Goal: Task Accomplishment & Management: Manage account settings

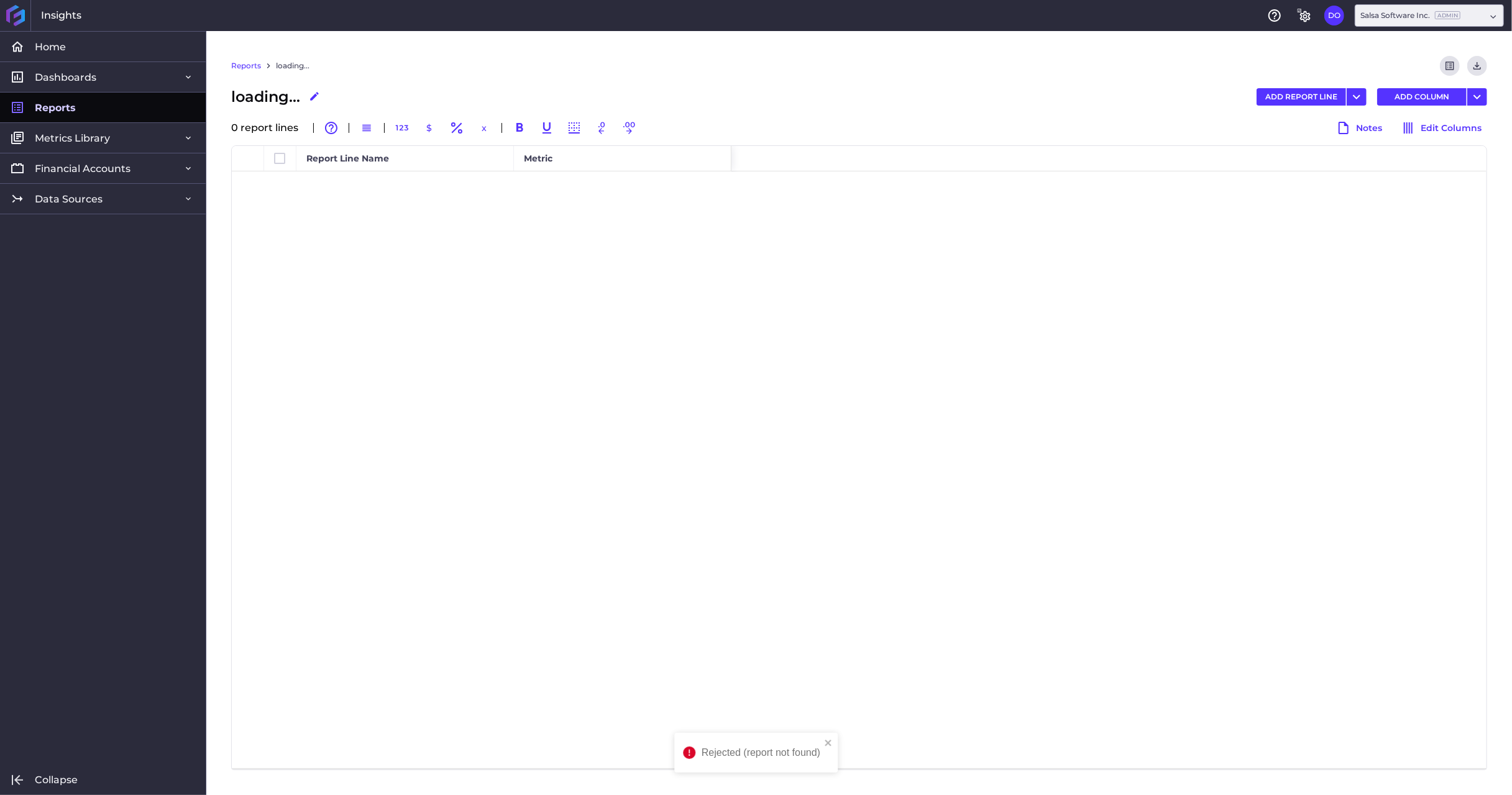
click at [67, 111] on span "Reports" at bounding box center [55, 108] width 41 height 13
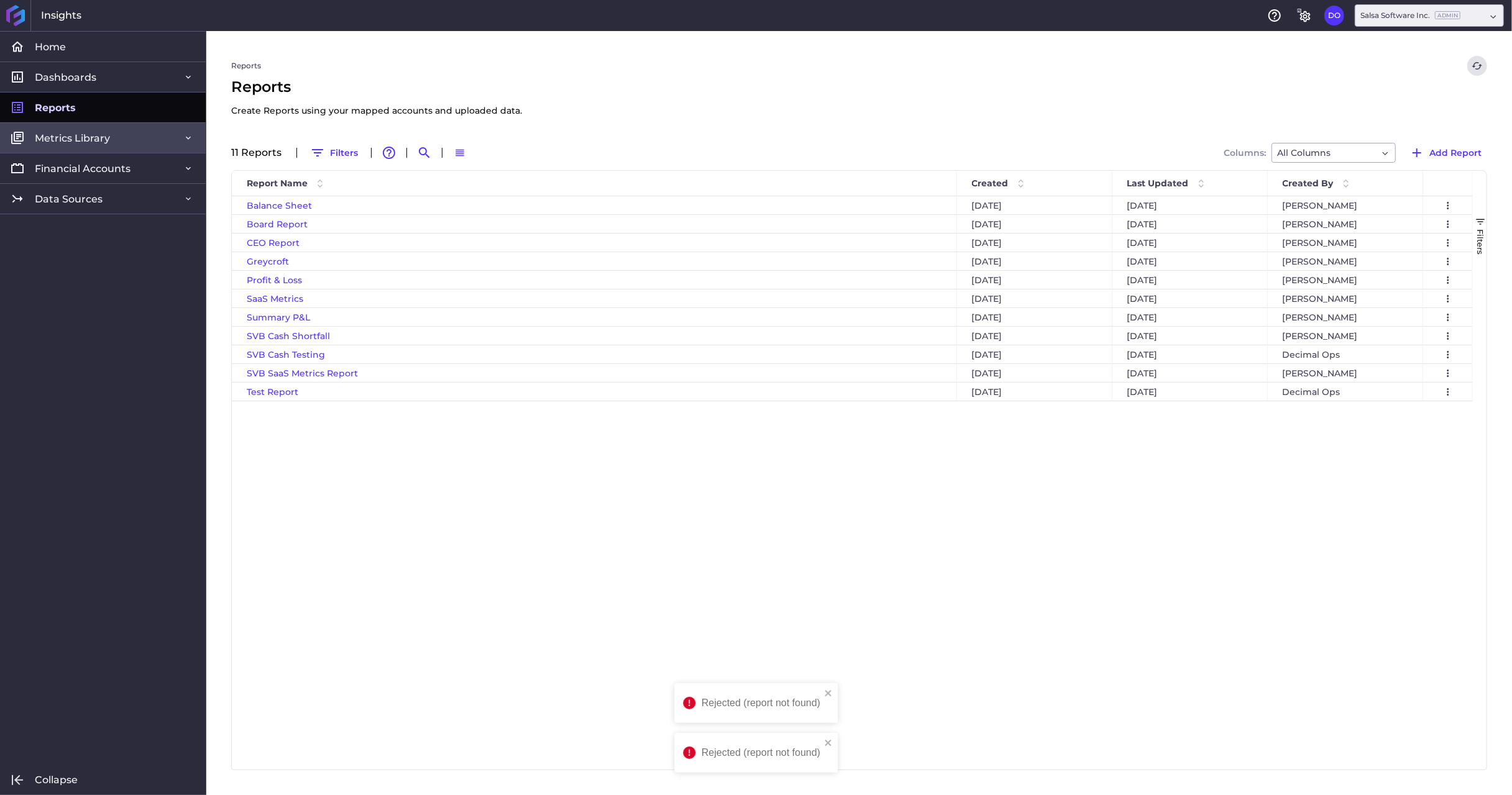
click at [68, 134] on span "Metrics Library" at bounding box center [72, 138] width 75 height 13
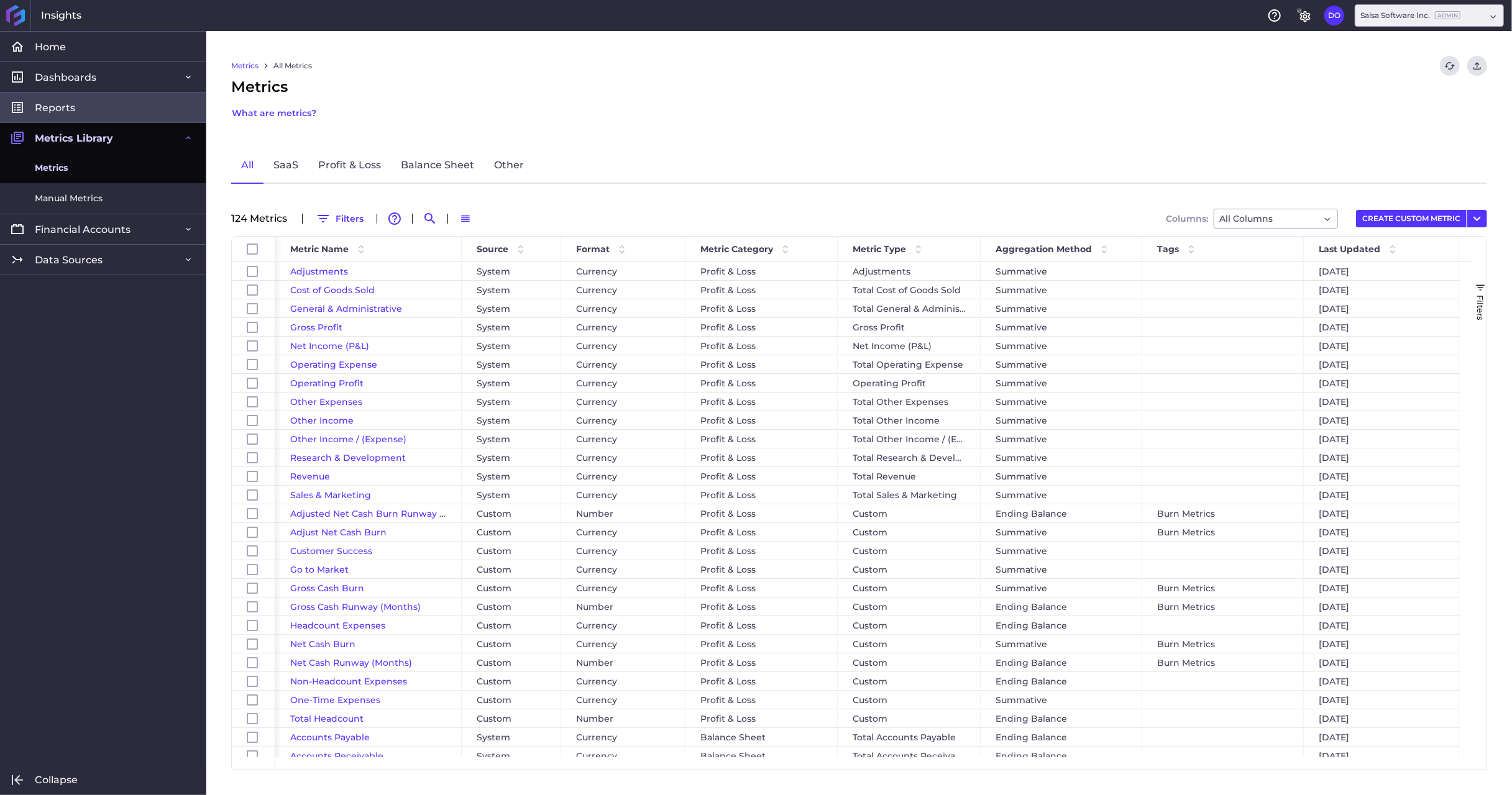
click at [55, 108] on span "Reports" at bounding box center [55, 108] width 40 height 13
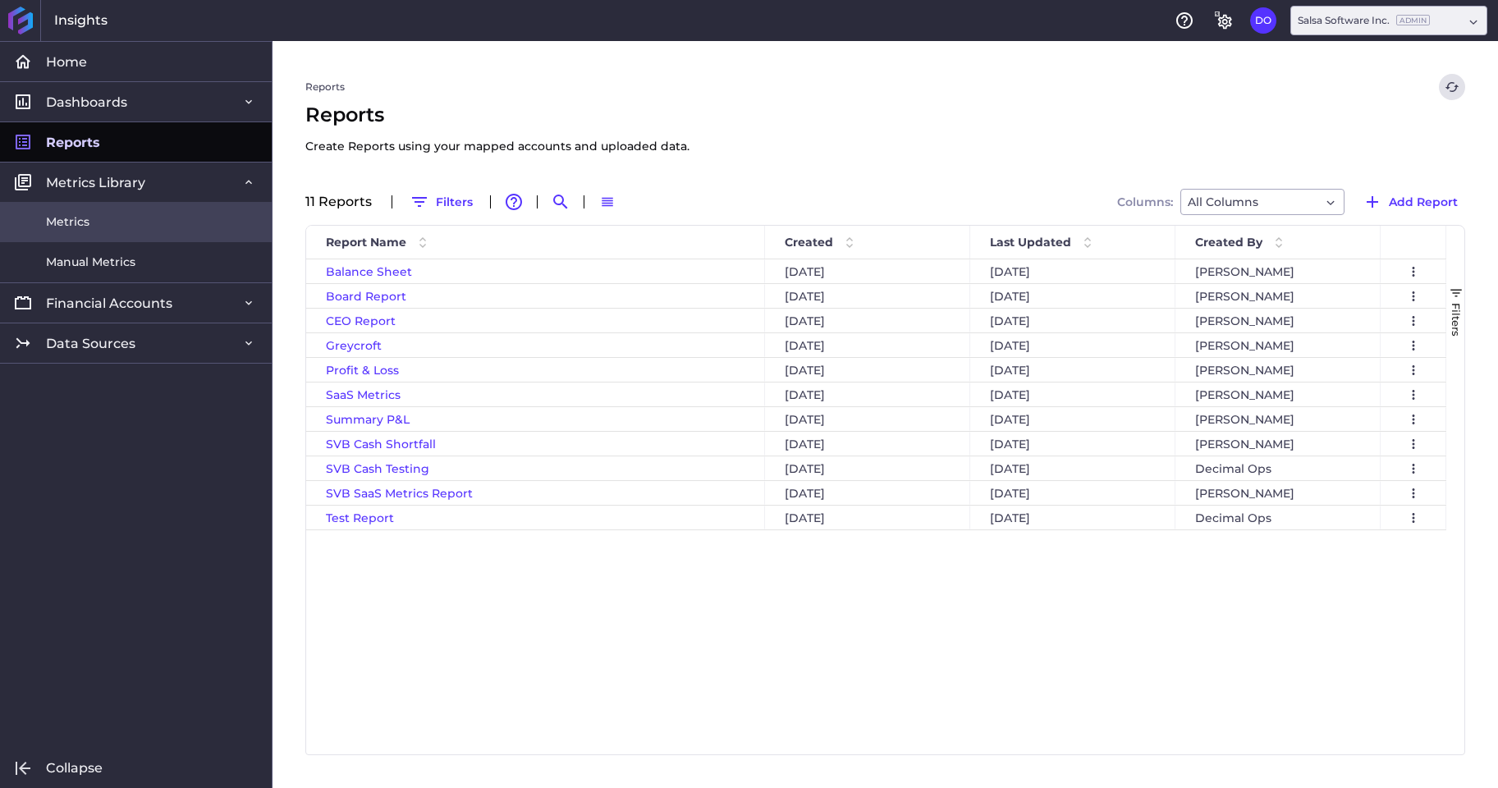
click at [72, 220] on span "Metrics" at bounding box center [67, 221] width 43 height 17
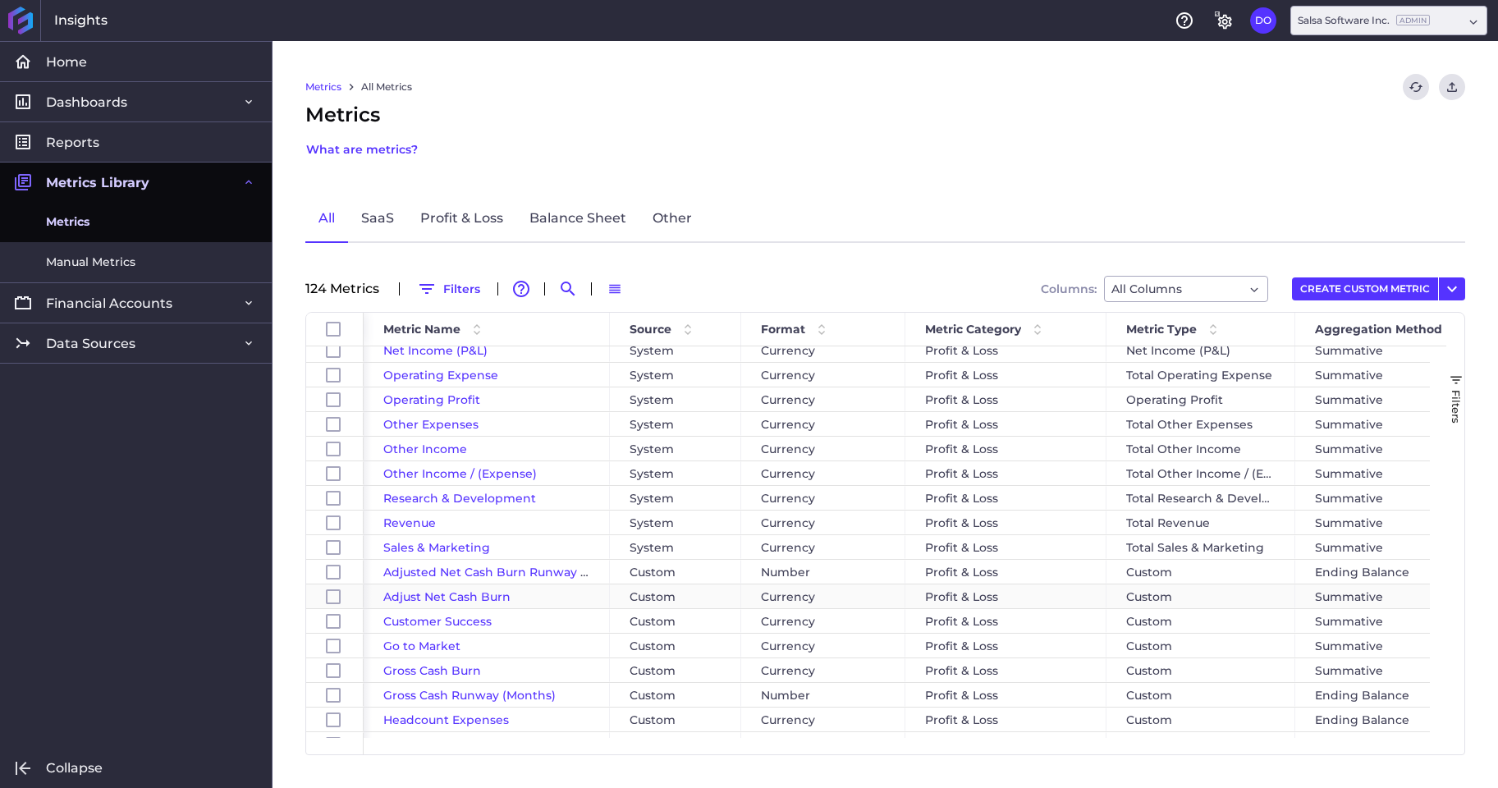
scroll to position [115, 0]
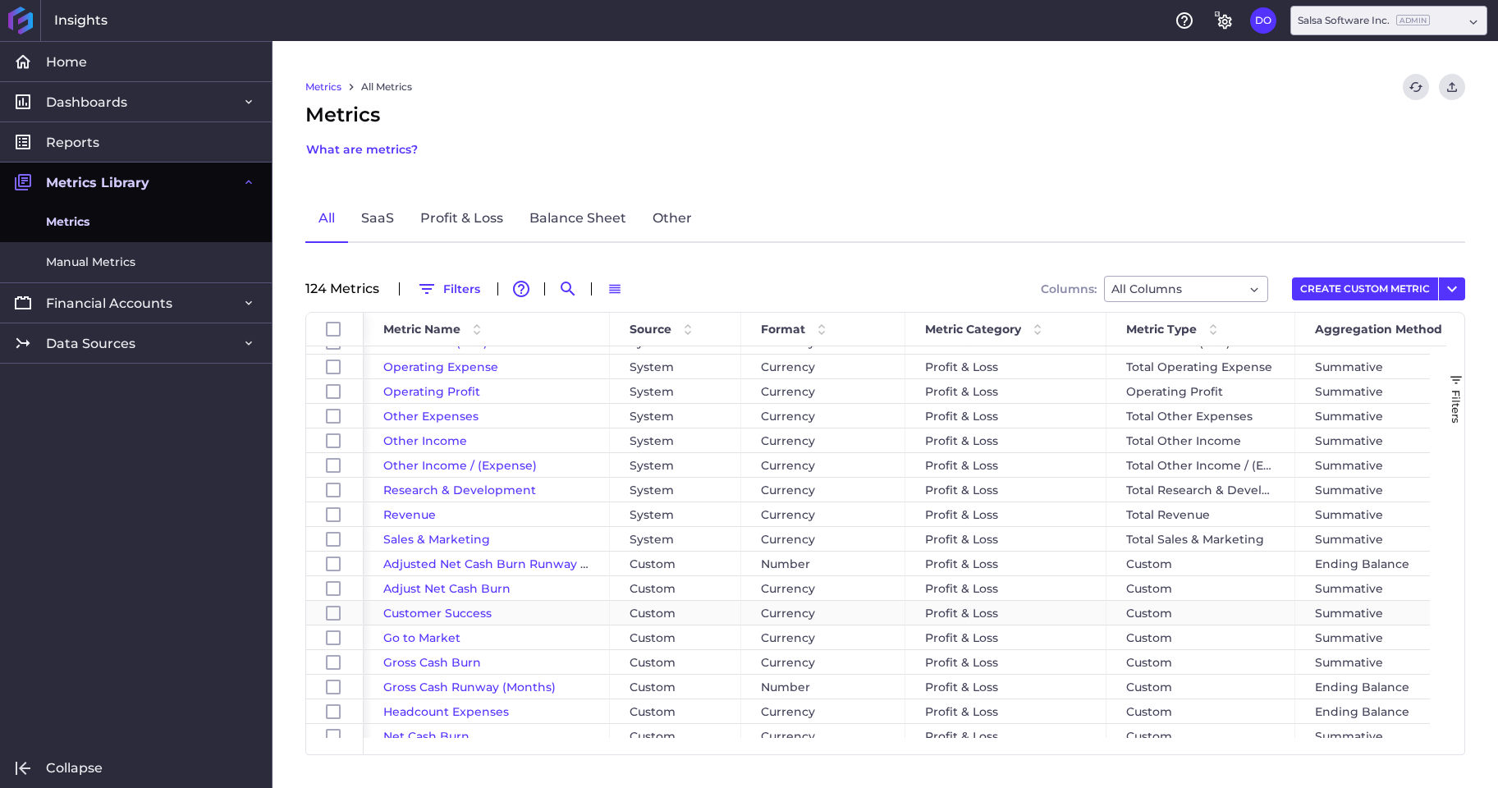
click at [465, 610] on span "Customer Success" at bounding box center [437, 613] width 108 height 15
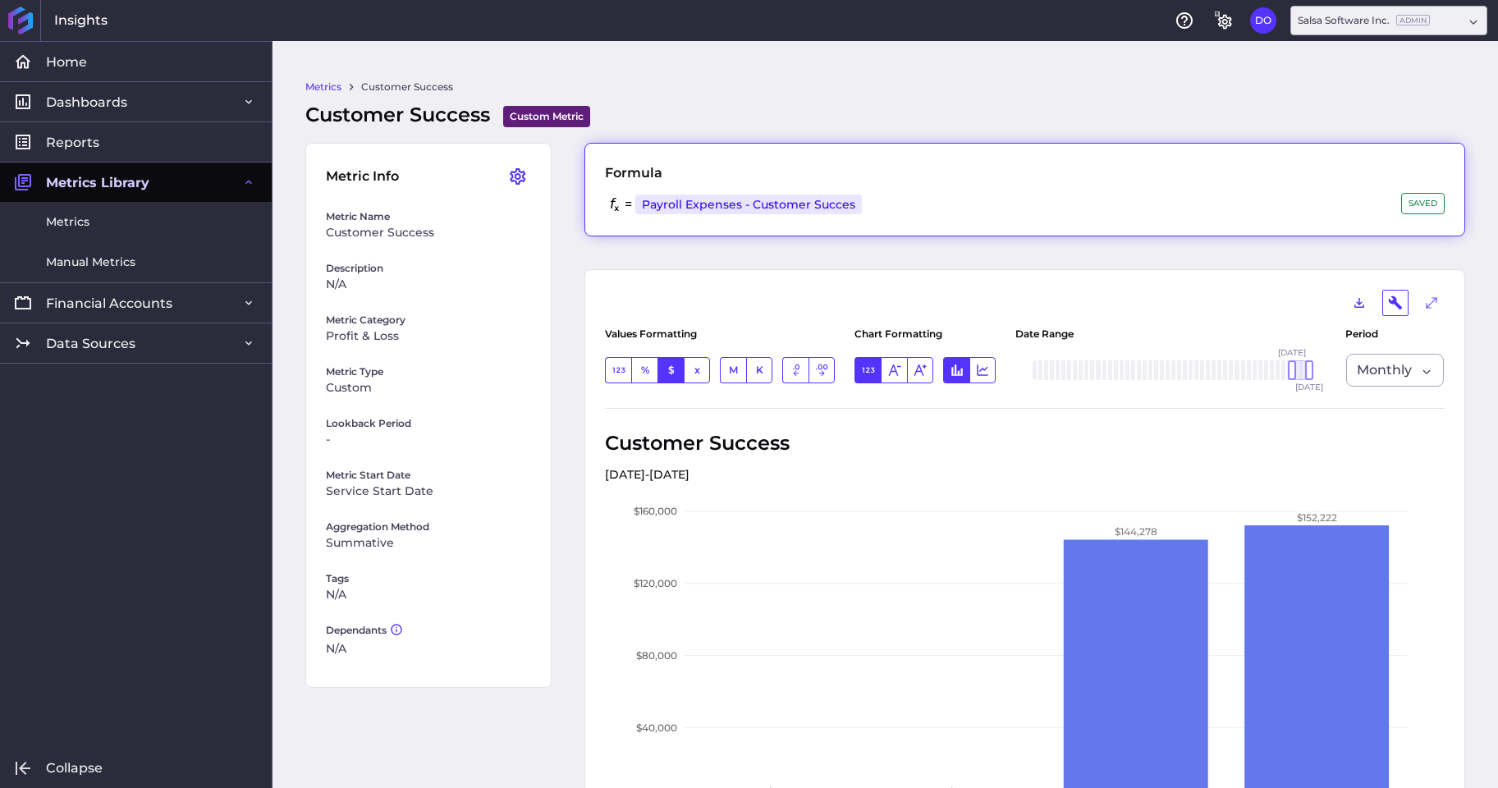
click at [930, 198] on div "= Payroll Expenses - Customer Succes Profit & Loss / Total General & Administra…" at bounding box center [1025, 204] width 840 height 23
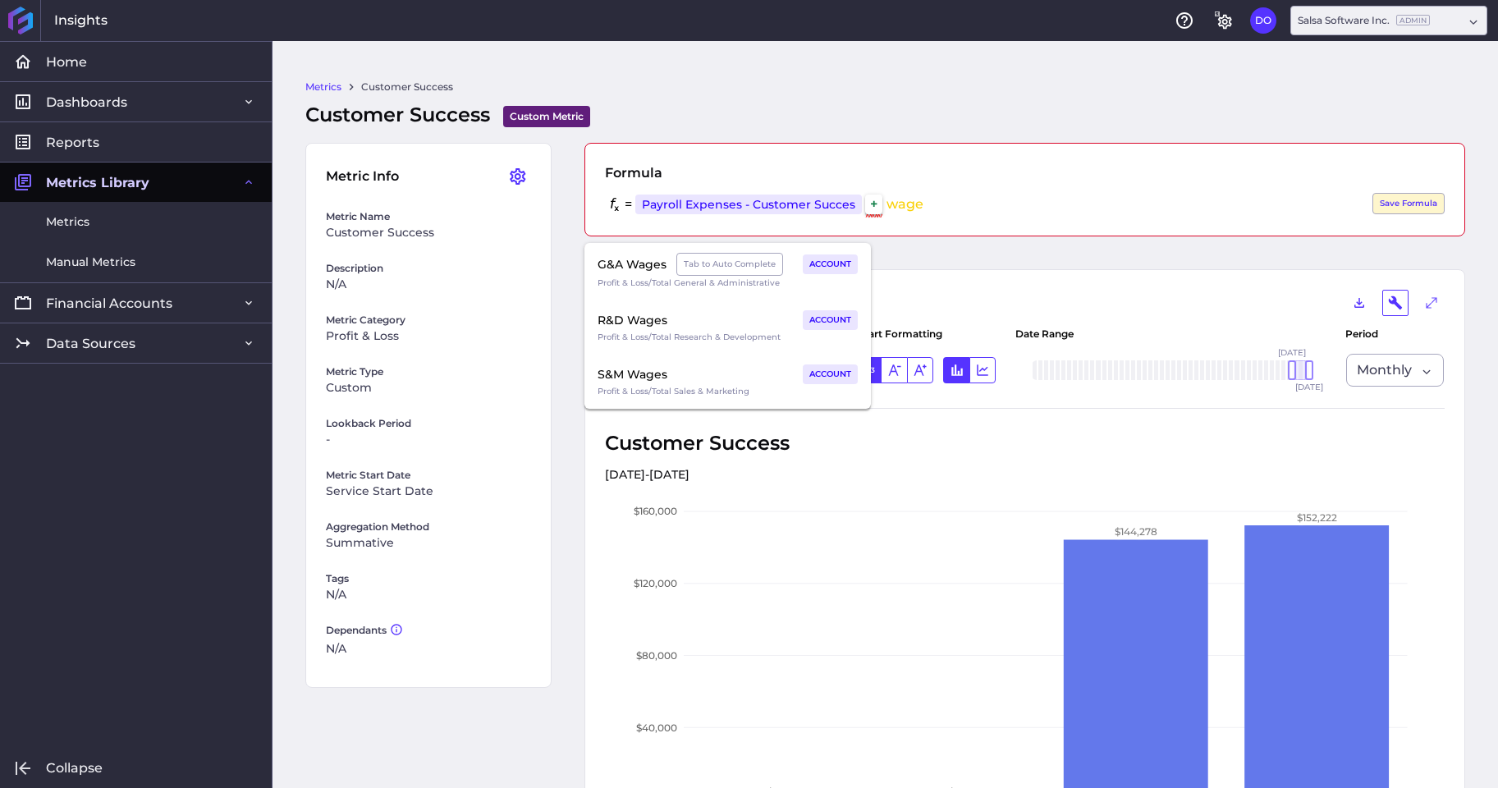
drag, startPoint x: 931, startPoint y: 203, endPoint x: 885, endPoint y: 206, distance: 46.1
click at [885, 206] on div "= Payroll Expenses - Customer Succes Profit & Loss / Total General & Administra…" at bounding box center [1025, 204] width 840 height 23
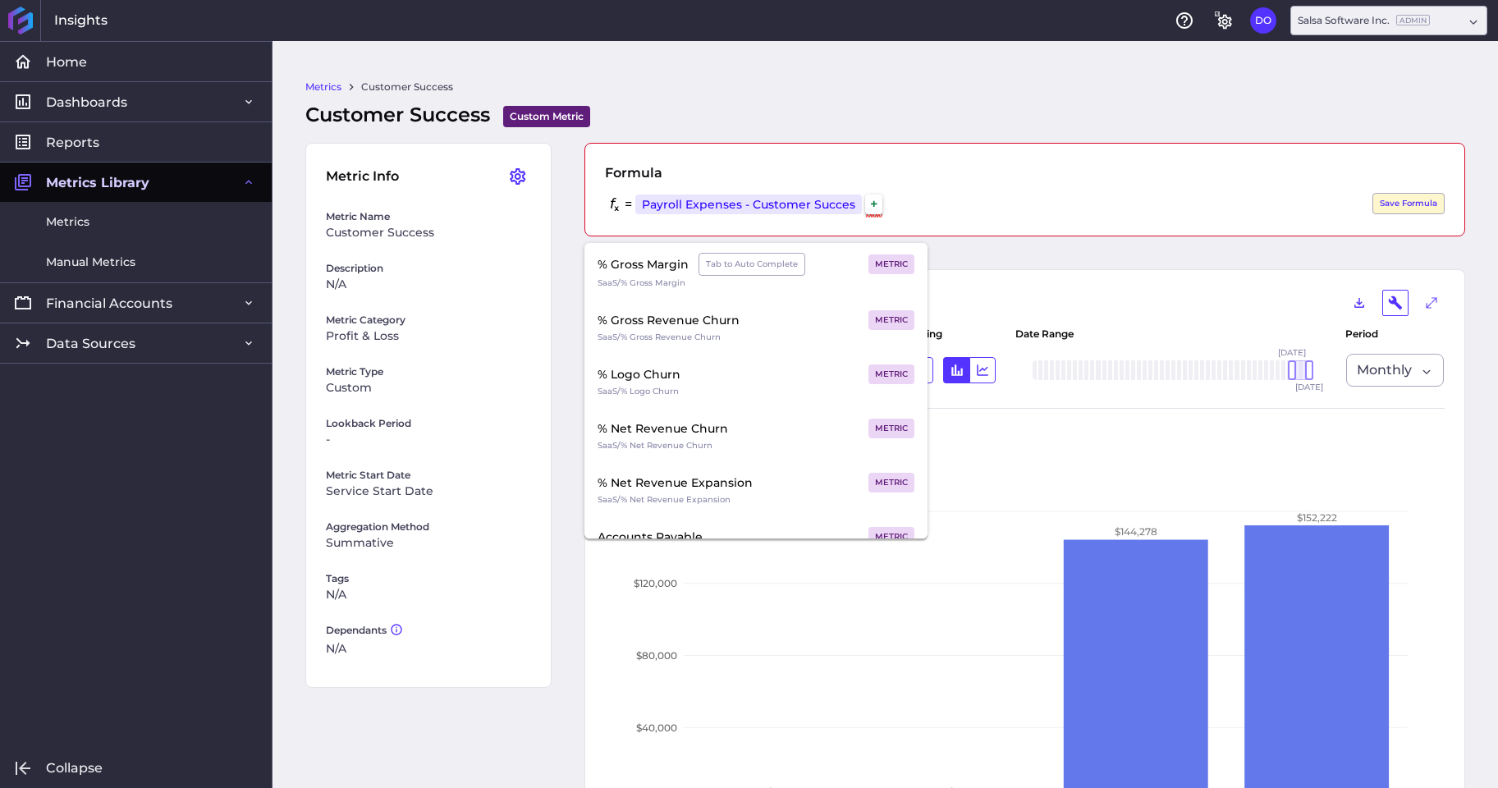
click at [879, 204] on div "+" at bounding box center [873, 204] width 17 height 20
click at [895, 200] on div "= Payroll Expenses - Customer Succes Profit & Loss / Total General & Administra…" at bounding box center [1025, 204] width 840 height 23
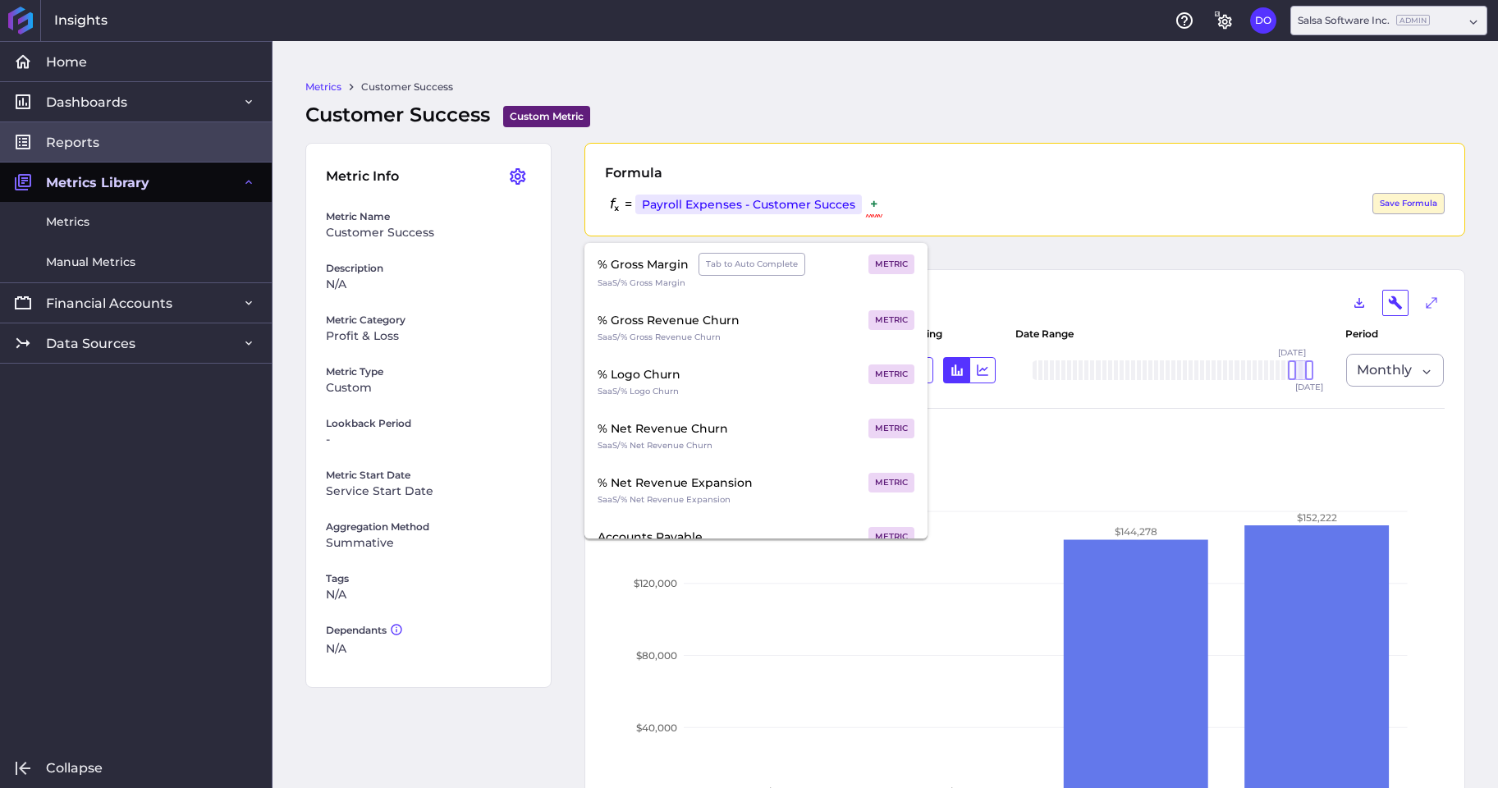
click at [80, 140] on span "Reports" at bounding box center [72, 142] width 53 height 17
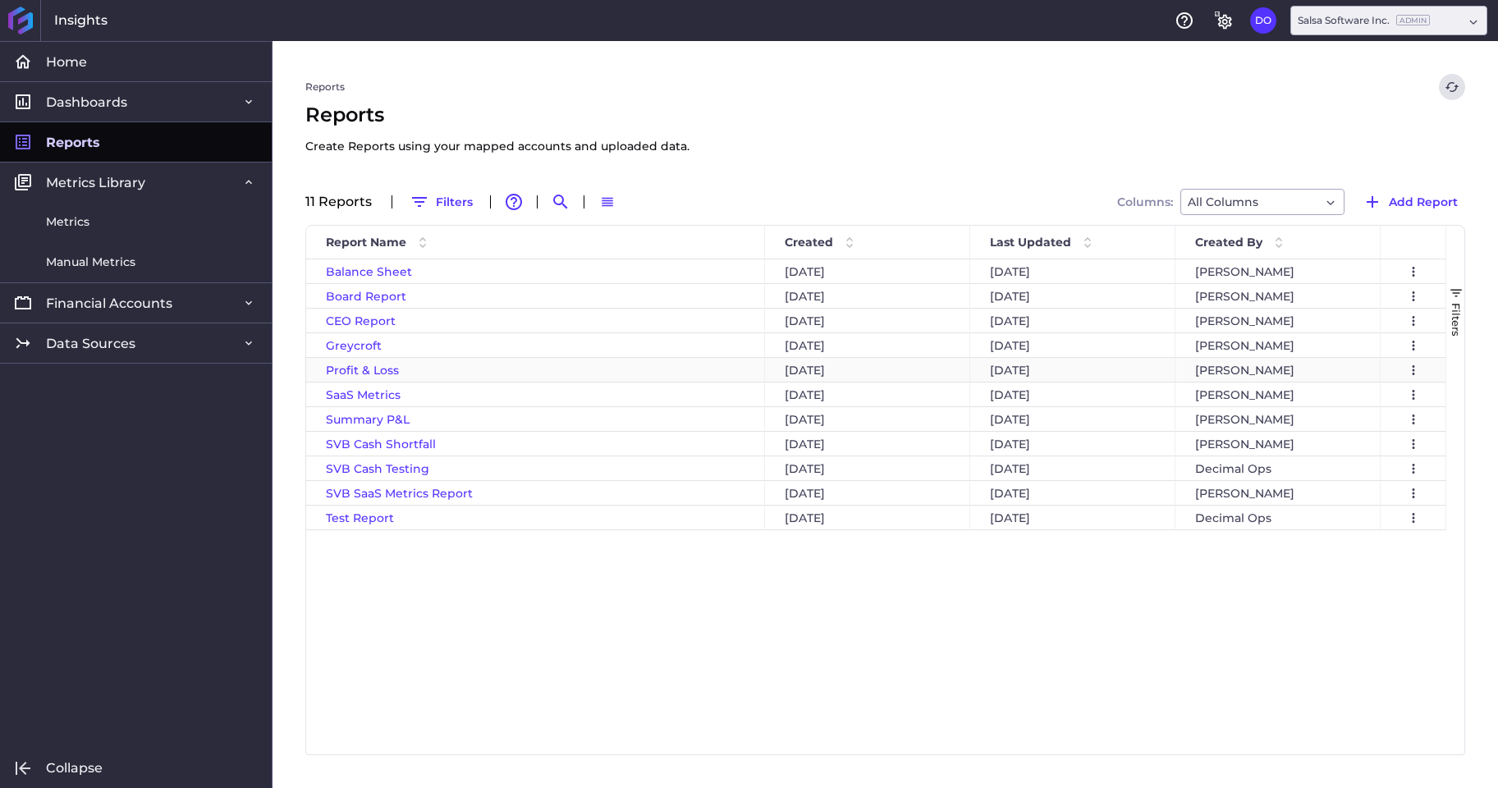
click at [350, 370] on span "Profit & Loss" at bounding box center [362, 370] width 73 height 15
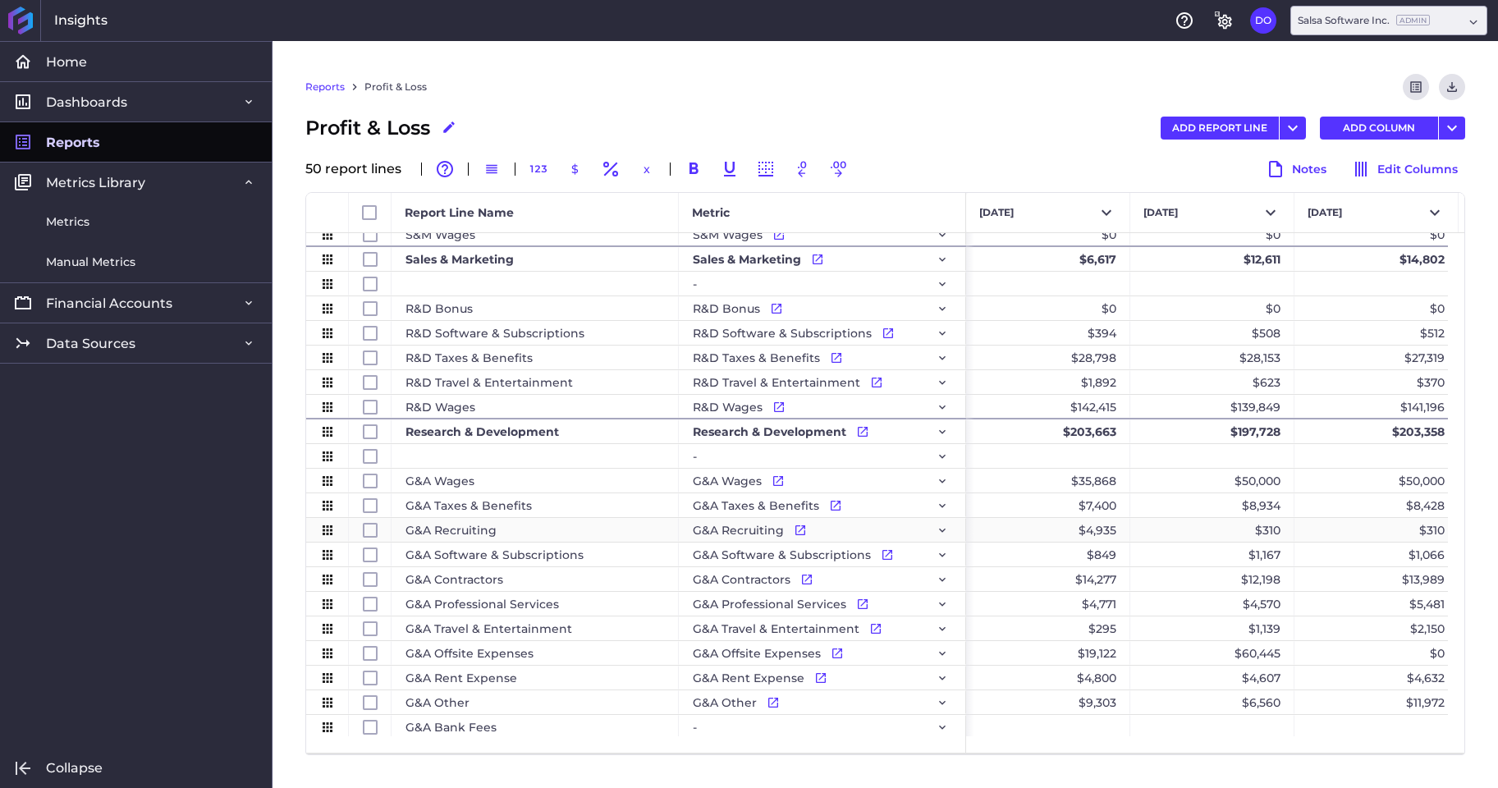
scroll to position [625, 0]
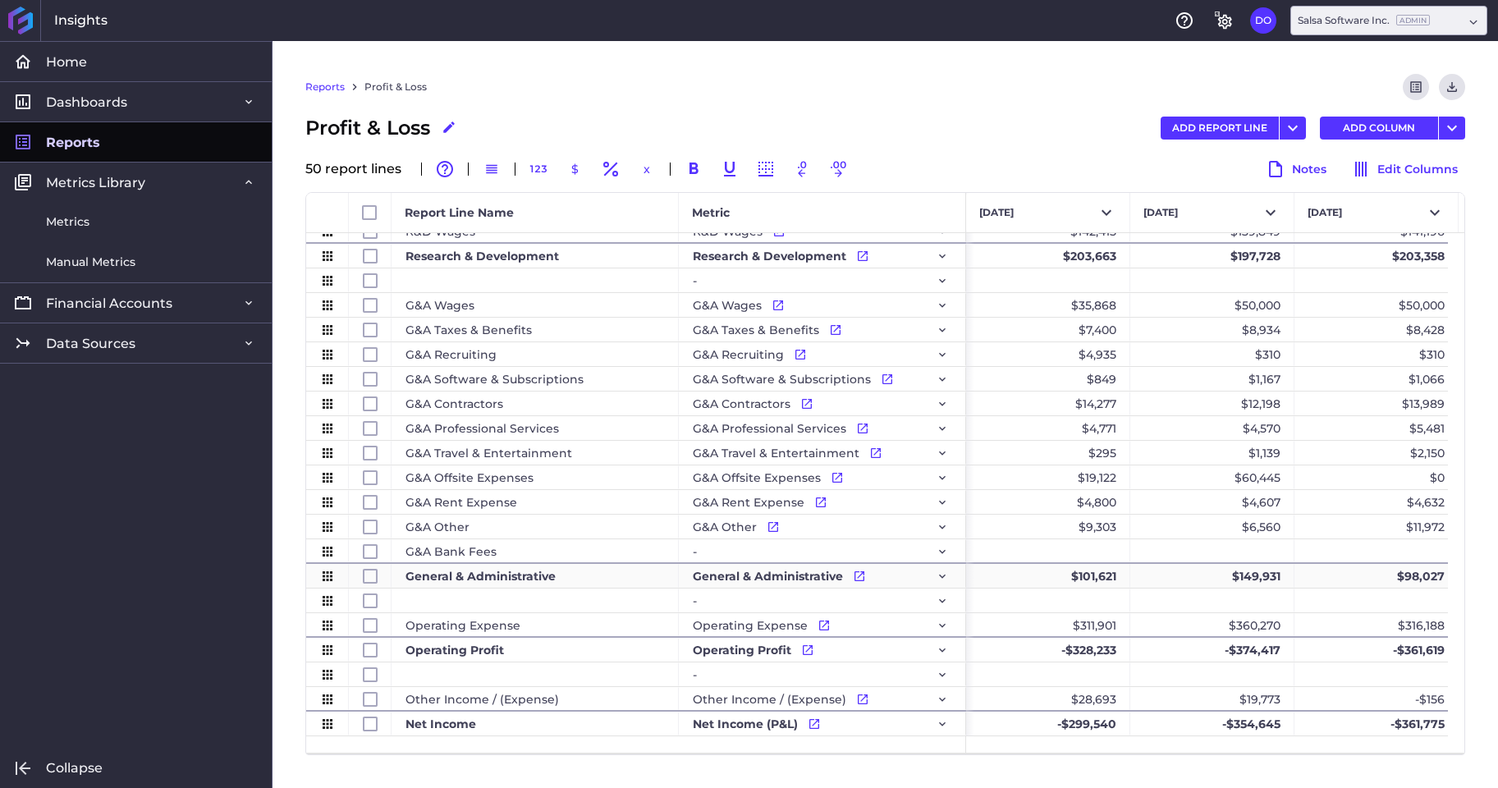
drag, startPoint x: 293, startPoint y: 294, endPoint x: 542, endPoint y: 577, distance: 377.3
click at [542, 577] on div "Reports Profit & Loss Preview Report Download CSV Profit & Loss Edit Report Nam…" at bounding box center [884, 414] width 1225 height 747
click at [98, 222] on link "Metrics" at bounding box center [136, 222] width 272 height 40
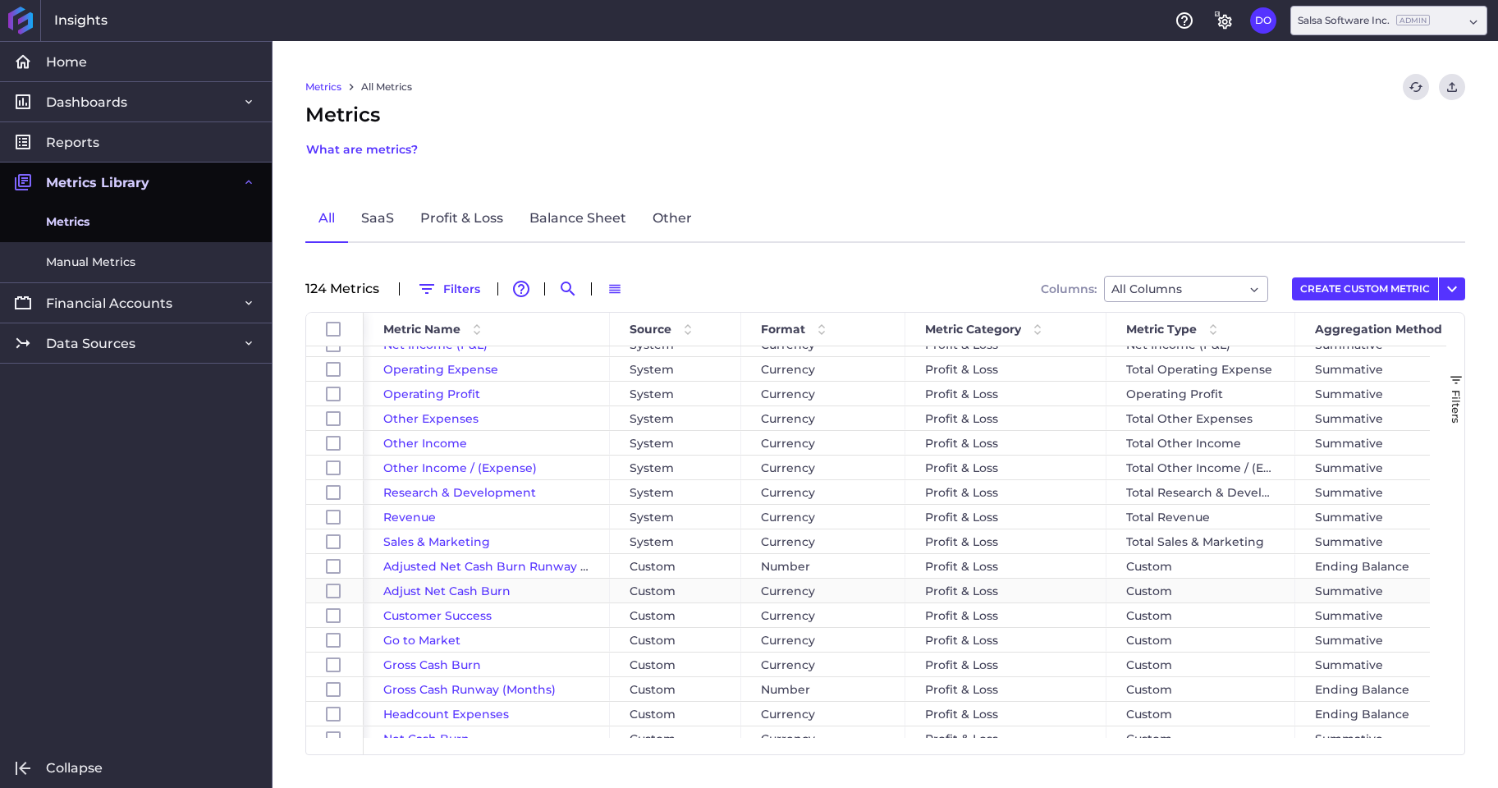
scroll to position [132, 0]
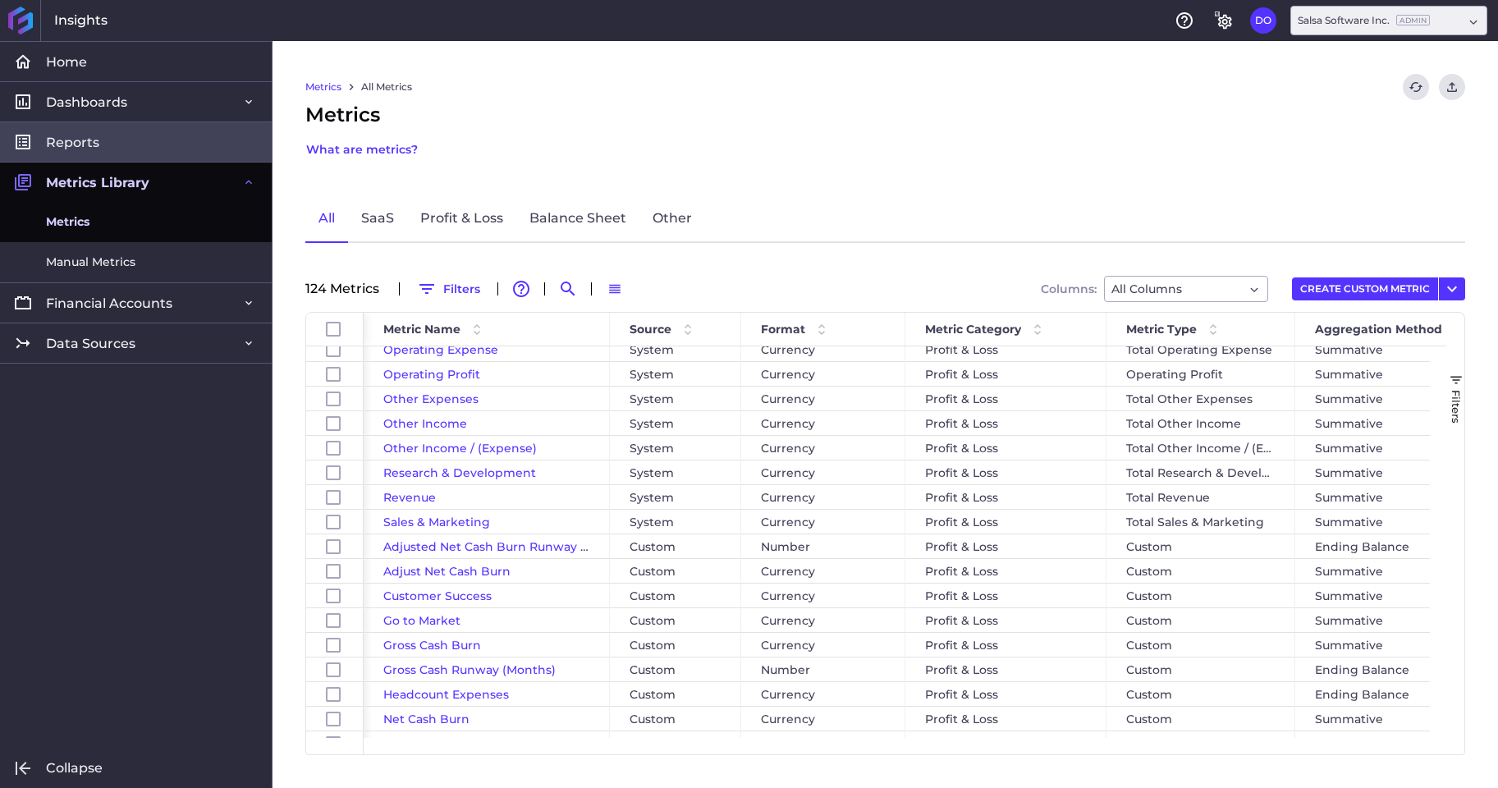
click at [103, 133] on link "Reports" at bounding box center [136, 141] width 272 height 40
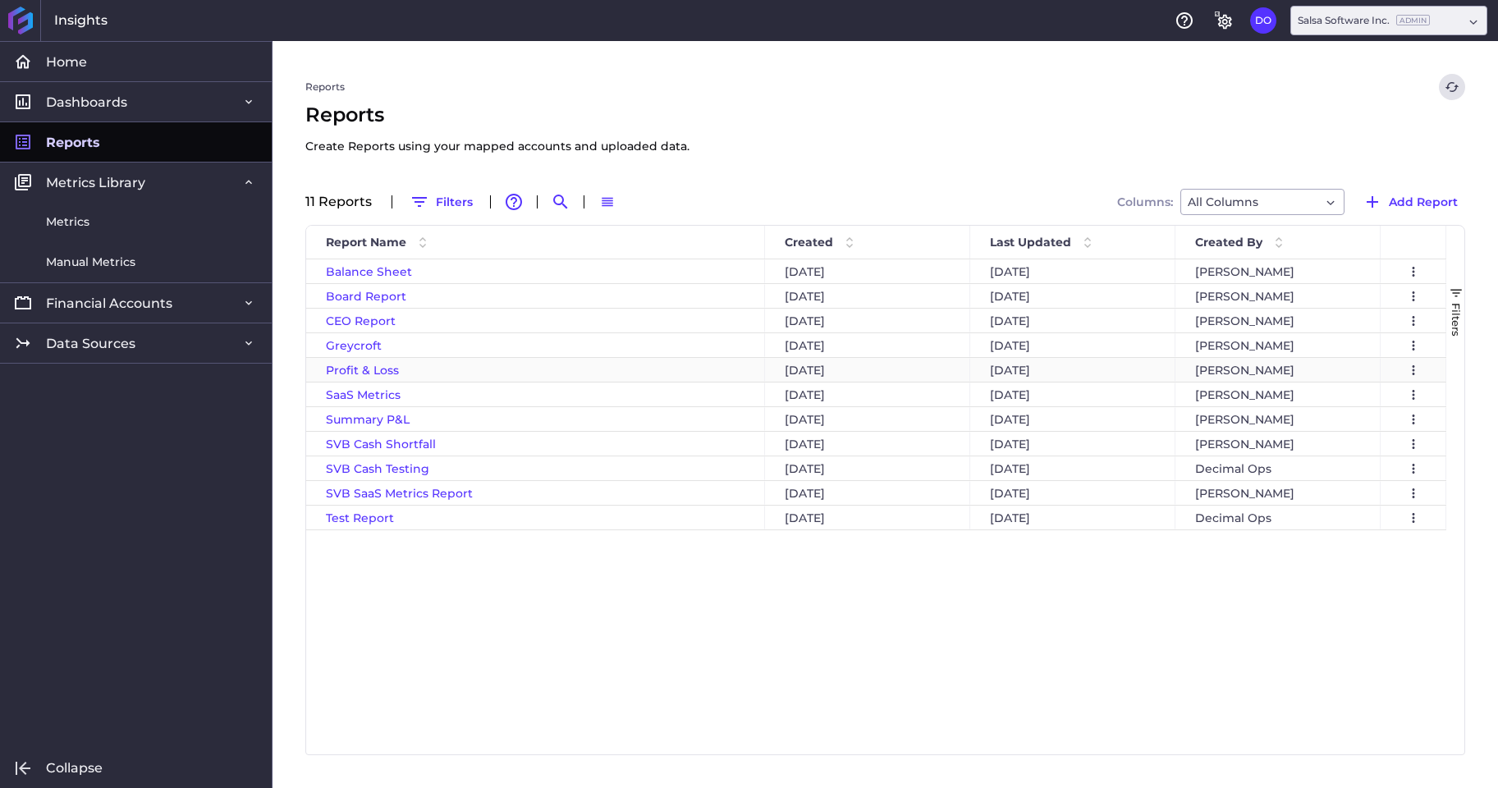
click at [358, 375] on span "Profit & Loss" at bounding box center [362, 370] width 73 height 15
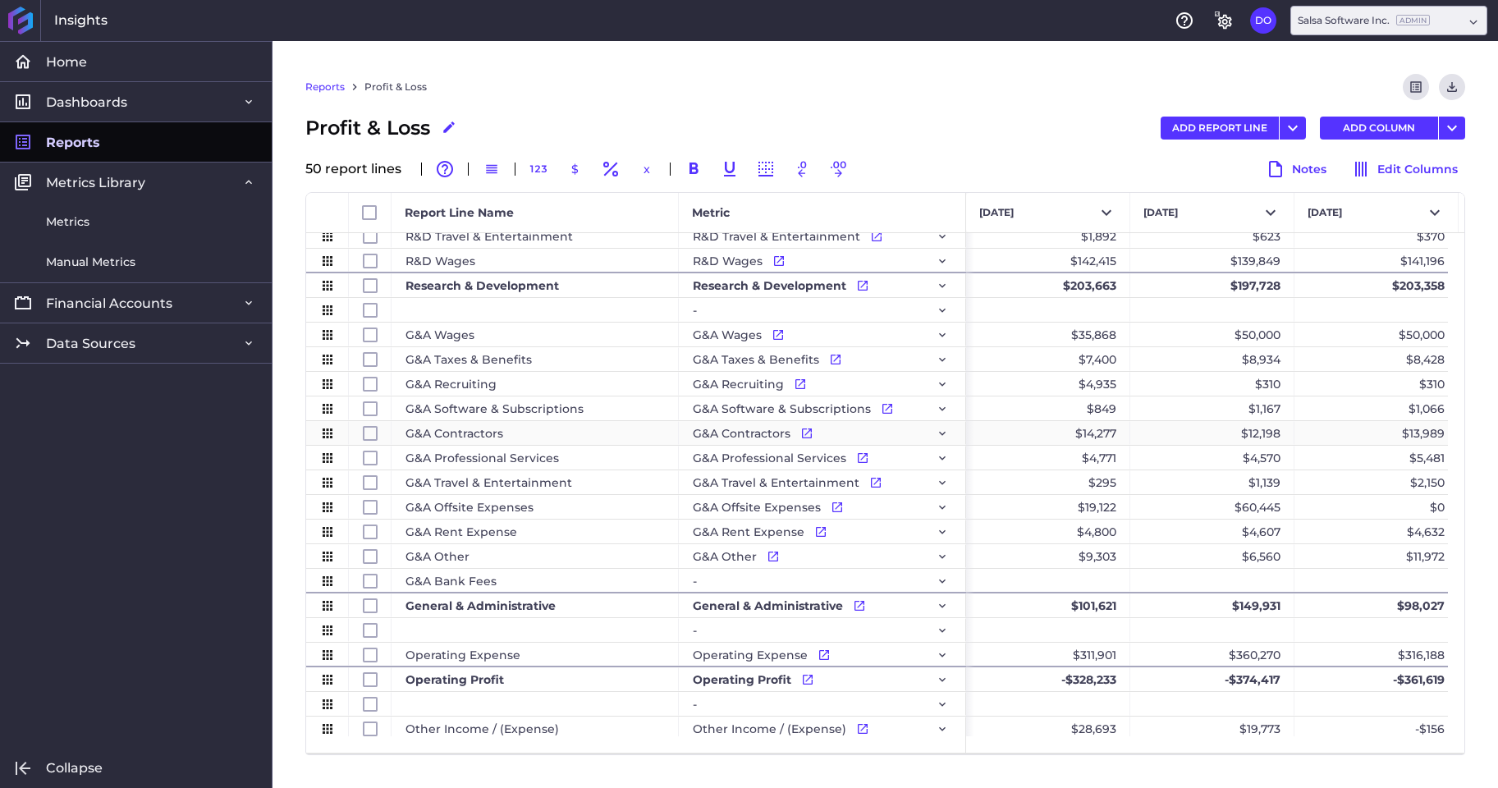
scroll to position [728, 0]
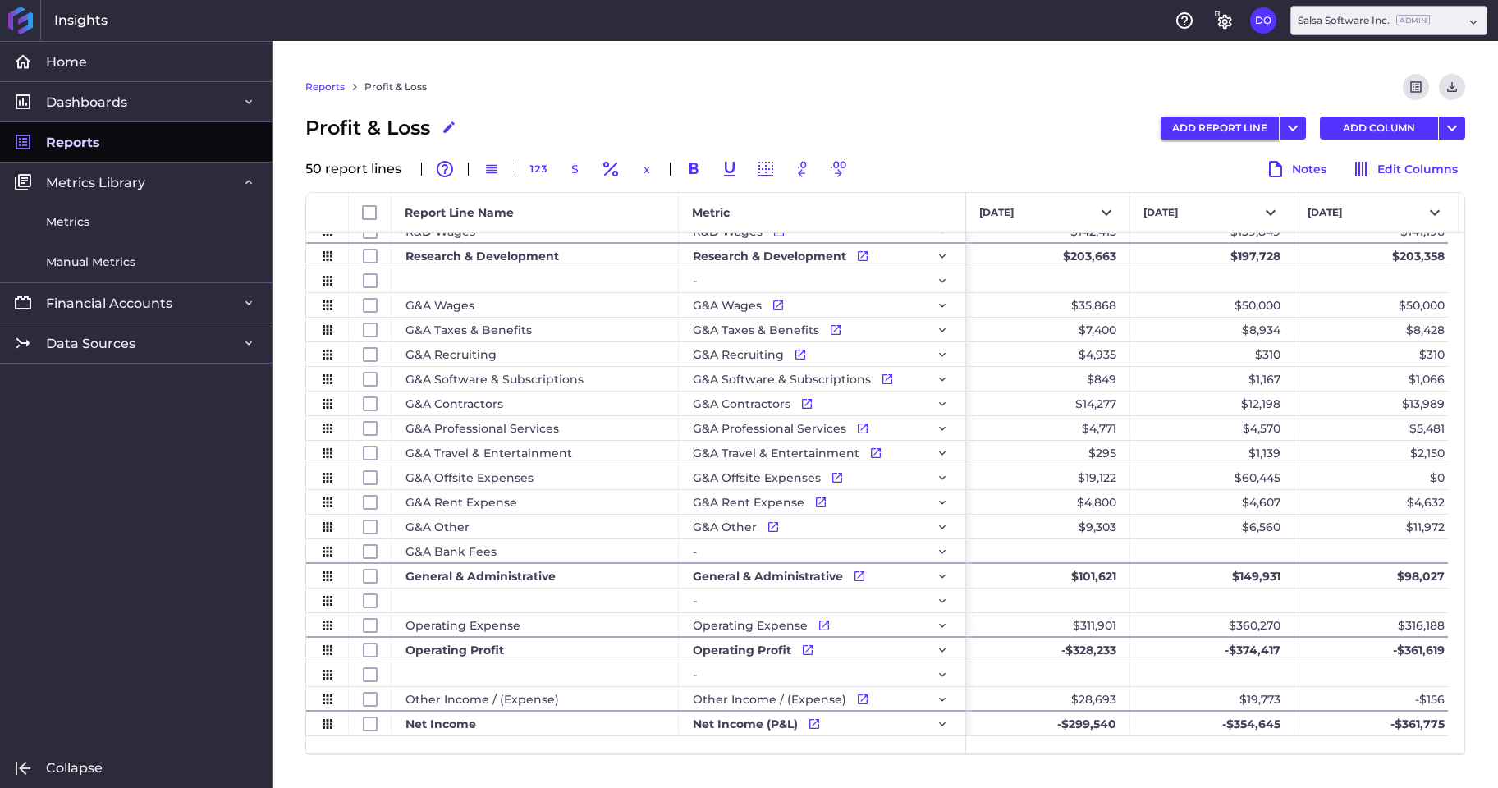
click at [1241, 129] on button "ADD REPORT LINE" at bounding box center [1219, 128] width 118 height 23
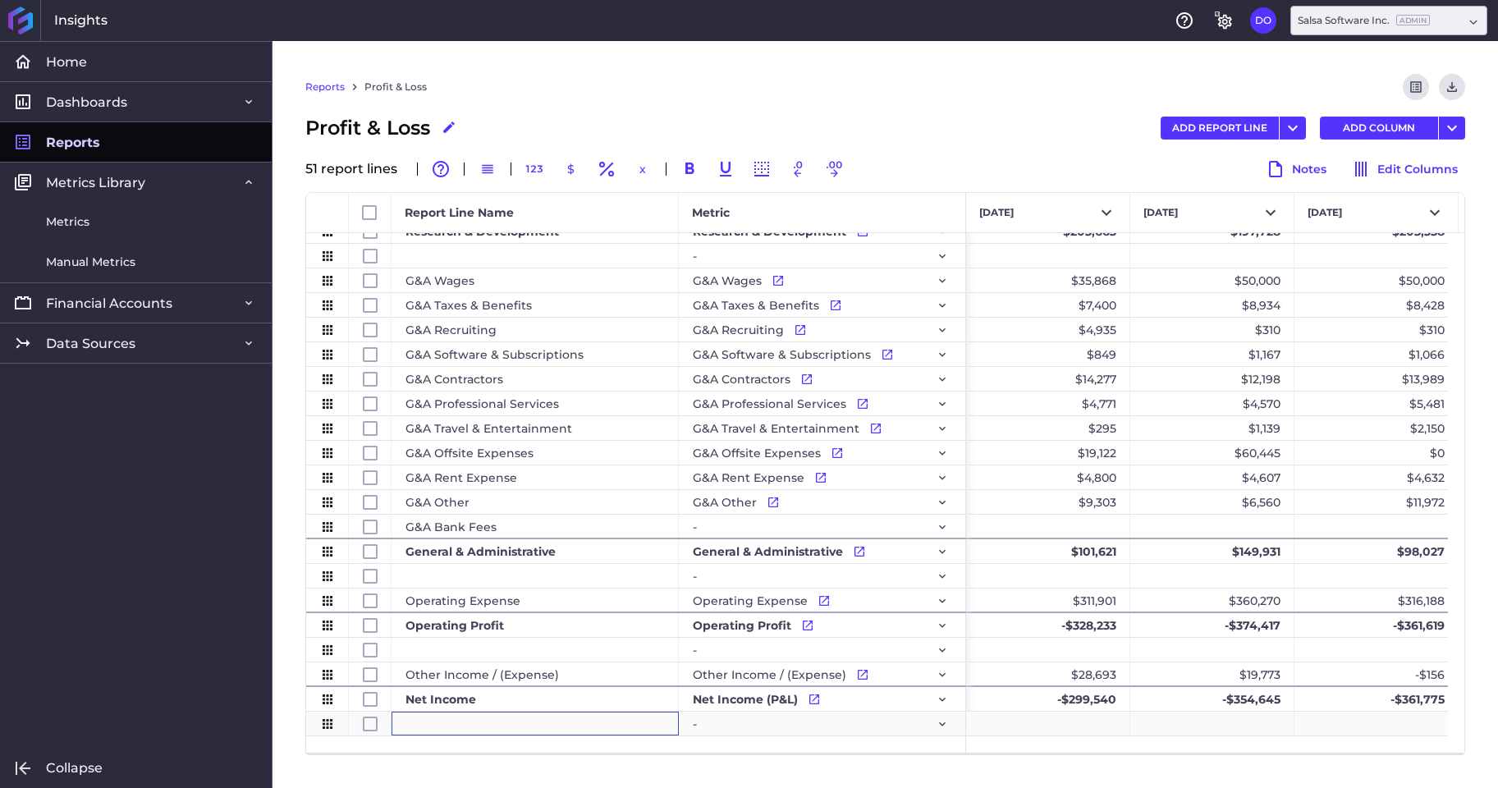
click at [428, 725] on div "Press SPACE to select this row." at bounding box center [534, 723] width 287 height 24
click at [1228, 131] on button "ADD REPORT LINE" at bounding box center [1219, 128] width 118 height 23
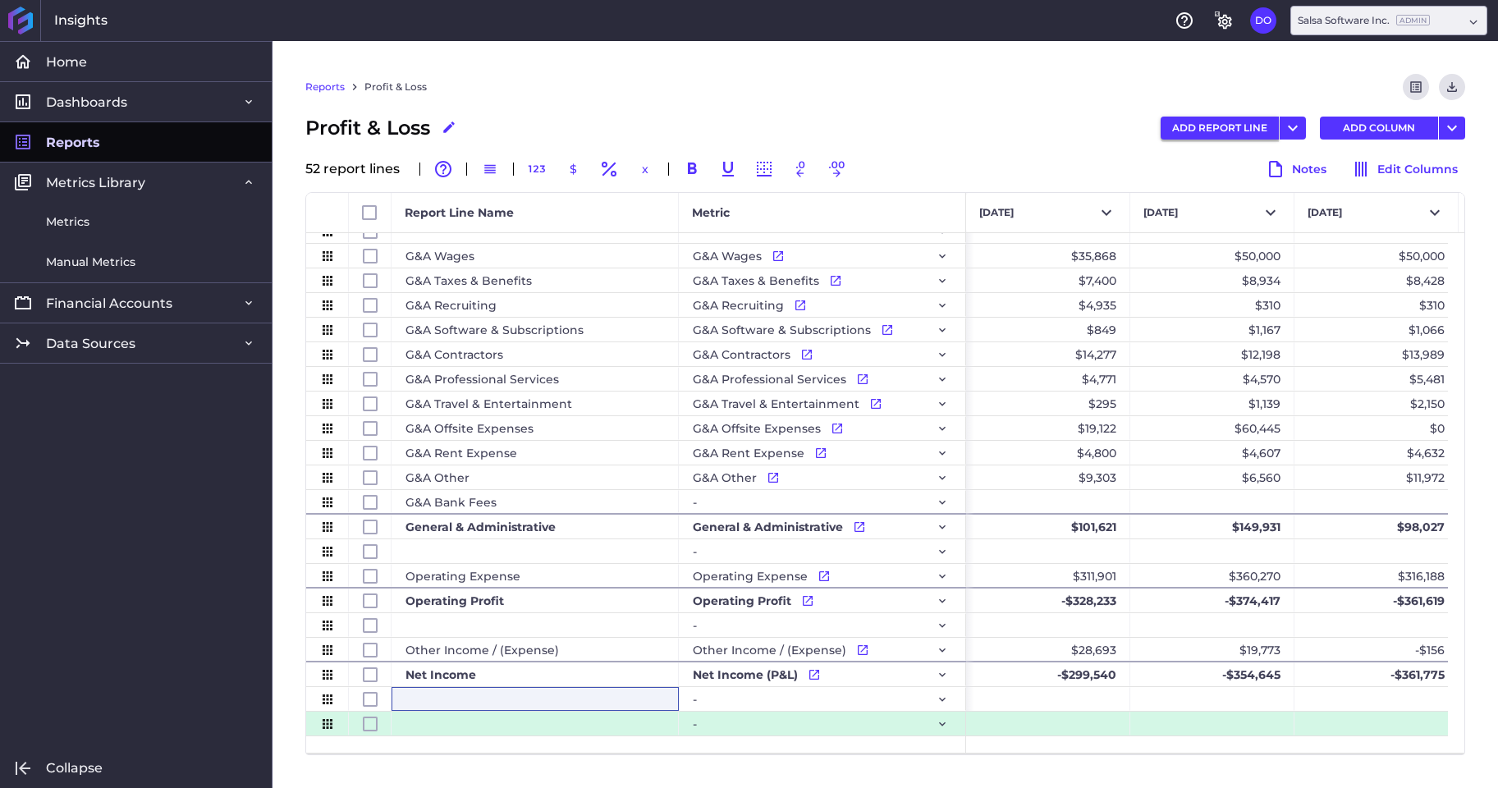
click at [1228, 129] on button "ADD REPORT LINE" at bounding box center [1219, 128] width 118 height 23
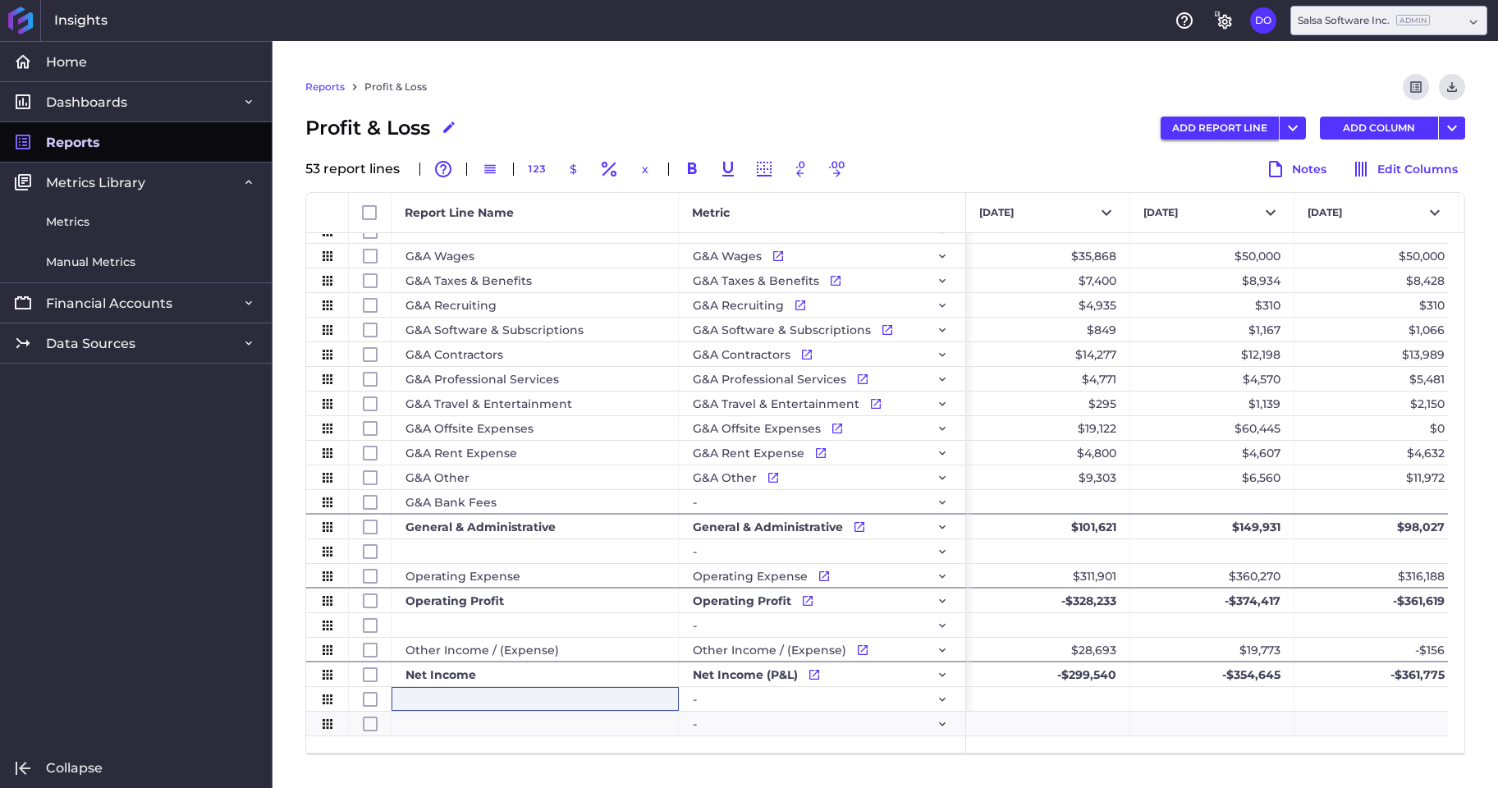
scroll to position [802, 0]
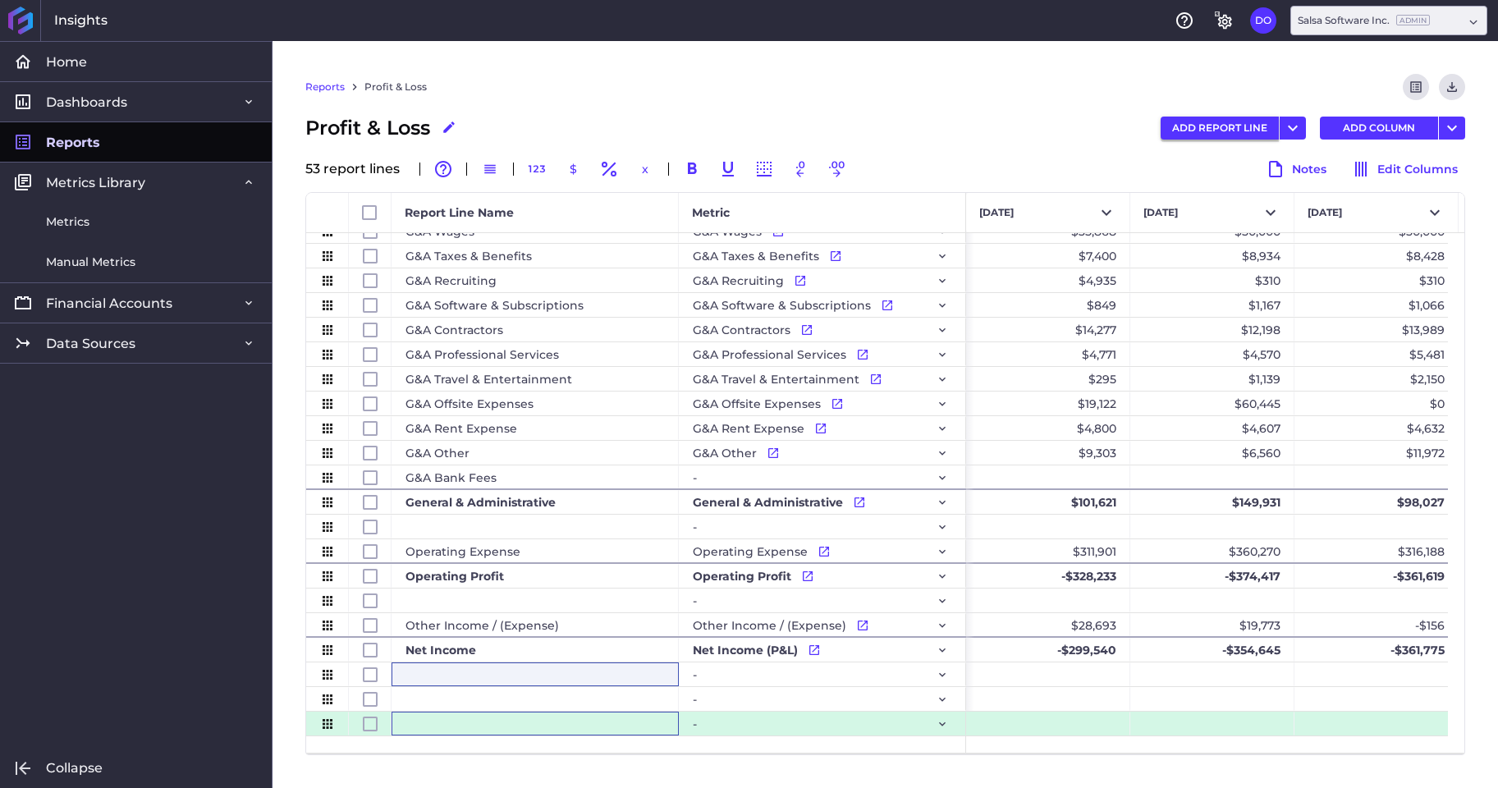
click at [1228, 129] on button "ADD REPORT LINE" at bounding box center [1219, 128] width 118 height 23
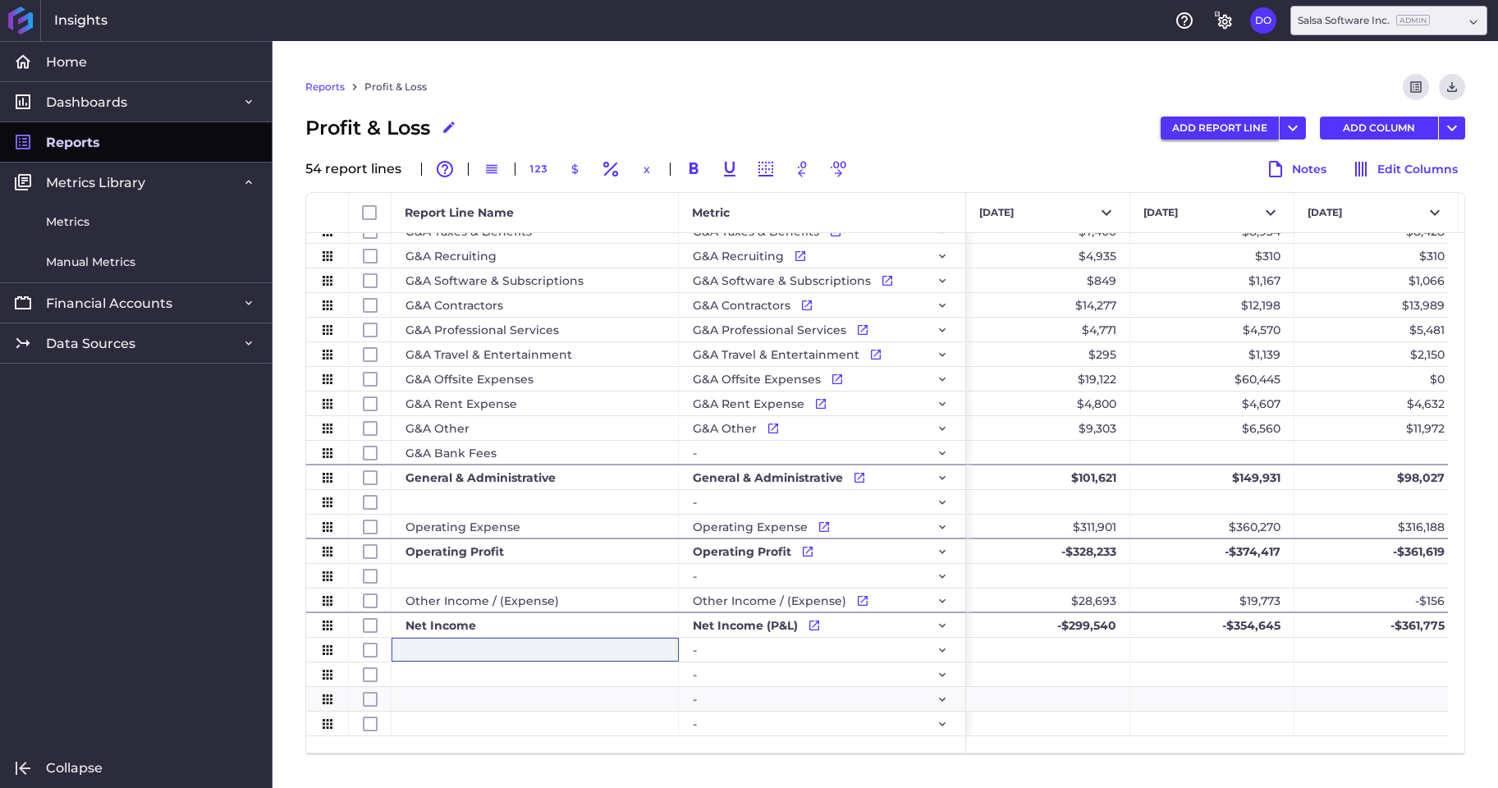
click at [1228, 129] on button "ADD REPORT LINE" at bounding box center [1219, 128] width 118 height 23
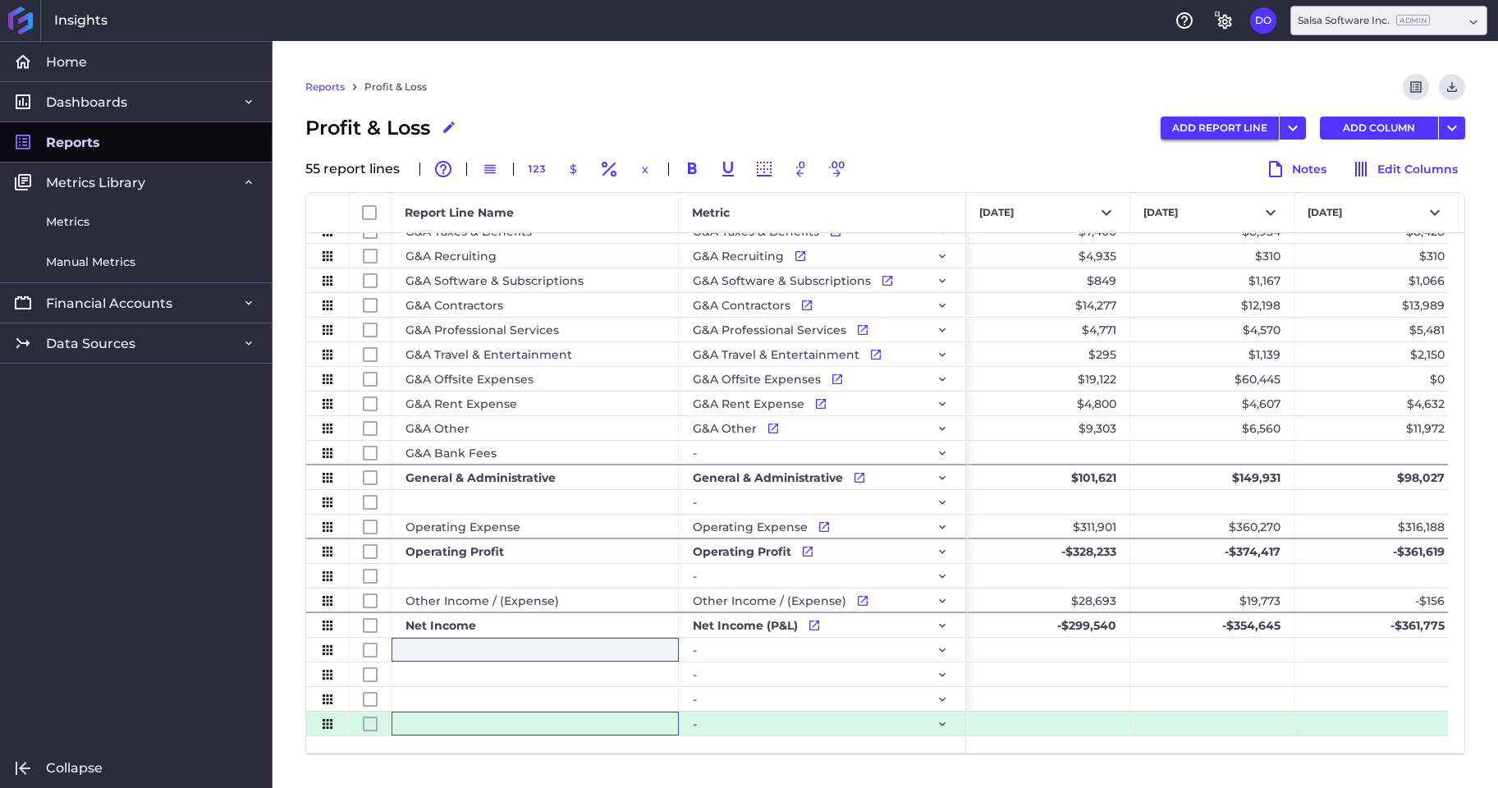
scroll to position [851, 0]
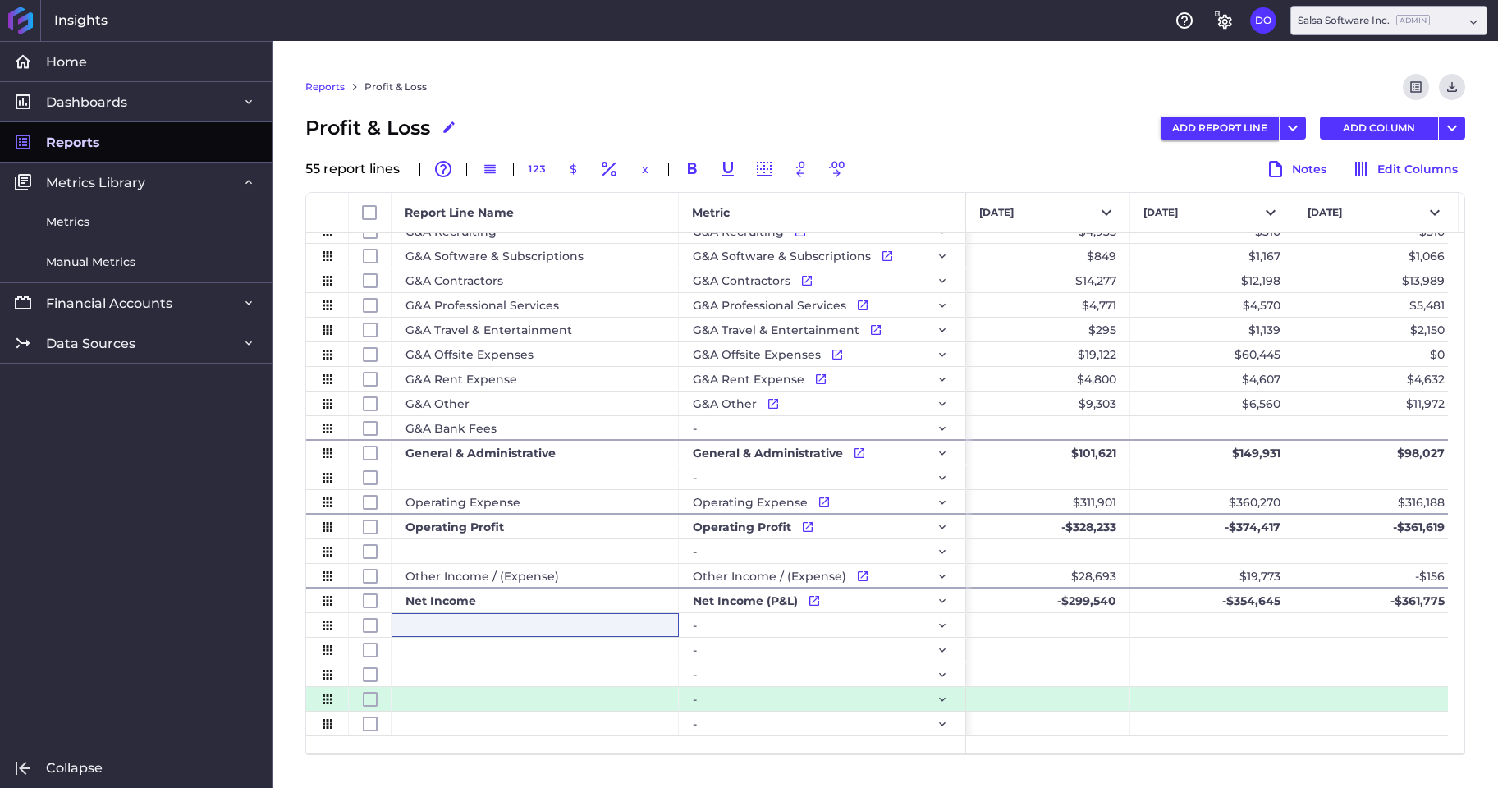
click at [1228, 129] on button "ADD REPORT LINE" at bounding box center [1219, 128] width 118 height 23
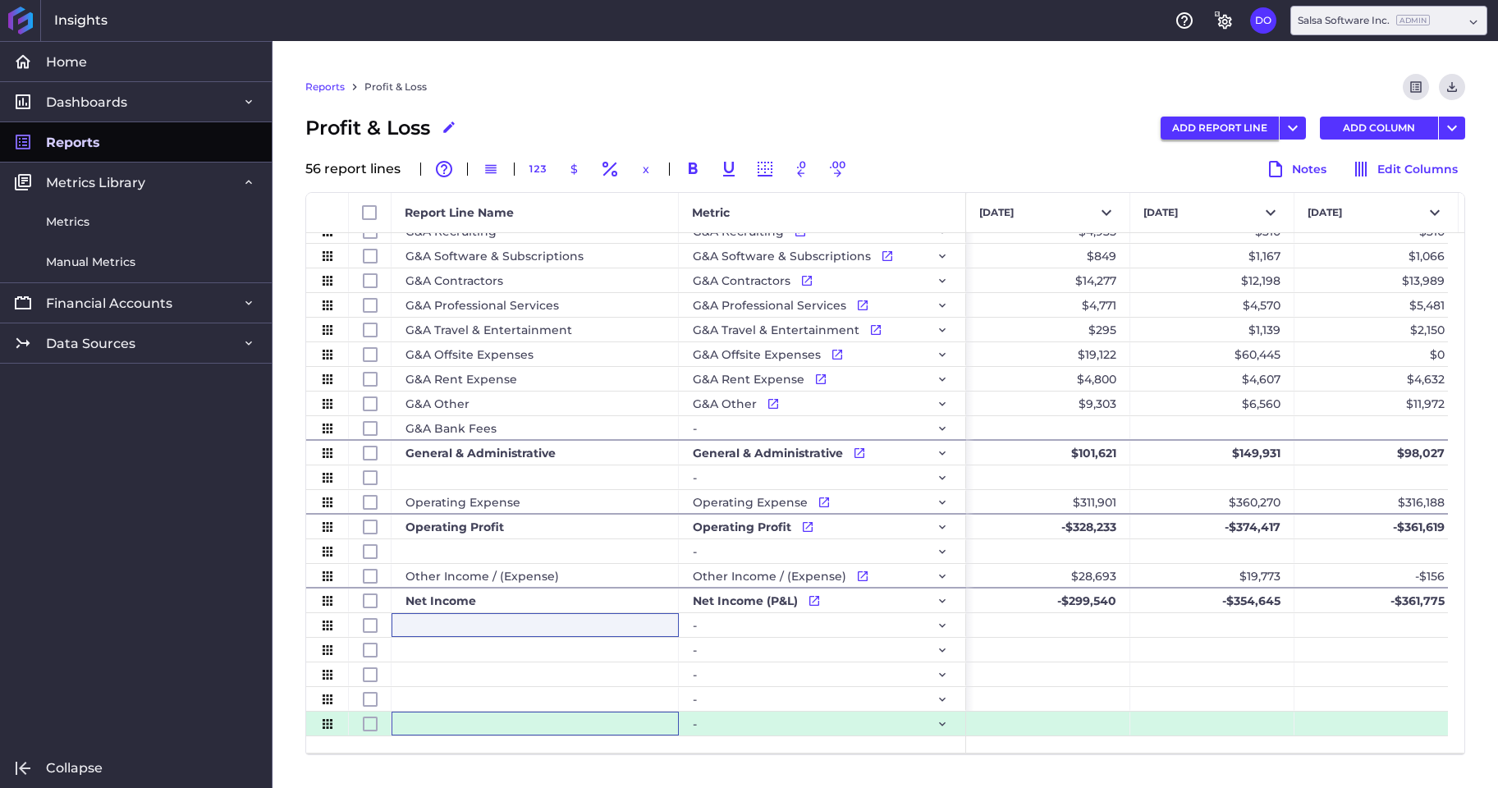
scroll to position [876, 0]
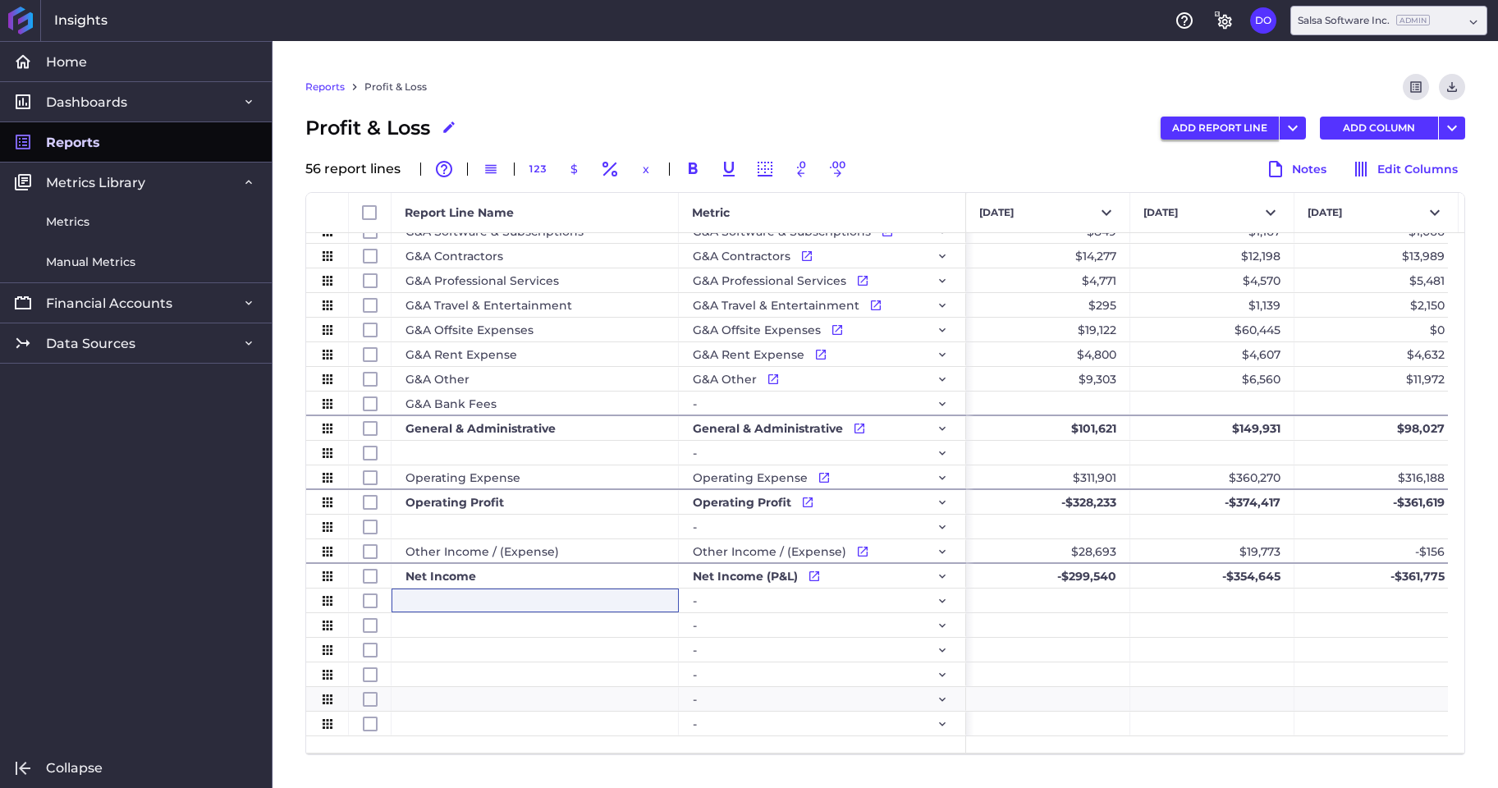
click at [1228, 129] on button "ADD REPORT LINE" at bounding box center [1219, 128] width 118 height 23
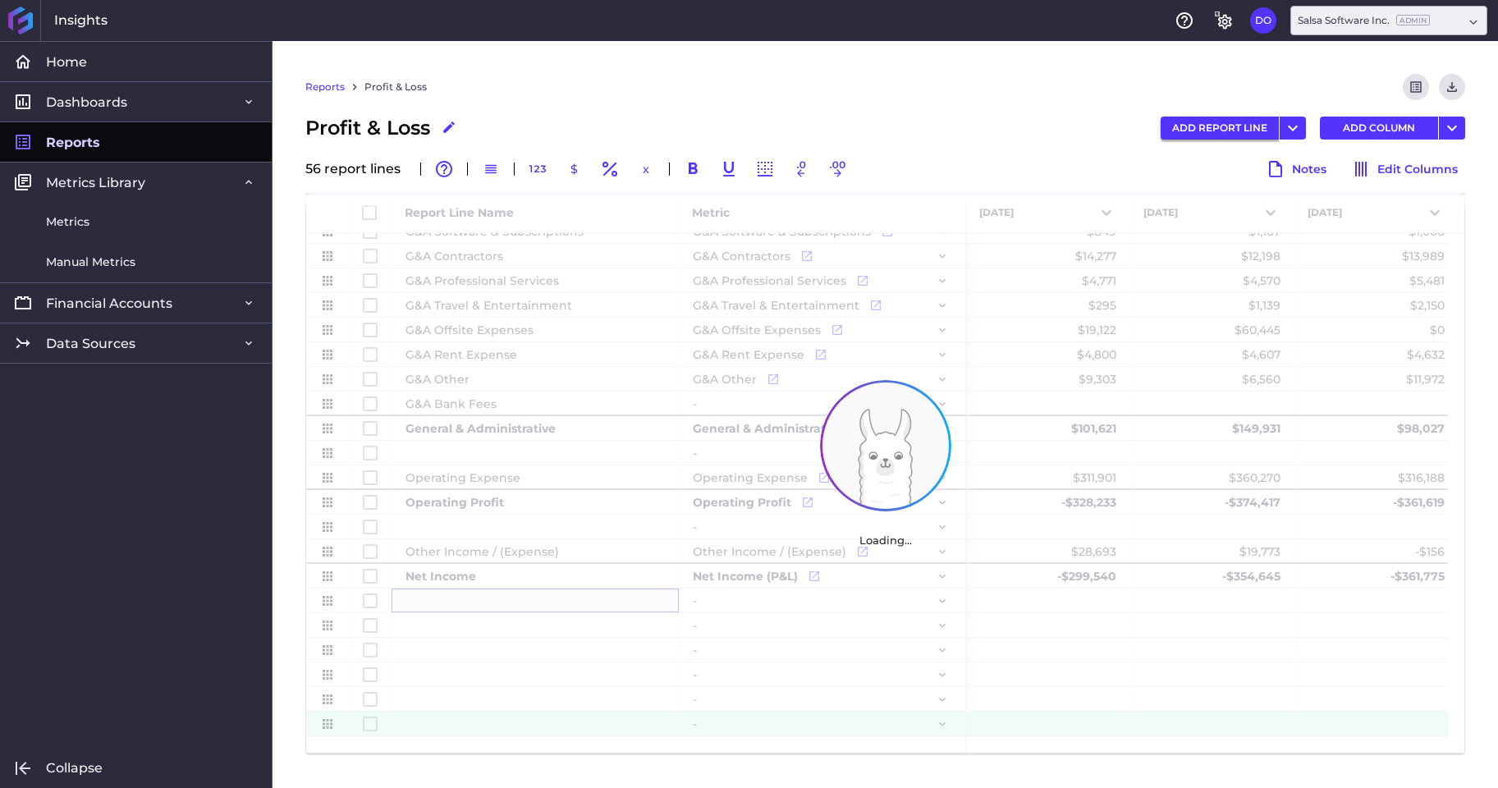
click at [1228, 129] on button "ADD REPORT LINE" at bounding box center [1219, 128] width 118 height 23
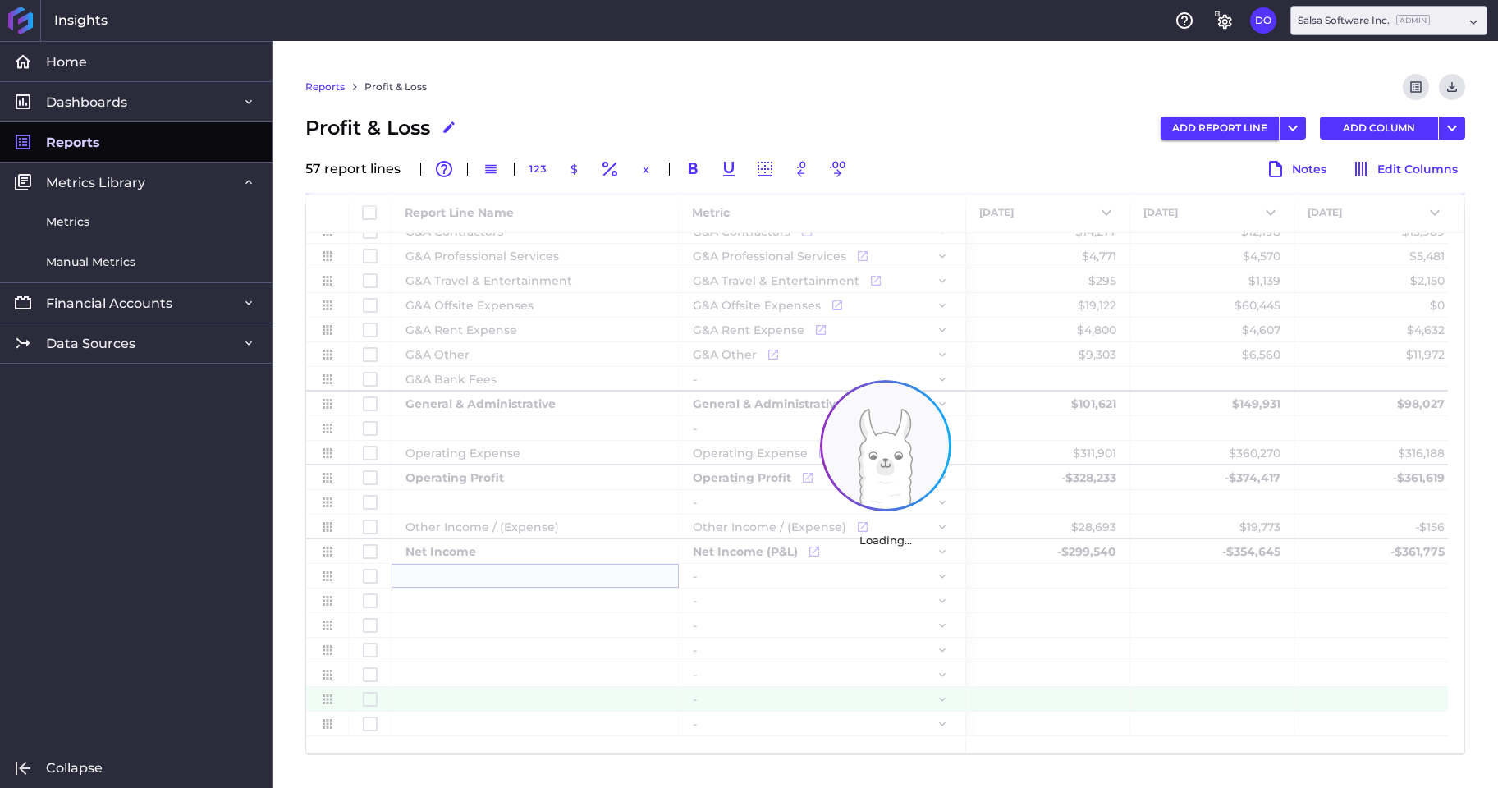
click at [1228, 129] on button "ADD REPORT LINE" at bounding box center [1219, 128] width 118 height 23
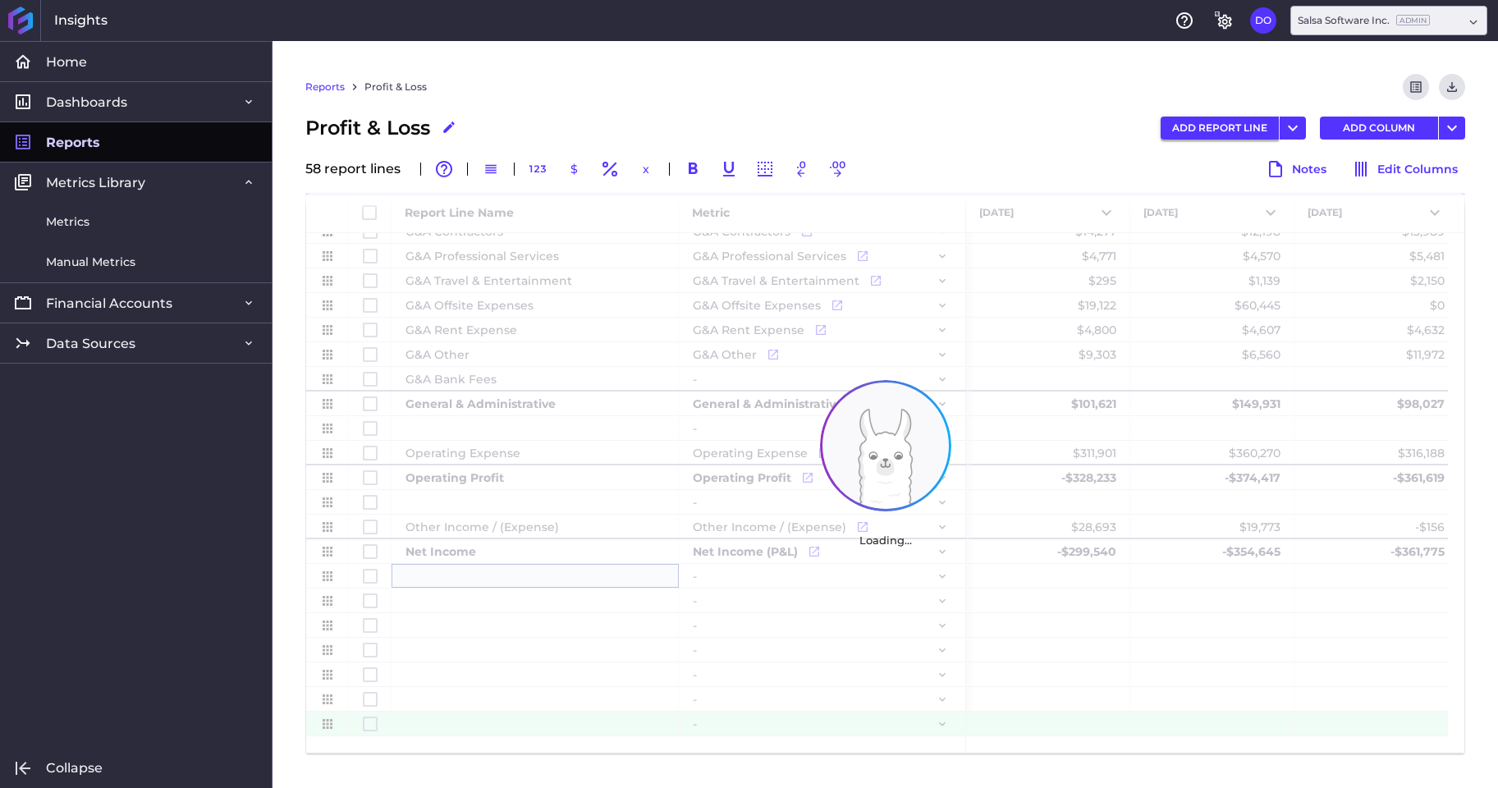
click at [1228, 129] on button "ADD REPORT LINE" at bounding box center [1219, 128] width 118 height 23
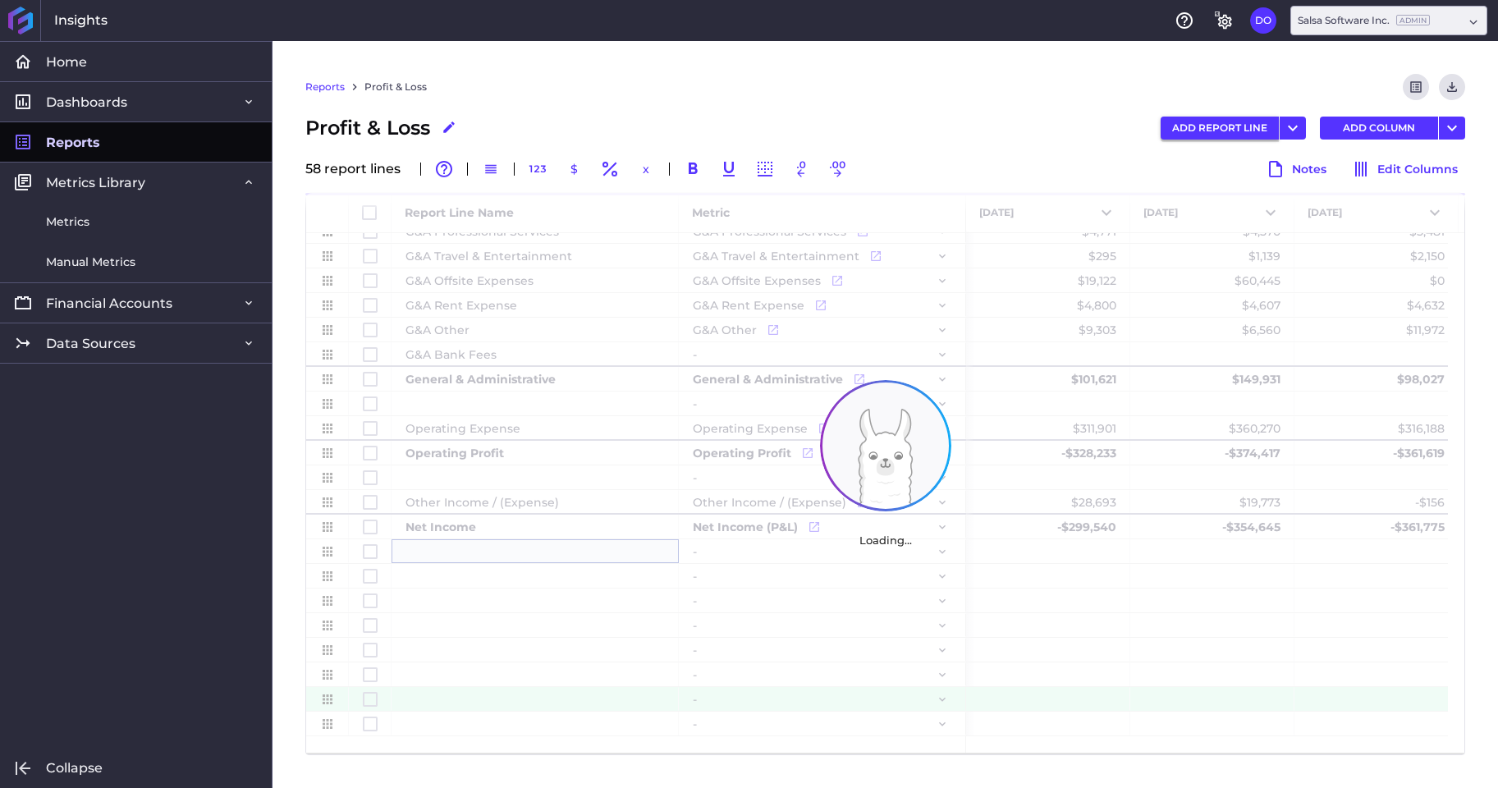
click at [1228, 129] on button "ADD REPORT LINE" at bounding box center [1219, 128] width 118 height 23
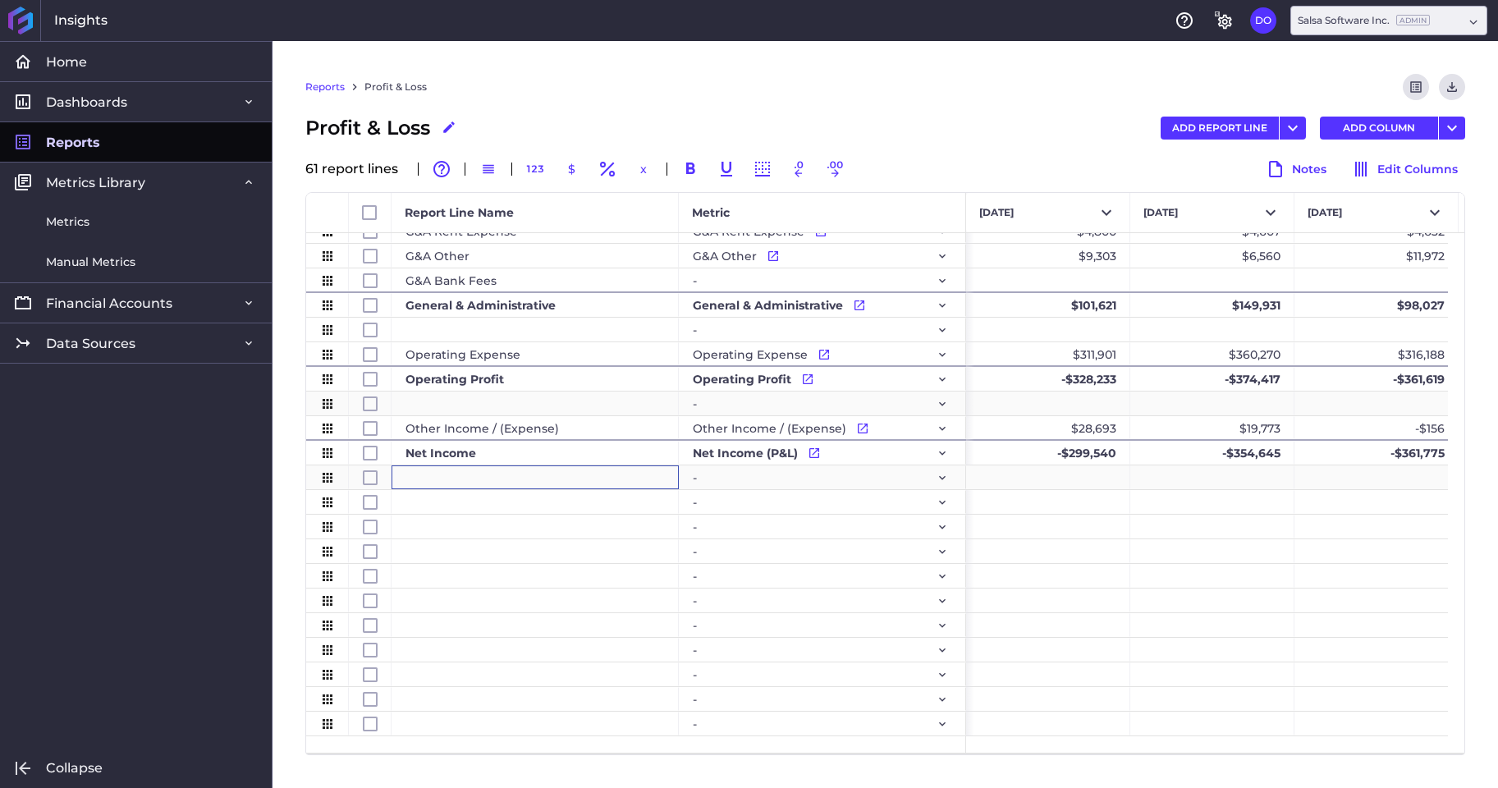
click at [510, 482] on div "Press SPACE to select this row." at bounding box center [534, 477] width 287 height 24
click at [504, 499] on div "Press SPACE to select this row." at bounding box center [534, 502] width 287 height 24
click at [490, 534] on div "Press SPACE to select this row." at bounding box center [534, 527] width 287 height 24
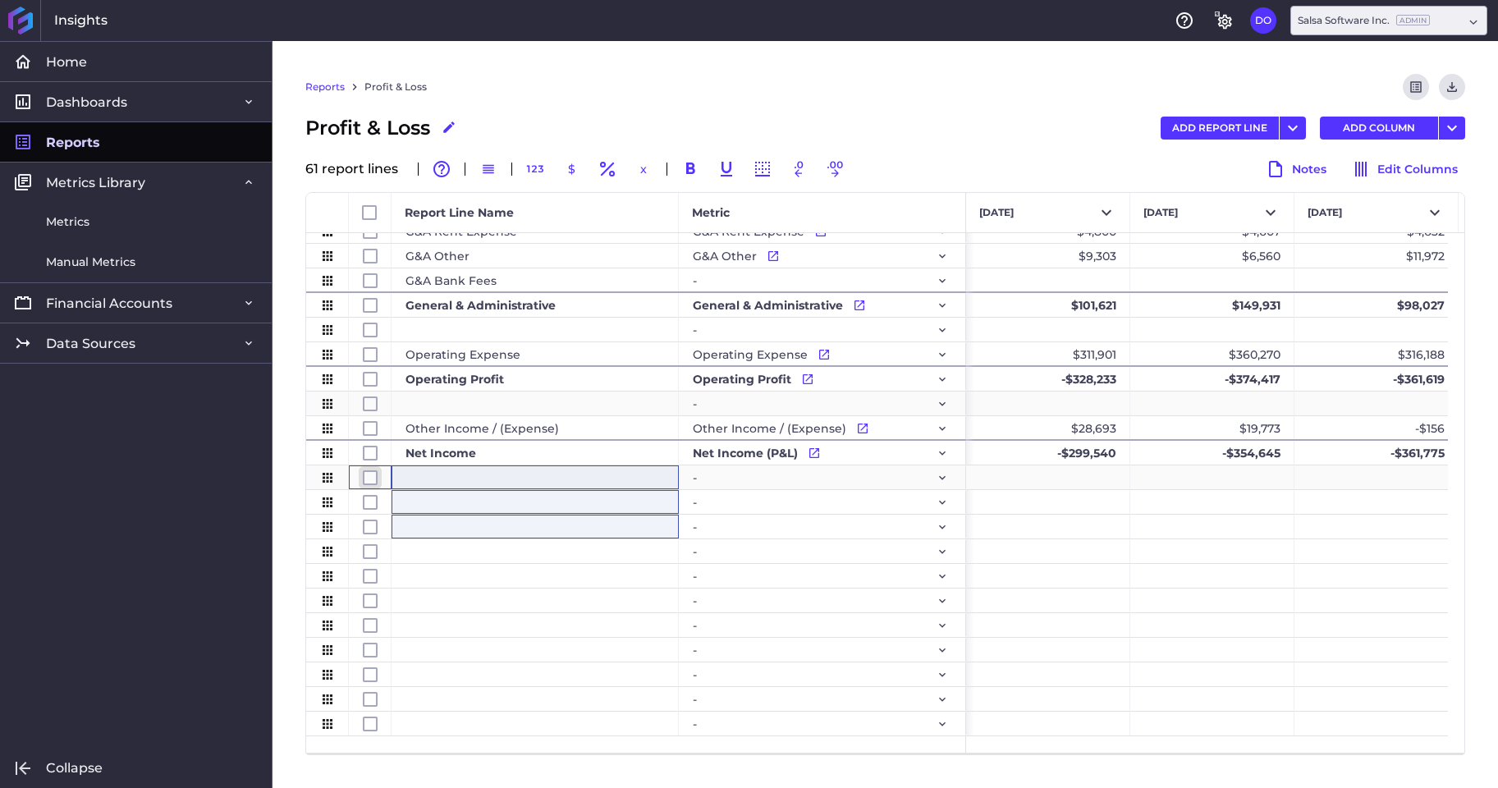
click at [370, 477] on input "Press Space to toggle row selection (unchecked)" at bounding box center [370, 477] width 15 height 15
checkbox input "true"
checkbox input "false"
click at [372, 503] on input "Press Space to toggle row selection (unchecked)" at bounding box center [370, 502] width 15 height 15
checkbox input "true"
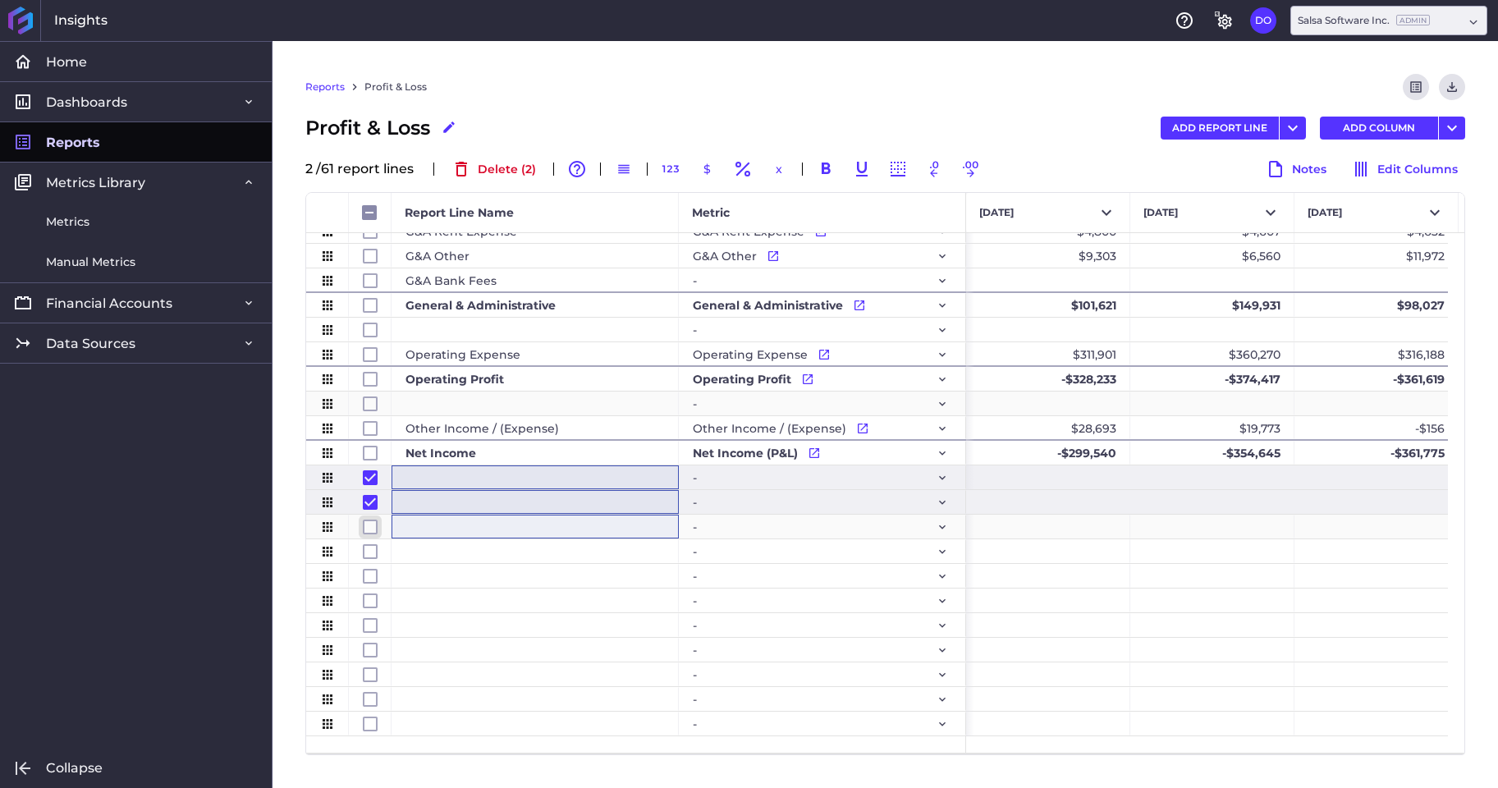
checkbox input "false"
click at [370, 530] on input "Press Space to toggle row selection (unchecked)" at bounding box center [370, 526] width 15 height 15
checkbox input "true"
checkbox input "false"
click at [370, 546] on input "Press Space to toggle row selection (unchecked)" at bounding box center [370, 551] width 15 height 15
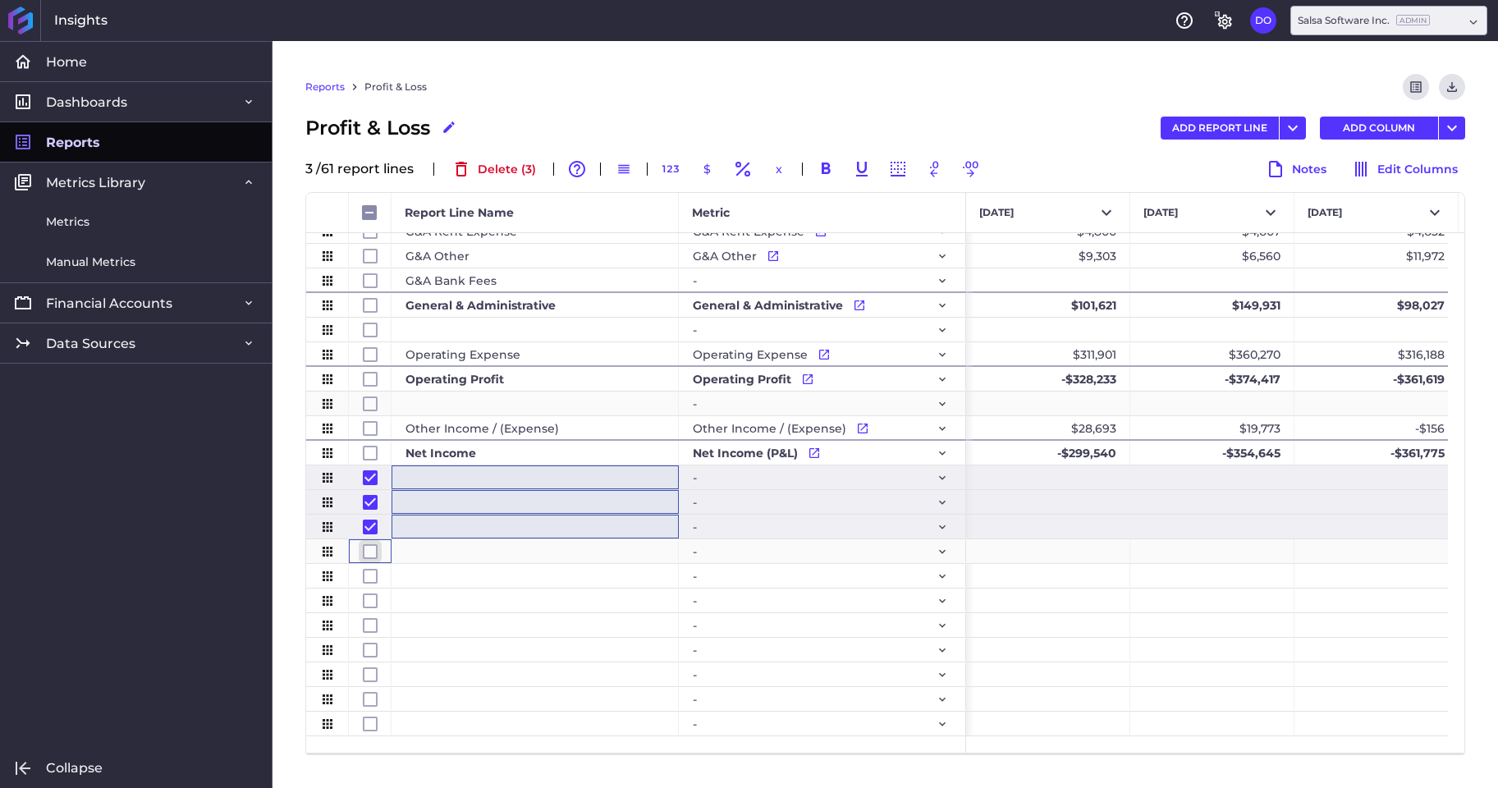
checkbox input "true"
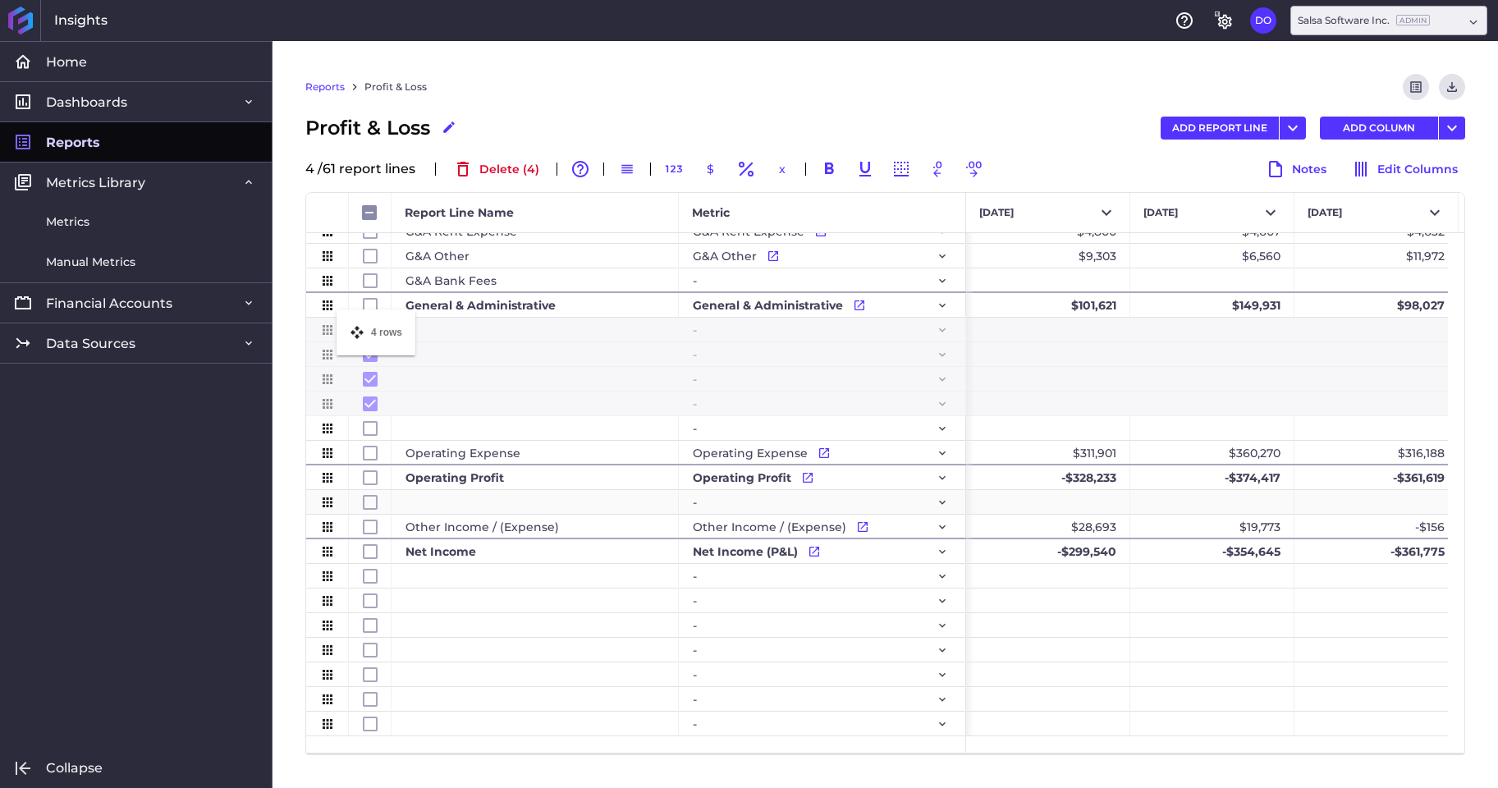
drag, startPoint x: 326, startPoint y: 483, endPoint x: 345, endPoint y: 319, distance: 164.4
checkbox input "false"
click at [447, 332] on div "Press SPACE to deselect this row." at bounding box center [534, 330] width 287 height 24
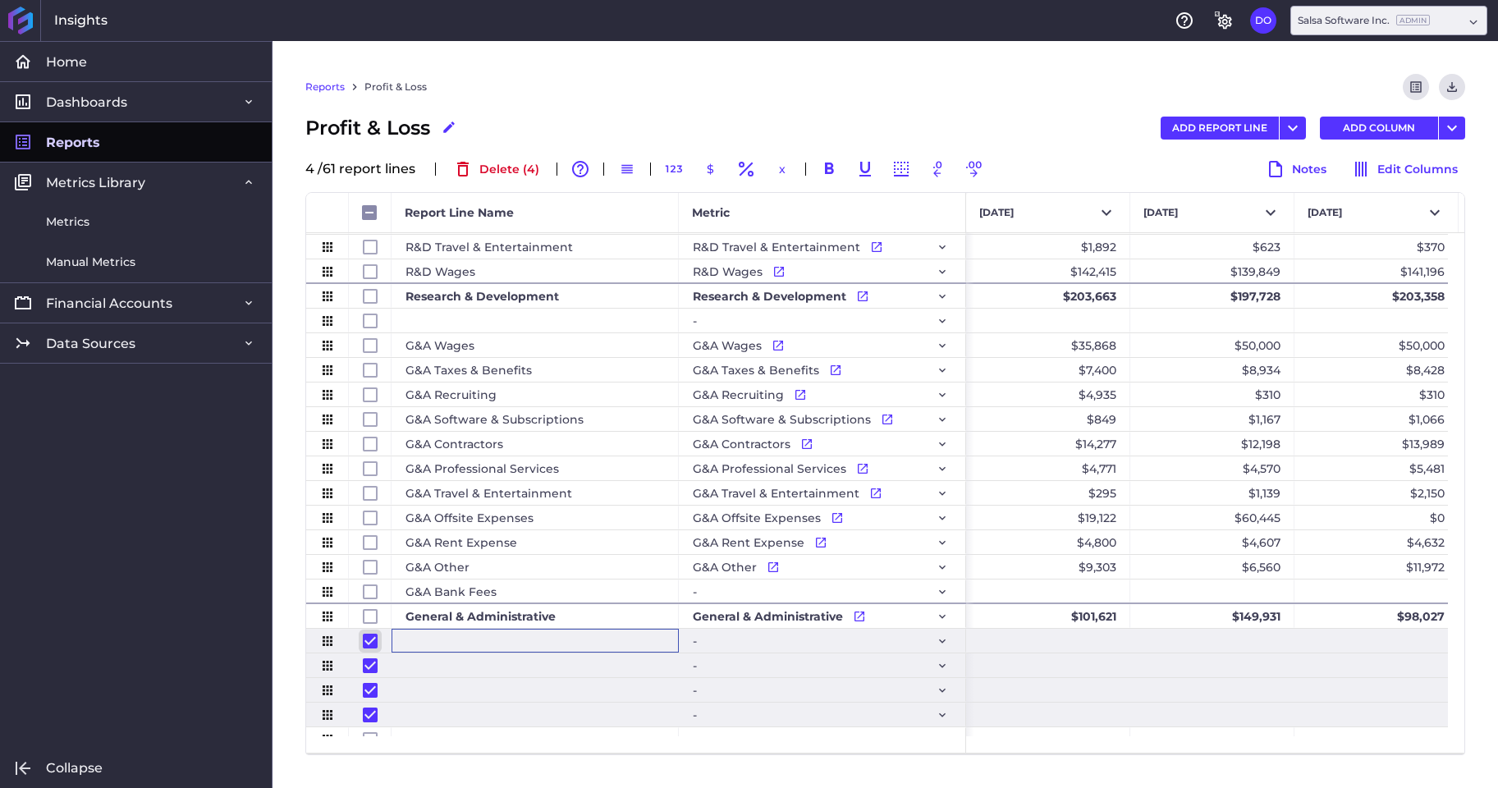
click at [369, 638] on input "Press Space to toggle row selection (checked)" at bounding box center [370, 641] width 15 height 15
checkbox input "false"
click at [370, 668] on input "Press Space to toggle row selection (checked)" at bounding box center [370, 665] width 15 height 15
checkbox input "false"
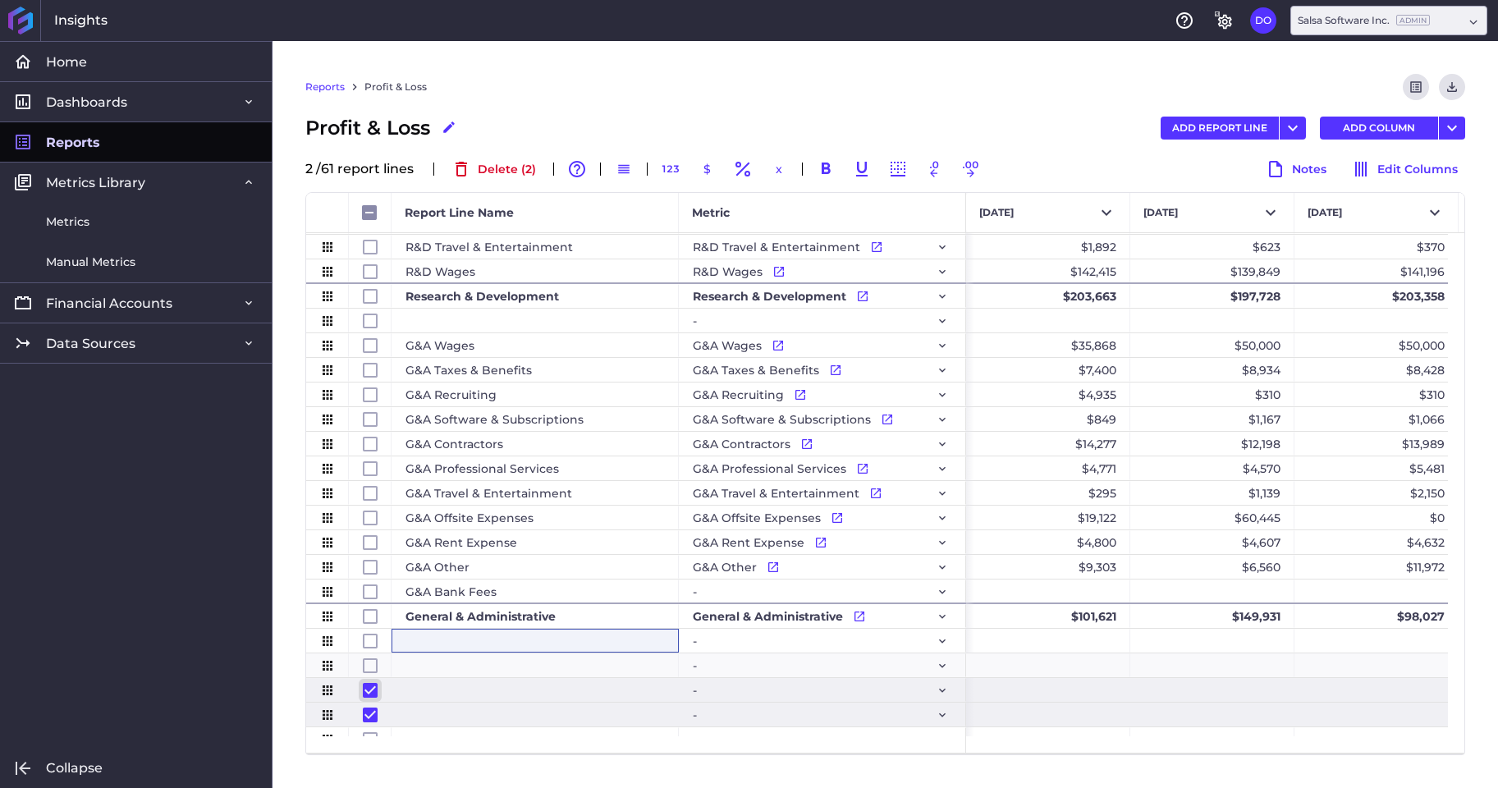
checkbox input "false"
click at [369, 687] on input "Press Space to toggle row selection (checked)" at bounding box center [370, 690] width 15 height 15
checkbox input "false"
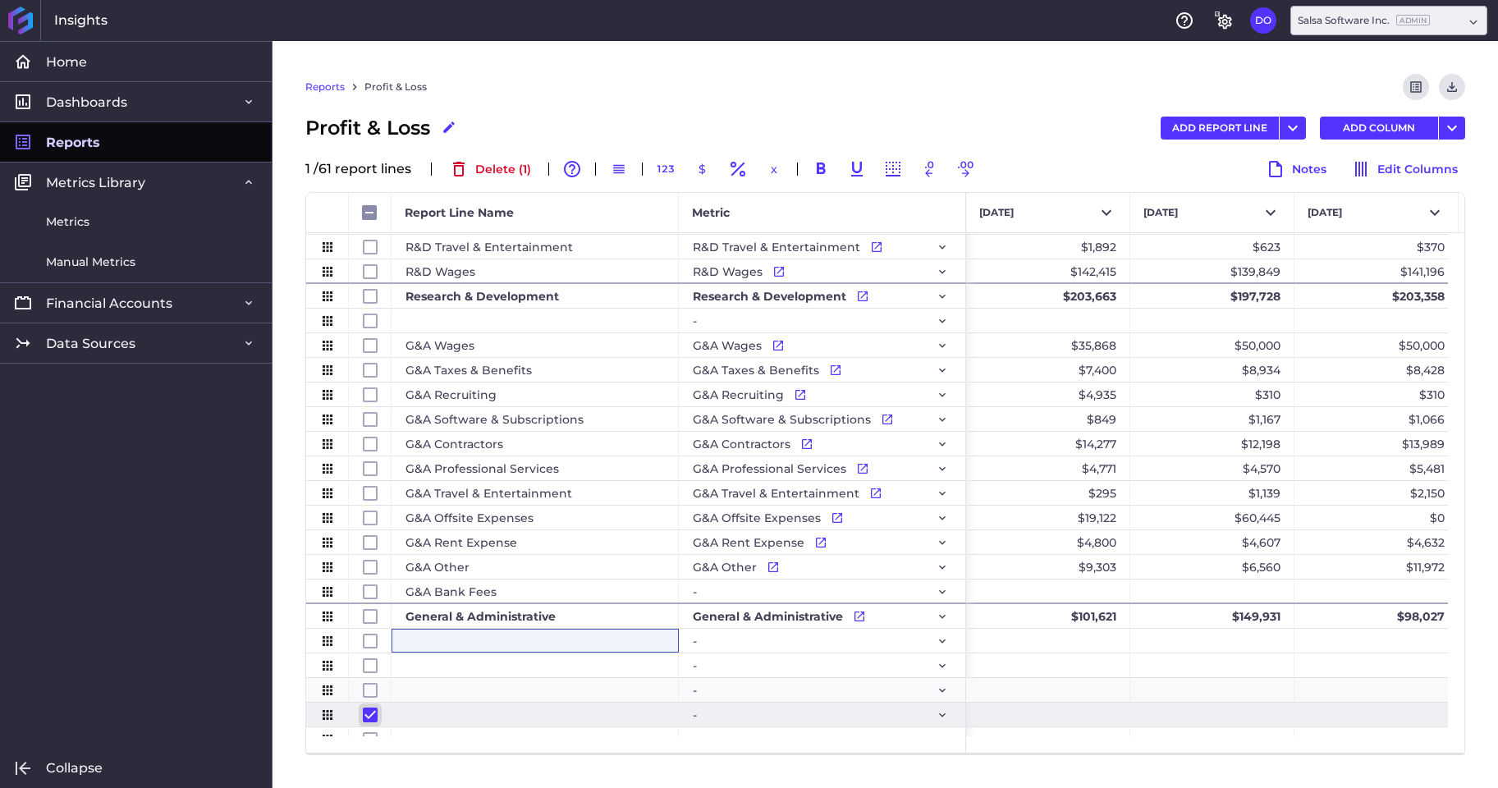
checkbox input "false"
click at [367, 715] on input "Press Space to toggle row selection (checked)" at bounding box center [370, 714] width 15 height 15
checkbox input "false"
click at [547, 667] on div "Press SPACE to select this row." at bounding box center [534, 665] width 287 height 24
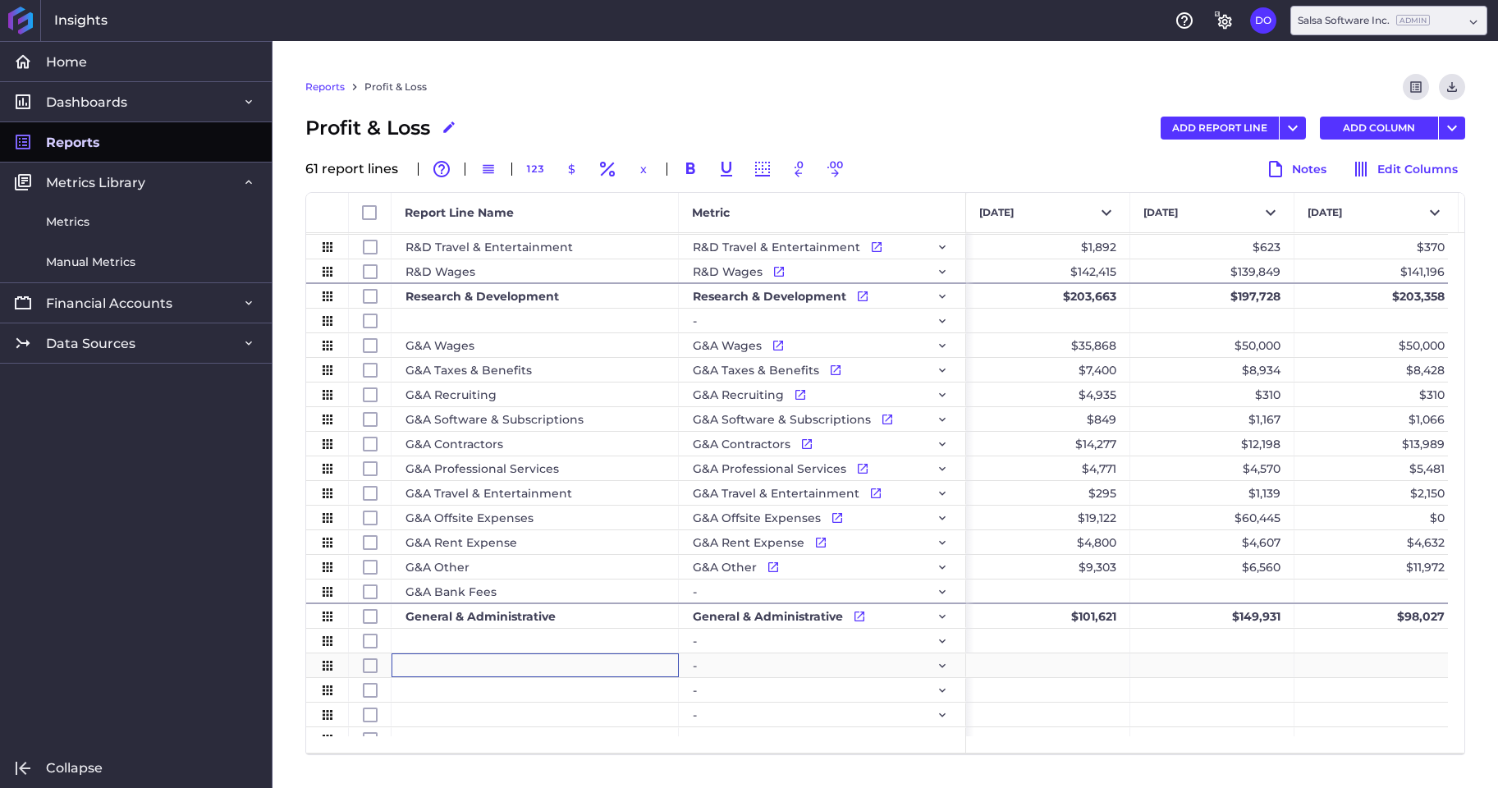
click at [843, 664] on div "-" at bounding box center [822, 665] width 259 height 23
click at [944, 669] on icon "Press SPACE to select this row." at bounding box center [942, 665] width 13 height 13
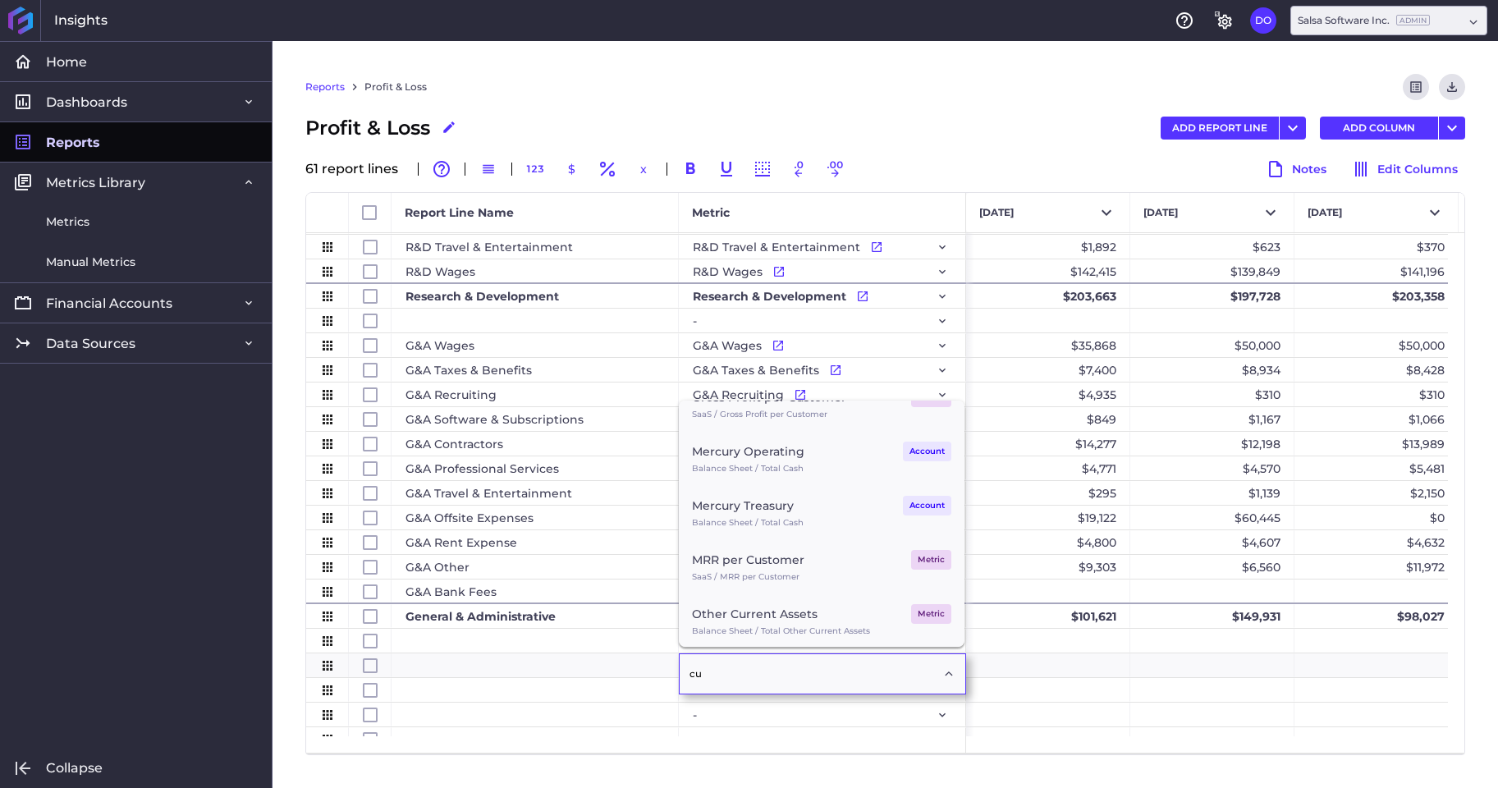
scroll to position [0, 0]
type input "c"
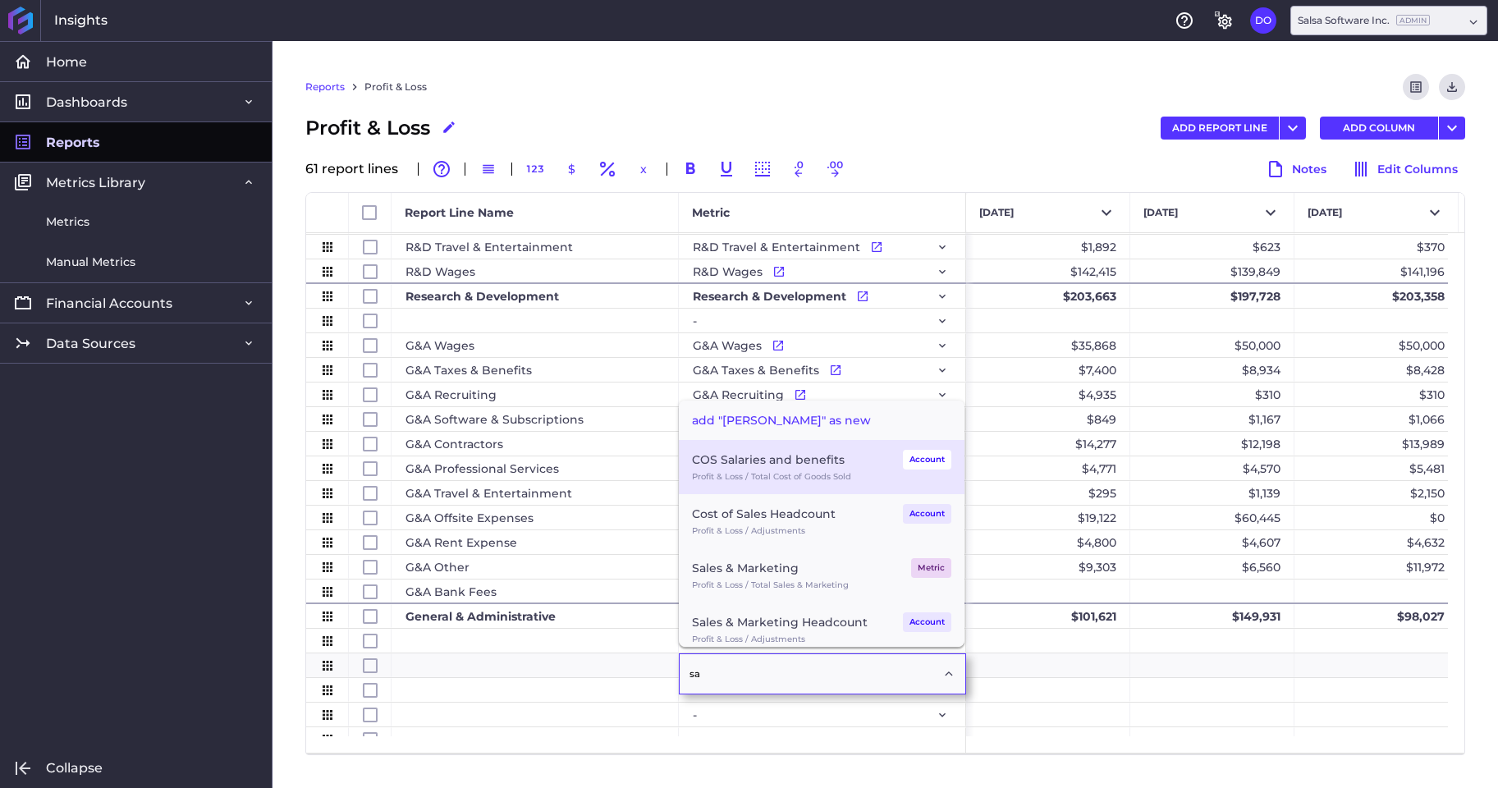
type input "s"
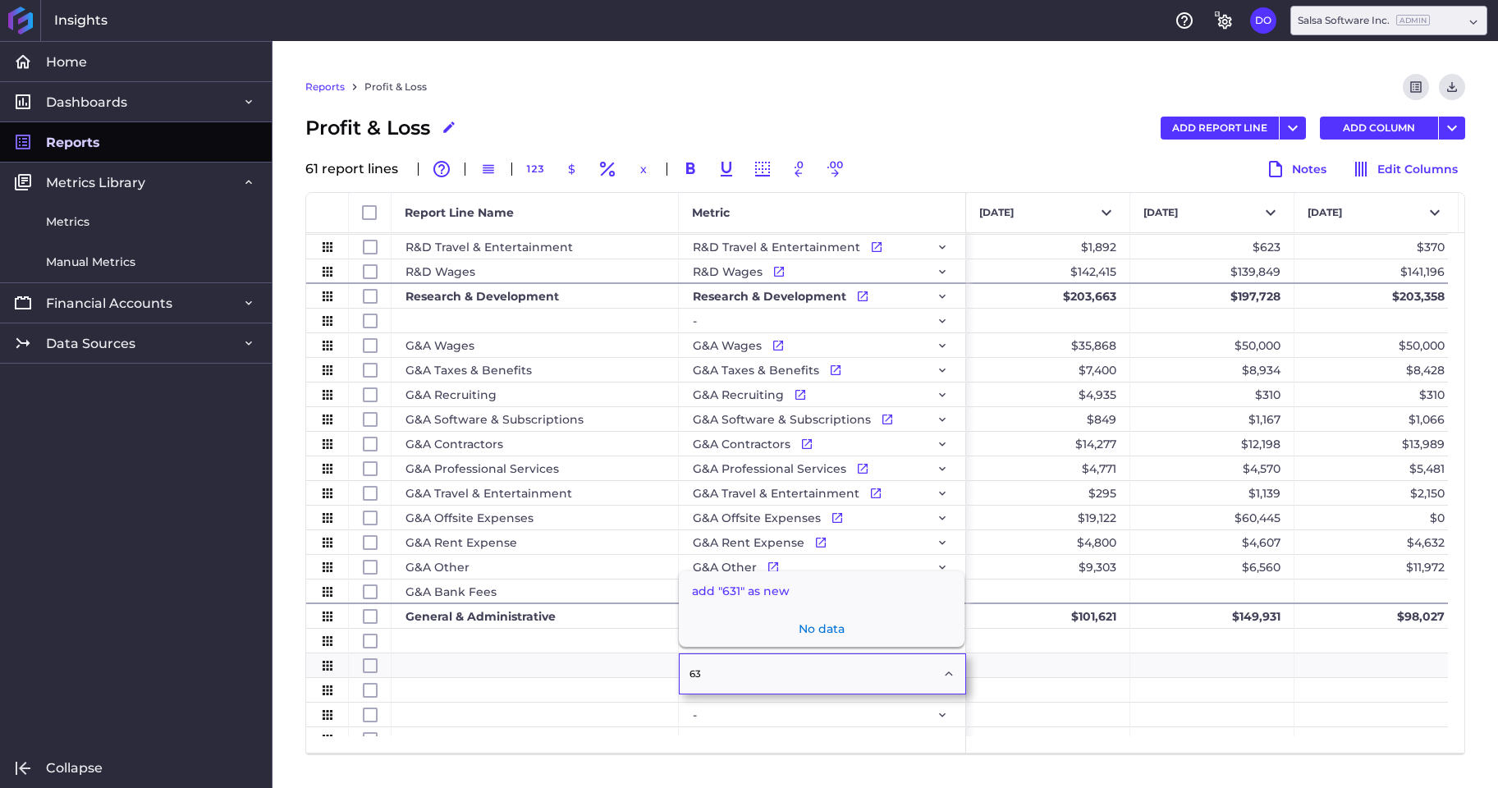
type input "6"
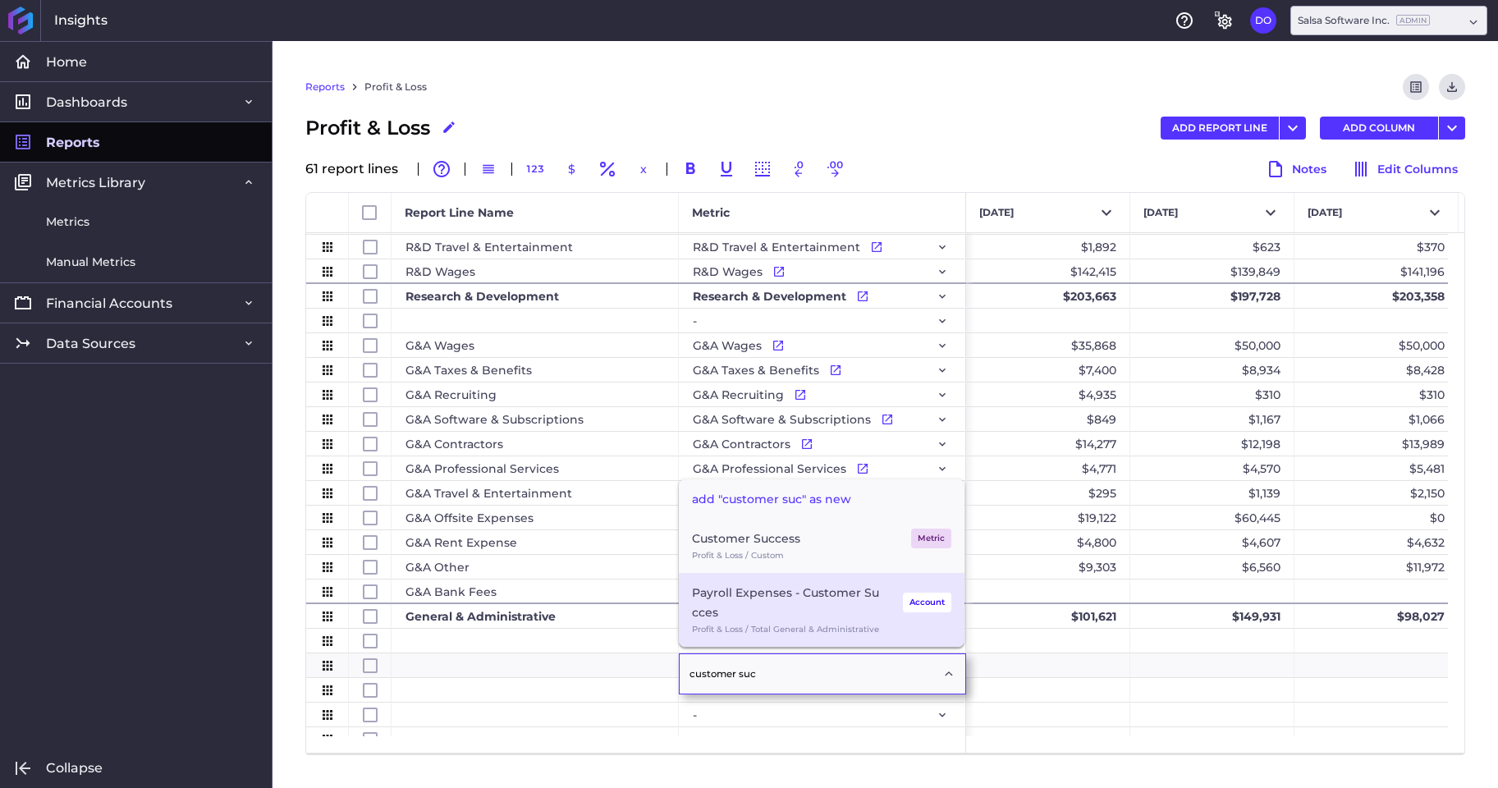
type input "customer suc"
click at [824, 613] on div "Payroll Expenses - Customer Succes" at bounding box center [787, 602] width 191 height 39
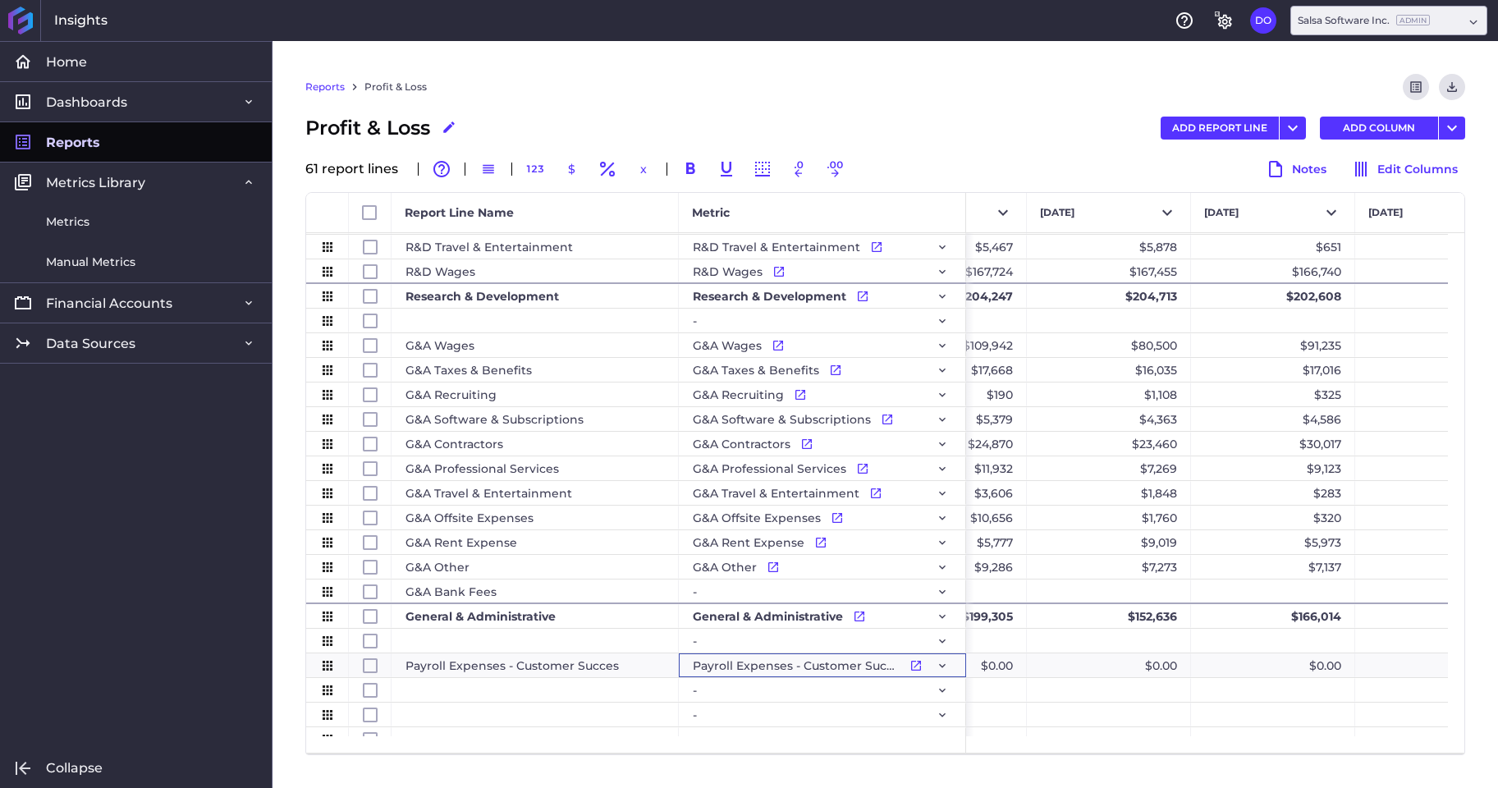
scroll to position [0, 2372]
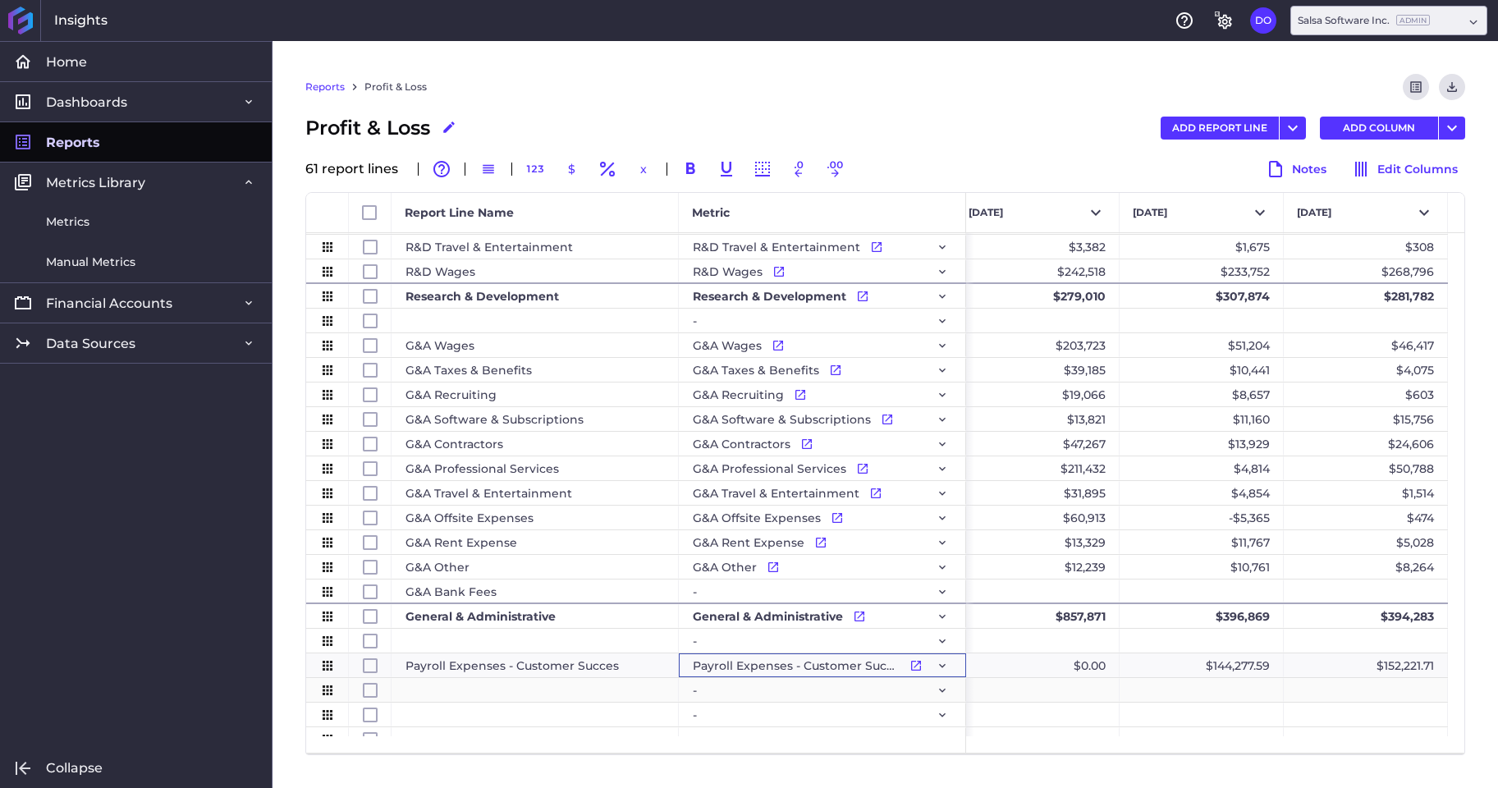
click at [479, 689] on div "Press SPACE to select this row." at bounding box center [534, 690] width 287 height 24
click at [753, 691] on div "-" at bounding box center [822, 690] width 259 height 23
click at [951, 693] on div "-" at bounding box center [822, 690] width 259 height 23
click at [945, 691] on icon "Press SPACE to select this row." at bounding box center [942, 690] width 13 height 13
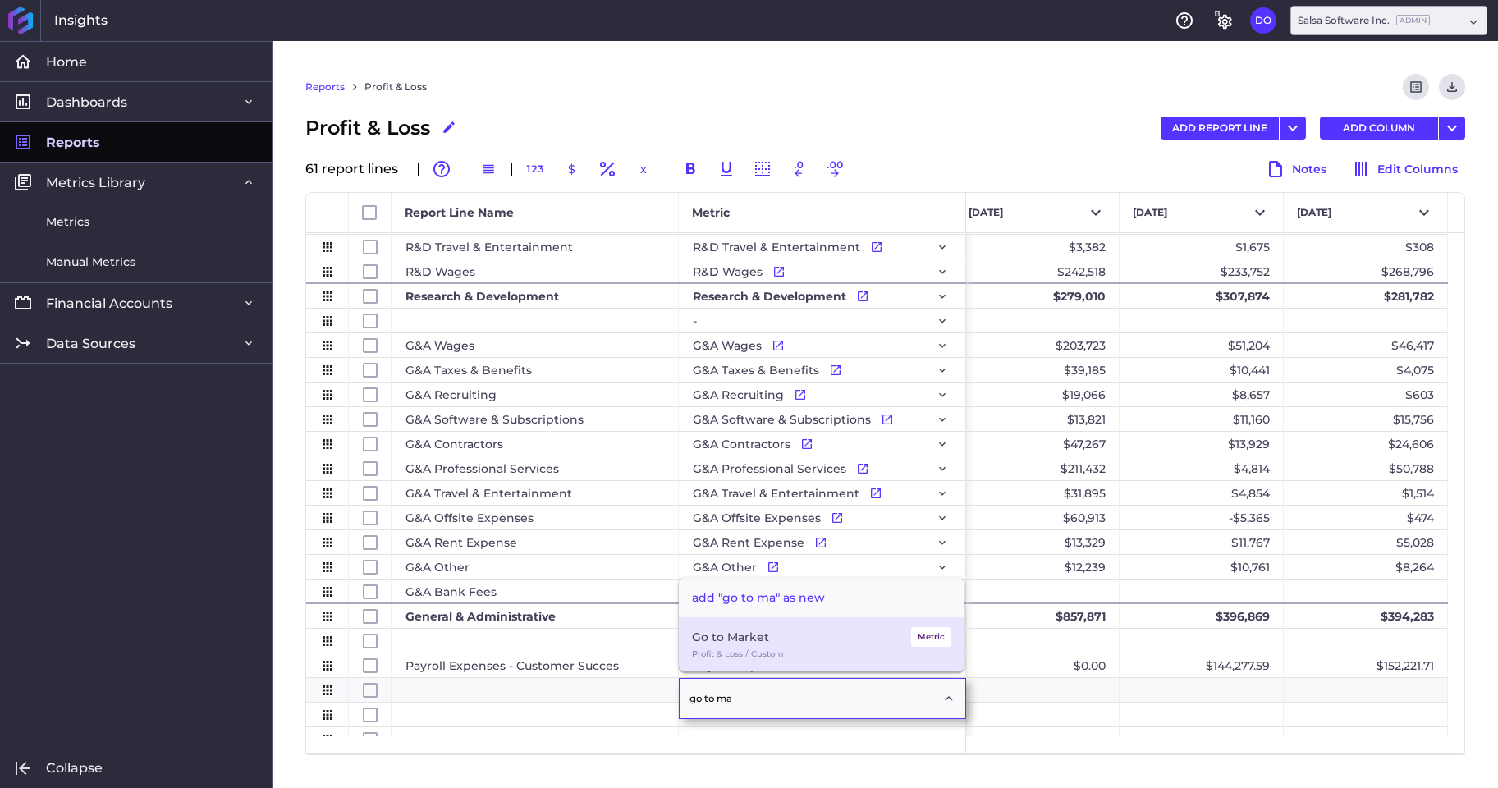
type input "go to ma"
click at [766, 642] on div "Go to Market Metric" at bounding box center [821, 637] width 259 height 20
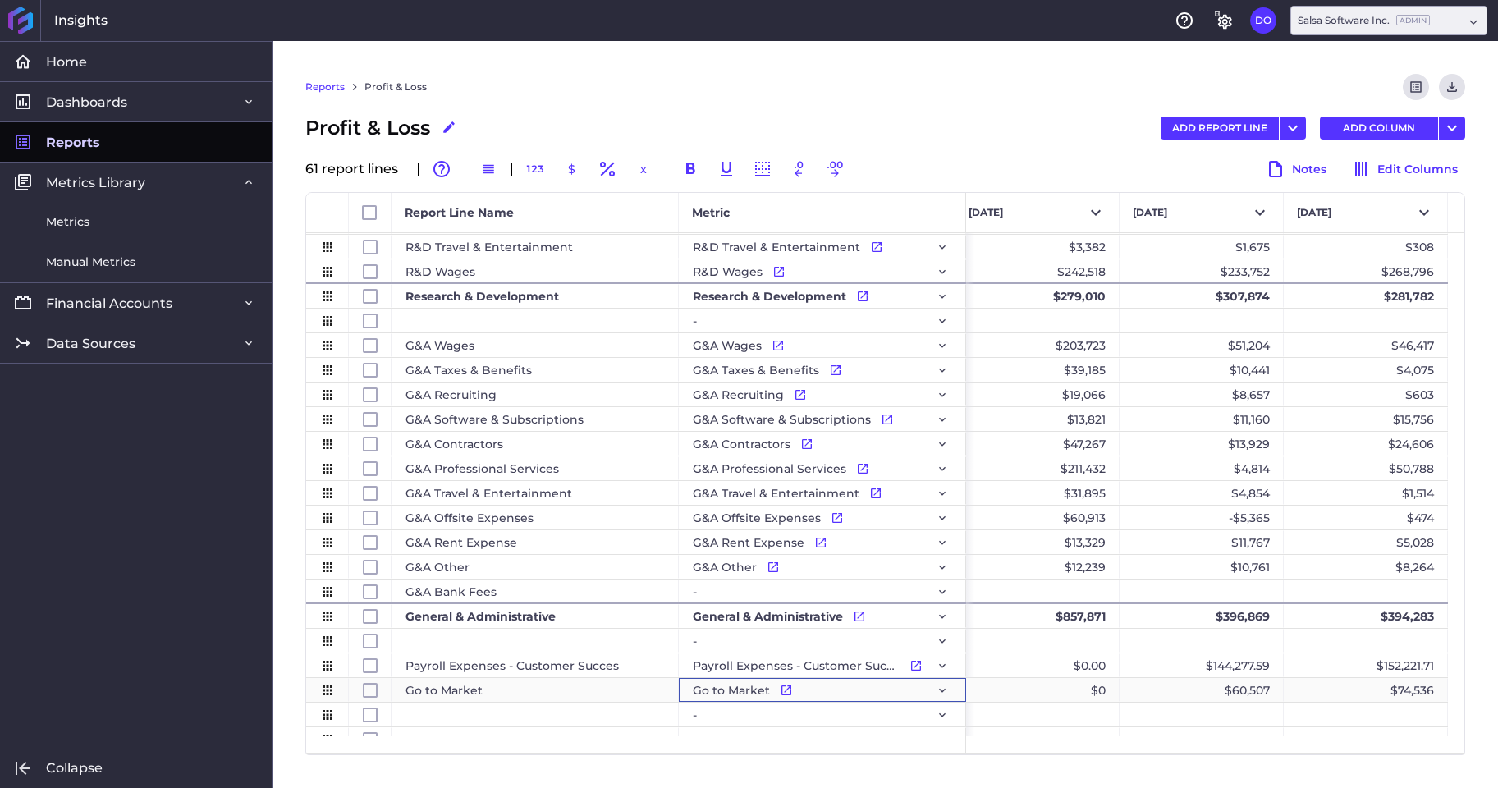
click at [502, 687] on div "Go to Market" at bounding box center [534, 690] width 287 height 24
click at [1232, 127] on button "ADD REPORT LINE" at bounding box center [1219, 128] width 118 height 23
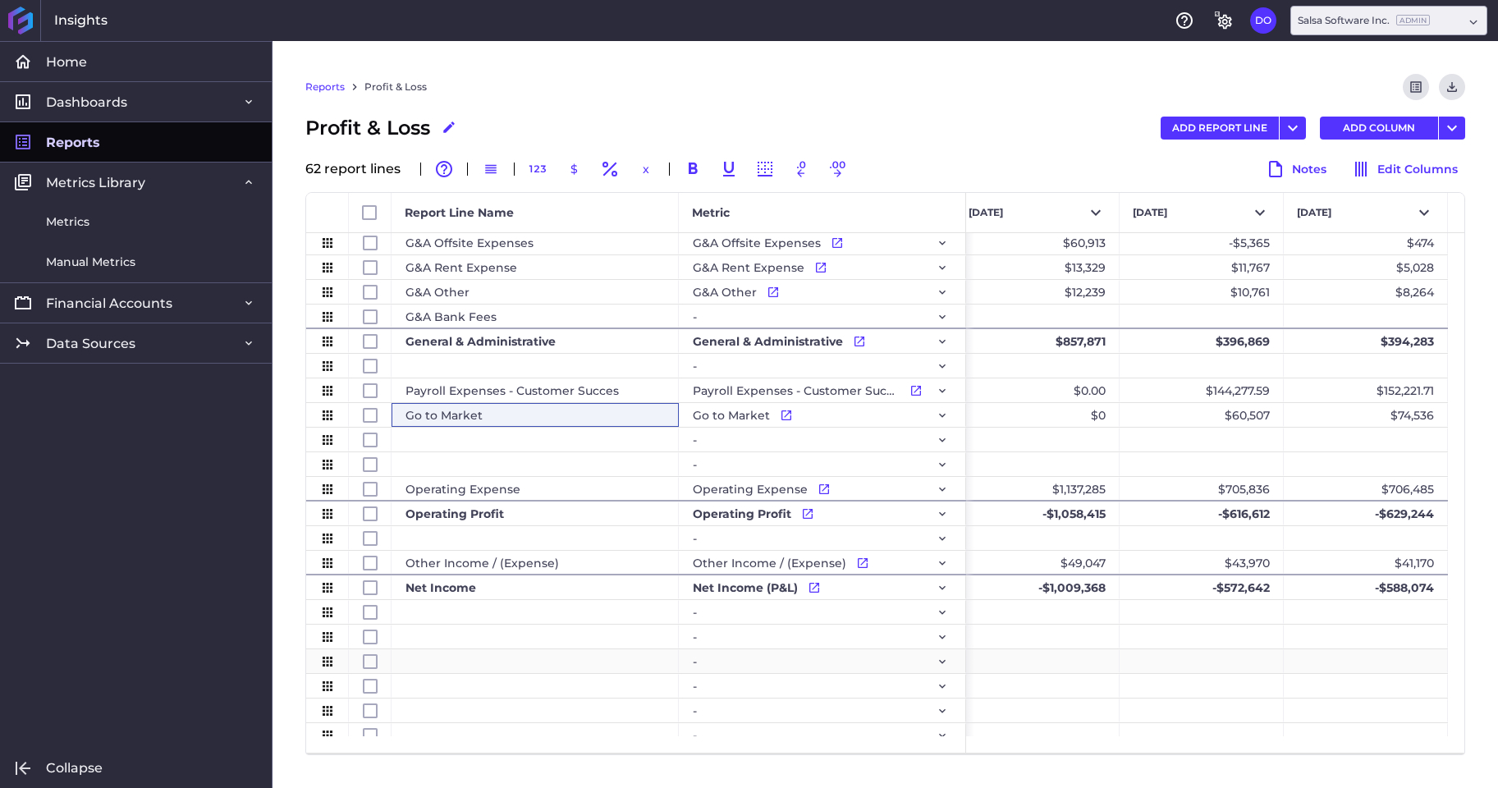
scroll to position [716, 0]
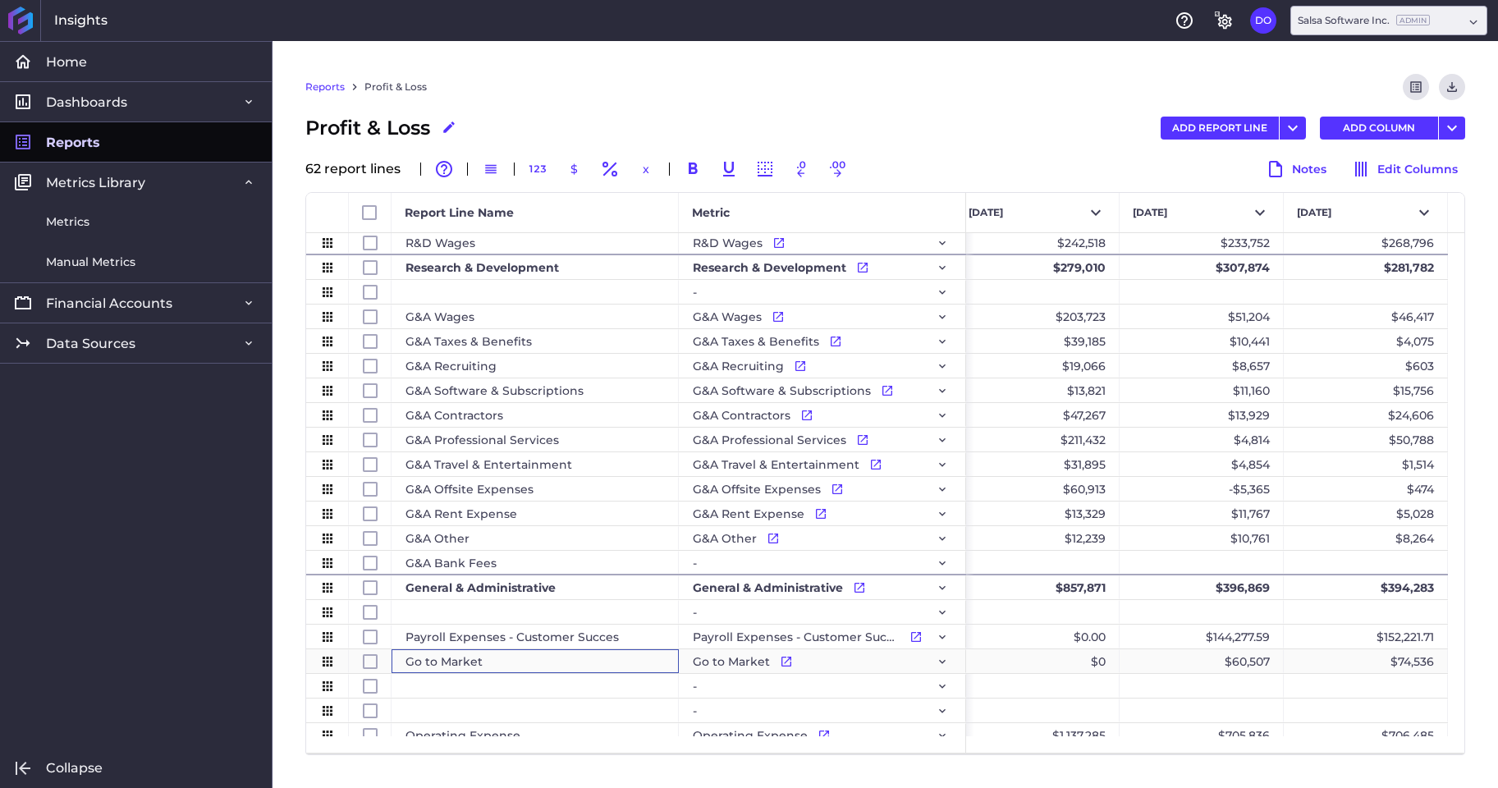
click at [483, 657] on div "Go to Market" at bounding box center [534, 661] width 287 height 24
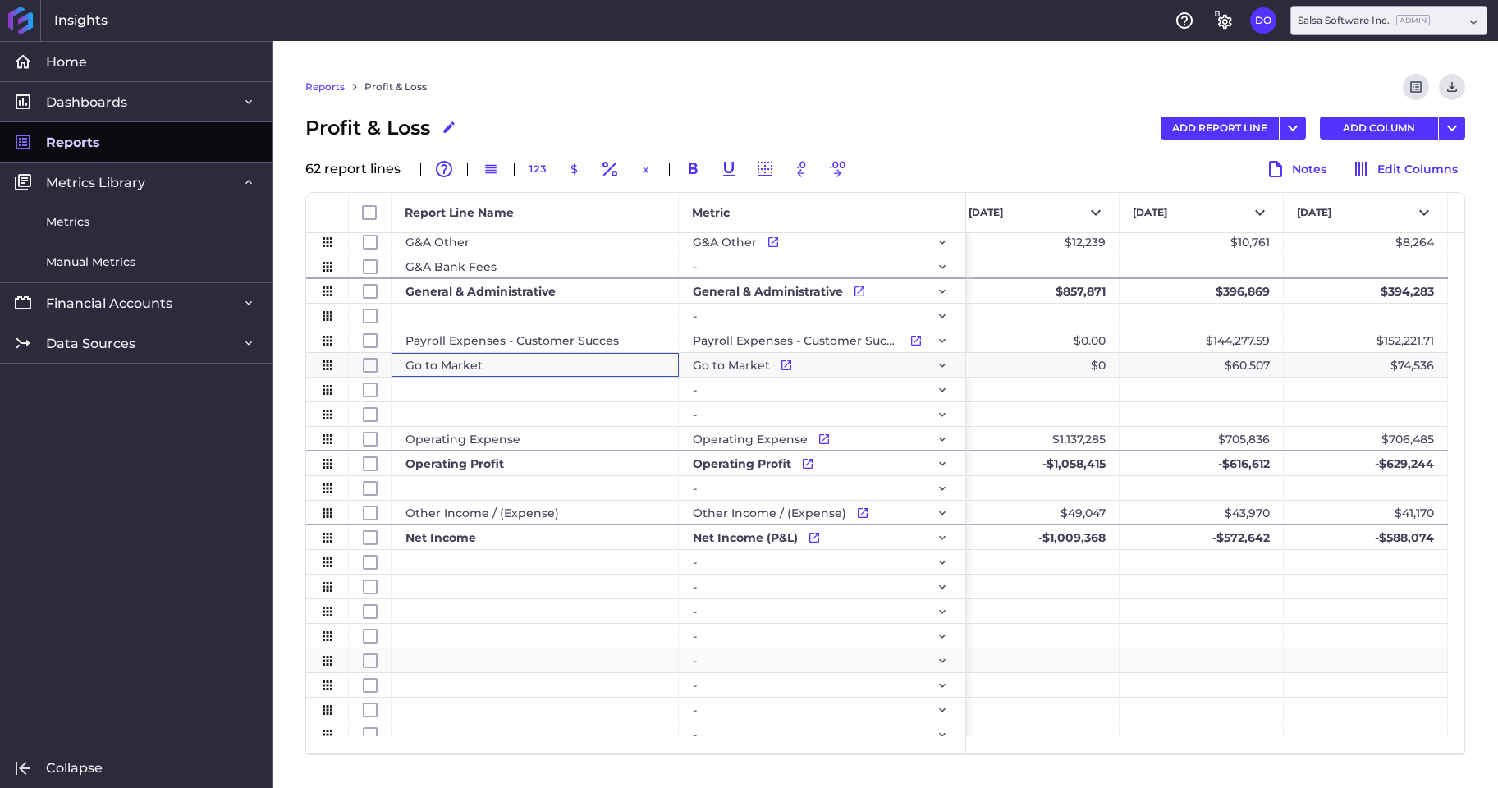
scroll to position [1023, 0]
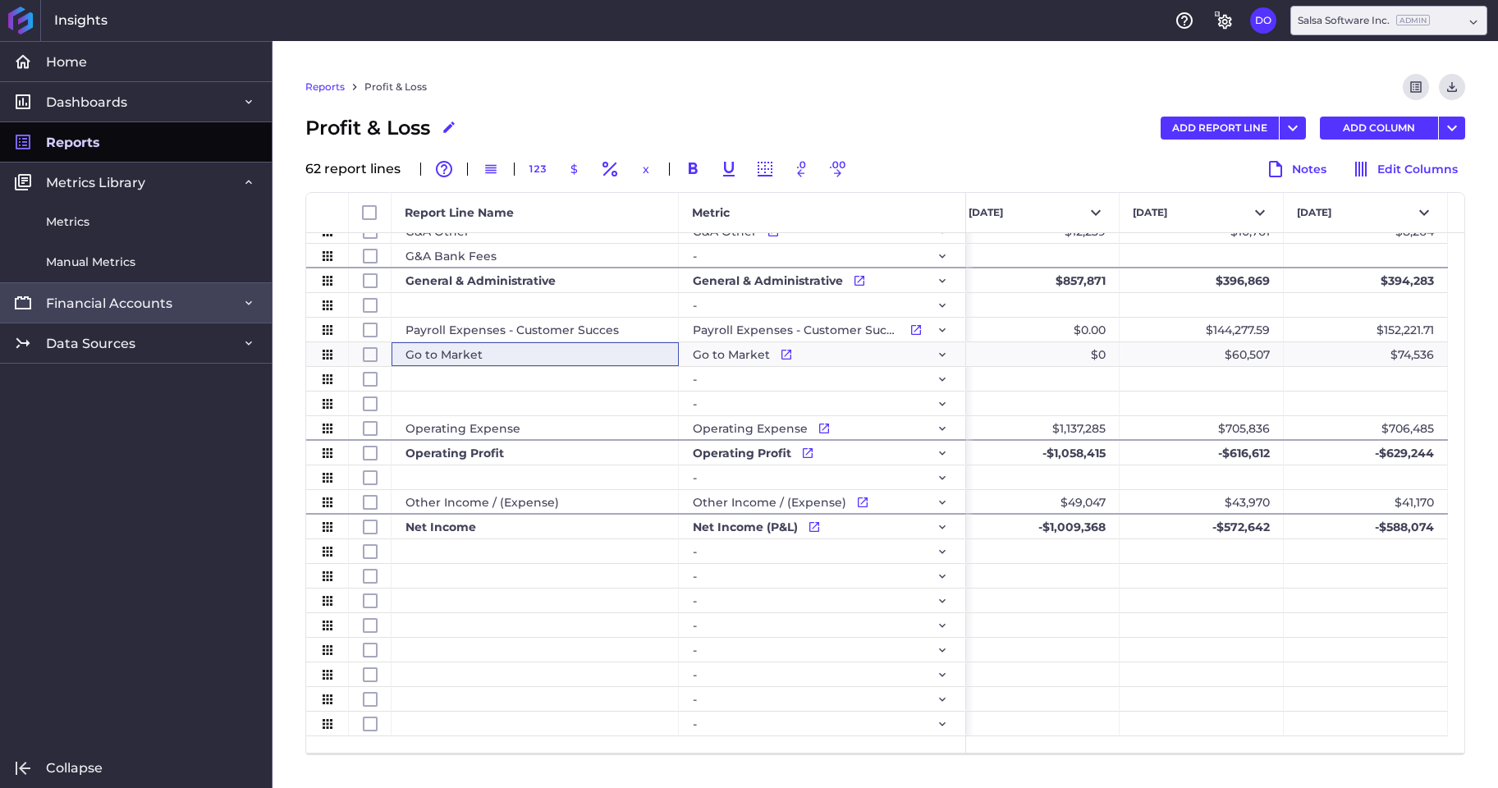
click at [147, 309] on span "Financial Accounts" at bounding box center [109, 303] width 126 height 17
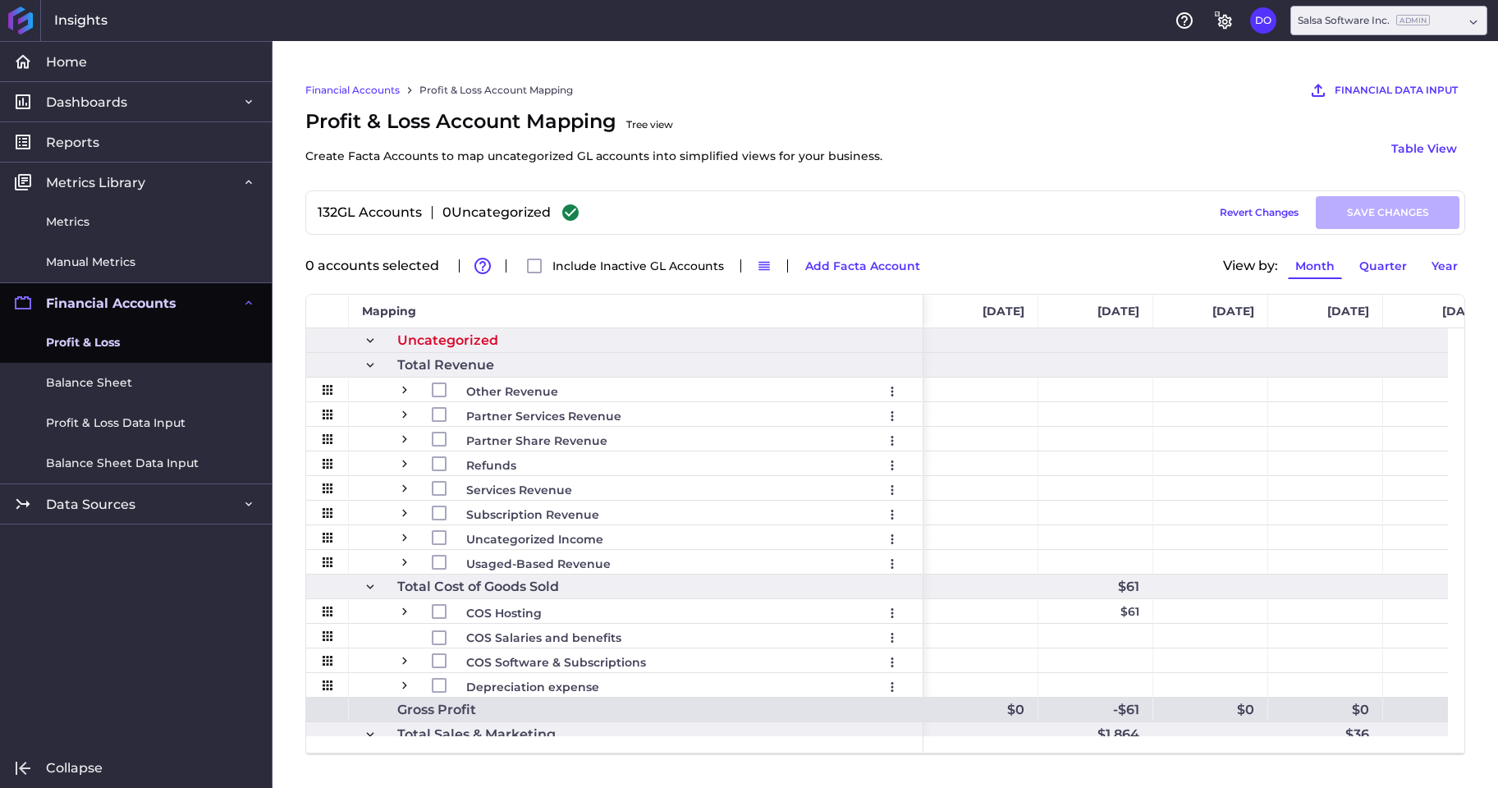
click at [79, 341] on span "Profit & Loss" at bounding box center [83, 342] width 74 height 17
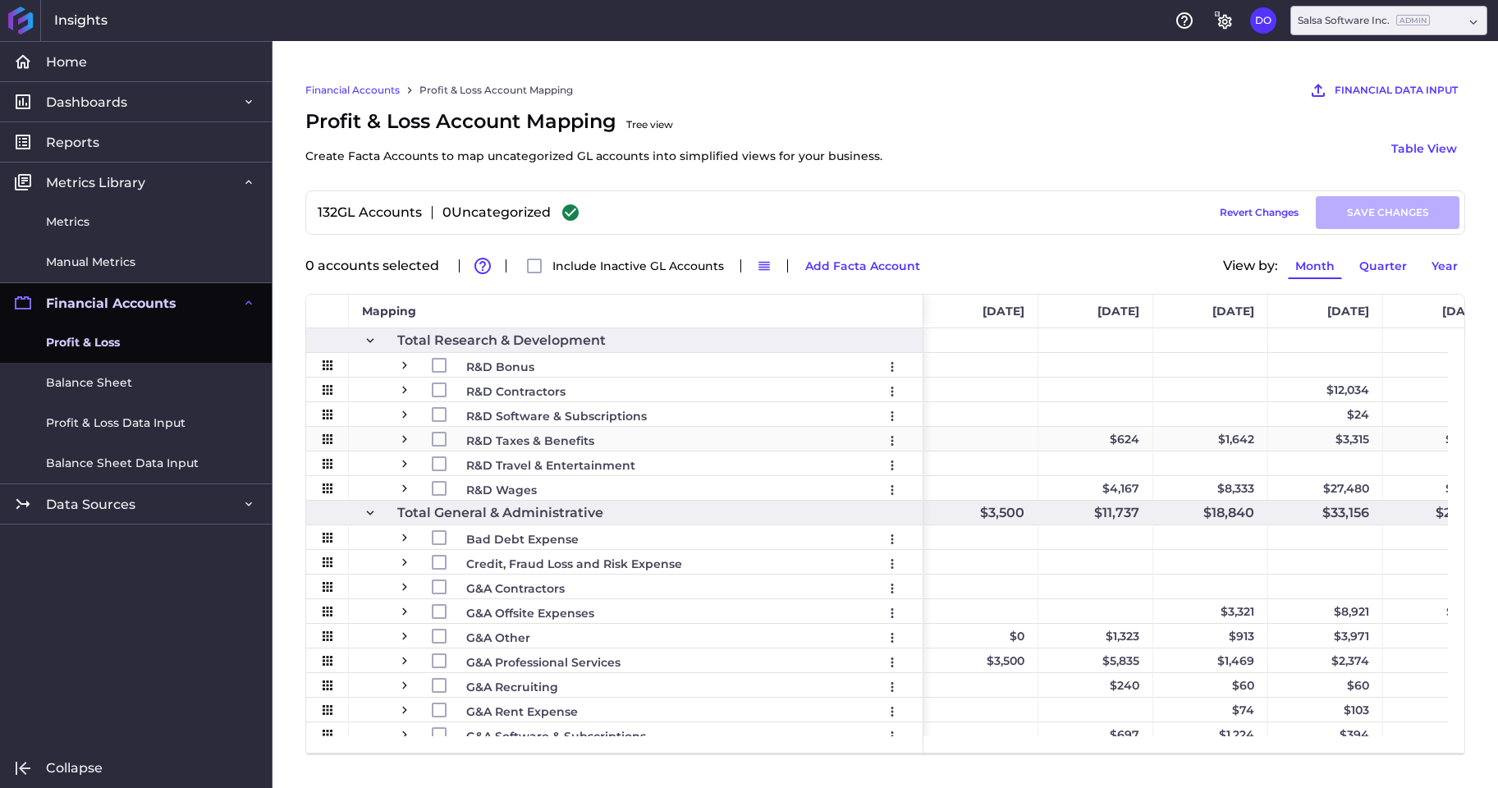
scroll to position [627, 0]
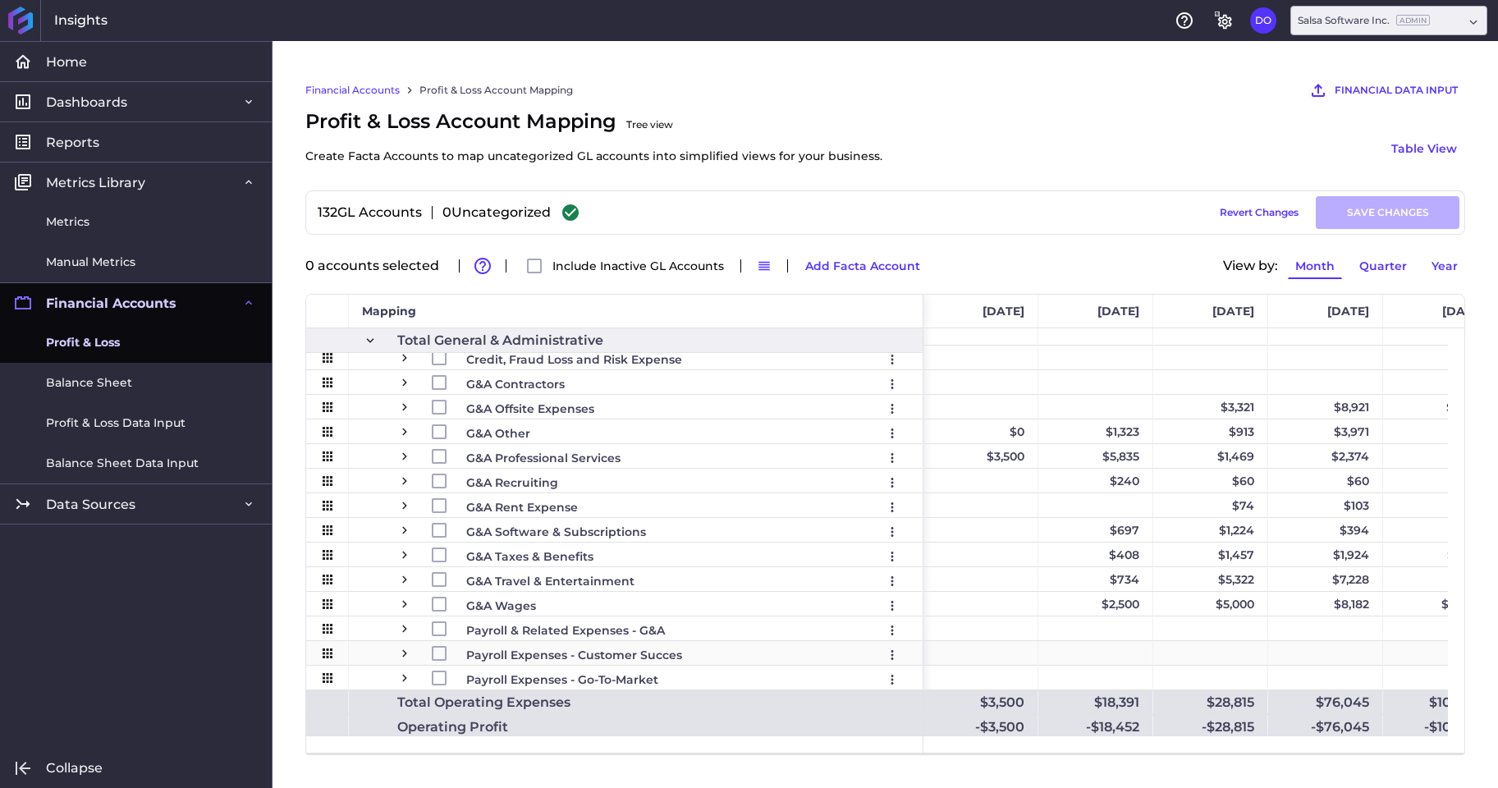
click at [400, 657] on span "Press SPACE to select this row." at bounding box center [404, 653] width 15 height 15
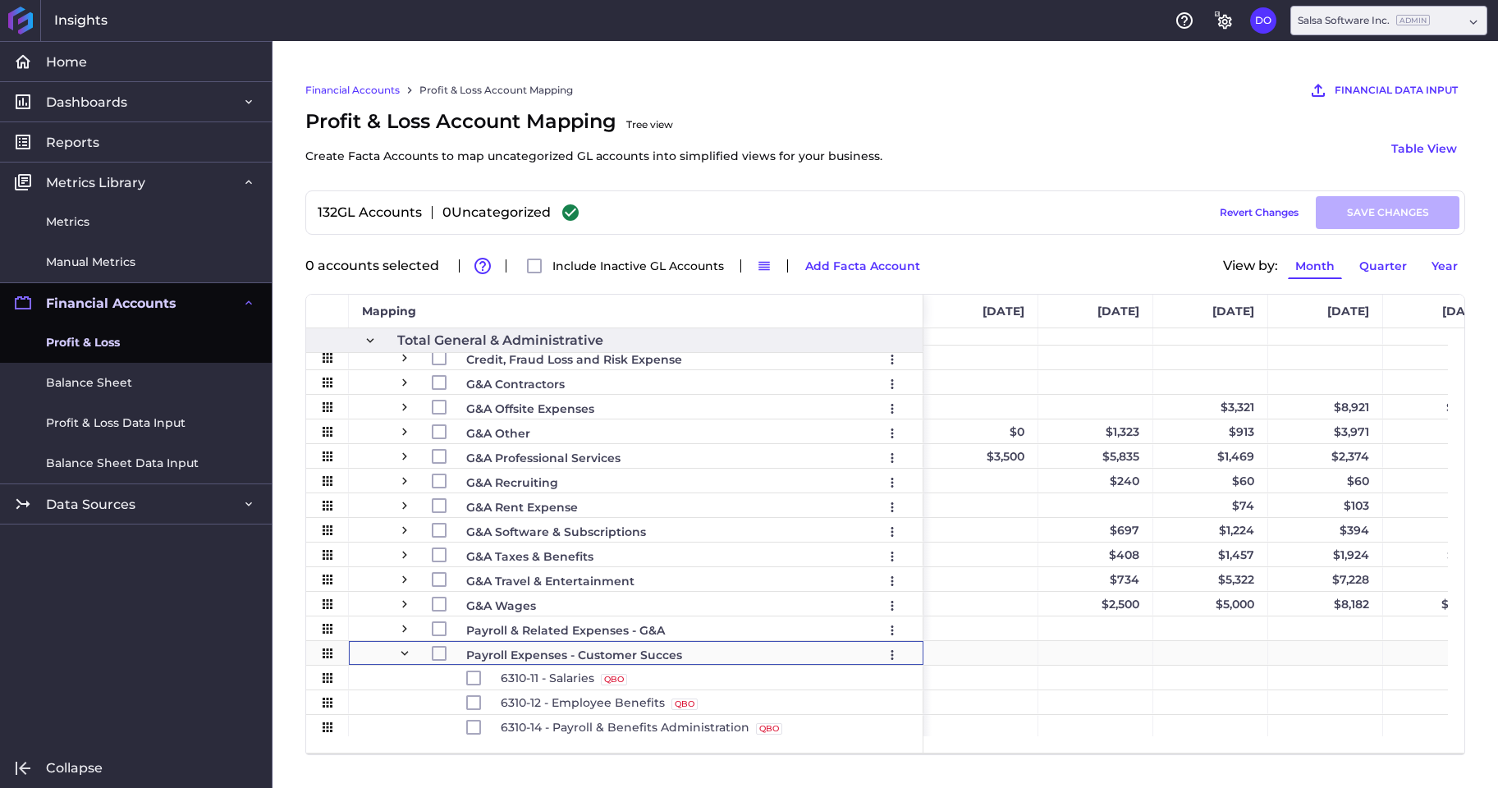
click at [400, 657] on span "Press SPACE to select this row." at bounding box center [404, 653] width 15 height 15
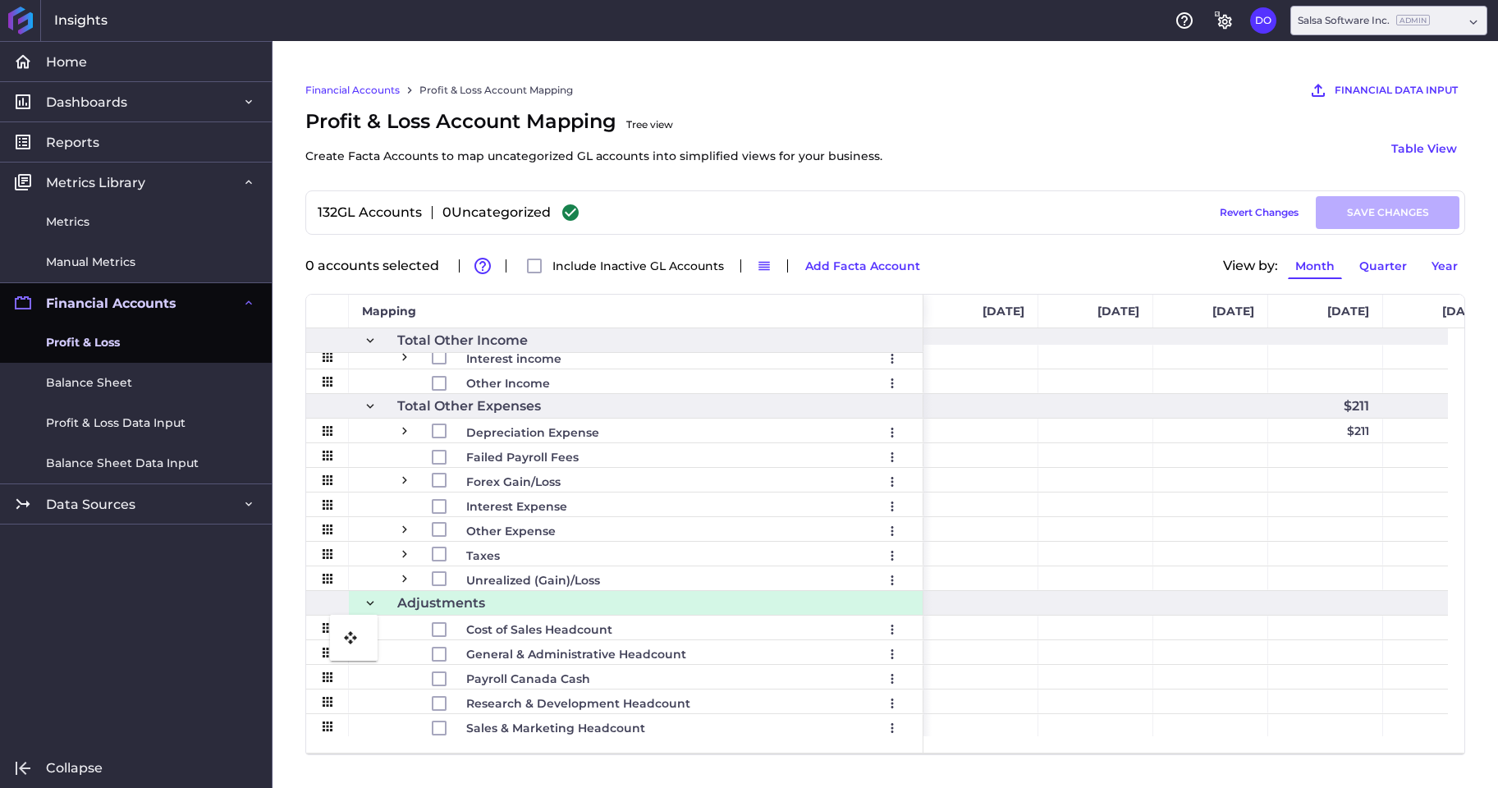
drag, startPoint x: 326, startPoint y: 396, endPoint x: 338, endPoint y: 624, distance: 229.3
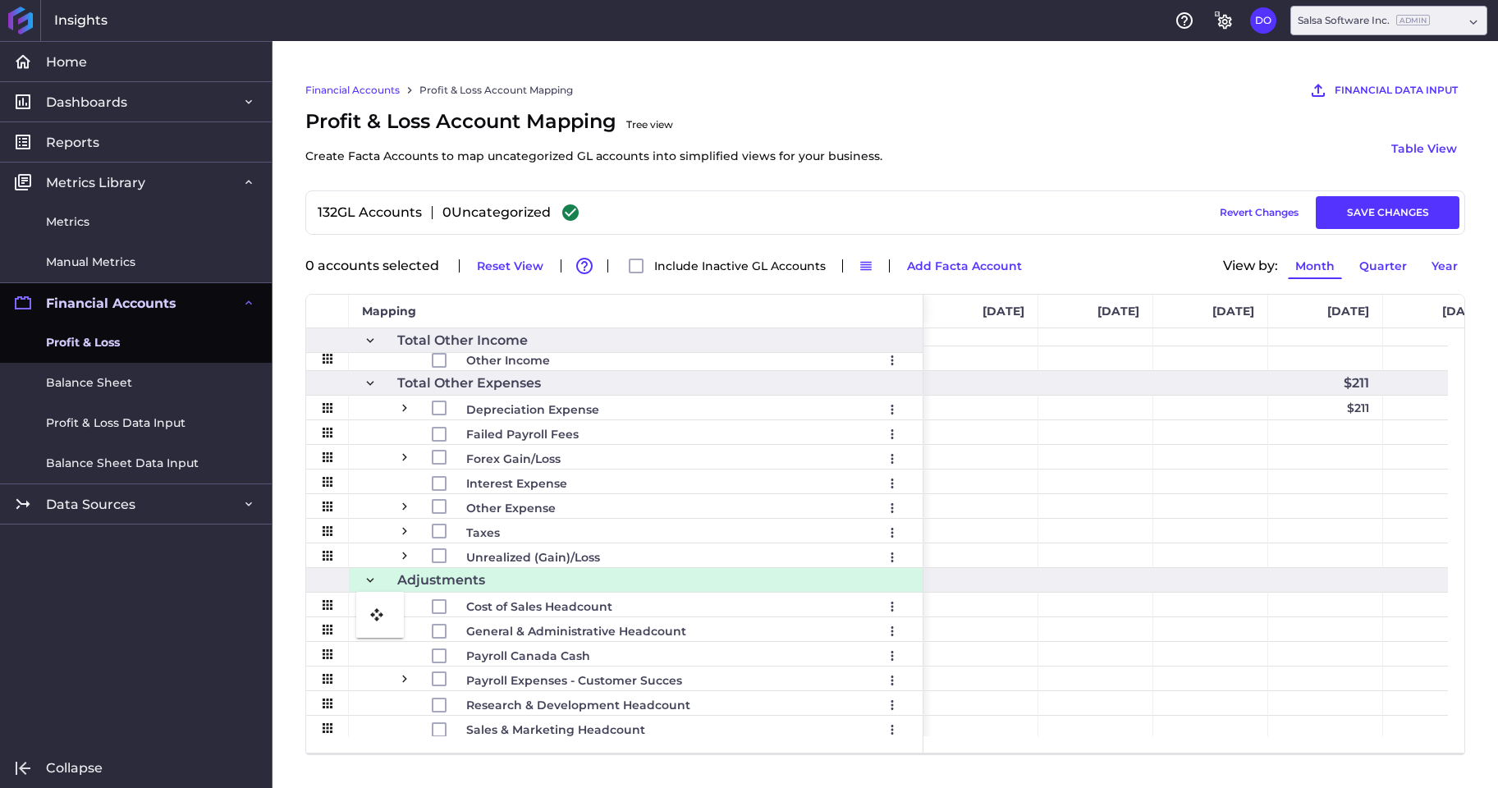
drag, startPoint x: 332, startPoint y: 464, endPoint x: 364, endPoint y: 602, distance: 141.5
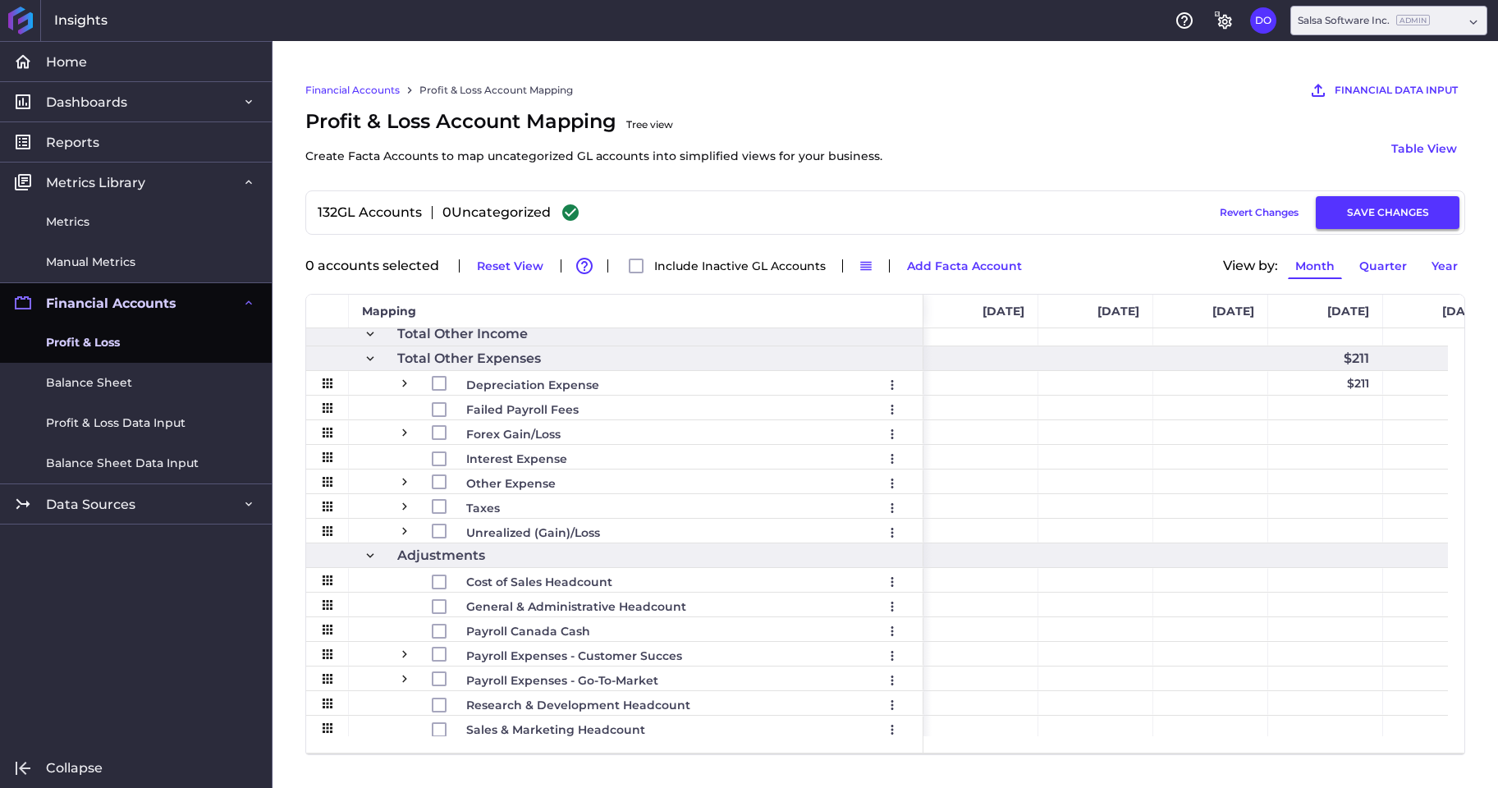
click at [1375, 212] on button "SAVE CHANGES" at bounding box center [1387, 212] width 144 height 33
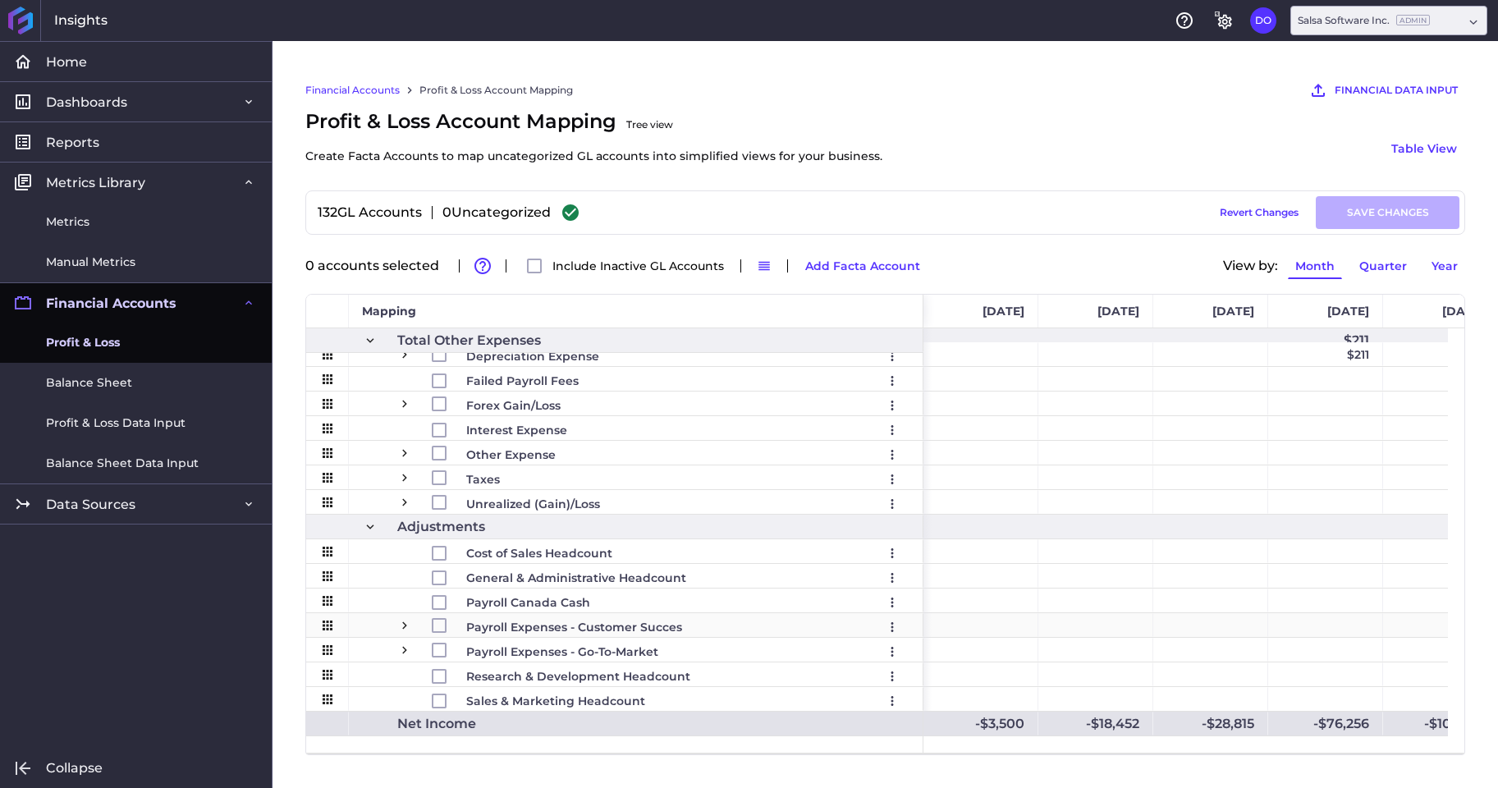
click at [406, 629] on span "Press SPACE to select this row." at bounding box center [404, 625] width 15 height 15
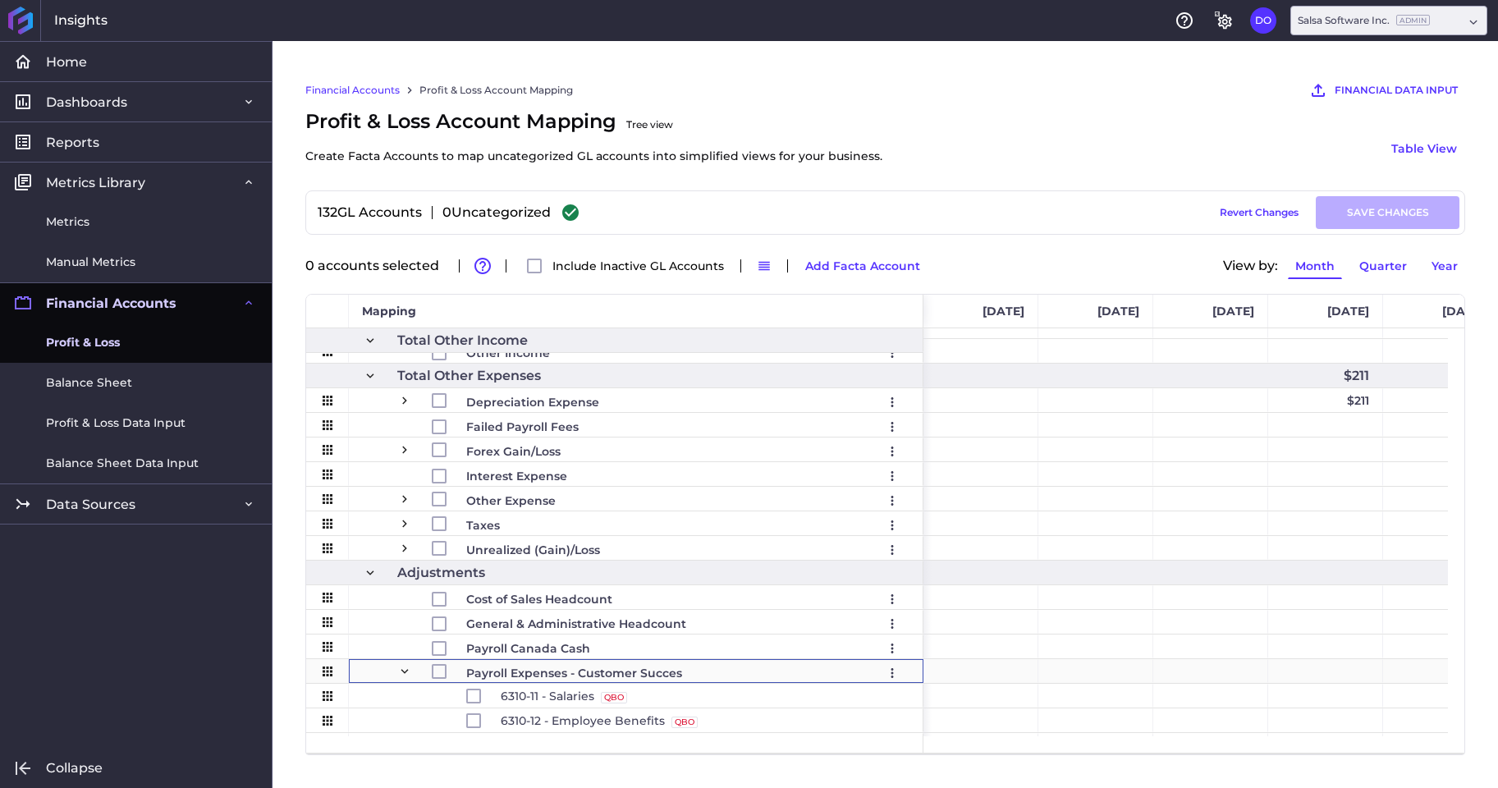
click at [406, 669] on span "Press SPACE to select this row." at bounding box center [404, 671] width 15 height 15
click at [404, 674] on span "Press SPACE to select this row." at bounding box center [404, 671] width 15 height 15
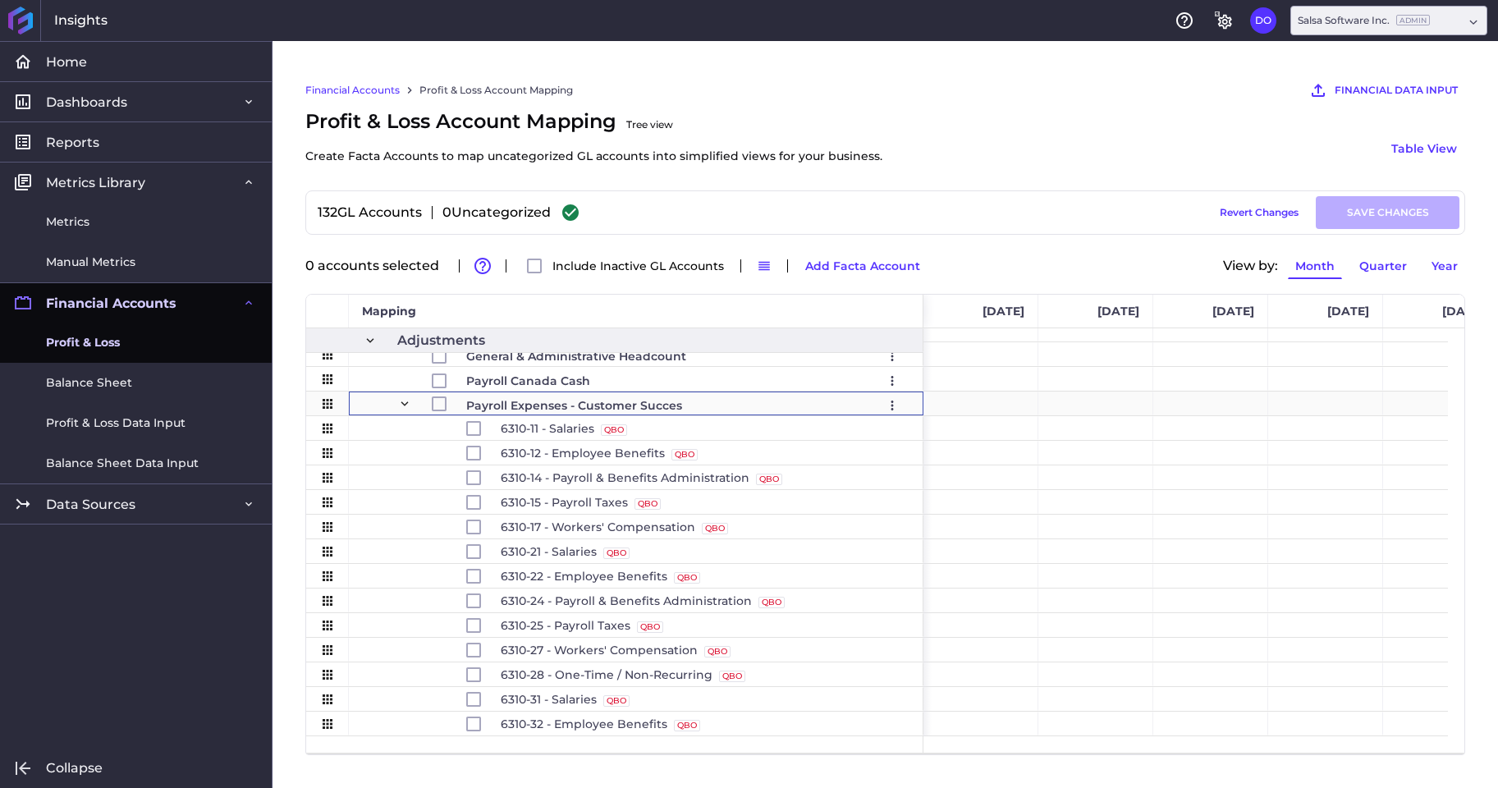
click at [405, 401] on span "Press SPACE to select this row." at bounding box center [404, 403] width 15 height 15
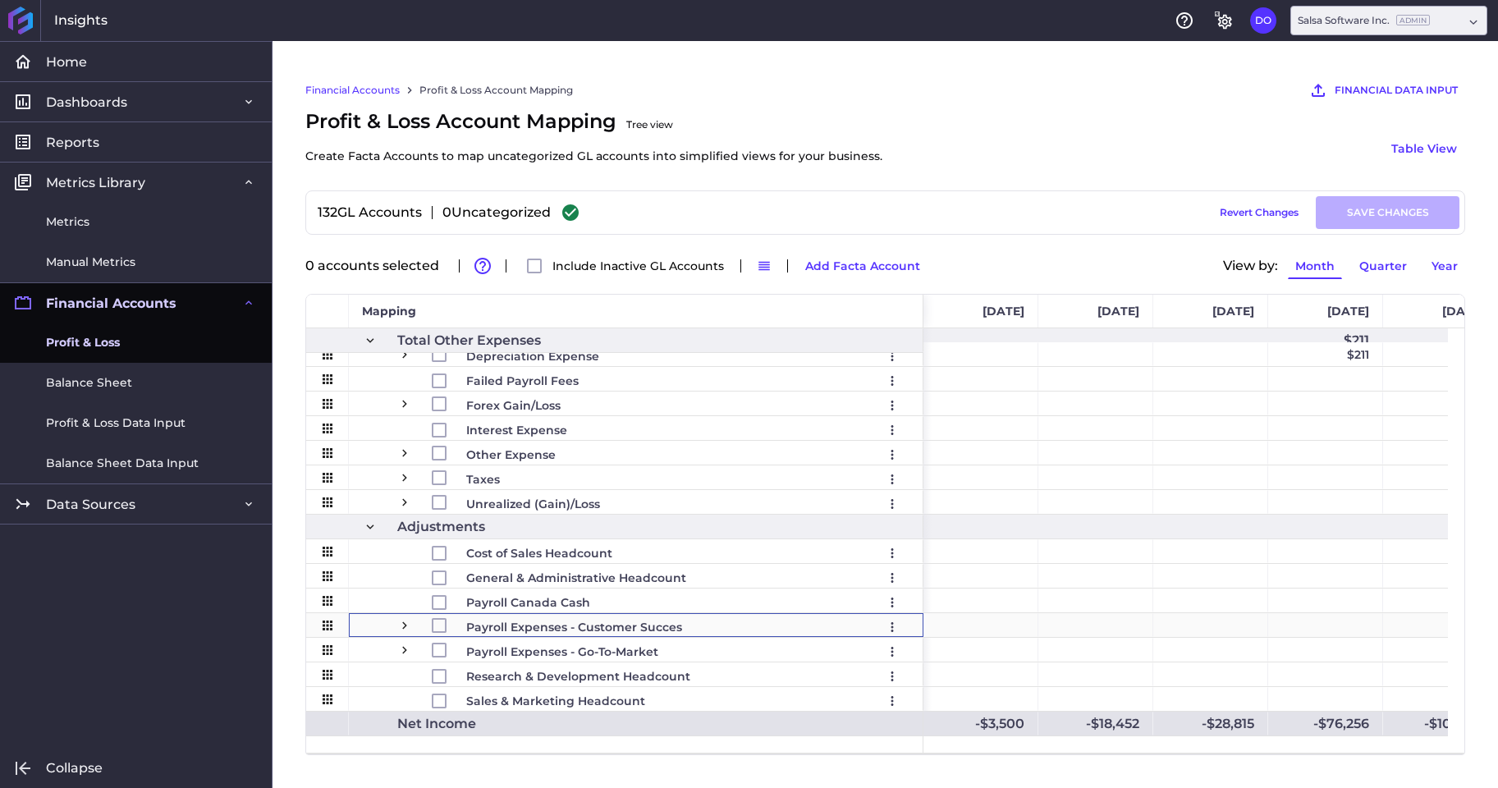
click at [405, 623] on span "Press SPACE to select this row." at bounding box center [404, 625] width 15 height 15
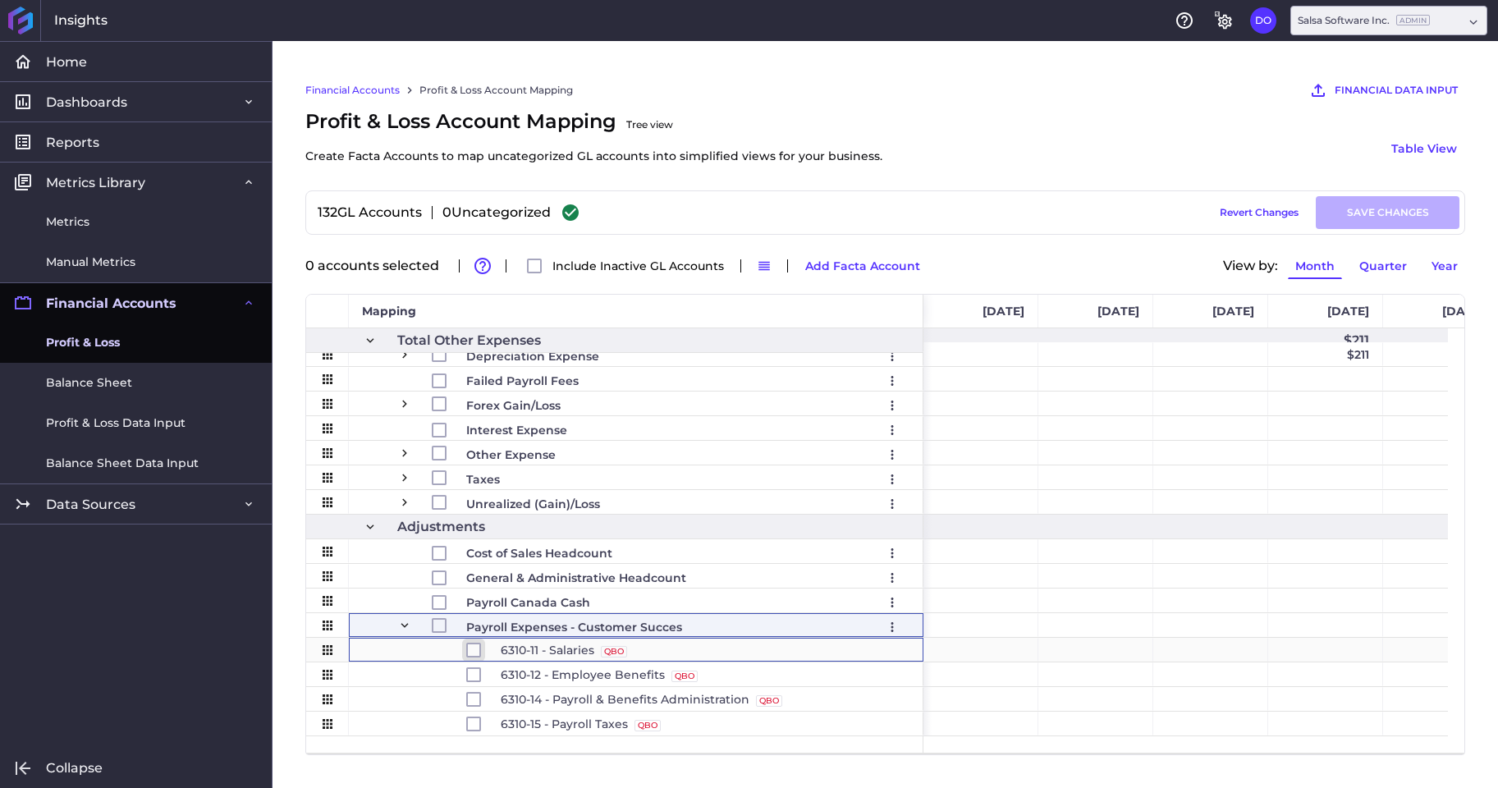
click at [473, 651] on input "Press Space to toggle row selection (unchecked)" at bounding box center [473, 650] width 15 height 15
checkbox input "true"
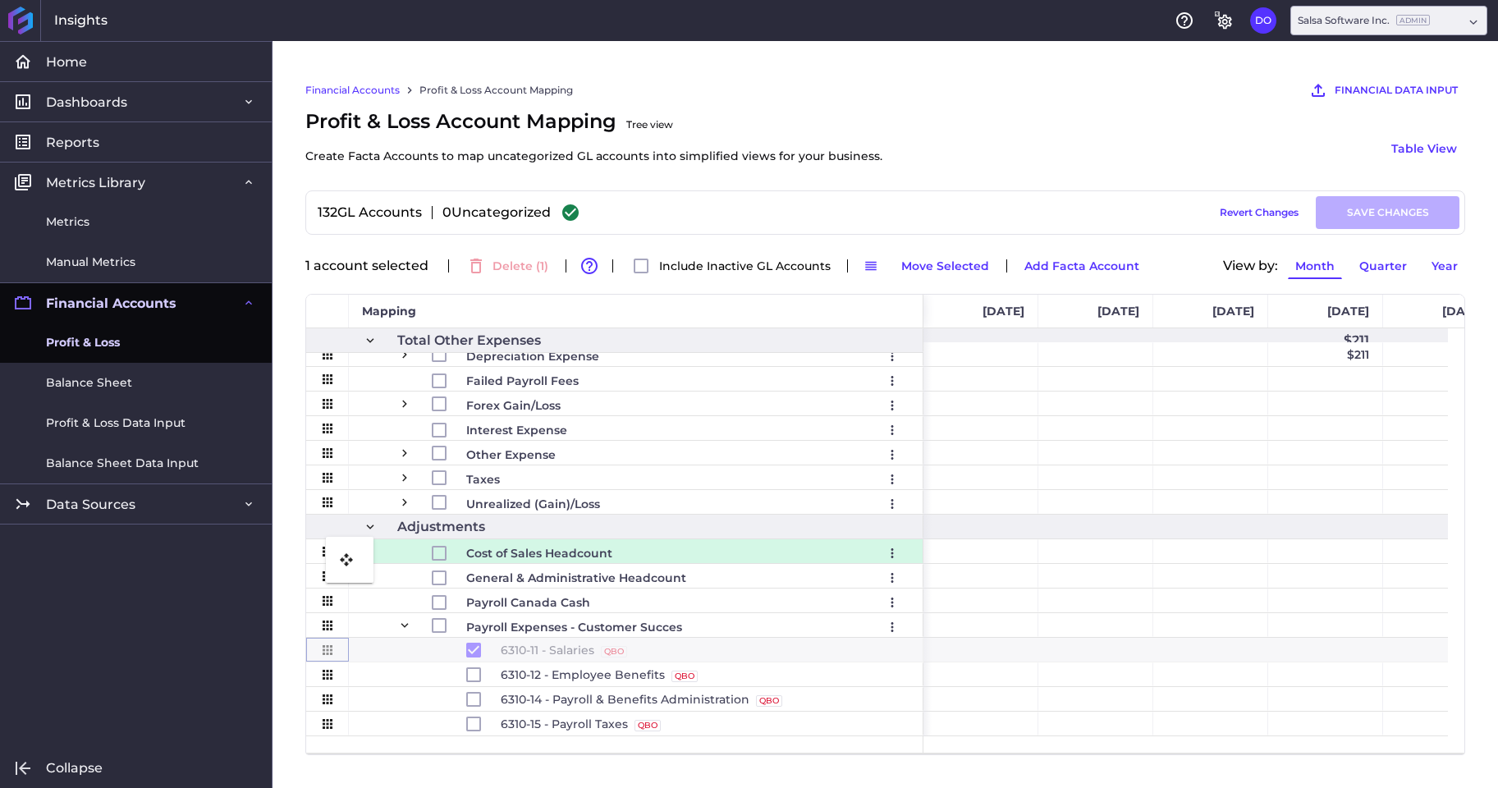
drag, startPoint x: 322, startPoint y: 650, endPoint x: 334, endPoint y: 547, distance: 104.1
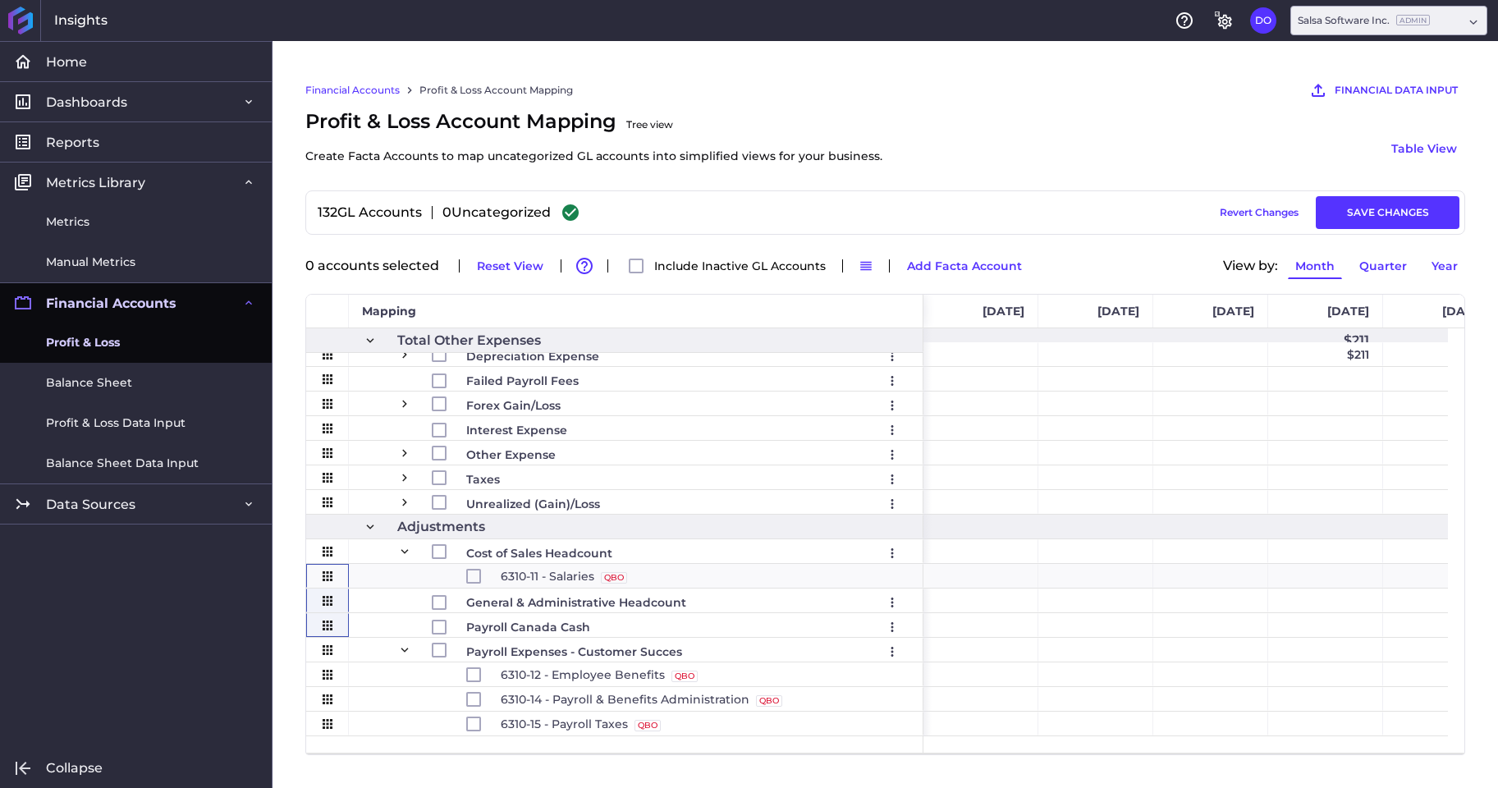
drag, startPoint x: 336, startPoint y: 575, endPoint x: 340, endPoint y: 625, distance: 50.2
click at [340, 625] on div "Taxes Edit Remove (Remove Inactive GL Accounts to Delete) Unrealized (Gain)/Los…" at bounding box center [614, 120] width 617 height 2019
click at [474, 578] on input "Press Space to toggle row selection (unchecked)" at bounding box center [473, 576] width 15 height 15
checkbox input "true"
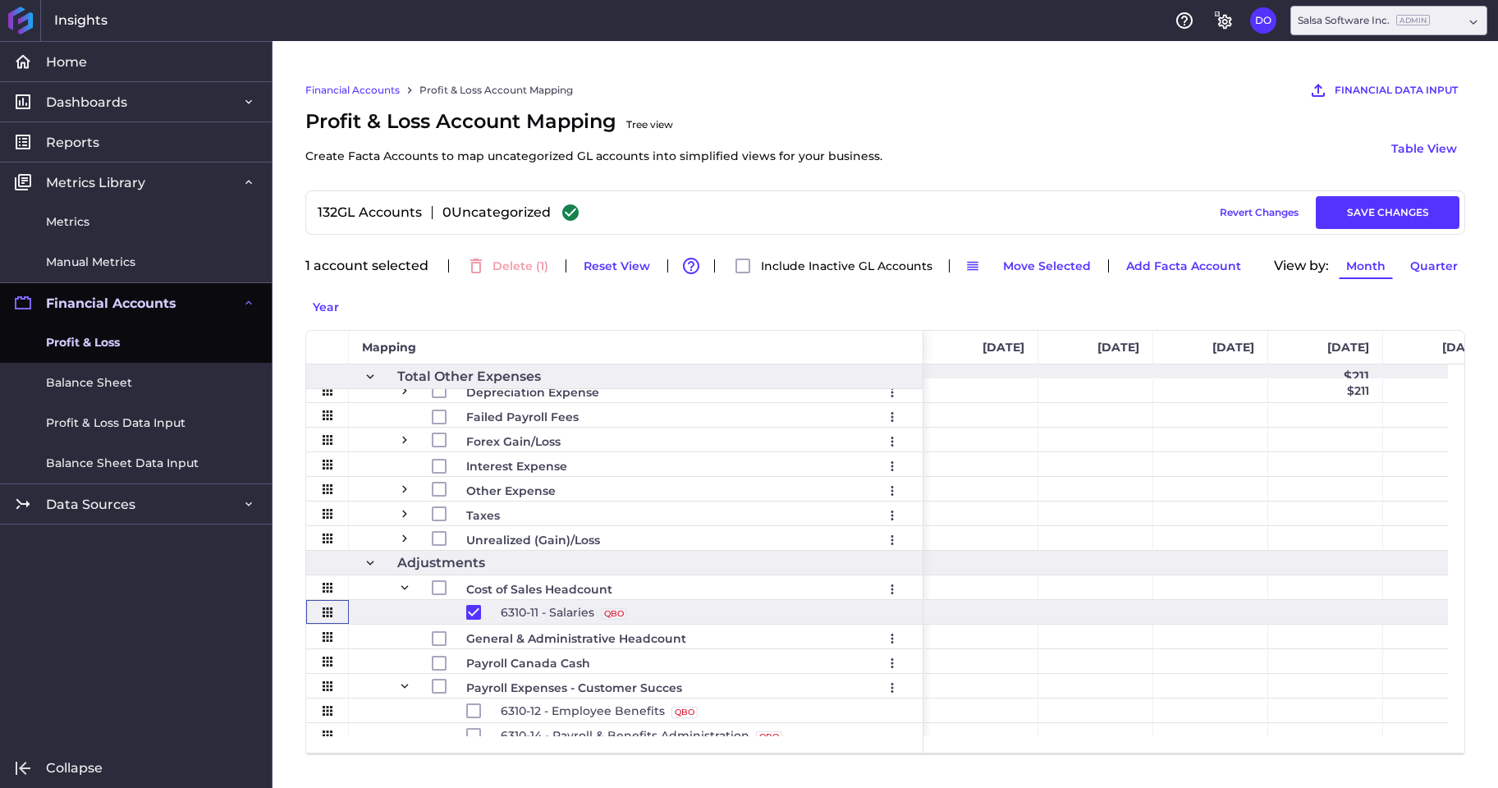
click at [331, 611] on icon "Press SPACE to deselect this row." at bounding box center [327, 612] width 15 height 15
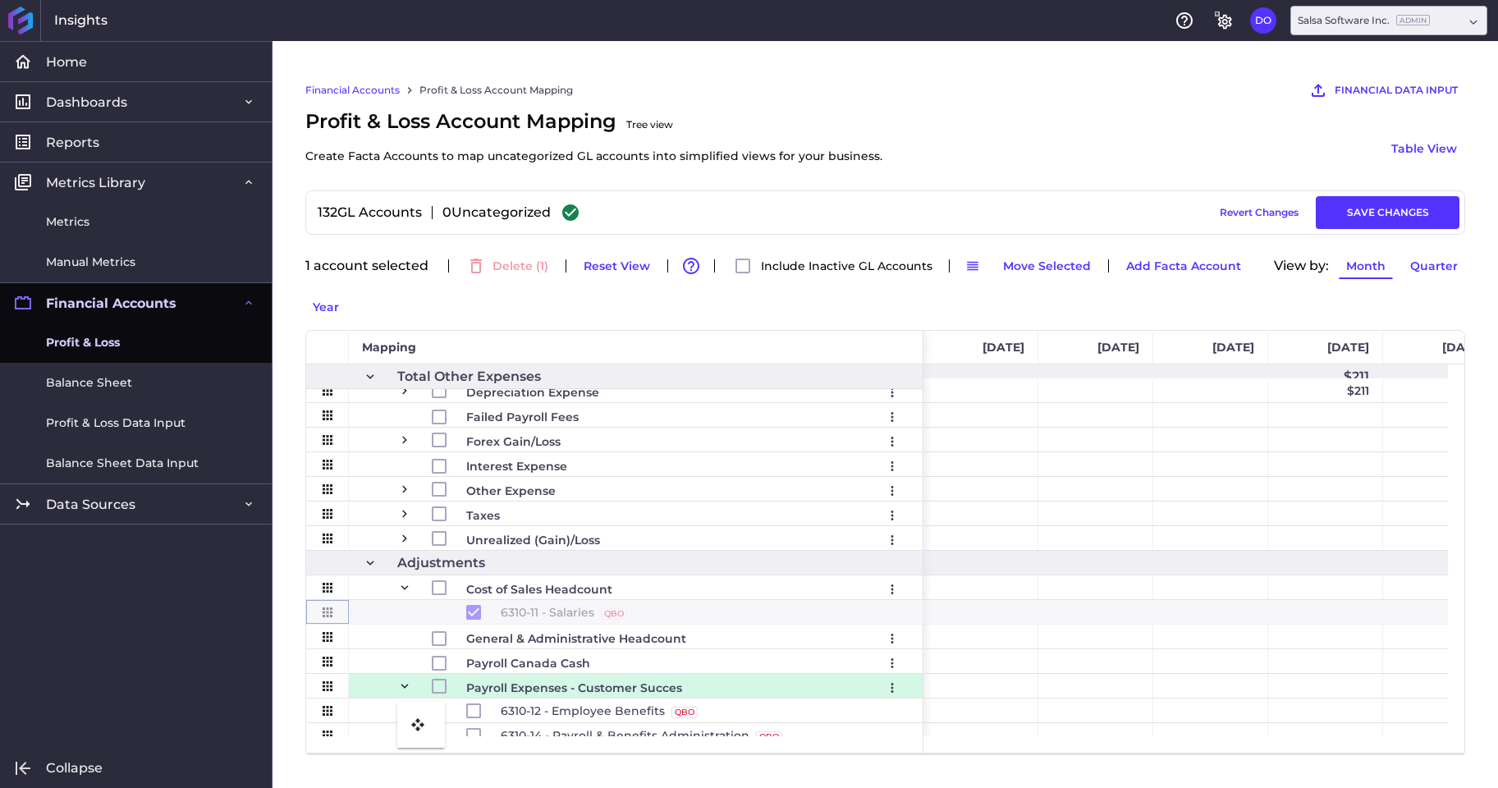
drag, startPoint x: 330, startPoint y: 613, endPoint x: 405, endPoint y: 711, distance: 123.6
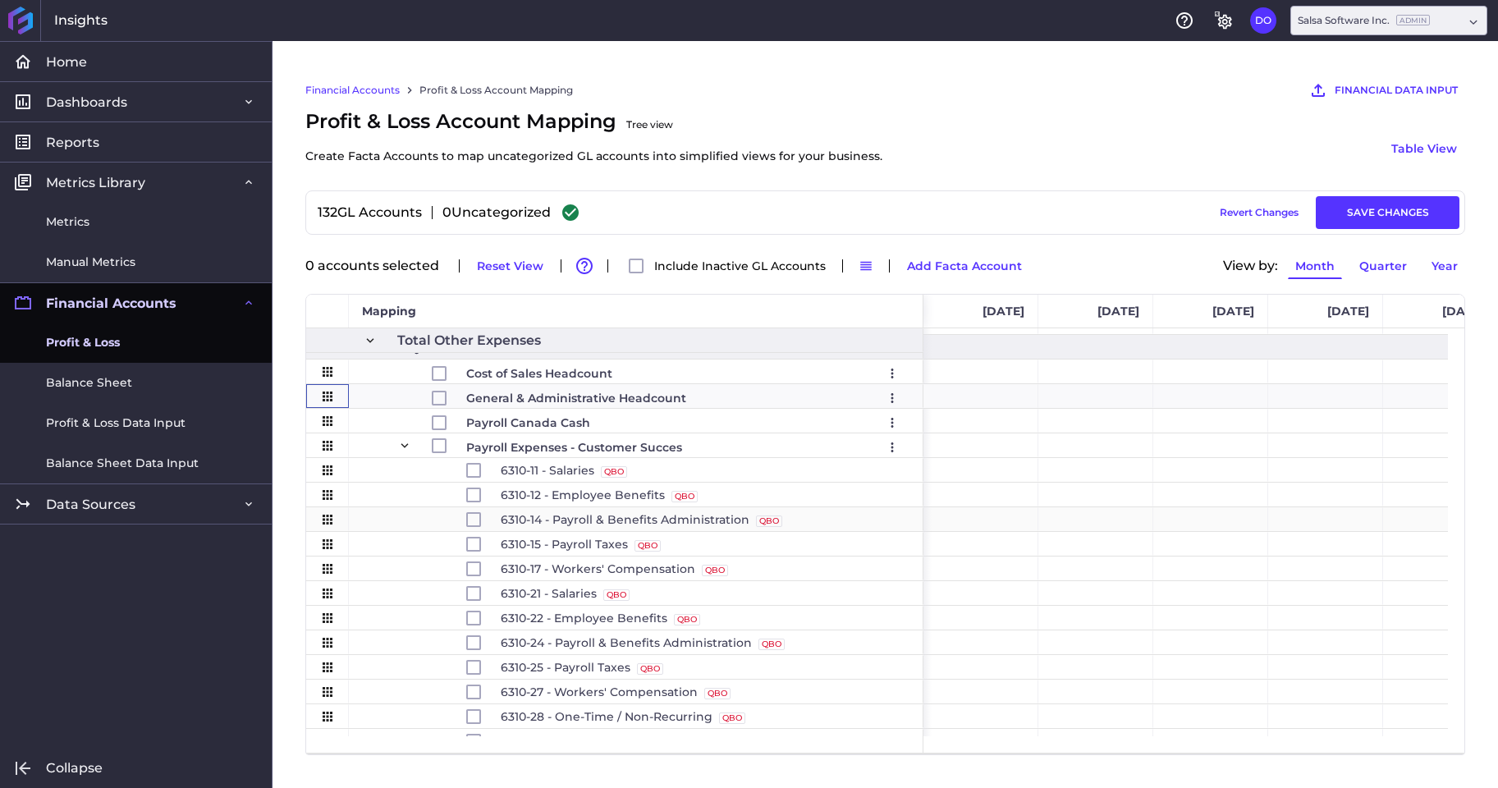
scroll to position [1444, 0]
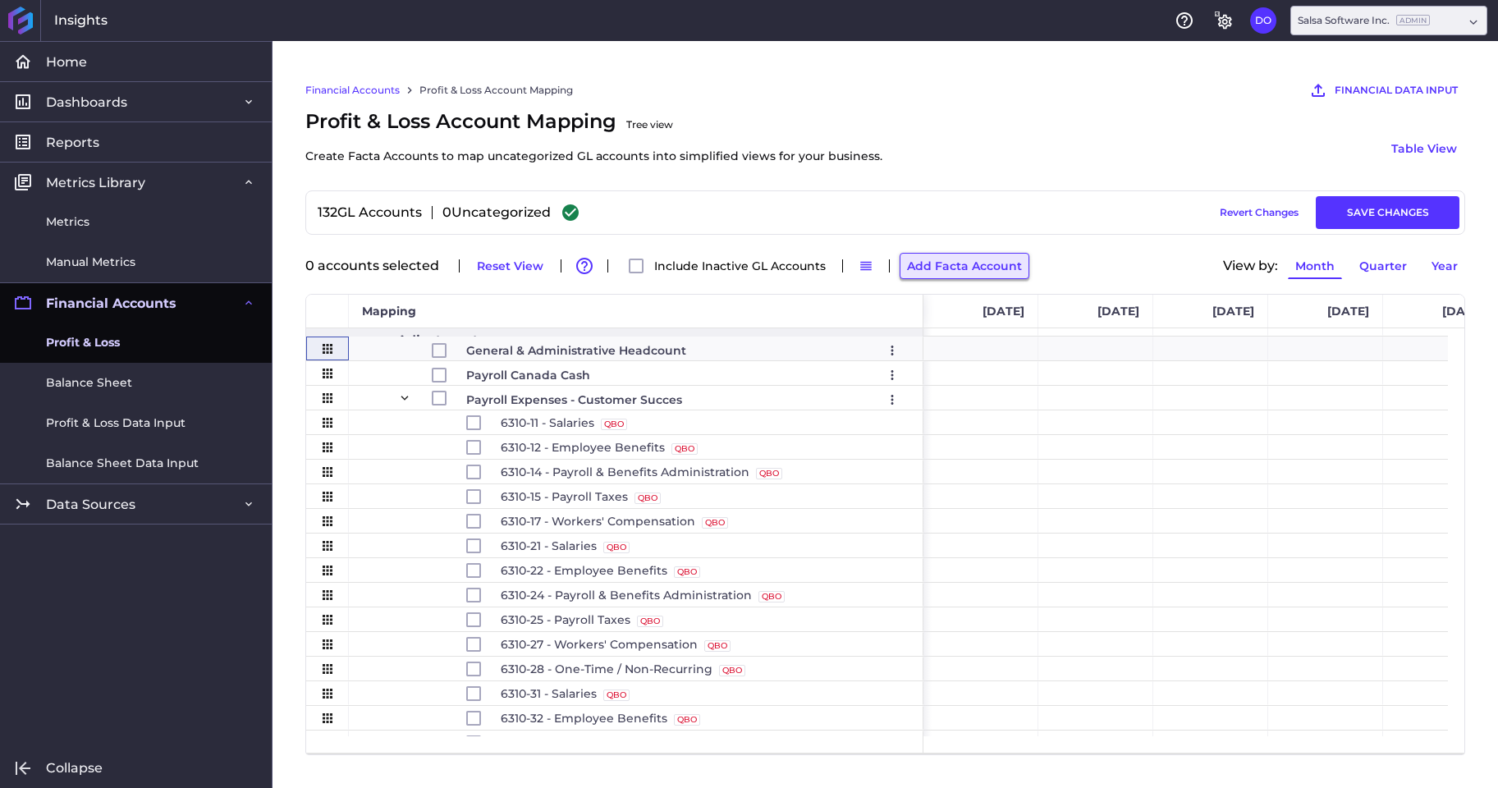
click at [938, 266] on button "Add Facta Account" at bounding box center [964, 266] width 130 height 26
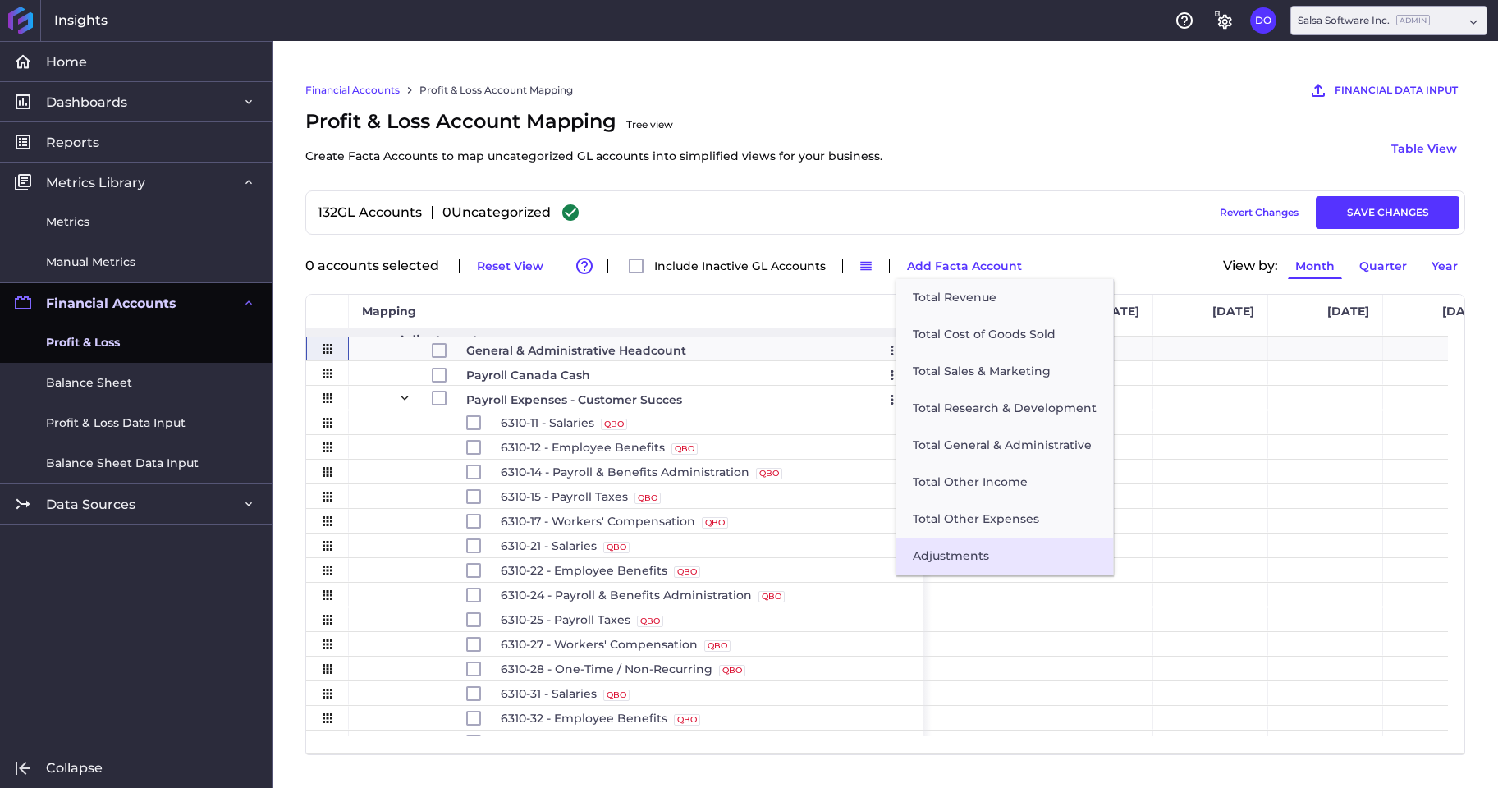
click at [936, 546] on button "Adjustments" at bounding box center [1004, 556] width 217 height 37
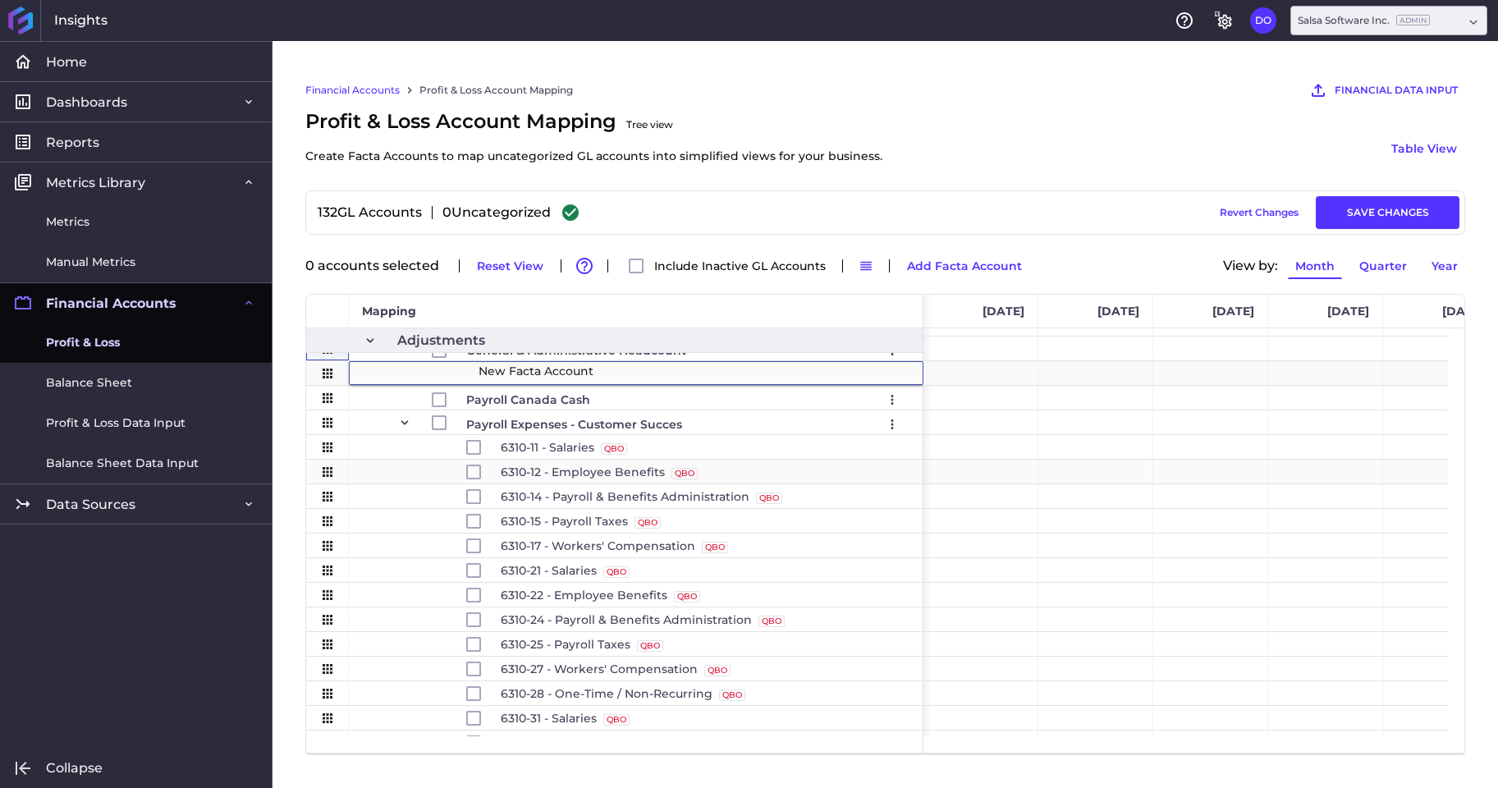
scroll to position [1297, 0]
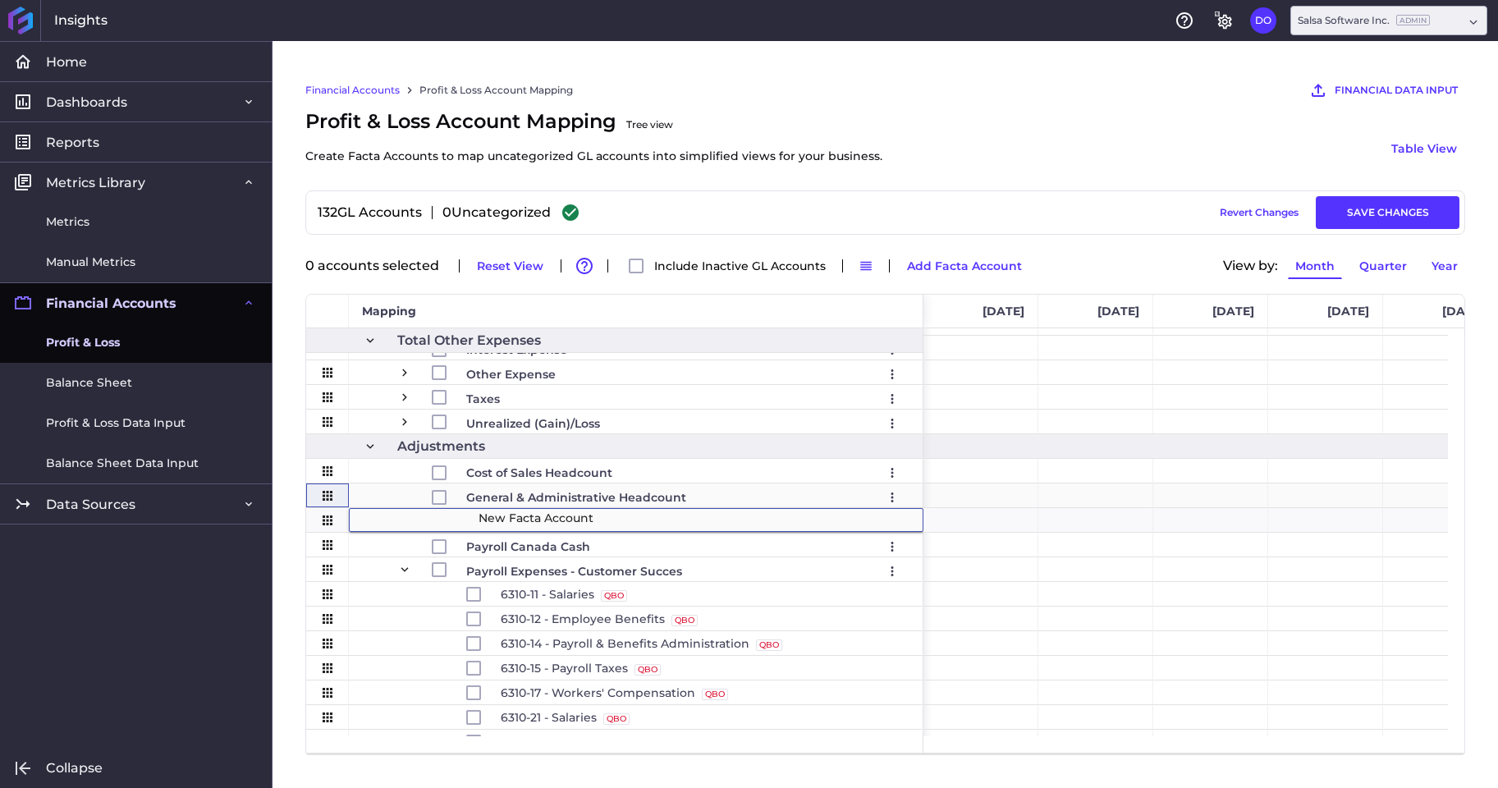
click at [710, 490] on span "General & Administrative Headcount Edit Remove" at bounding box center [685, 497] width 439 height 26
click at [575, 517] on span "New Facta Account" at bounding box center [524, 519] width 117 height 23
click at [895, 520] on icon "User Menu" at bounding box center [892, 519] width 15 height 15
click at [739, 553] on button "Edit" at bounding box center [798, 554] width 213 height 37
type input "Customer Success Wages"
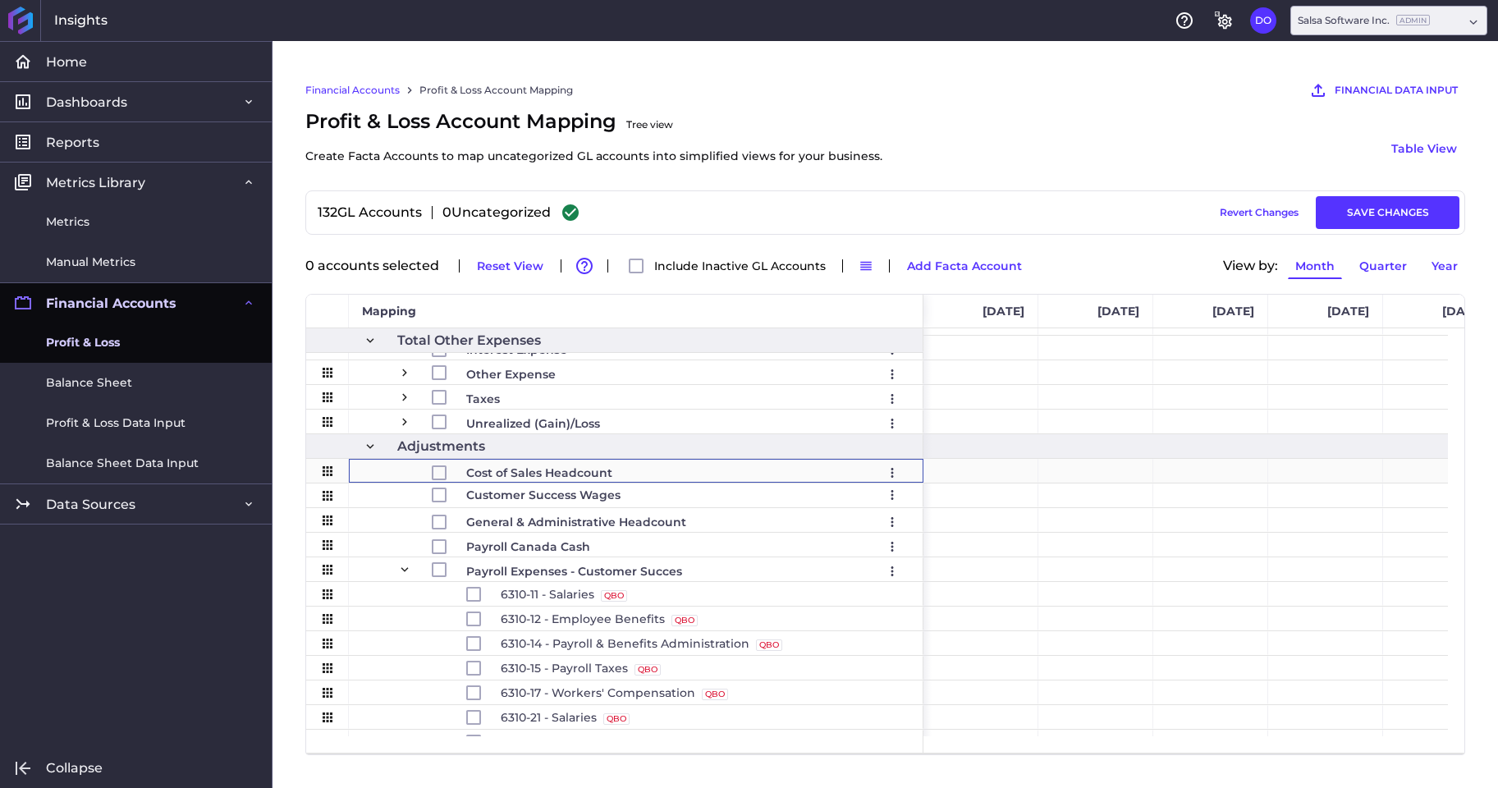
click at [680, 474] on span "Cost of Sales Headcount Edit Remove" at bounding box center [685, 473] width 439 height 26
click at [951, 258] on button "Add Facta Account" at bounding box center [964, 266] width 130 height 26
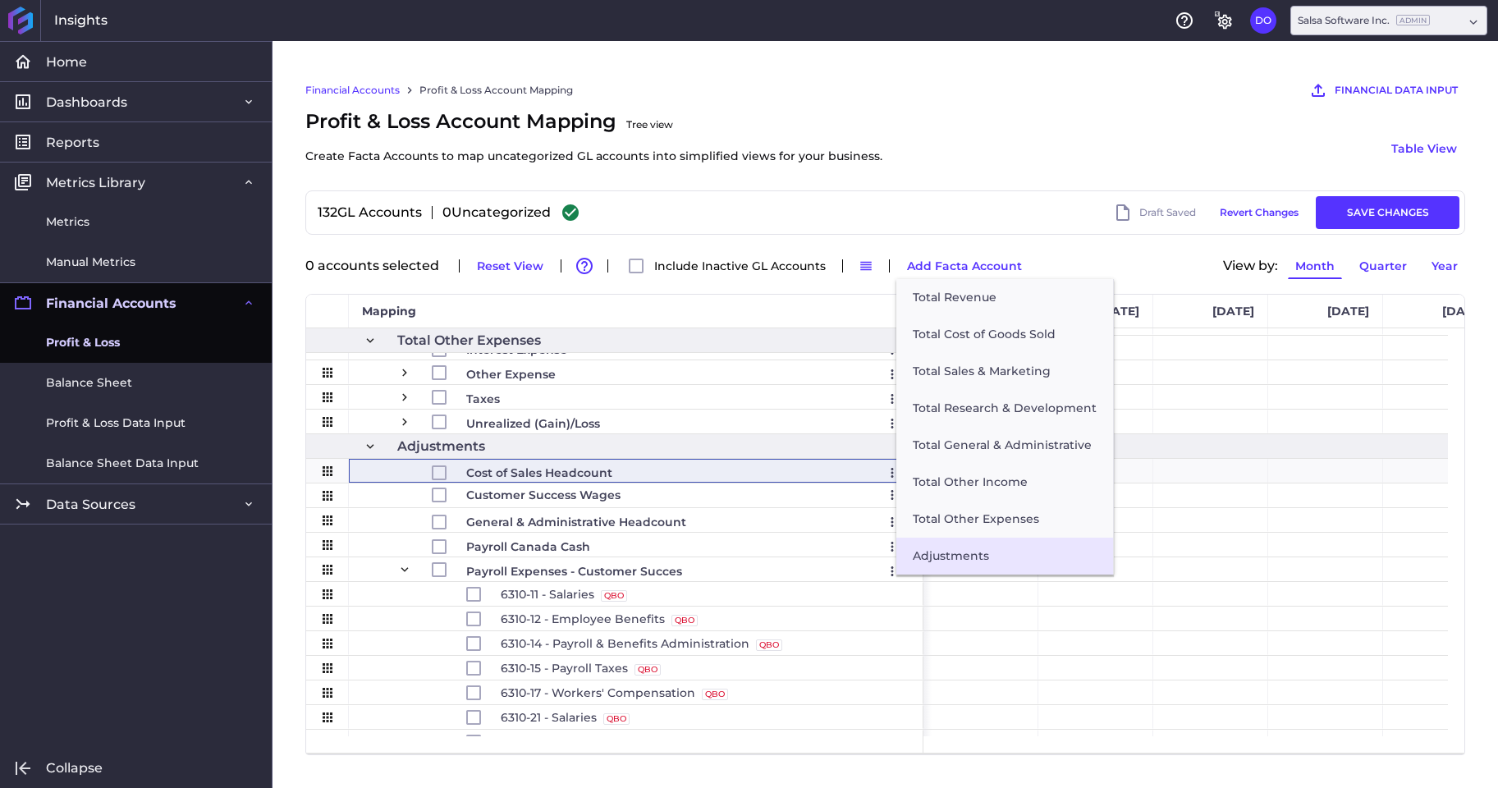
click at [965, 552] on button "Adjustments" at bounding box center [1004, 556] width 217 height 37
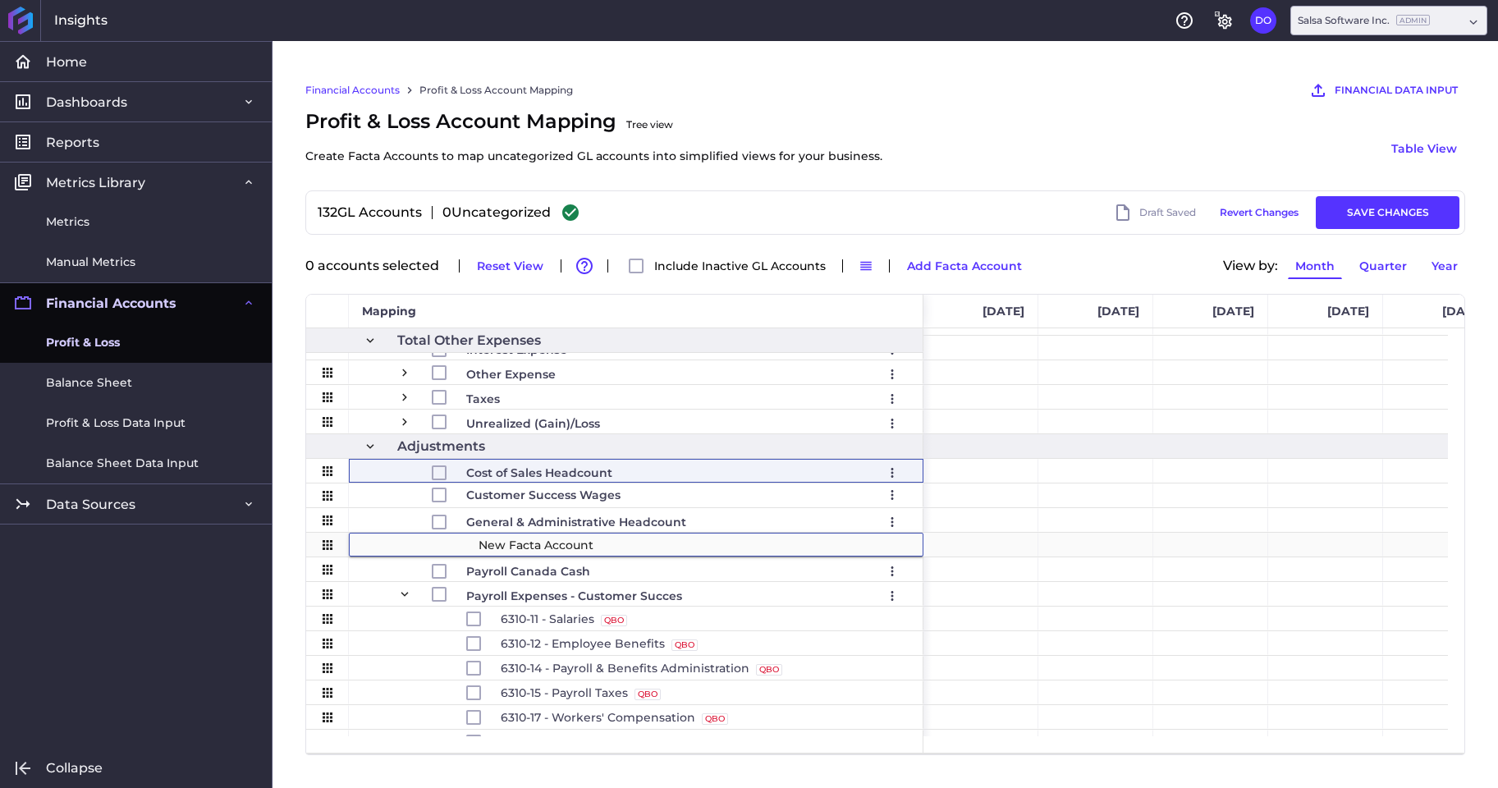
scroll to position [2, 0]
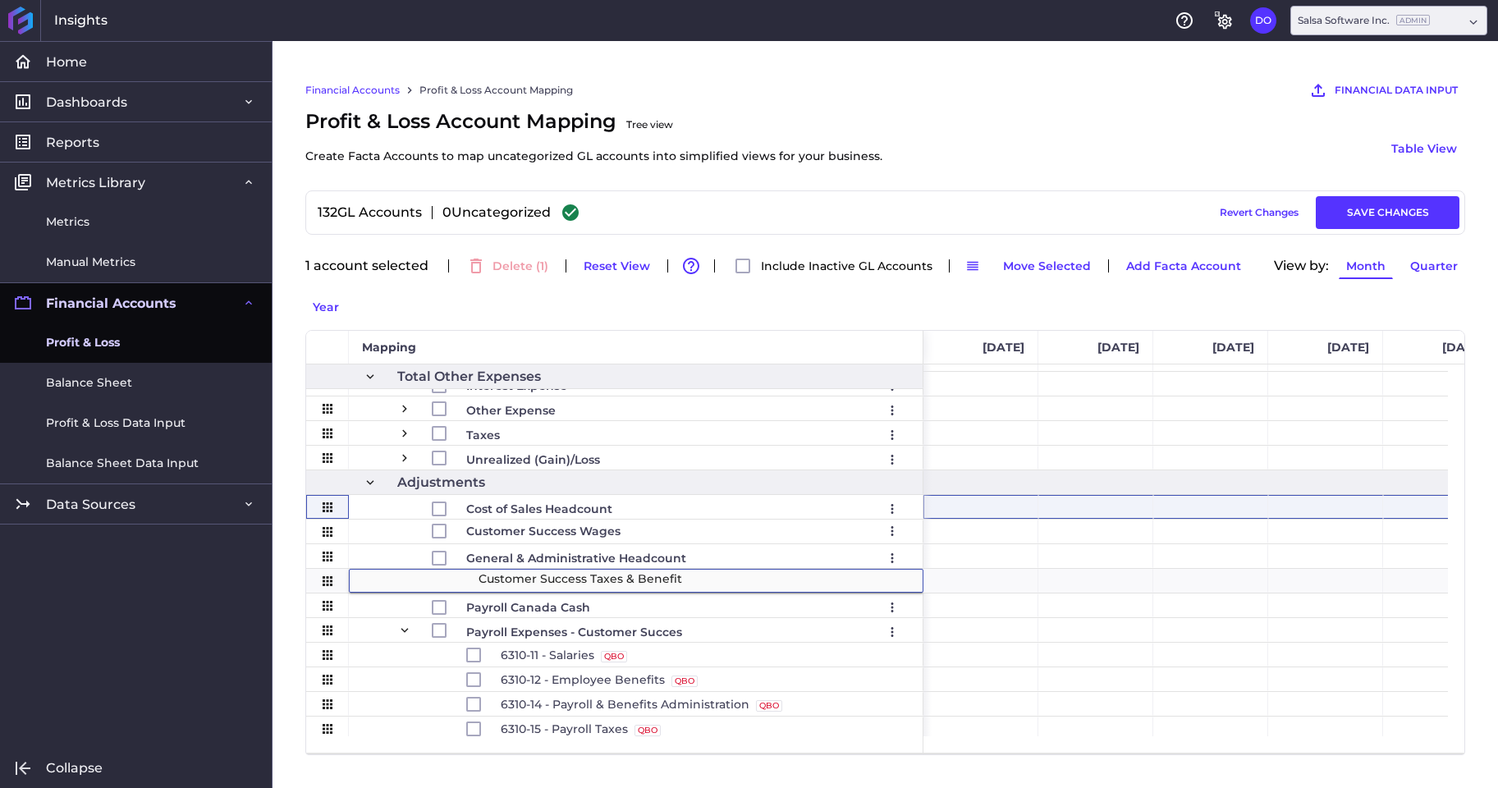
type input "Customer Success Taxes & Benefits"
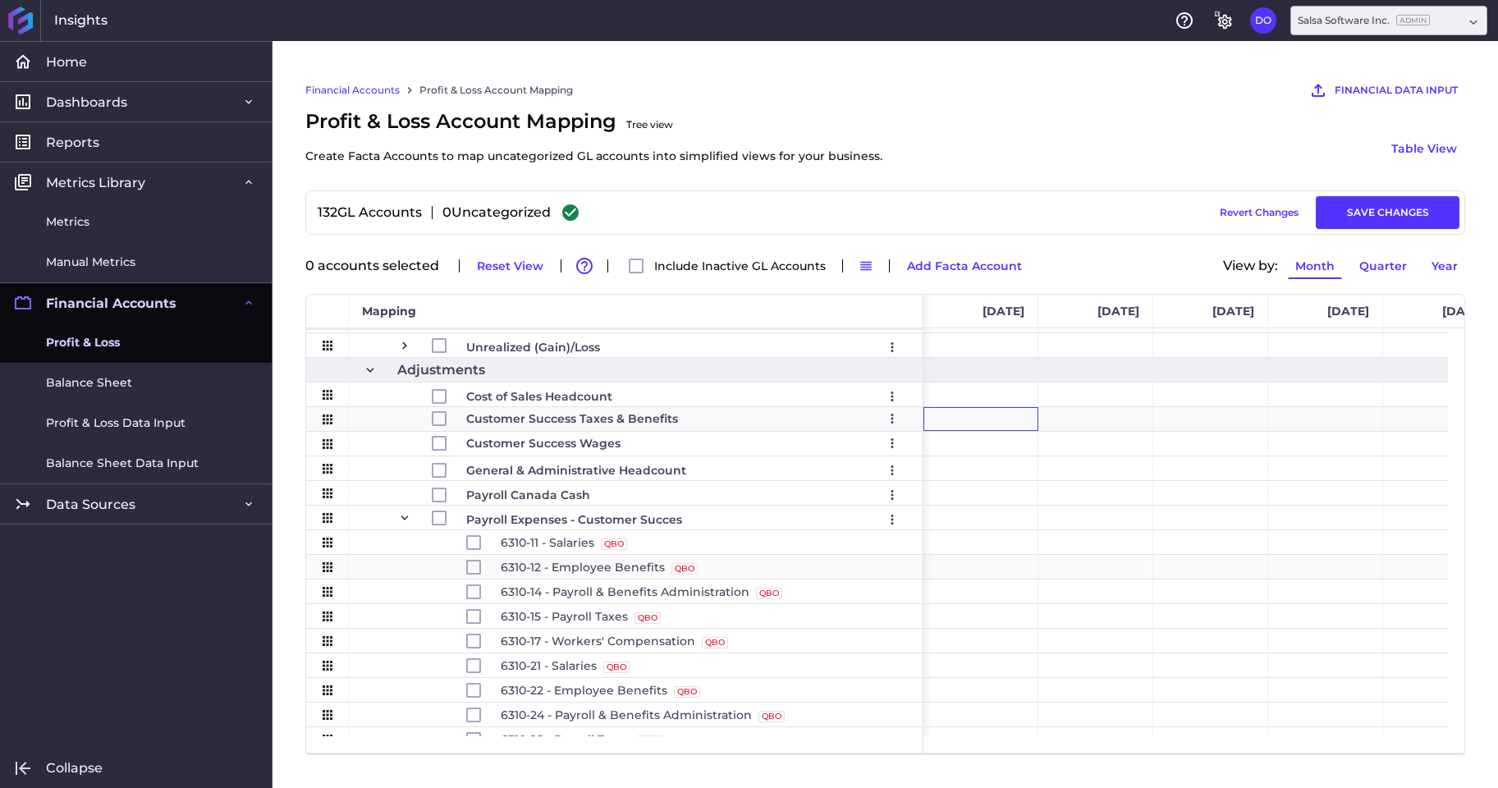
scroll to position [1402, 0]
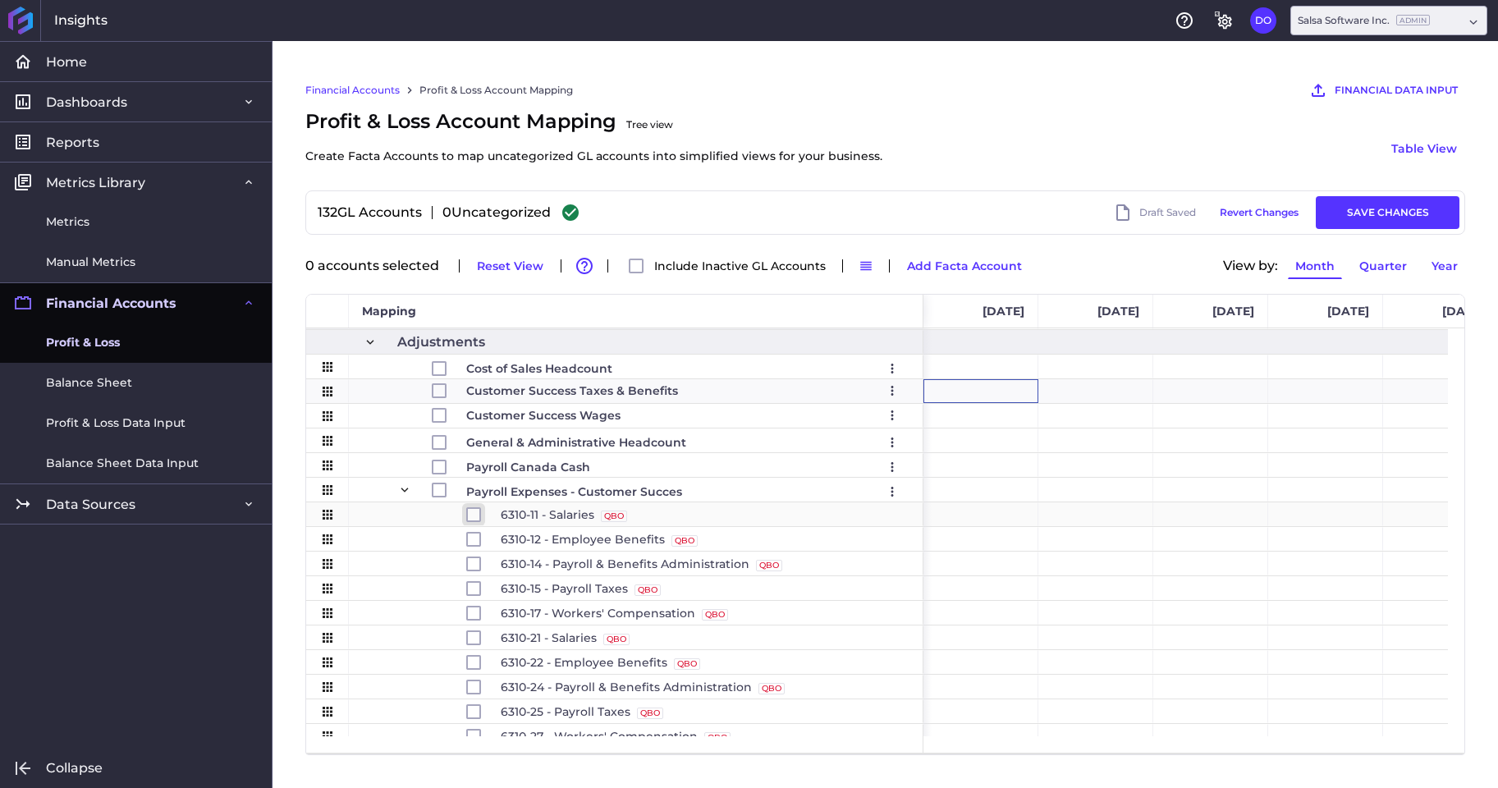
click at [475, 514] on input "Press Space to toggle row selection (unchecked)" at bounding box center [473, 514] width 15 height 15
checkbox input "true"
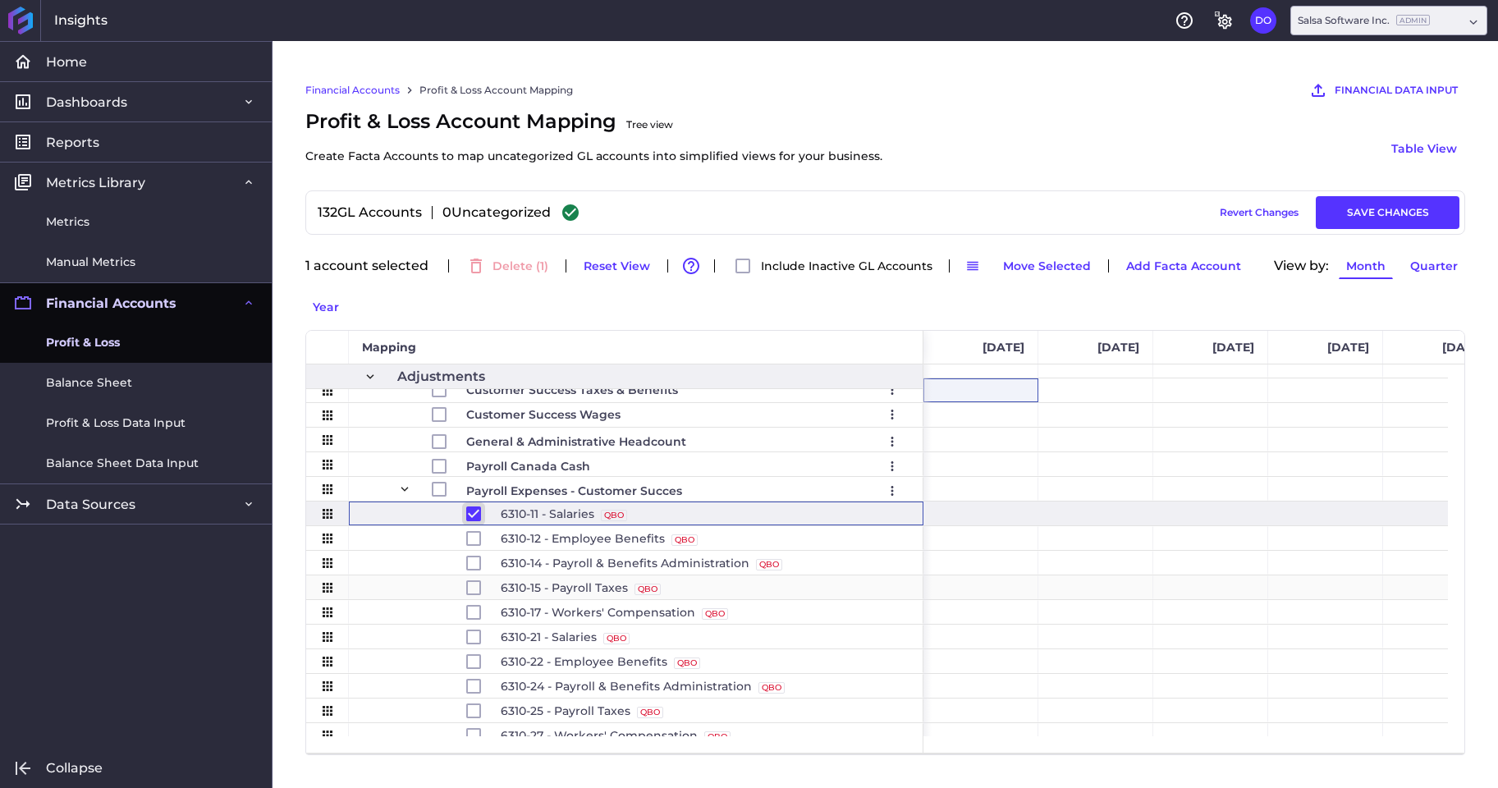
scroll to position [1439, 0]
click at [474, 638] on input "Press Space to toggle row selection (unchecked)" at bounding box center [473, 636] width 15 height 15
checkbox input "true"
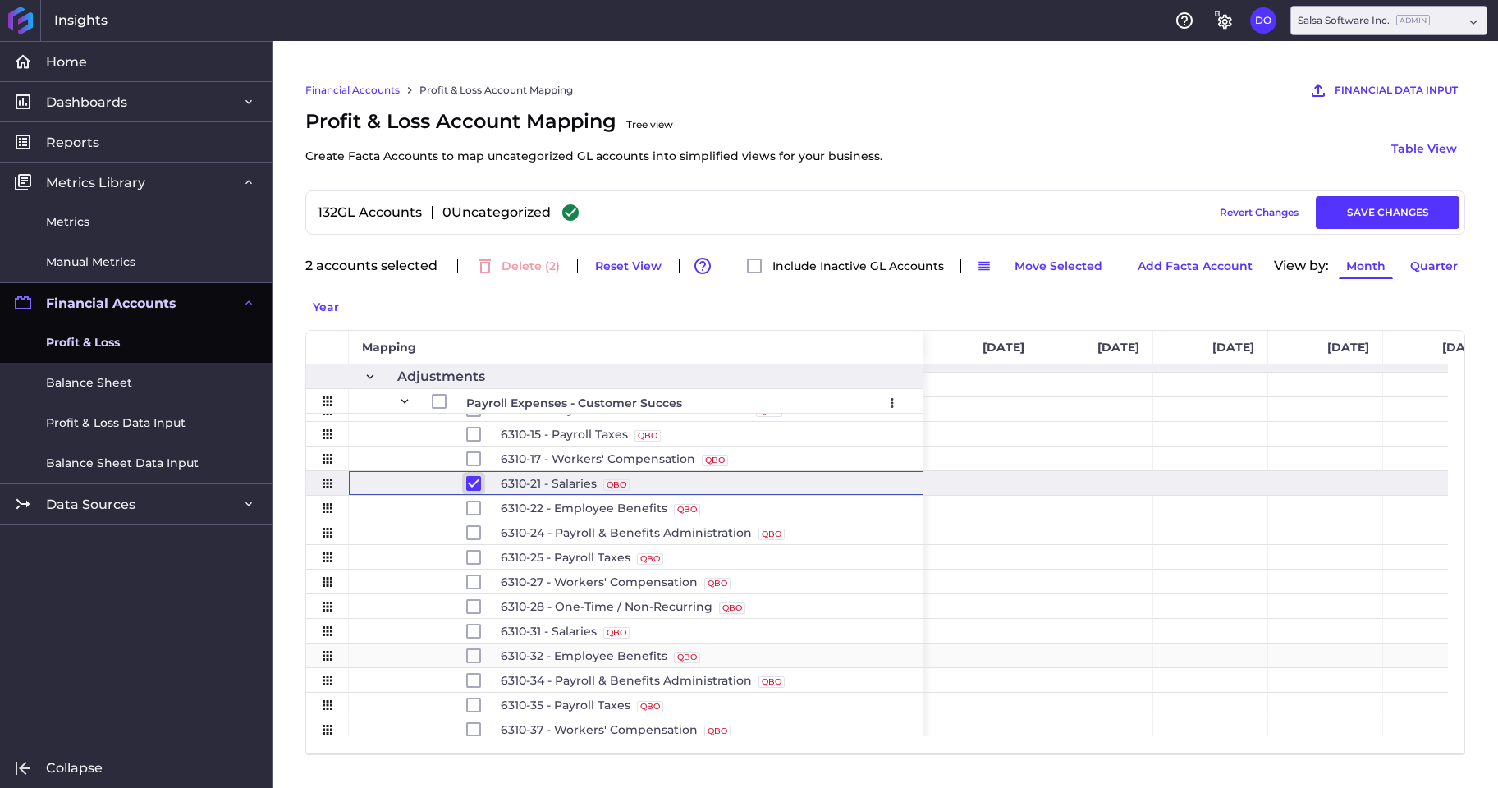
scroll to position [1602, 0]
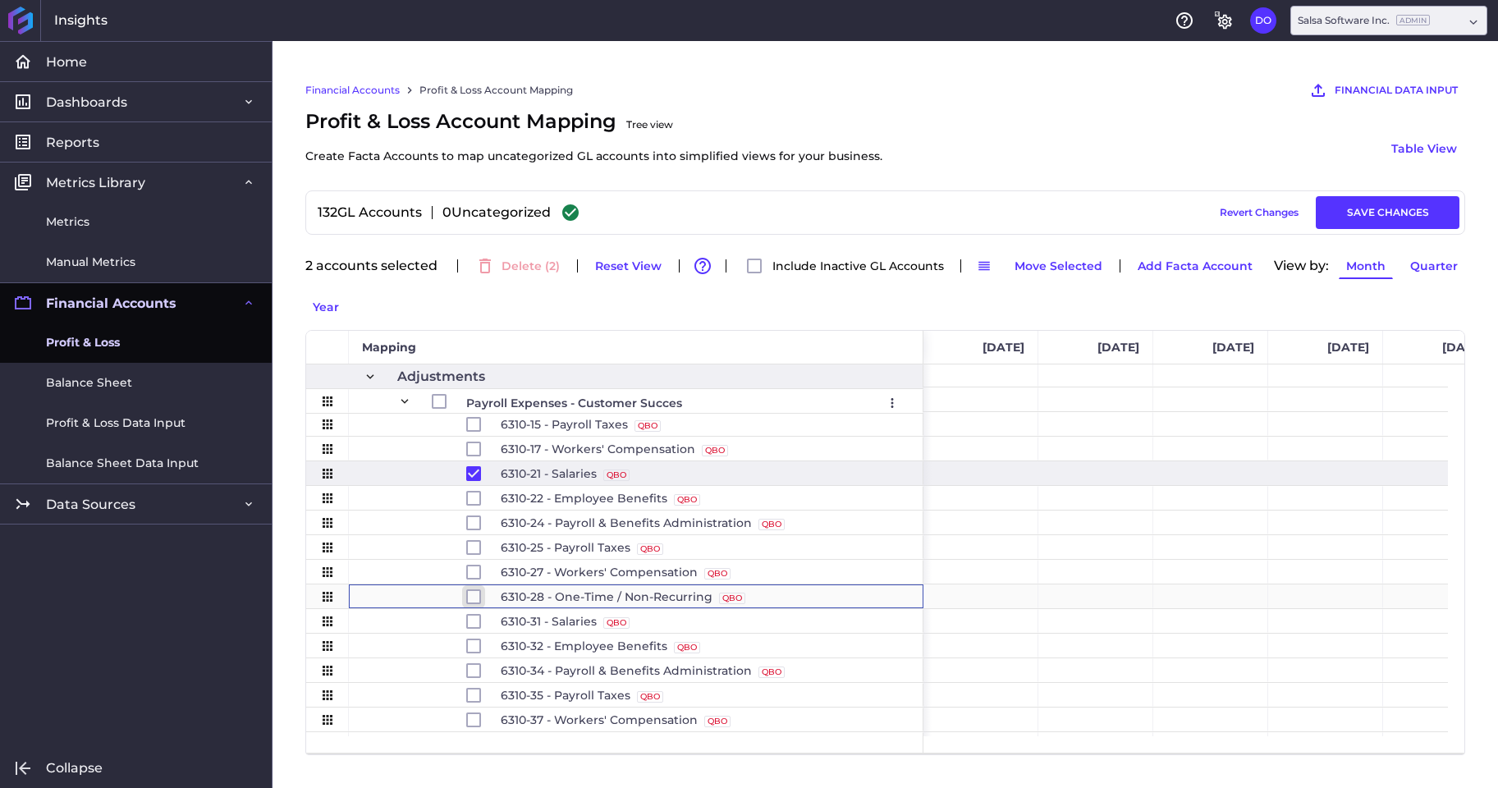
click at [474, 600] on input "Press Space to toggle row selection (unchecked)" at bounding box center [473, 596] width 15 height 15
checkbox input "true"
click at [474, 621] on input "Press Space to toggle row selection (unchecked)" at bounding box center [473, 621] width 15 height 15
checkbox input "true"
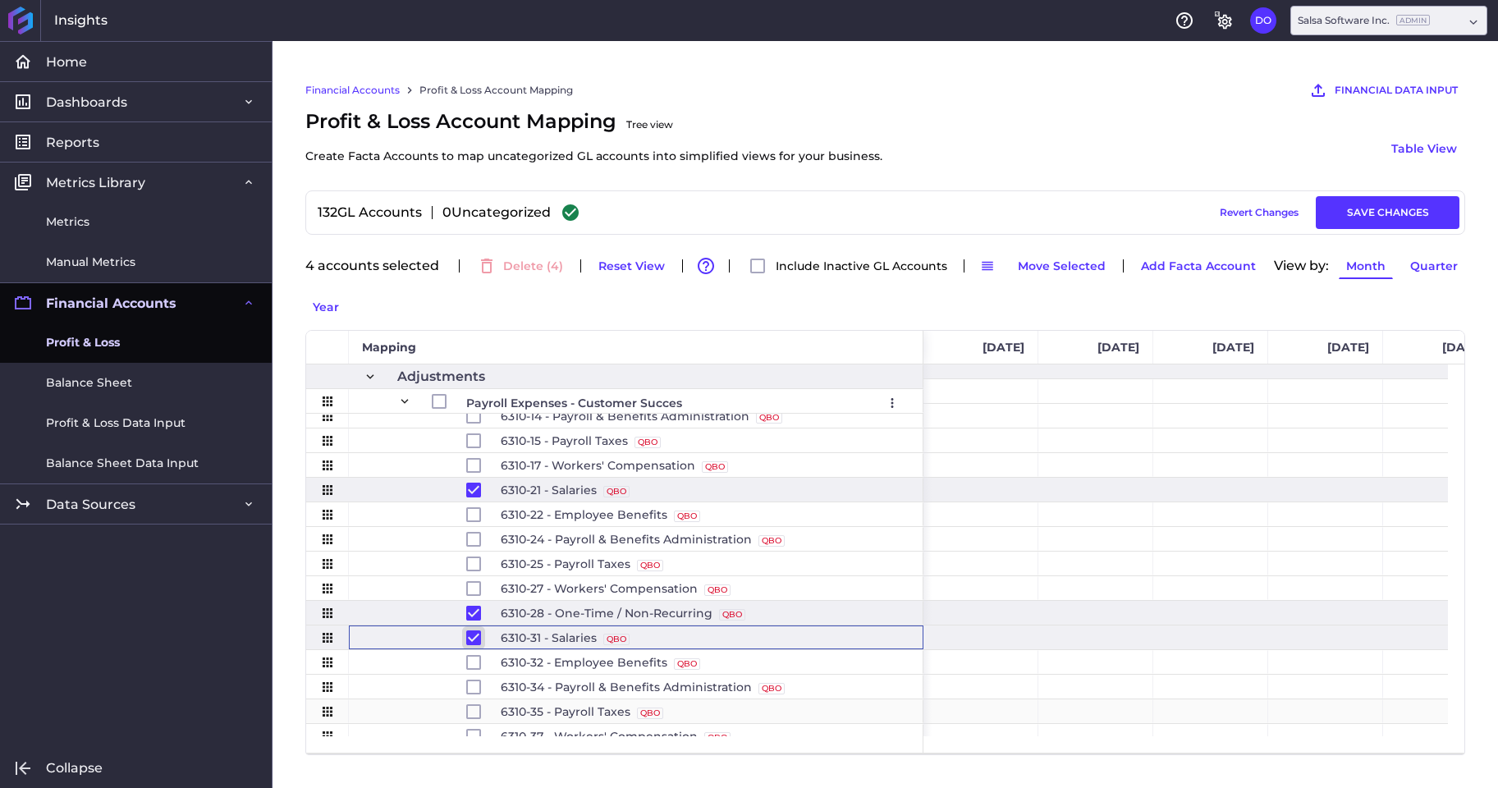
scroll to position [1510, 0]
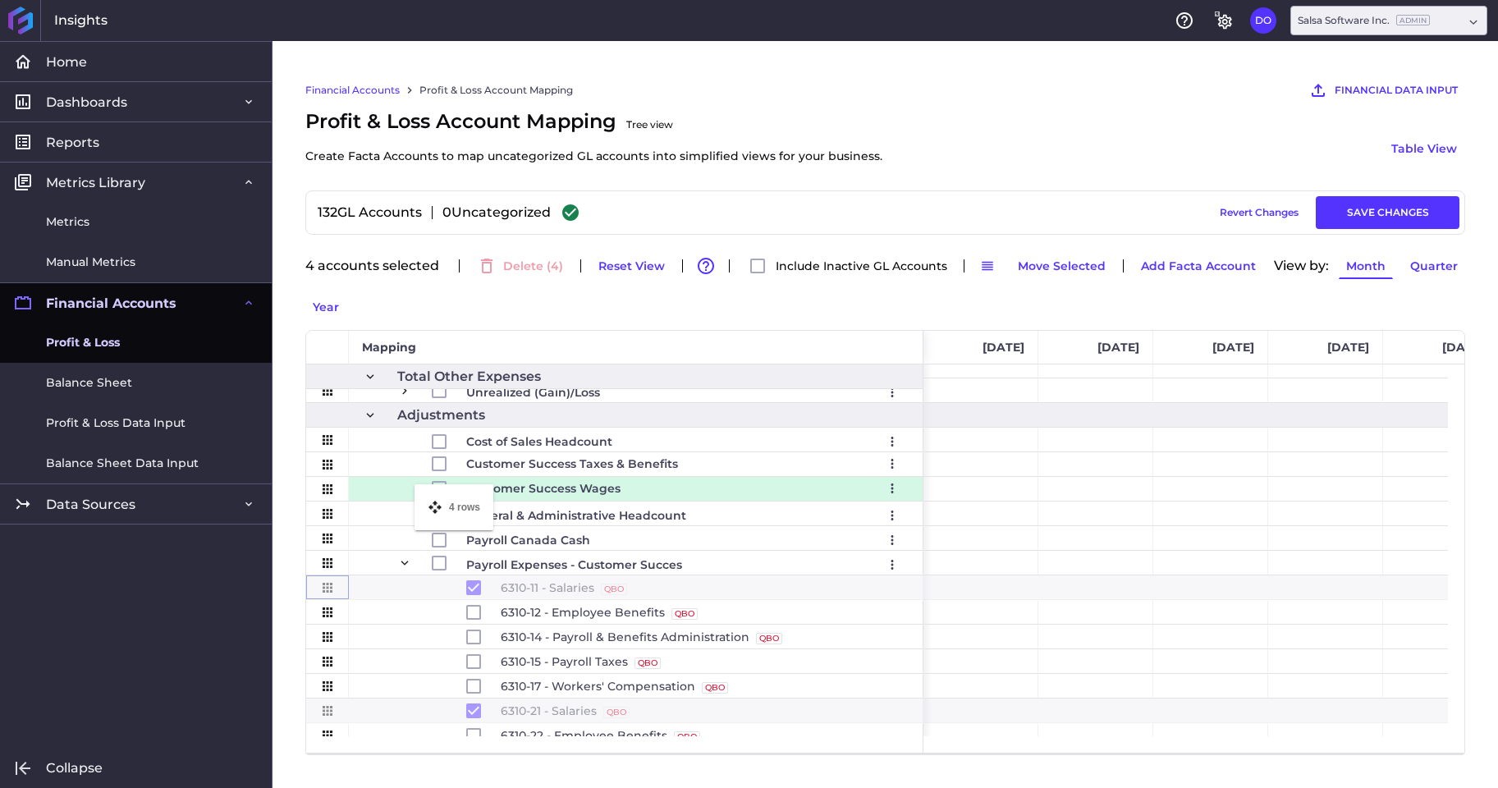
drag, startPoint x: 323, startPoint y: 592, endPoint x: 423, endPoint y: 494, distance: 139.9
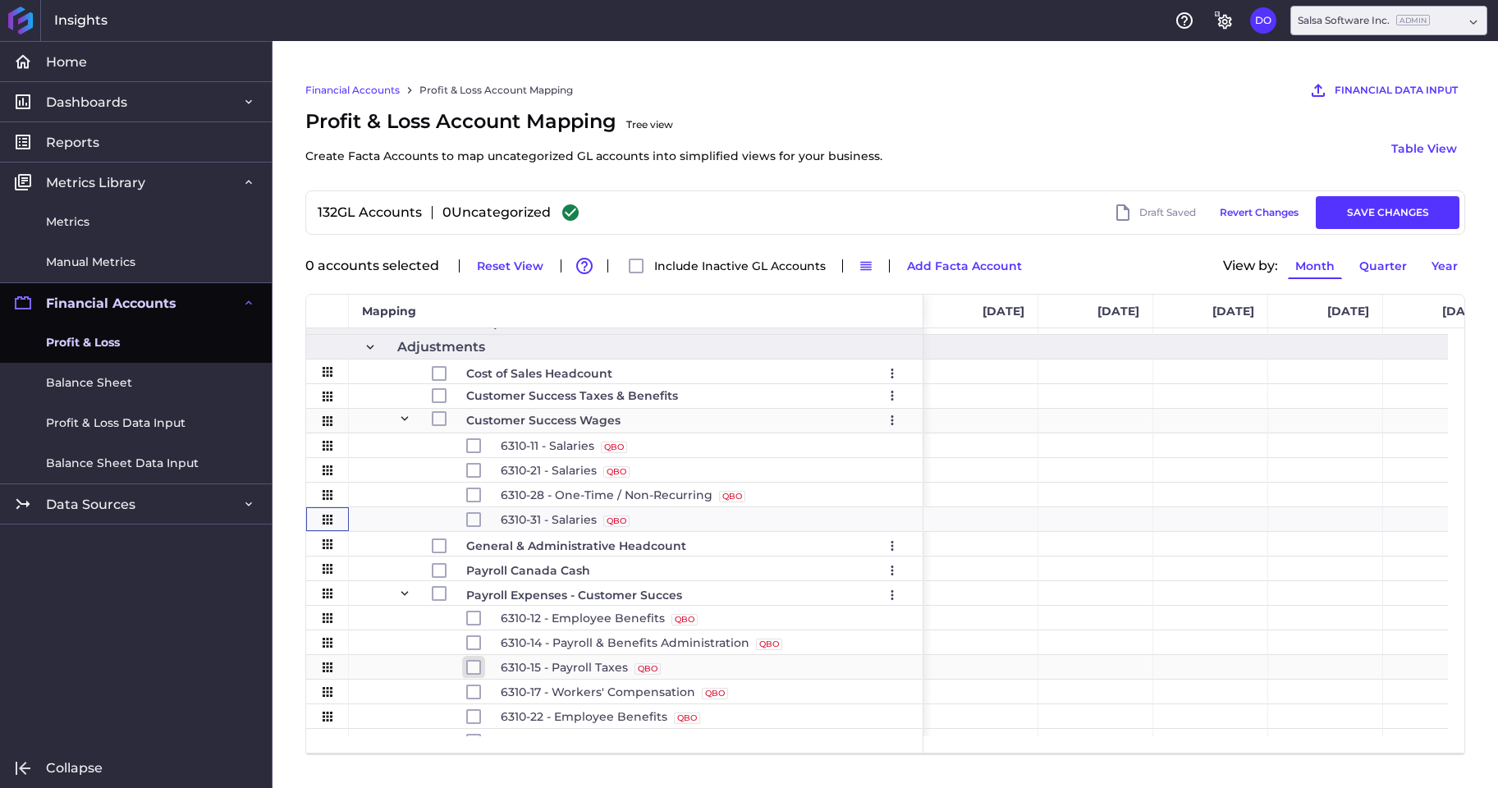
click at [474, 666] on input "Press Space to toggle row selection (unchecked)" at bounding box center [473, 667] width 15 height 15
checkbox input "true"
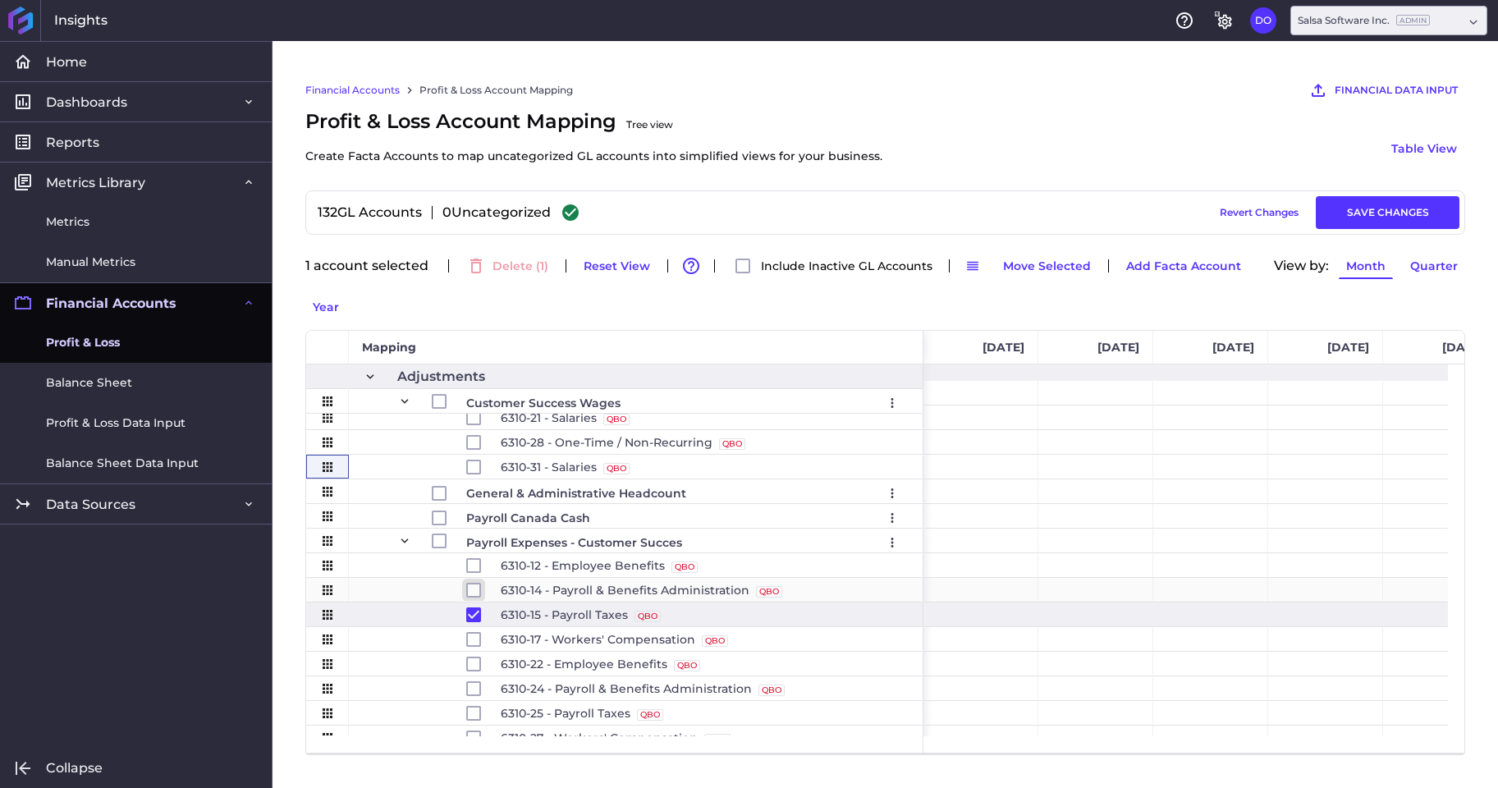
click at [477, 589] on input "Press Space to toggle row selection (unchecked)" at bounding box center [473, 590] width 15 height 15
checkbox input "true"
click at [477, 567] on input "Press Space to toggle row selection (unchecked)" at bounding box center [473, 565] width 15 height 15
checkbox input "true"
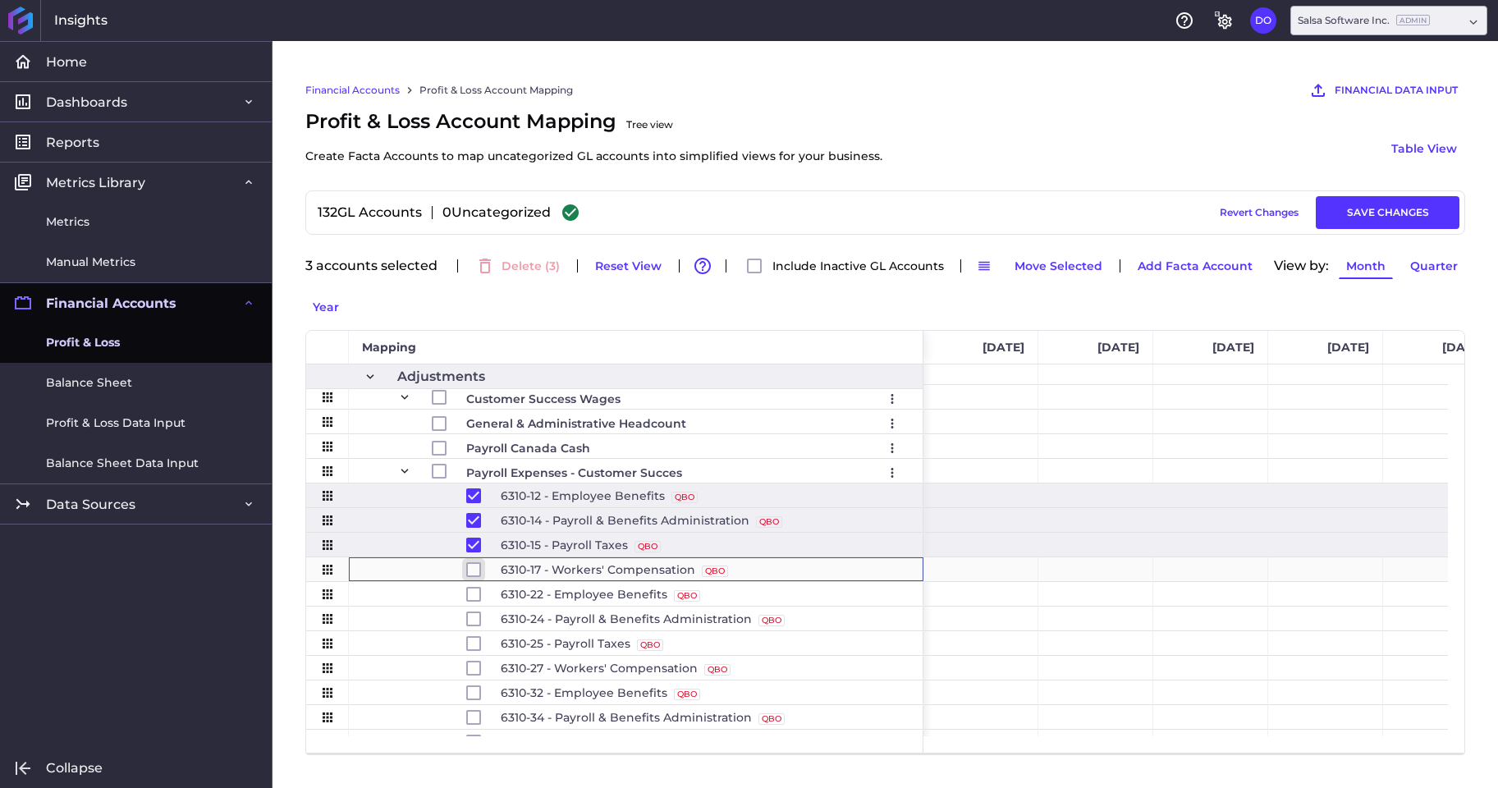
click at [474, 571] on input "Press Space to toggle row selection (unchecked)" at bounding box center [473, 569] width 15 height 15
checkbox input "true"
click at [474, 597] on input "Press Space to toggle row selection (unchecked)" at bounding box center [473, 594] width 15 height 15
checkbox input "true"
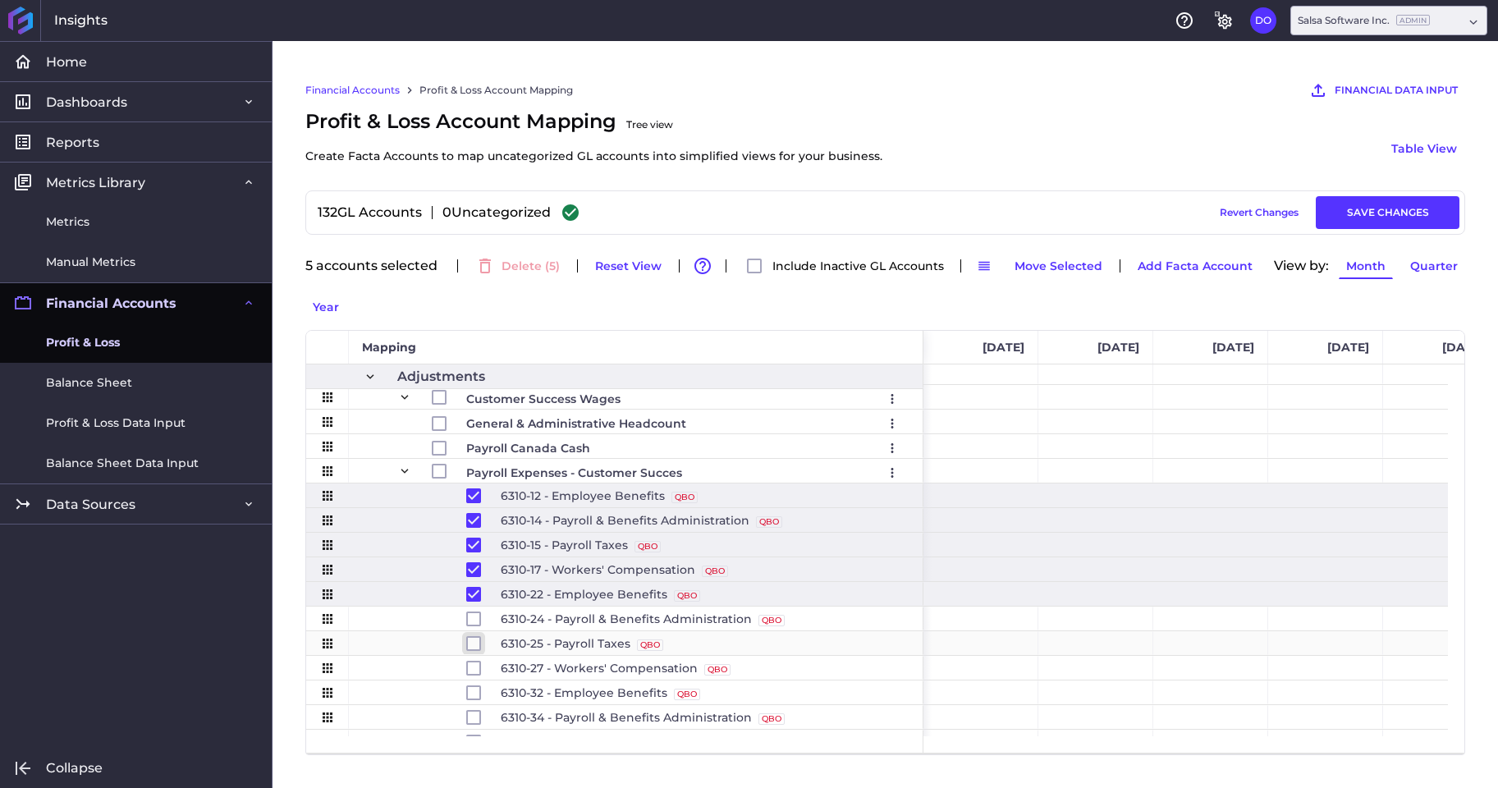
click at [473, 649] on input "Press Space to toggle row selection (unchecked)" at bounding box center [473, 643] width 15 height 15
checkbox input "true"
click at [471, 669] on input "Press Space to toggle row selection (unchecked)" at bounding box center [473, 668] width 15 height 15
checkbox input "true"
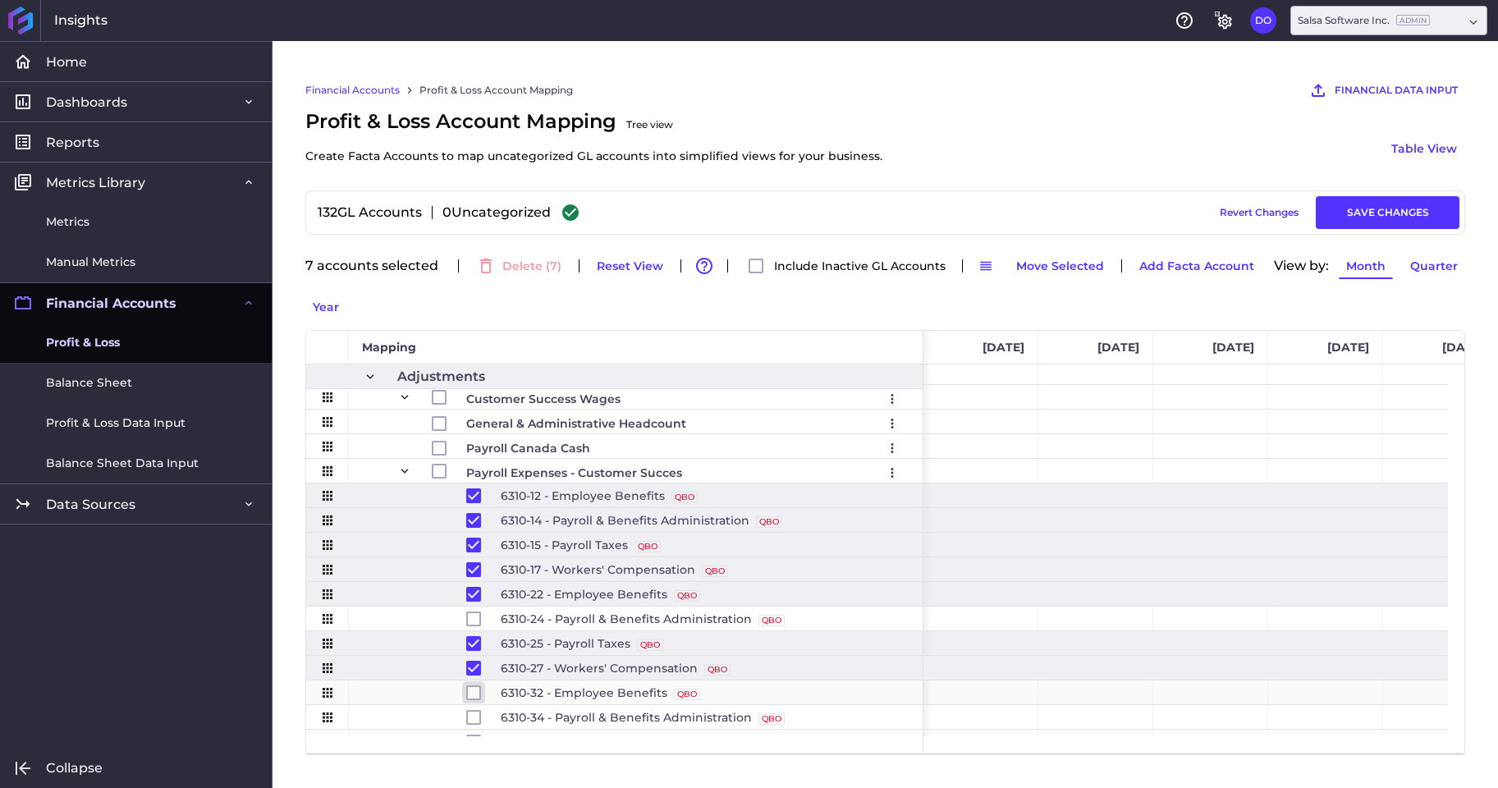
click at [473, 693] on input "Press Space to toggle row selection (unchecked)" at bounding box center [473, 692] width 15 height 15
checkbox input "true"
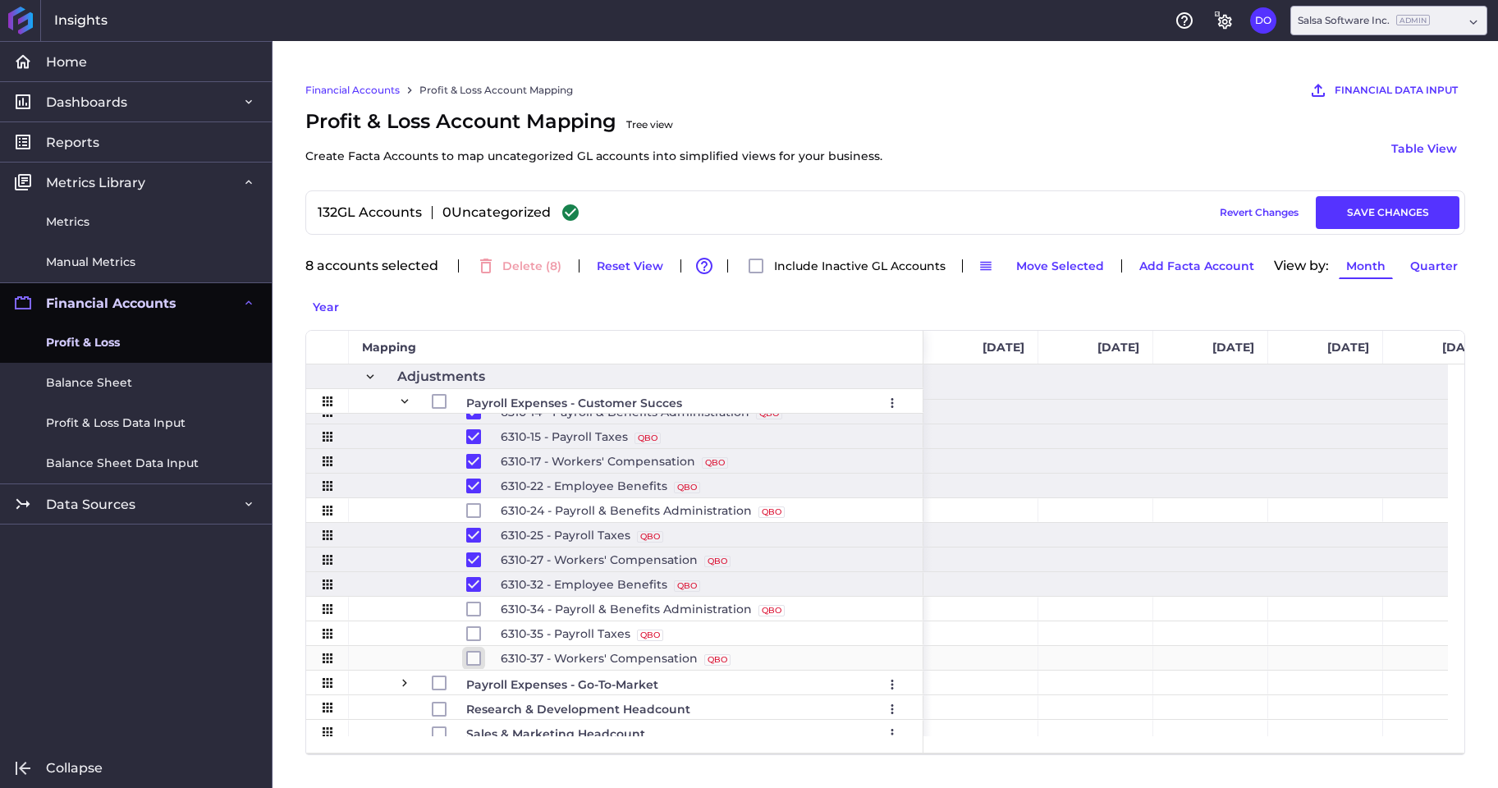
click at [476, 659] on input "Press Space to toggle row selection (unchecked)" at bounding box center [473, 658] width 15 height 15
checkbox input "true"
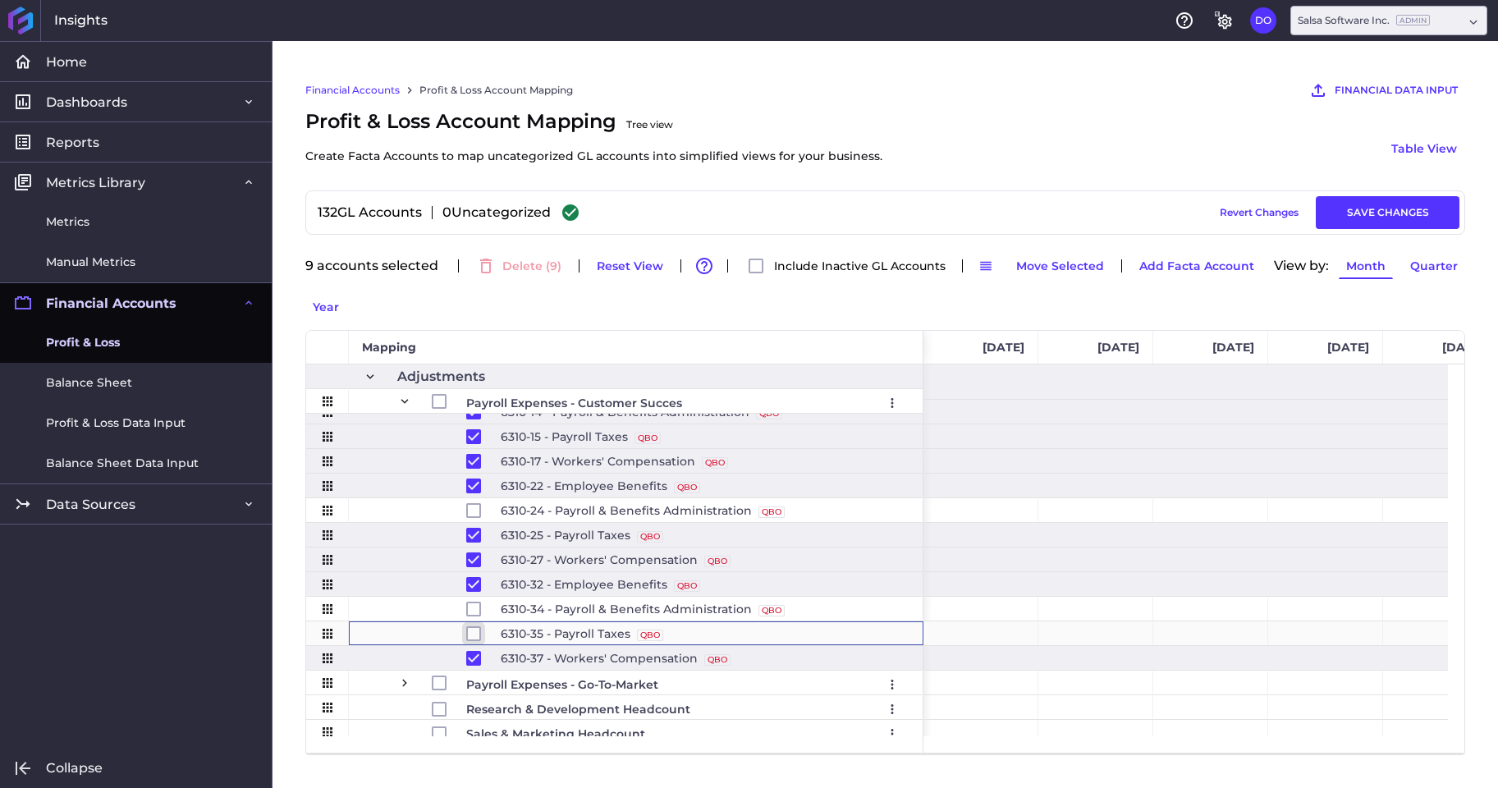
click at [475, 636] on input "Press Space to toggle row selection (unchecked)" at bounding box center [473, 633] width 15 height 15
checkbox input "true"
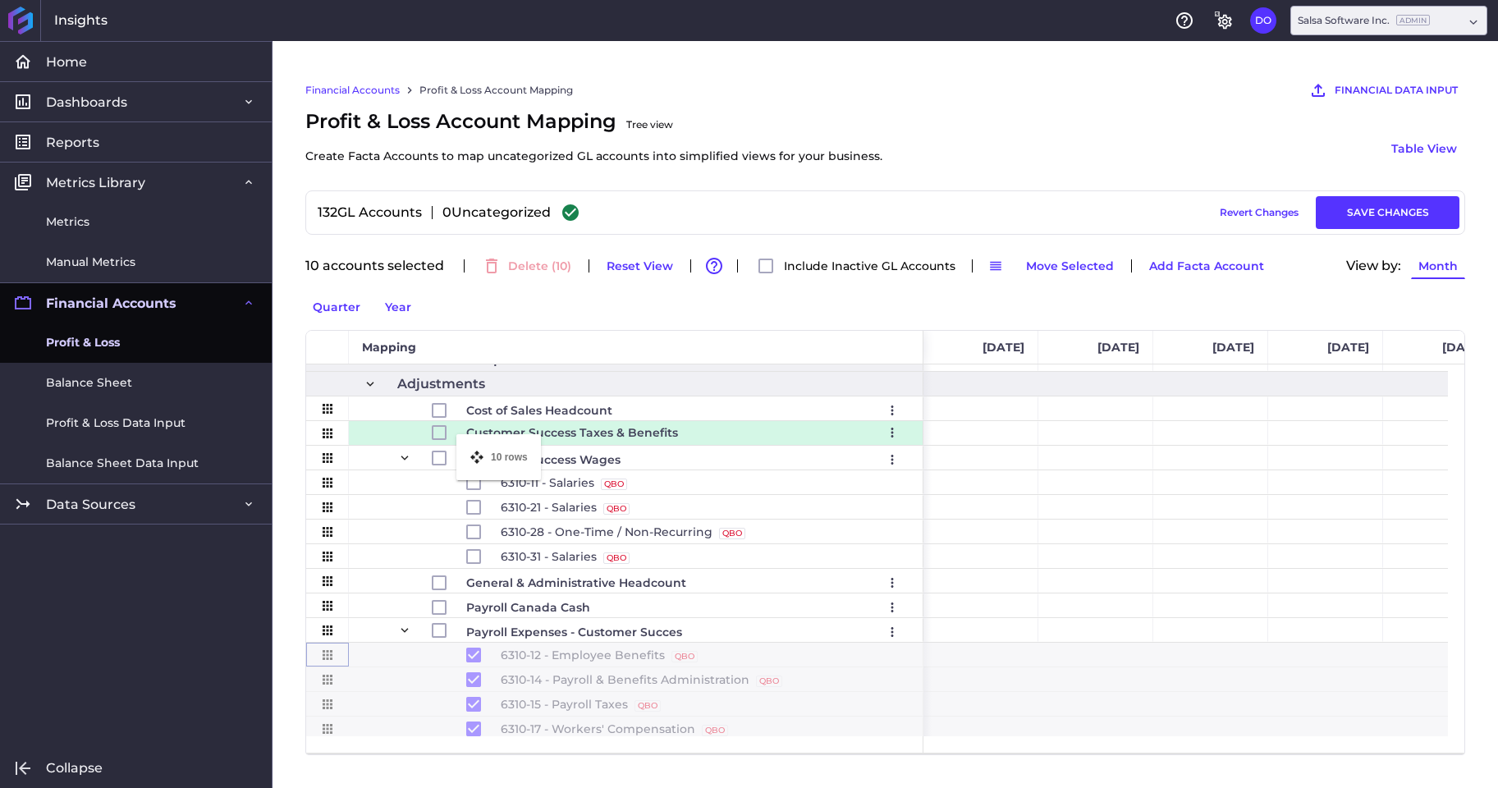
drag, startPoint x: 332, startPoint y: 655, endPoint x: 464, endPoint y: 444, distance: 249.3
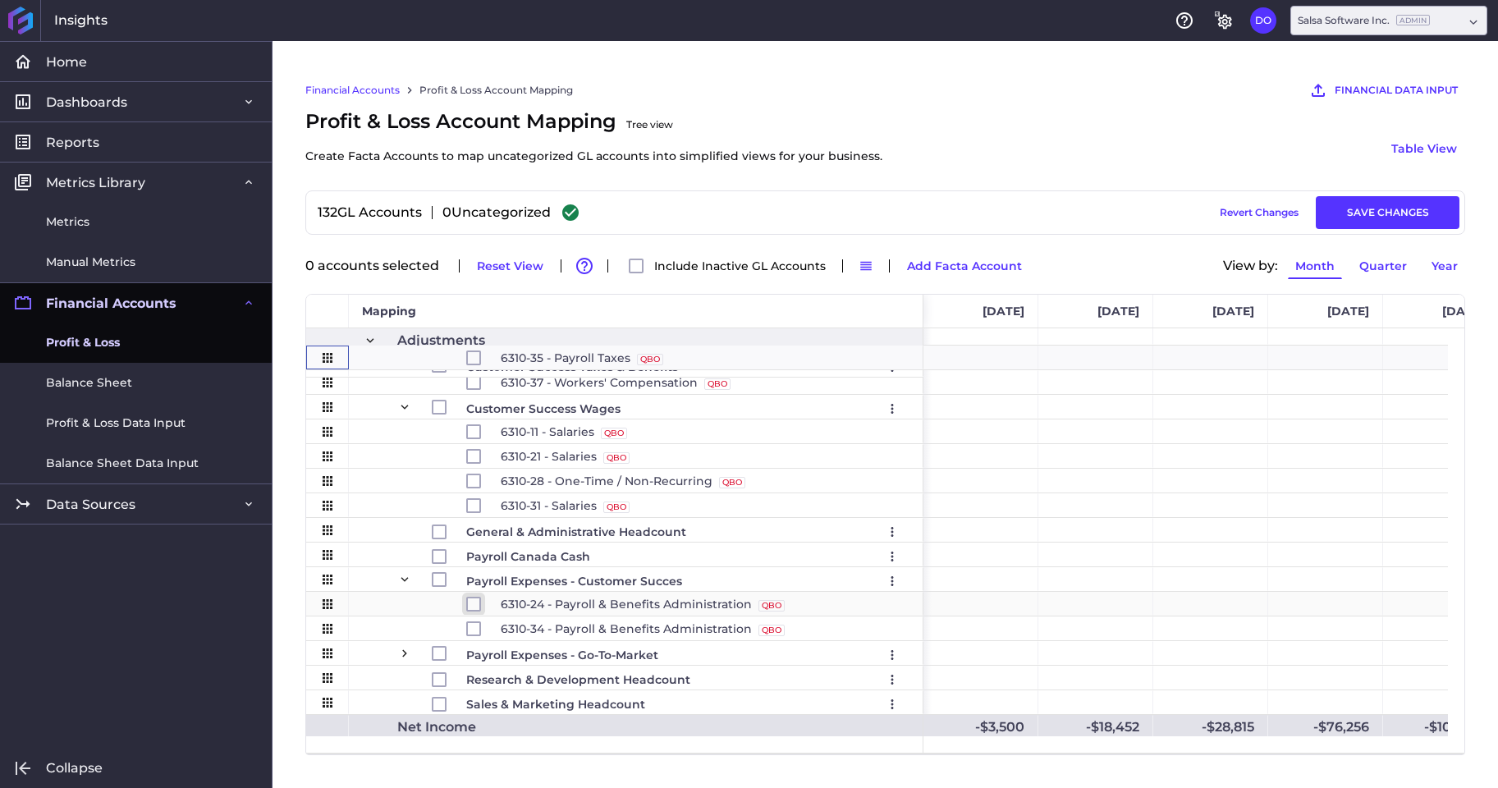
click at [477, 603] on input "Press Space to toggle row selection (unchecked)" at bounding box center [473, 604] width 15 height 15
checkbox input "true"
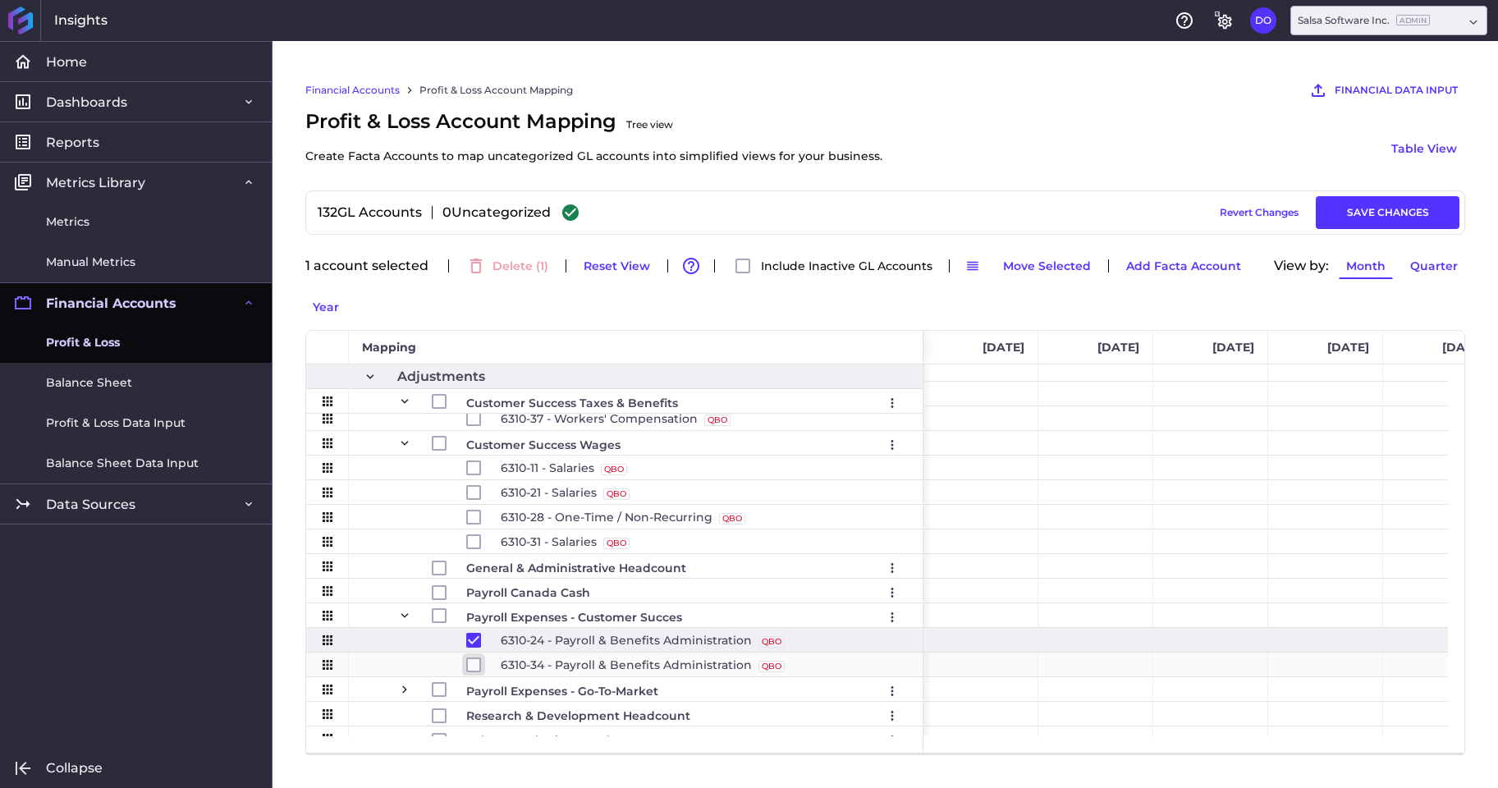
click at [473, 668] on input "Press Space to toggle row selection (unchecked)" at bounding box center [473, 664] width 15 height 15
checkbox input "true"
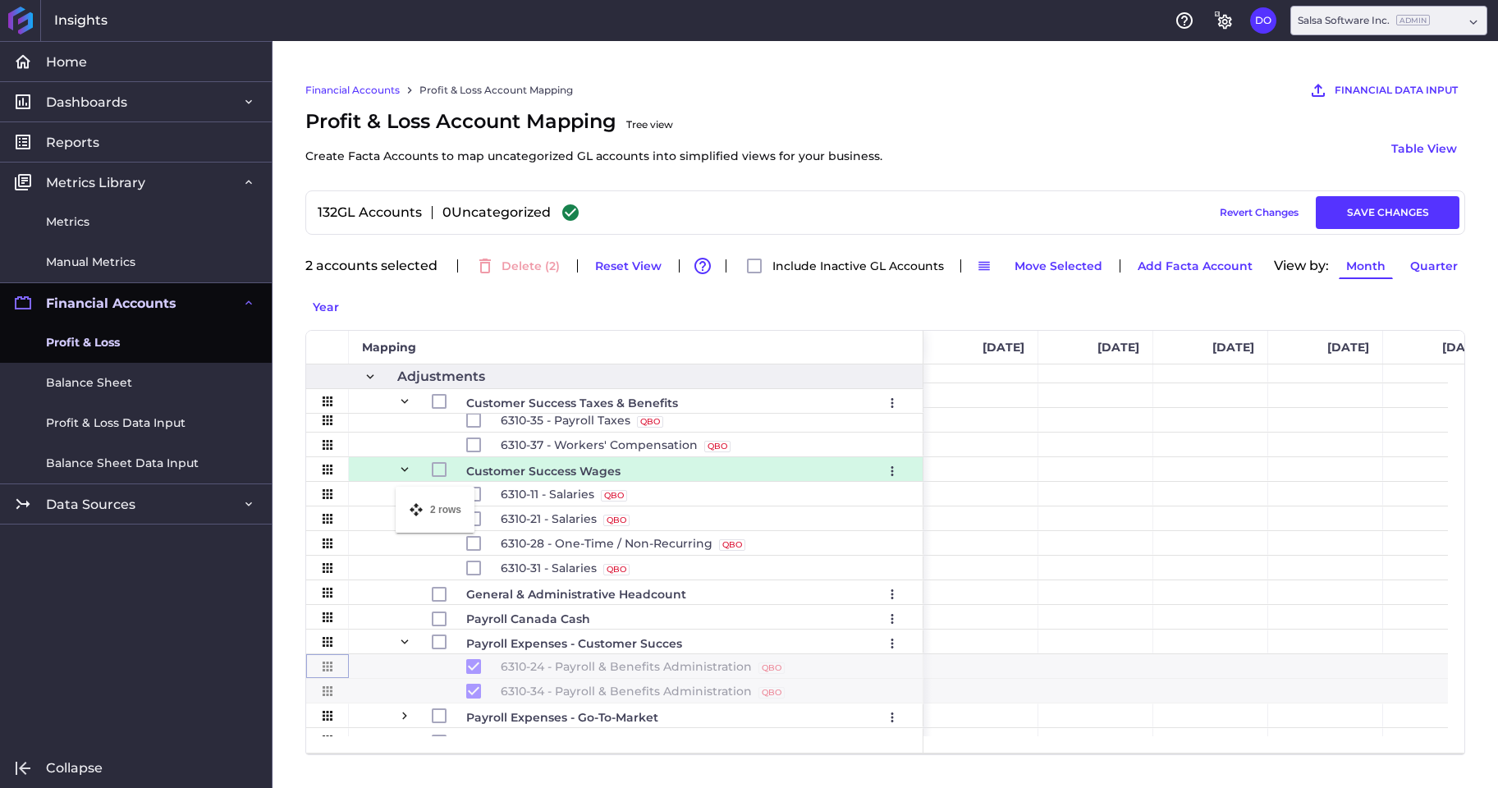
drag, startPoint x: 332, startPoint y: 666, endPoint x: 404, endPoint y: 496, distance: 184.3
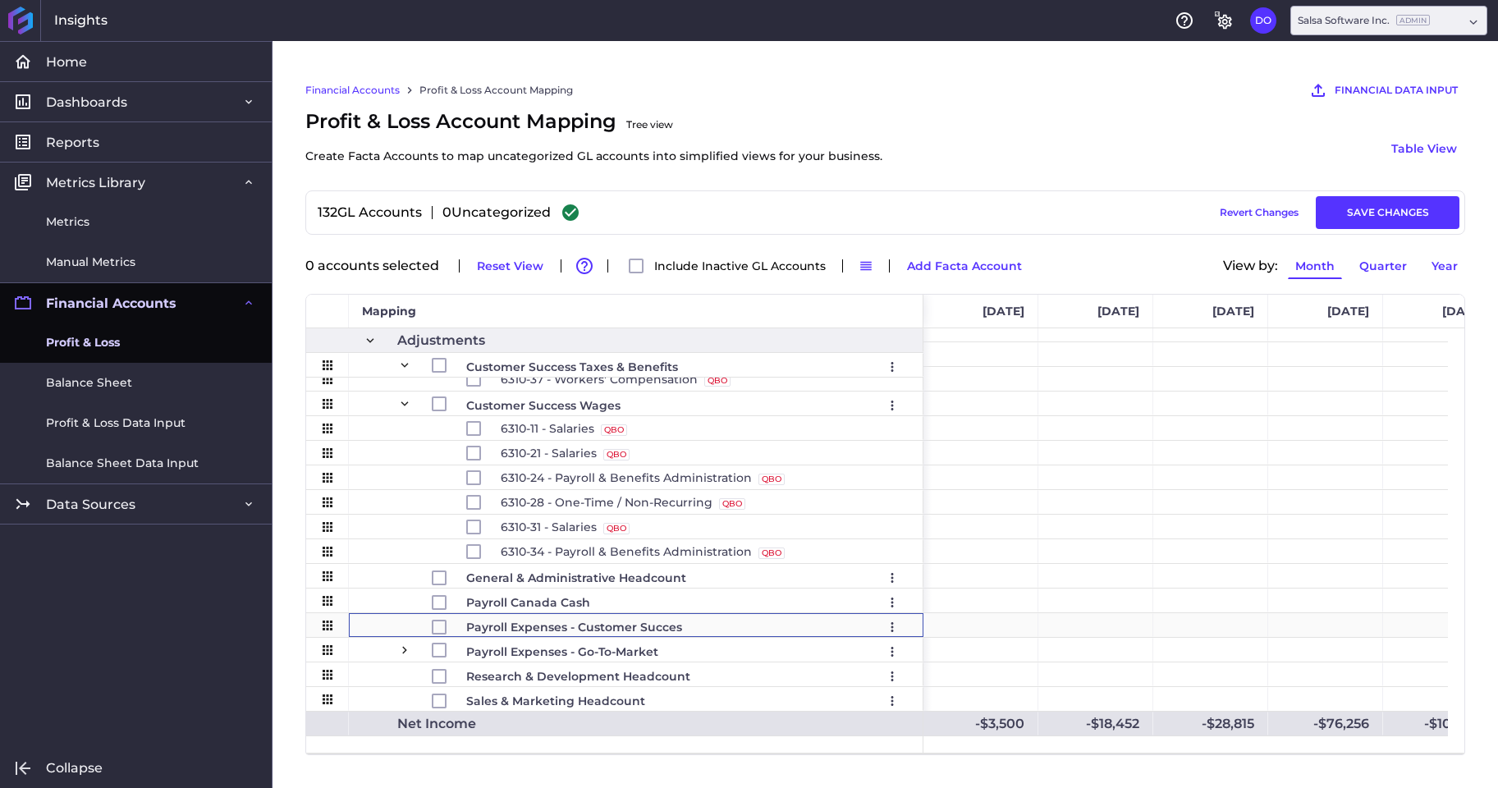
click at [517, 629] on span "Payroll Expenses - Customer Succes" at bounding box center [574, 626] width 216 height 23
click at [894, 628] on icon "User Menu" at bounding box center [892, 627] width 15 height 15
click at [749, 682] on button "Remove" at bounding box center [798, 684] width 213 height 37
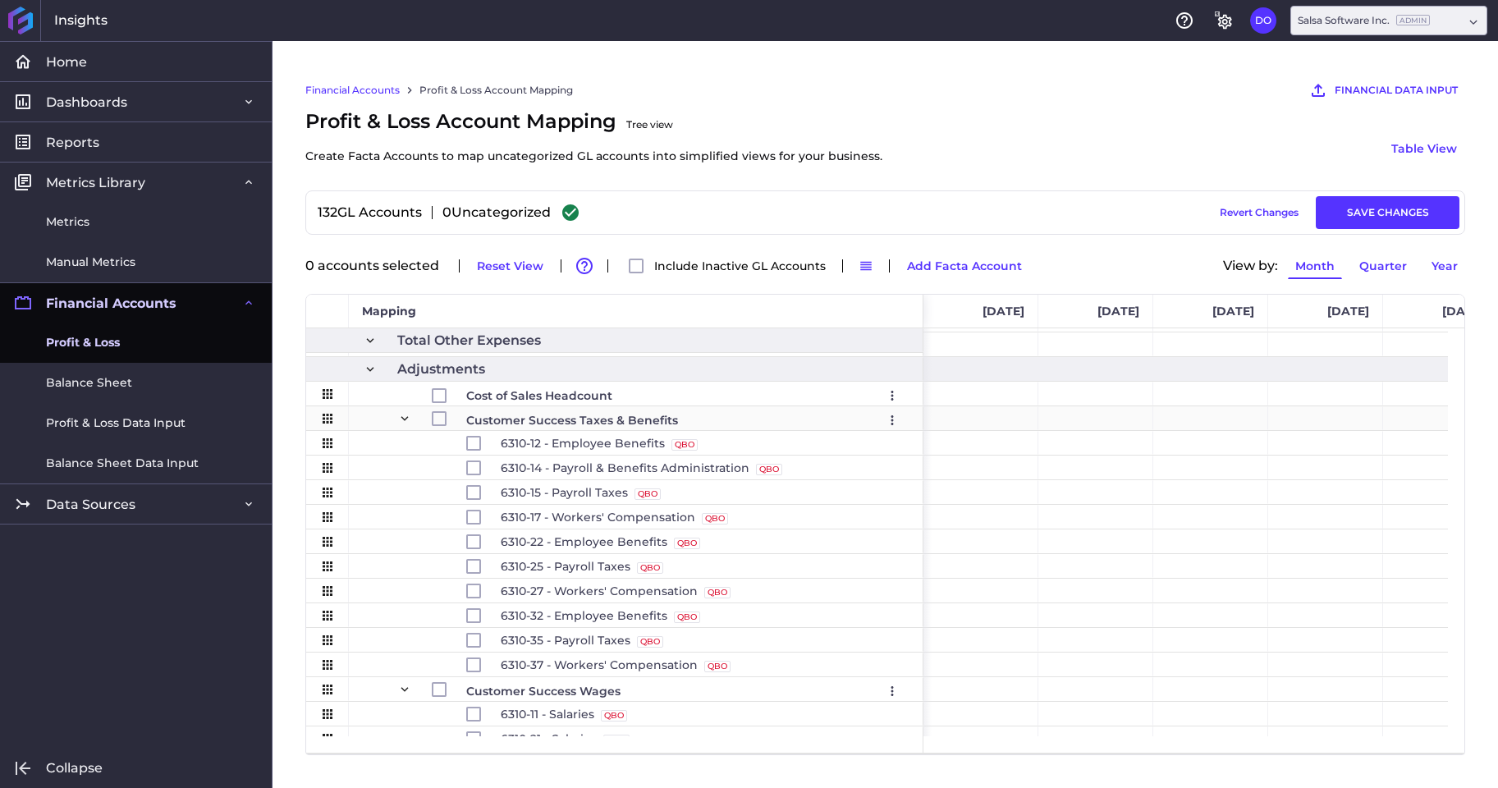
click at [406, 418] on span "Press SPACE to select this row." at bounding box center [404, 418] width 15 height 15
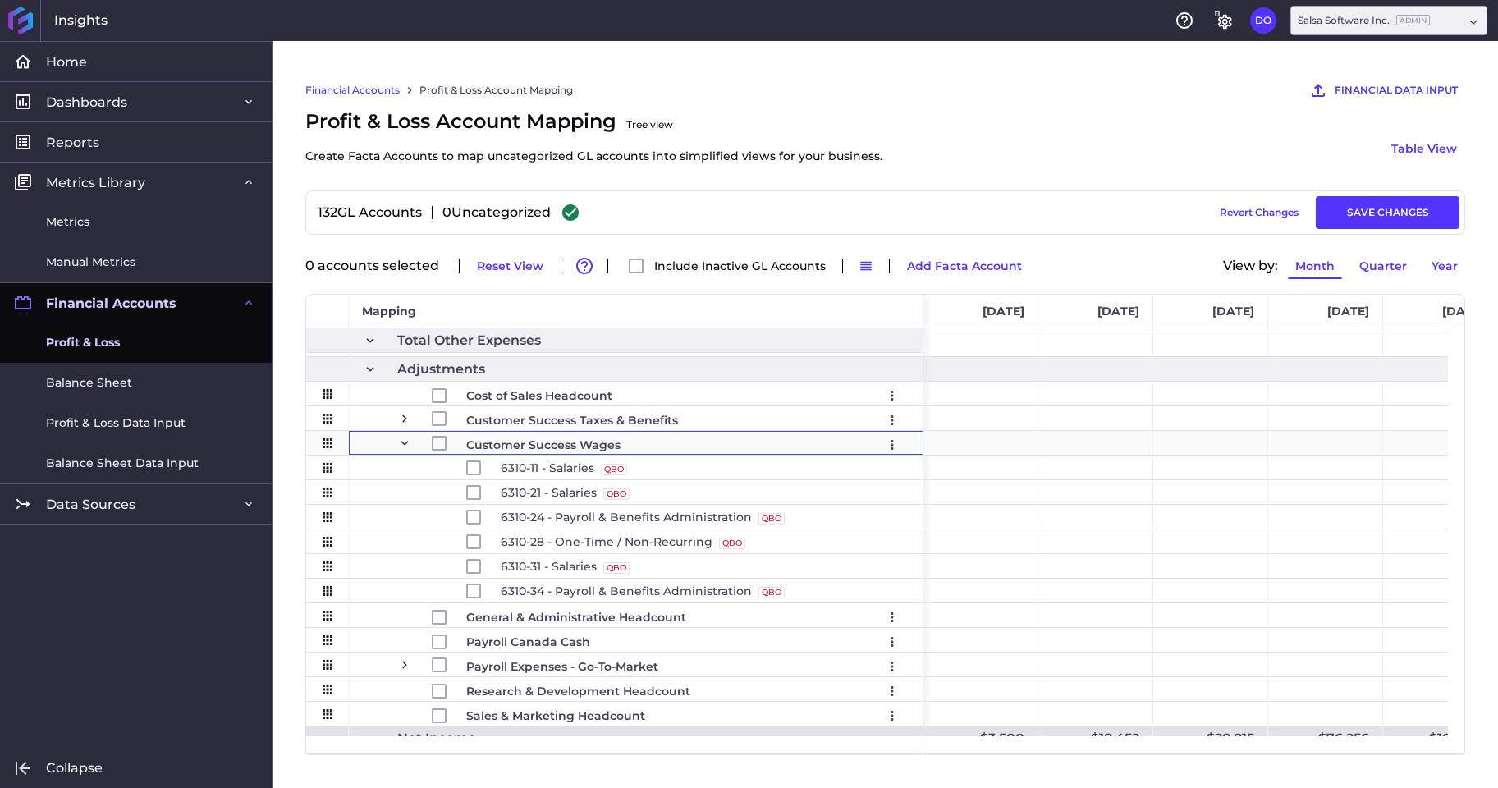
click at [404, 441] on span "Press SPACE to select this row." at bounding box center [404, 443] width 15 height 15
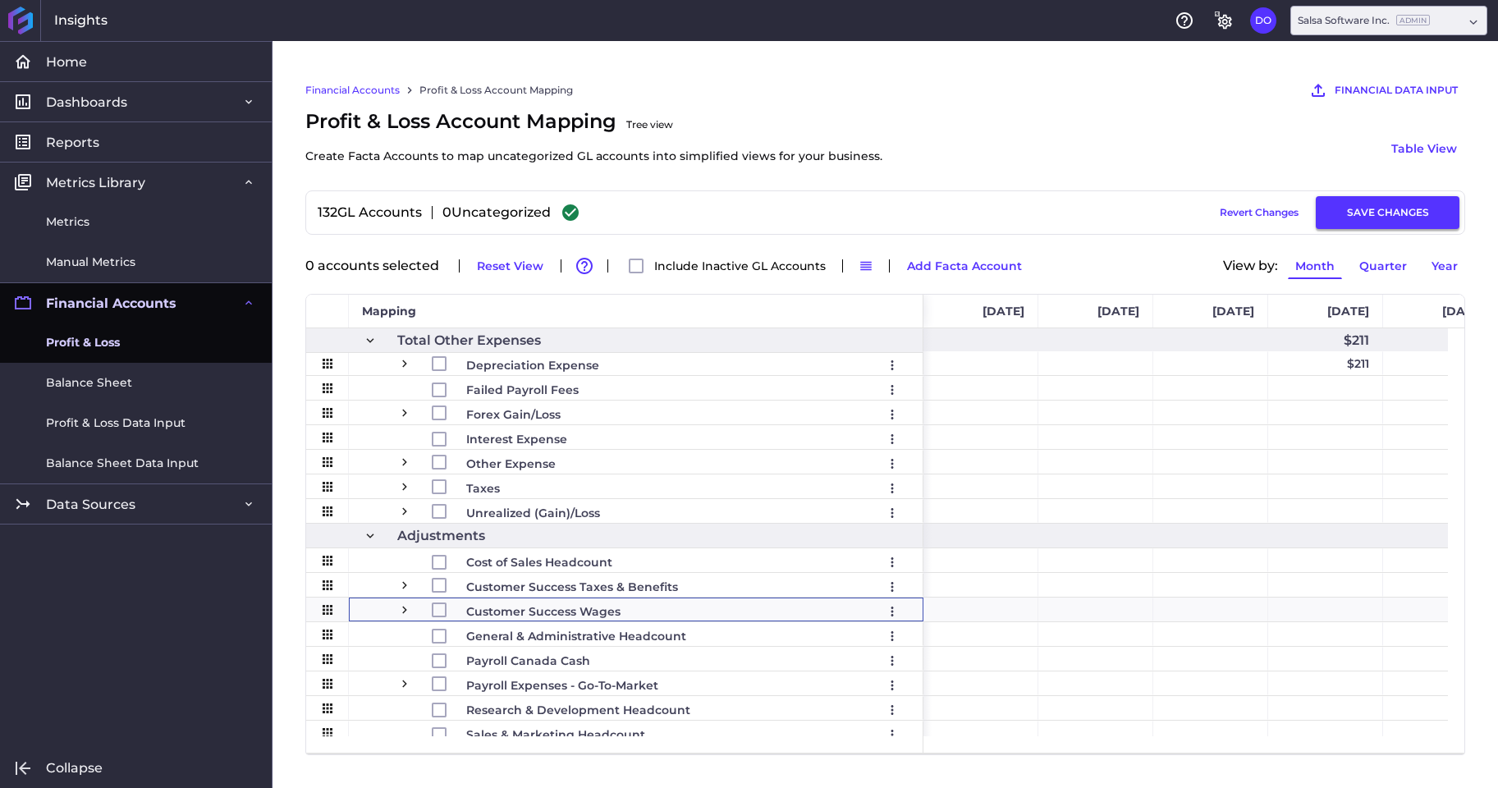
click at [1370, 217] on button "SAVE CHANGES" at bounding box center [1387, 212] width 144 height 33
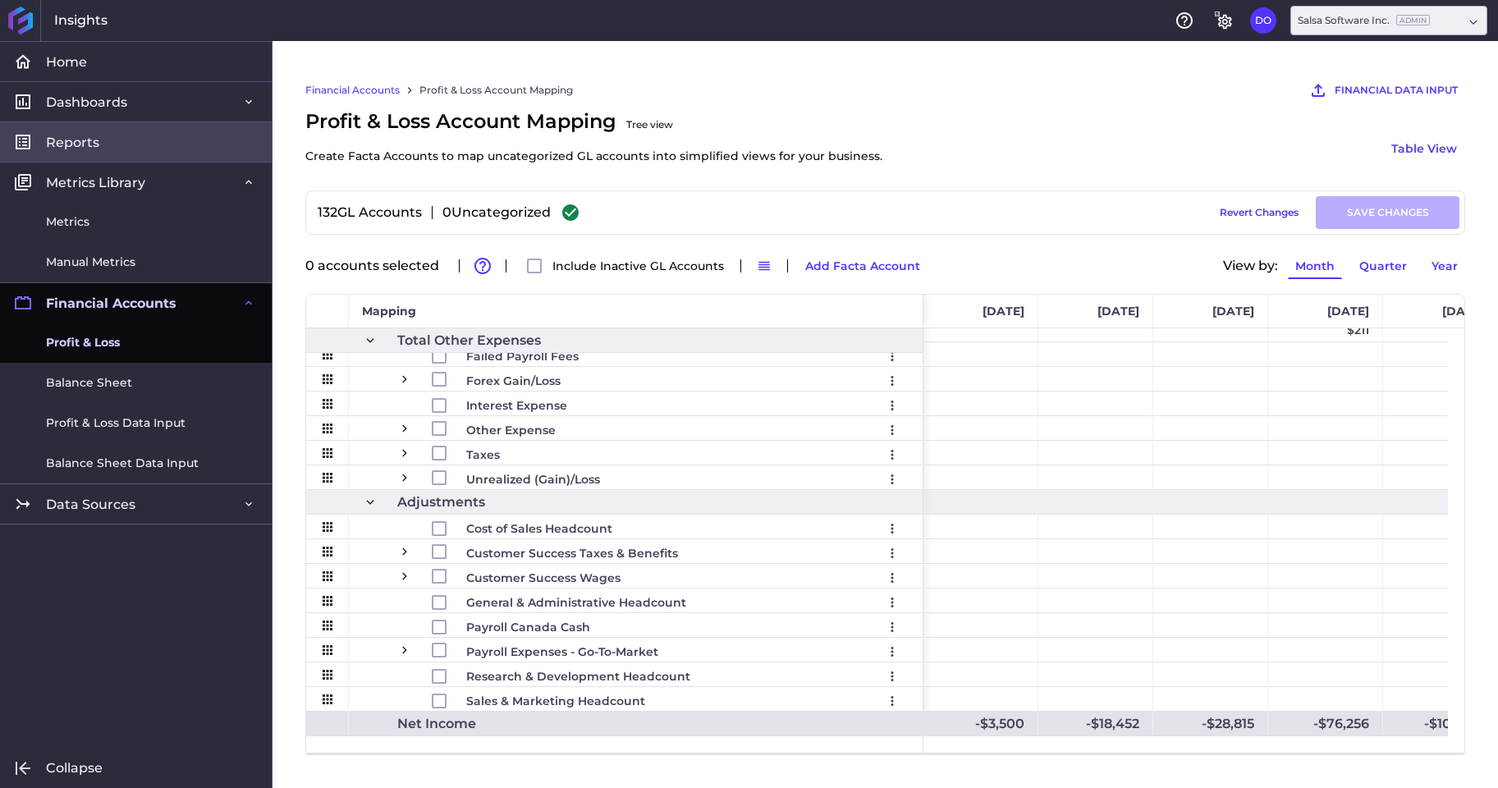
click at [73, 142] on span "Reports" at bounding box center [72, 142] width 53 height 17
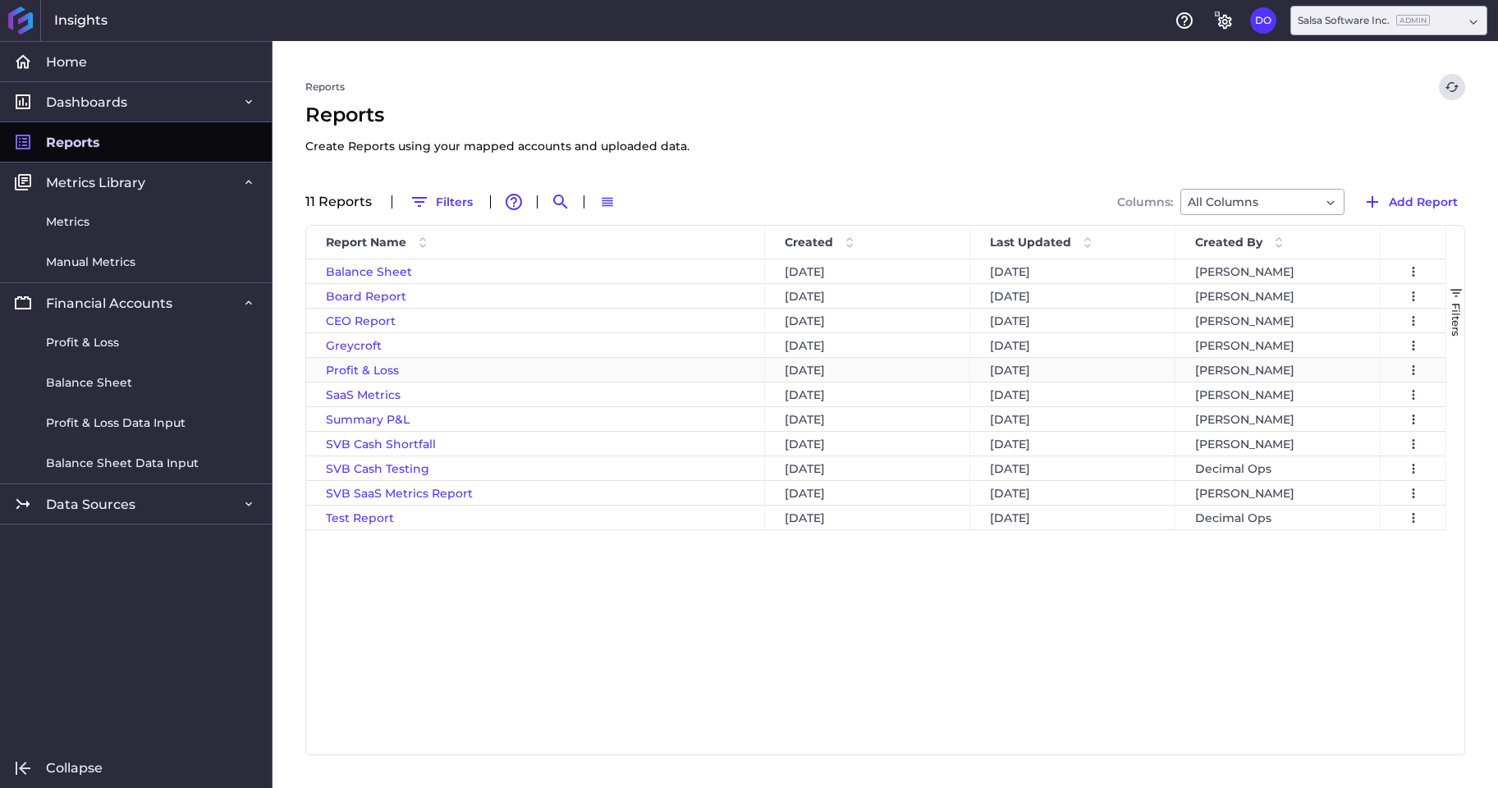
click at [355, 370] on span "Profit & Loss" at bounding box center [362, 370] width 73 height 15
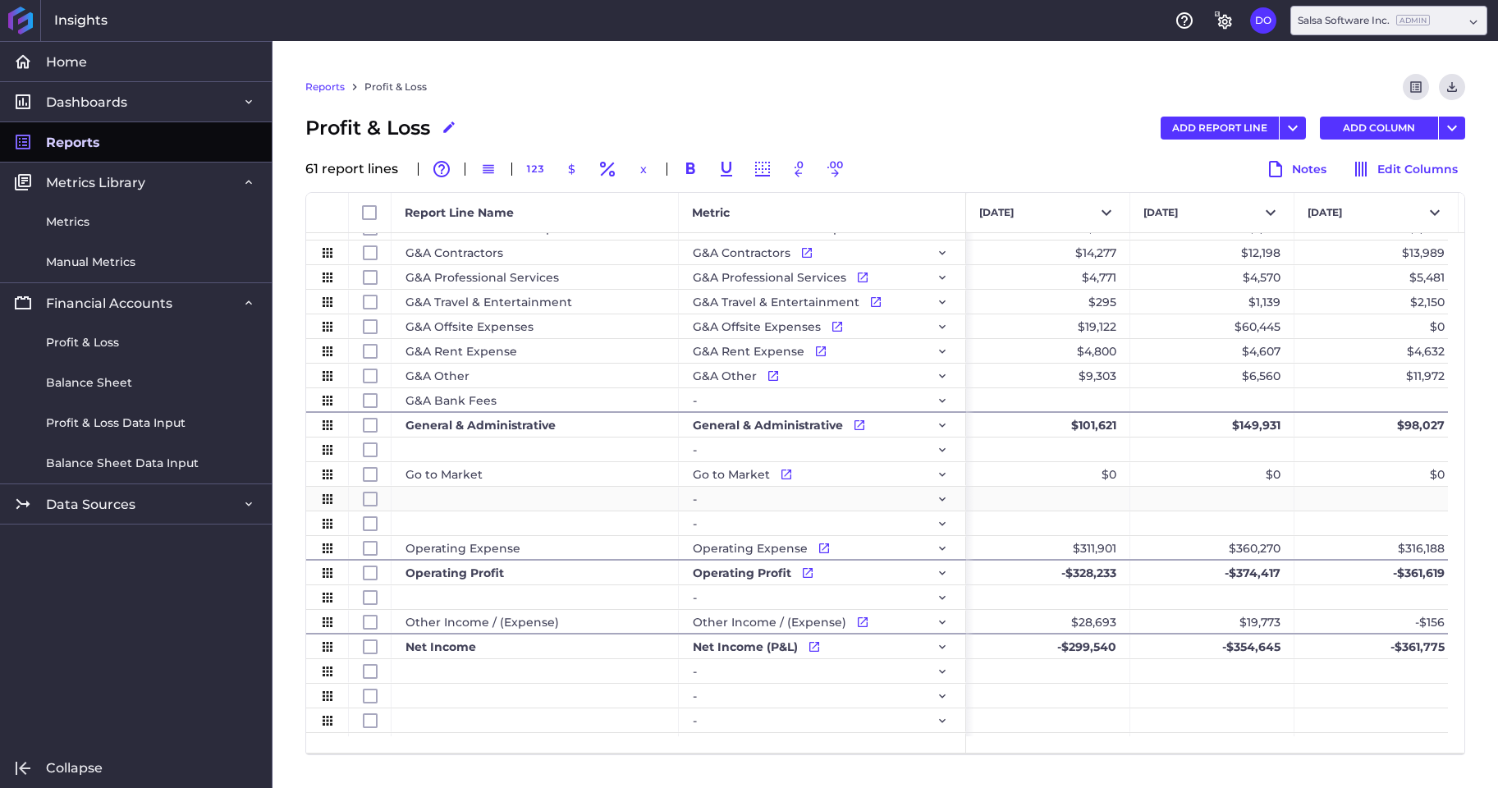
click at [481, 498] on div "Press SPACE to select this row." at bounding box center [534, 499] width 287 height 24
click at [812, 505] on div "-" at bounding box center [822, 498] width 259 height 23
click at [942, 499] on icon "Press SPACE to select this row." at bounding box center [942, 499] width 7 height 4
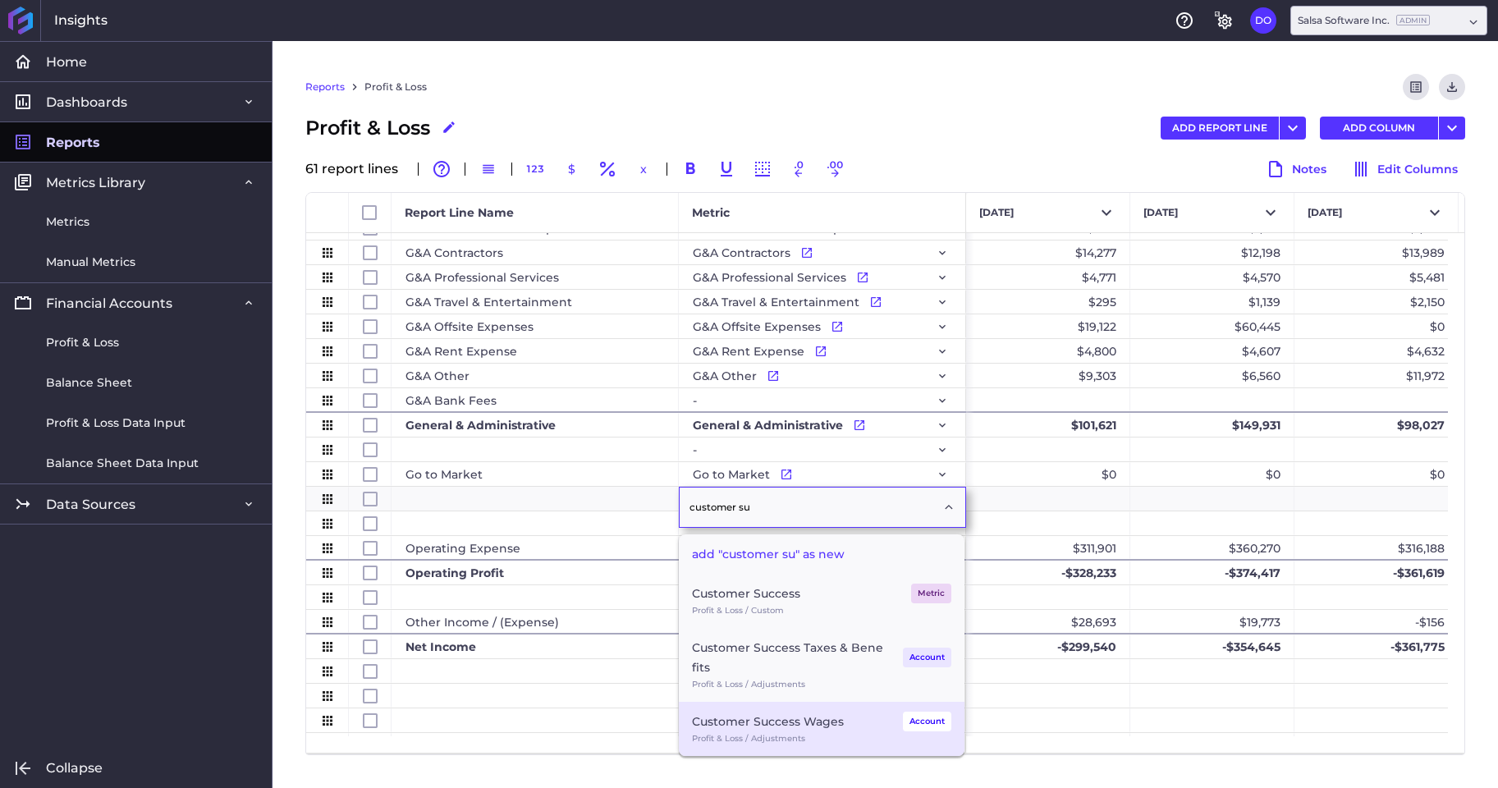
type input "customer su"
click at [804, 728] on div "Customer Success Wages" at bounding box center [768, 721] width 152 height 20
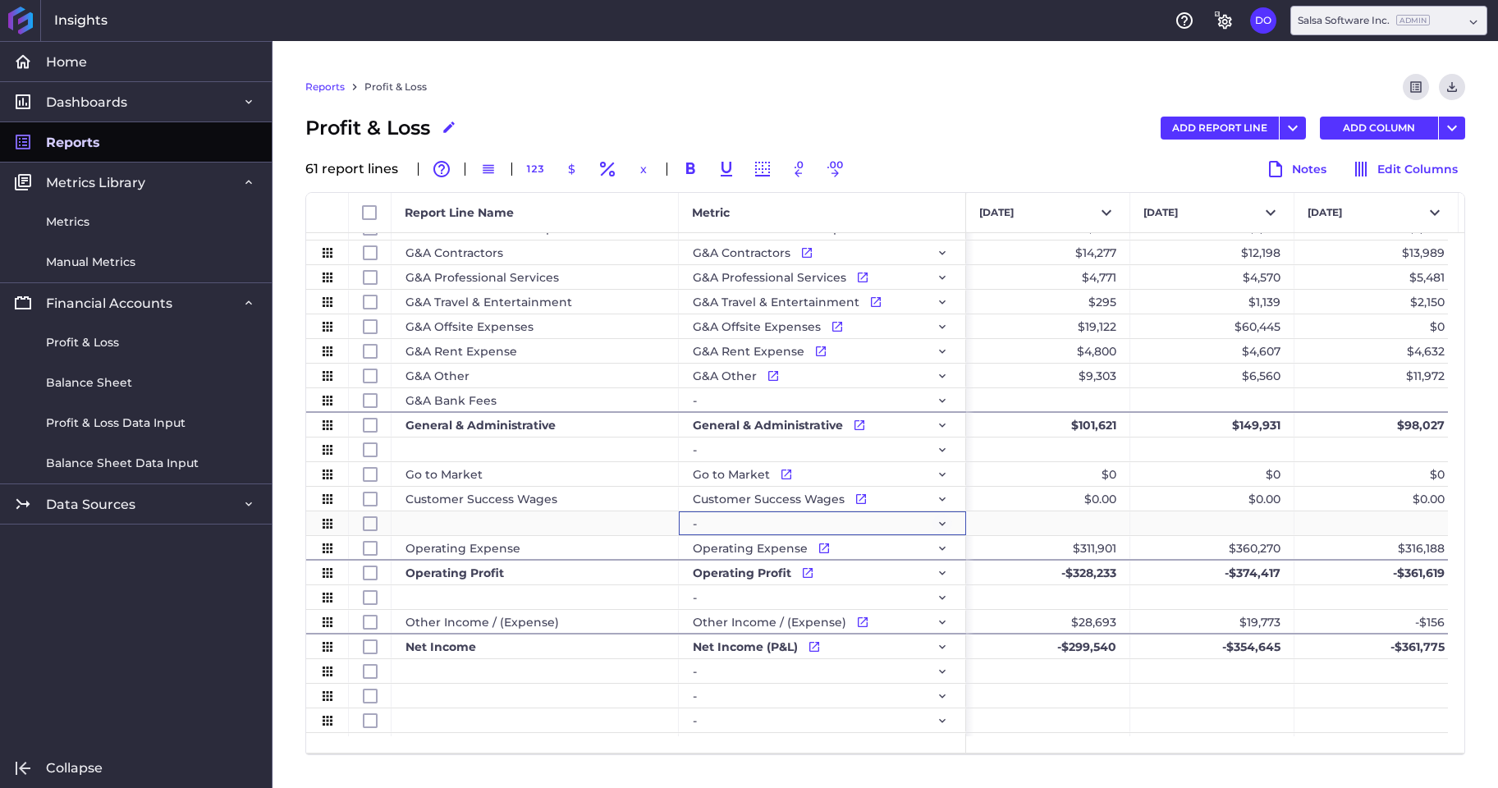
click at [947, 524] on icon "Press SPACE to select this row." at bounding box center [942, 523] width 13 height 13
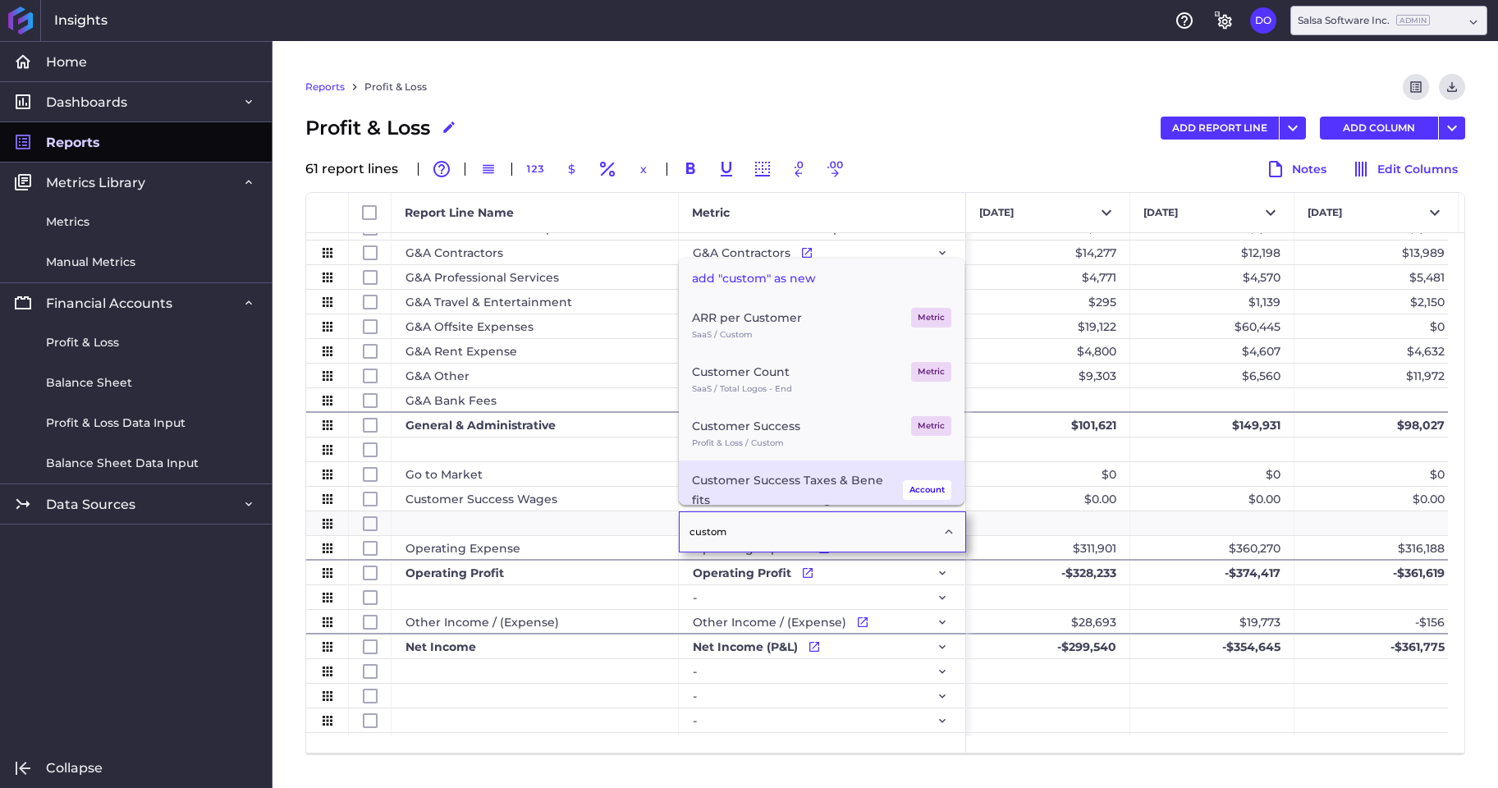
type input "custom"
click at [737, 473] on div "Customer Success Taxes & Benefits" at bounding box center [787, 489] width 191 height 39
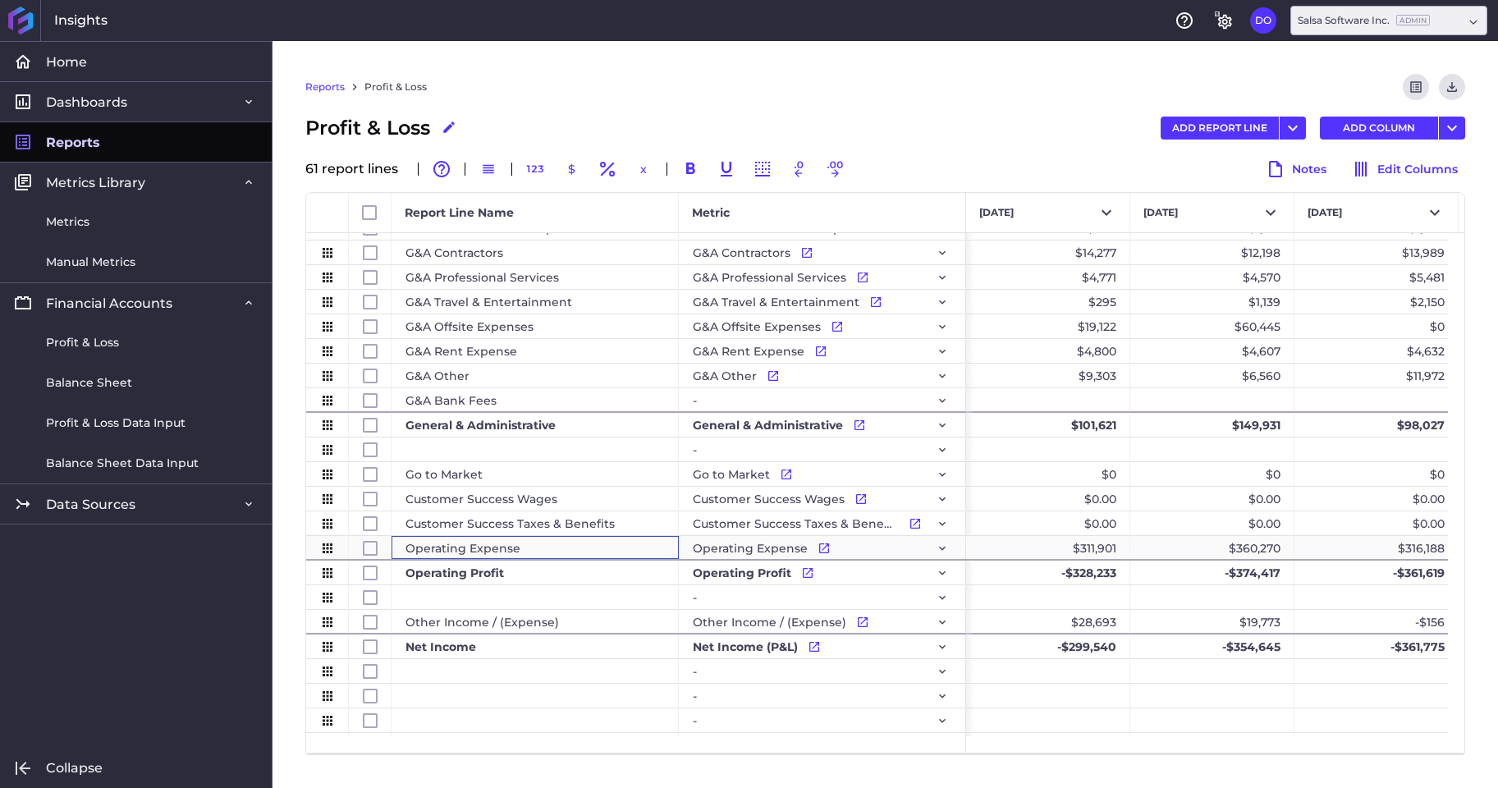
click at [431, 547] on div "Operating Expense" at bounding box center [534, 547] width 287 height 23
click at [485, 524] on div "Customer Success Taxes & Benefits" at bounding box center [534, 523] width 287 height 24
click at [1212, 126] on button "ADD REPORT LINE" at bounding box center [1219, 128] width 118 height 23
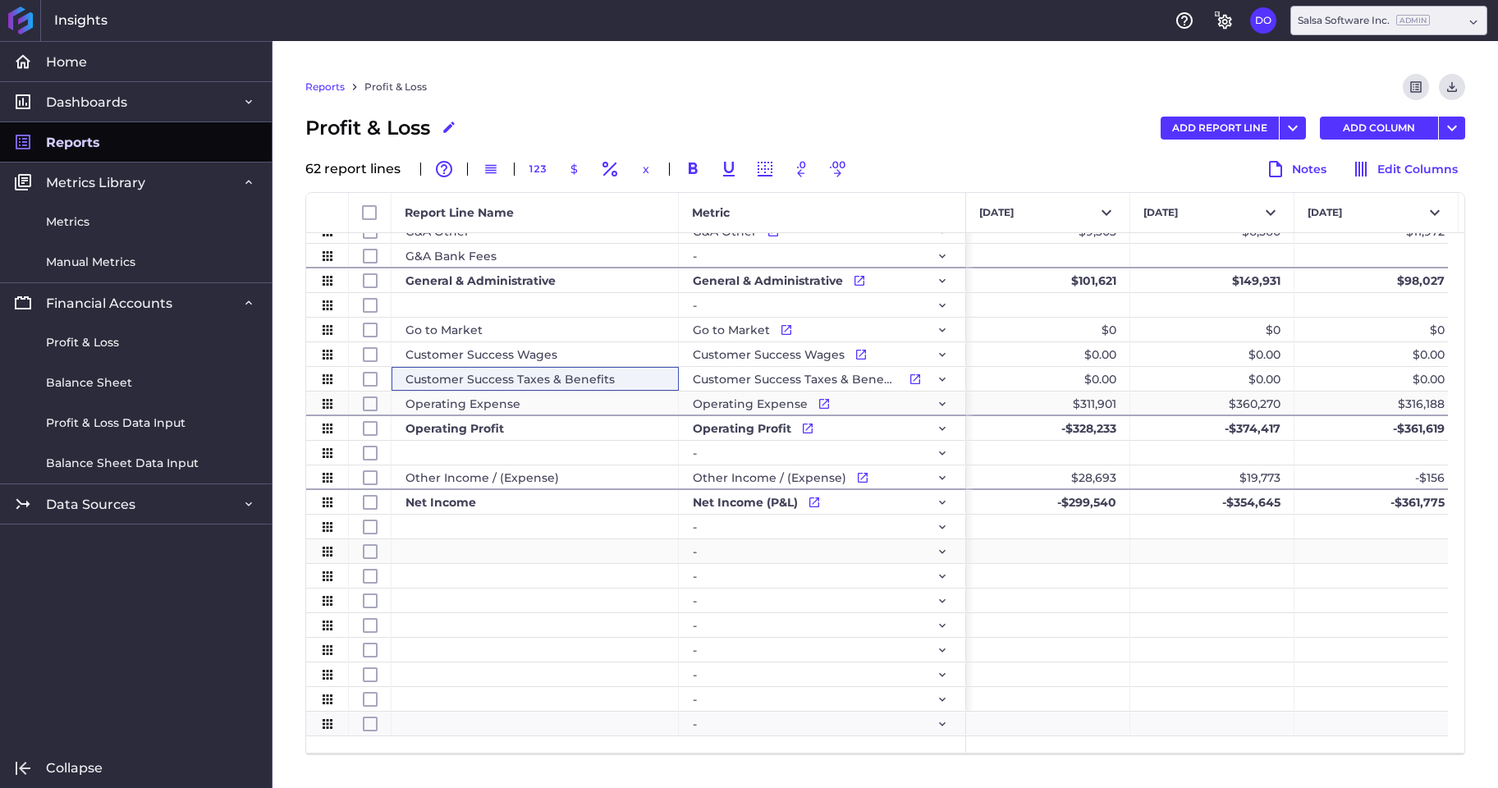
click at [436, 548] on div "Press SPACE to select this row." at bounding box center [534, 551] width 287 height 24
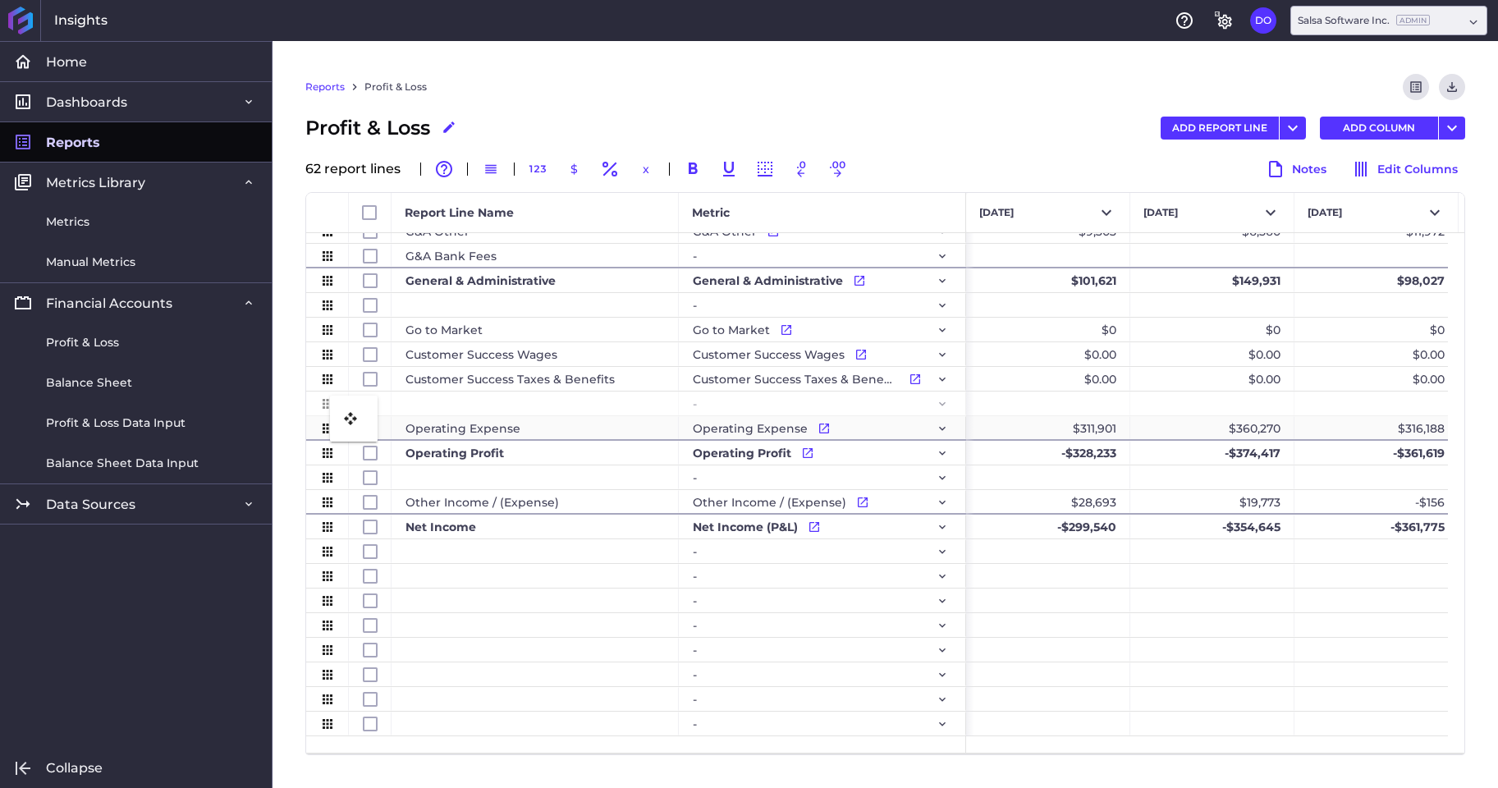
drag, startPoint x: 329, startPoint y: 555, endPoint x: 338, endPoint y: 405, distance: 149.6
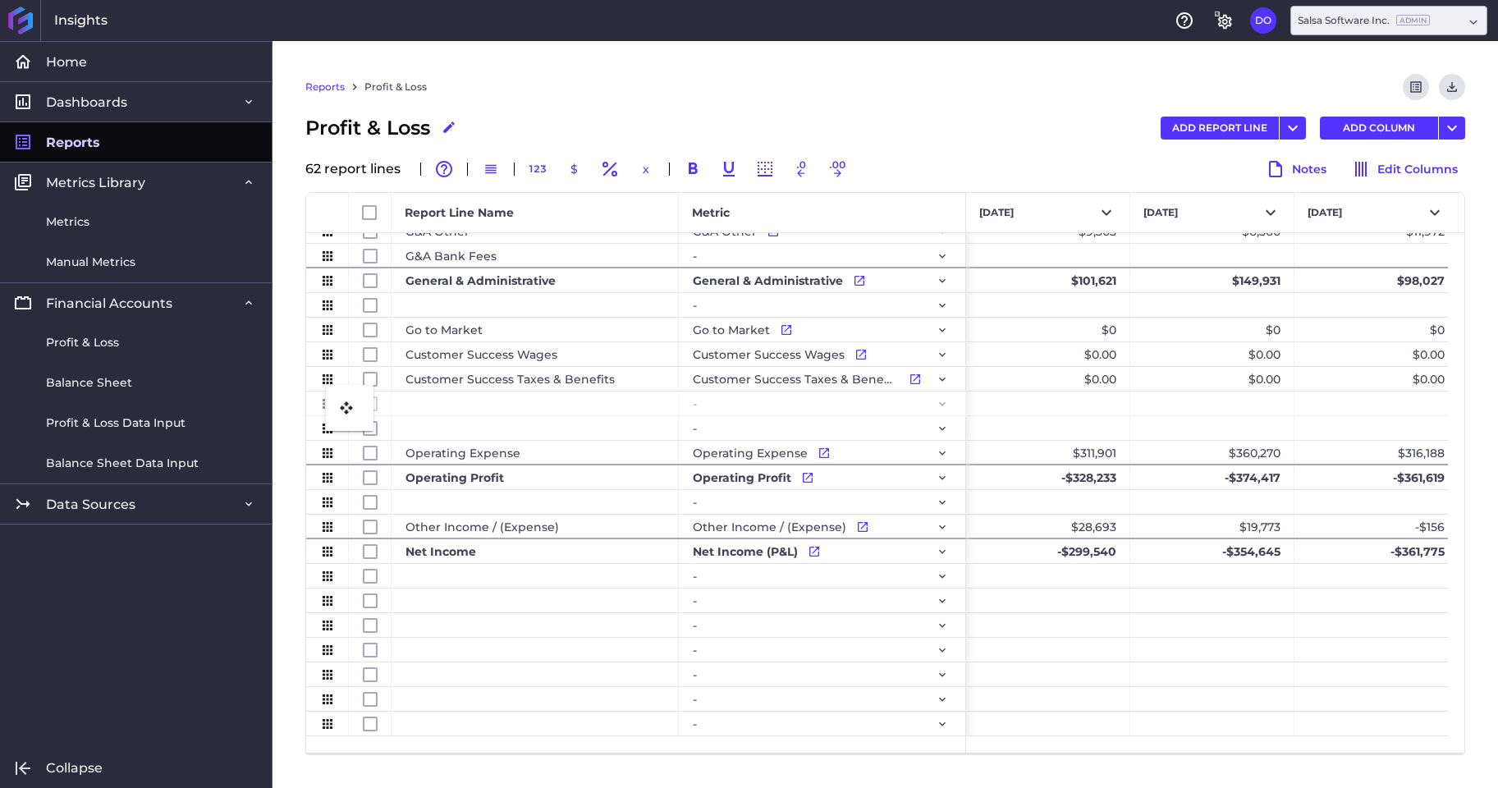
drag, startPoint x: 328, startPoint y: 584, endPoint x: 334, endPoint y: 395, distance: 189.7
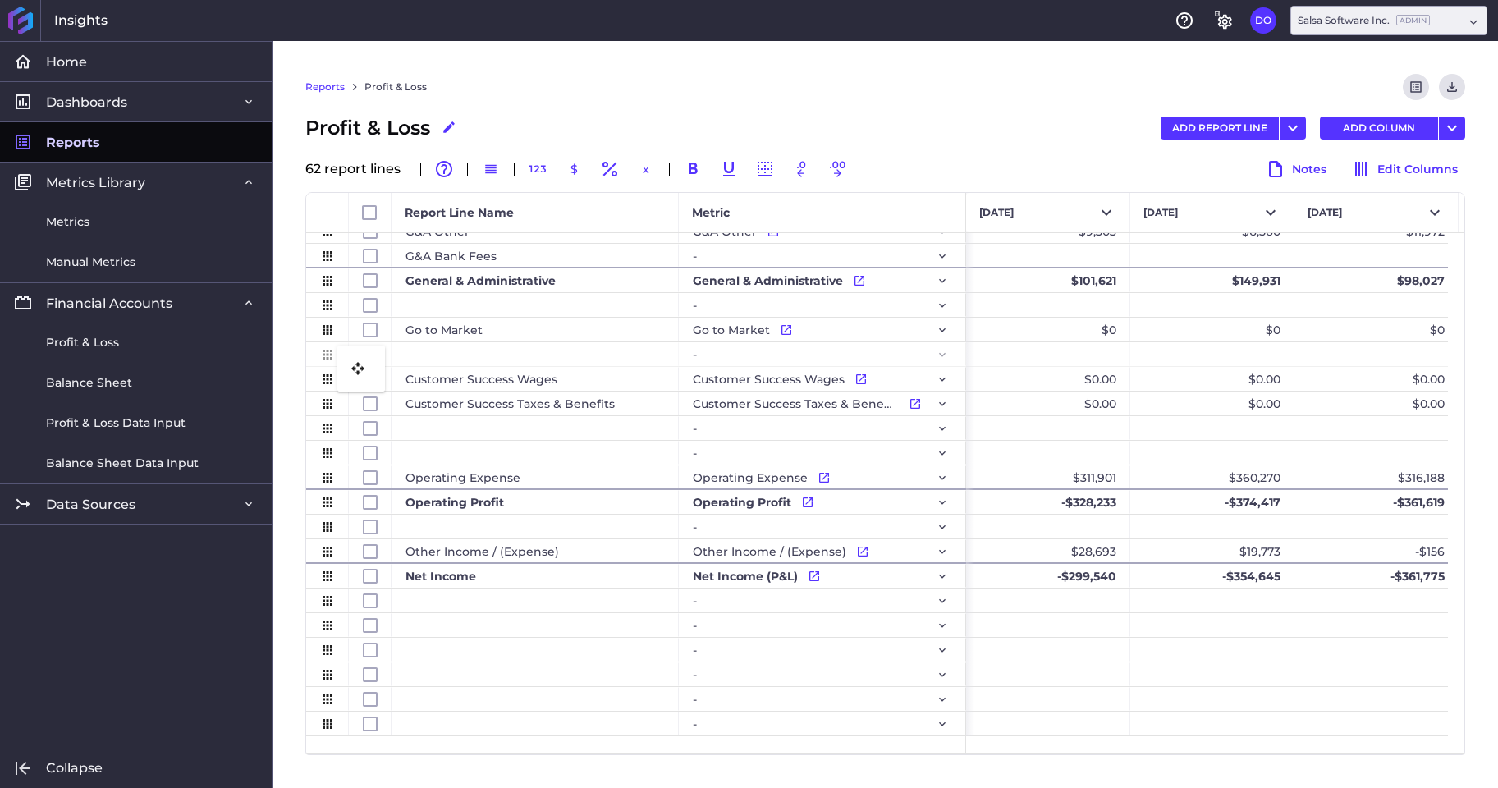
drag, startPoint x: 327, startPoint y: 577, endPoint x: 345, endPoint y: 355, distance: 222.4
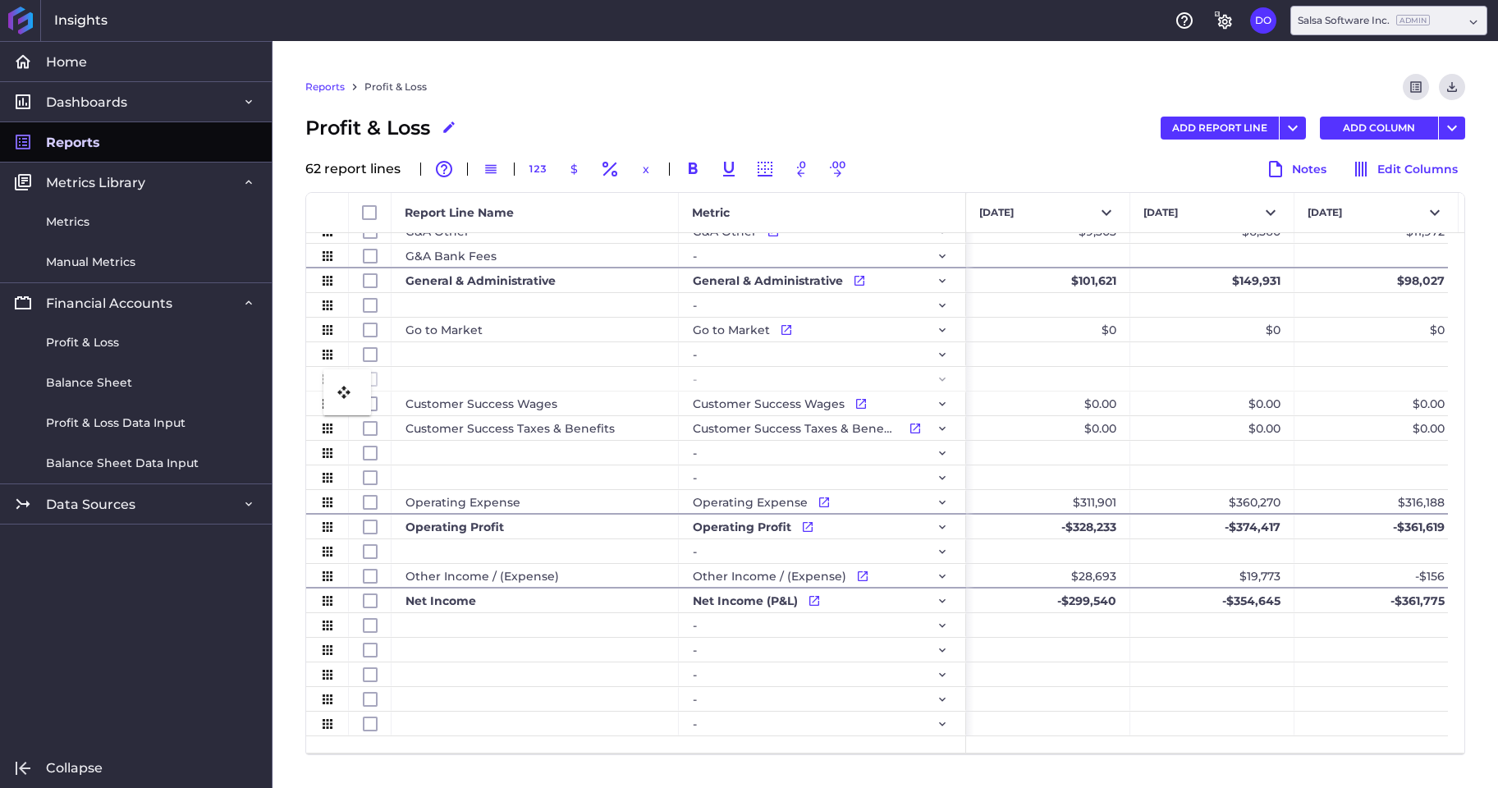
drag, startPoint x: 327, startPoint y: 606, endPoint x: 332, endPoint y: 379, distance: 226.5
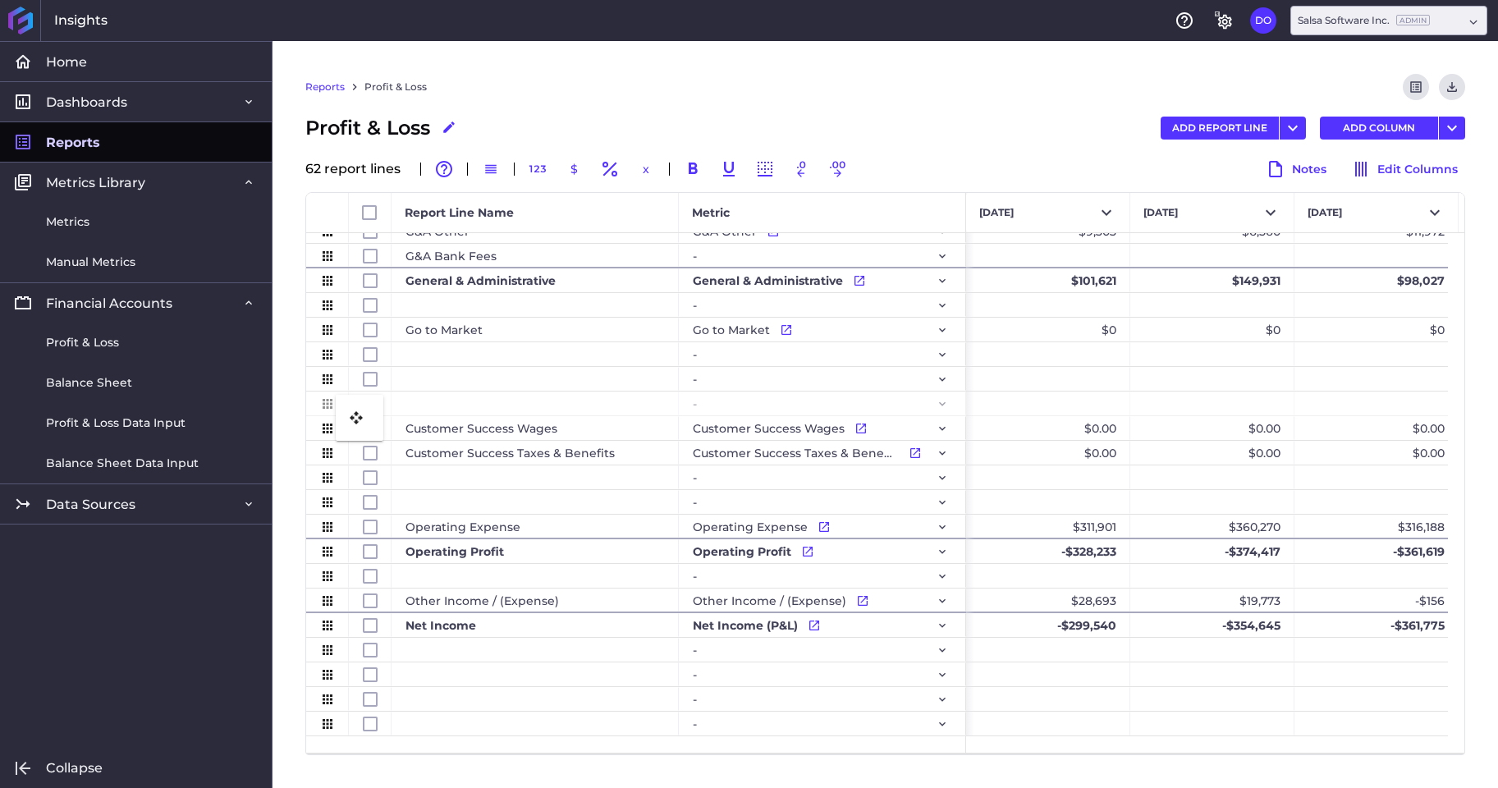
drag, startPoint x: 332, startPoint y: 627, endPoint x: 344, endPoint y: 405, distance: 222.7
click at [455, 480] on div "Press SPACE to select this row." at bounding box center [534, 477] width 287 height 24
click at [716, 475] on div "-" at bounding box center [822, 477] width 259 height 23
click at [469, 484] on div "Press SPACE to select this row." at bounding box center [534, 477] width 287 height 24
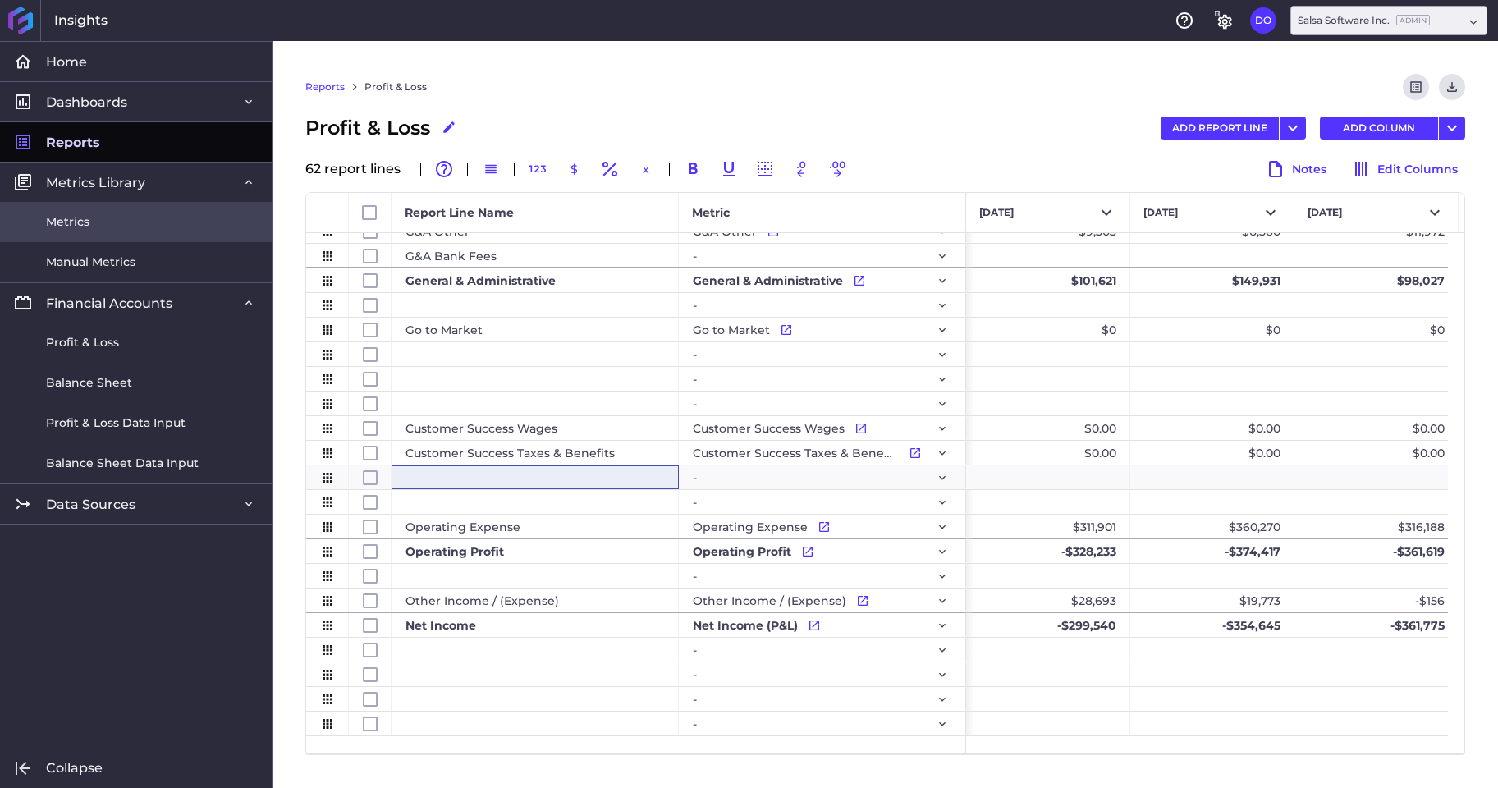
click at [93, 223] on link "Metrics" at bounding box center [136, 222] width 272 height 40
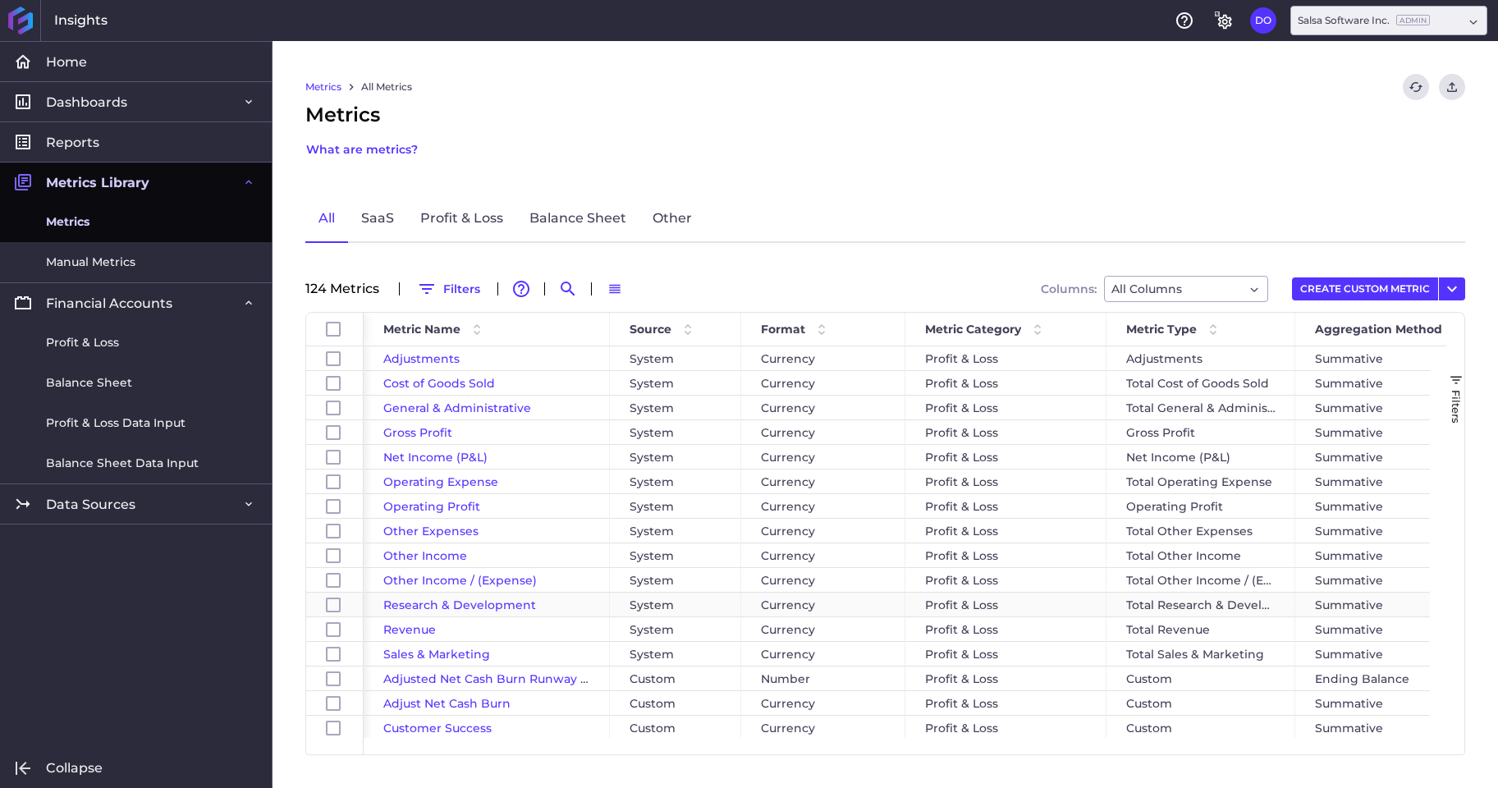
scroll to position [10, 0]
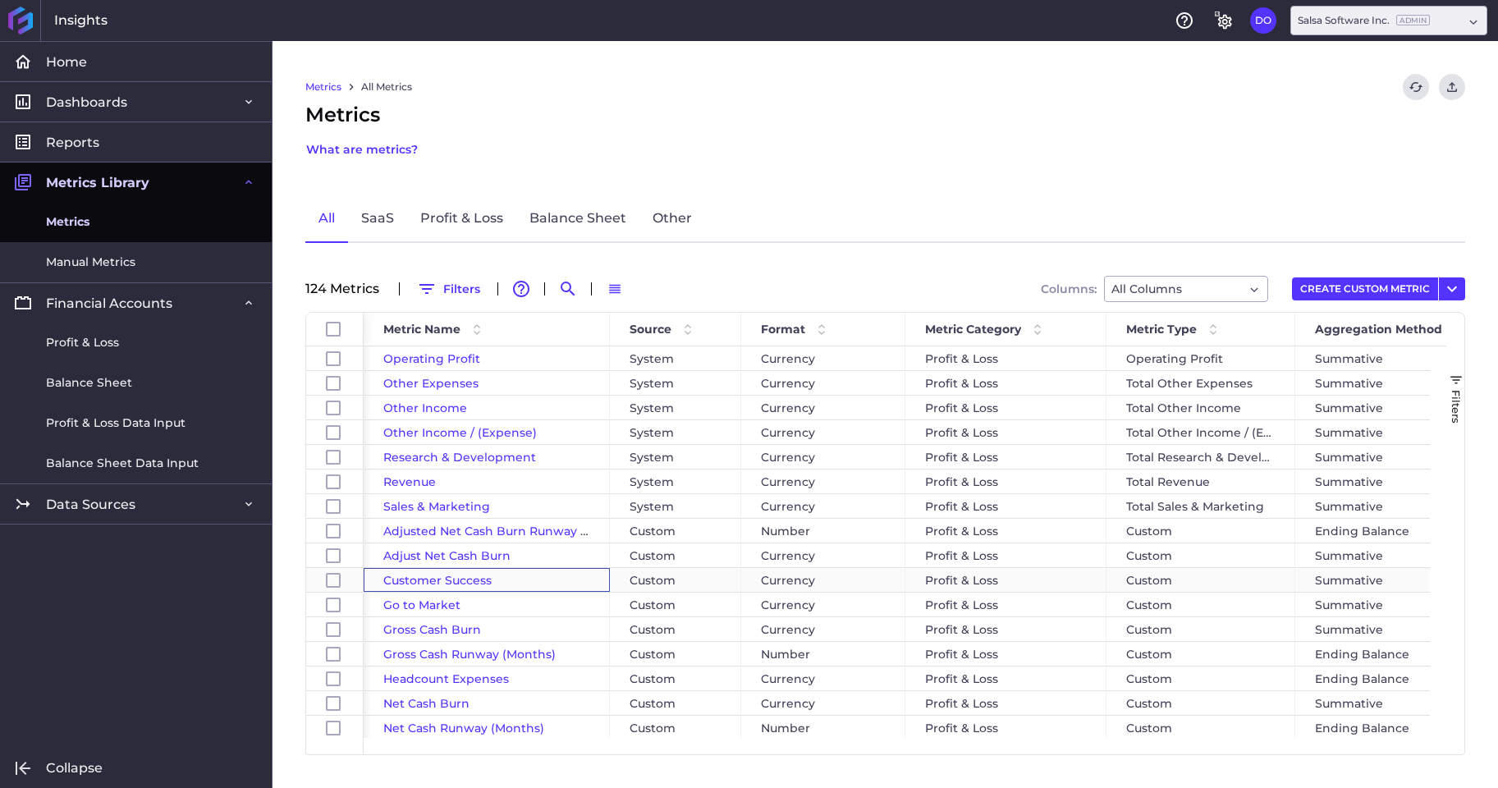
click at [428, 584] on span "Customer Success" at bounding box center [437, 580] width 108 height 15
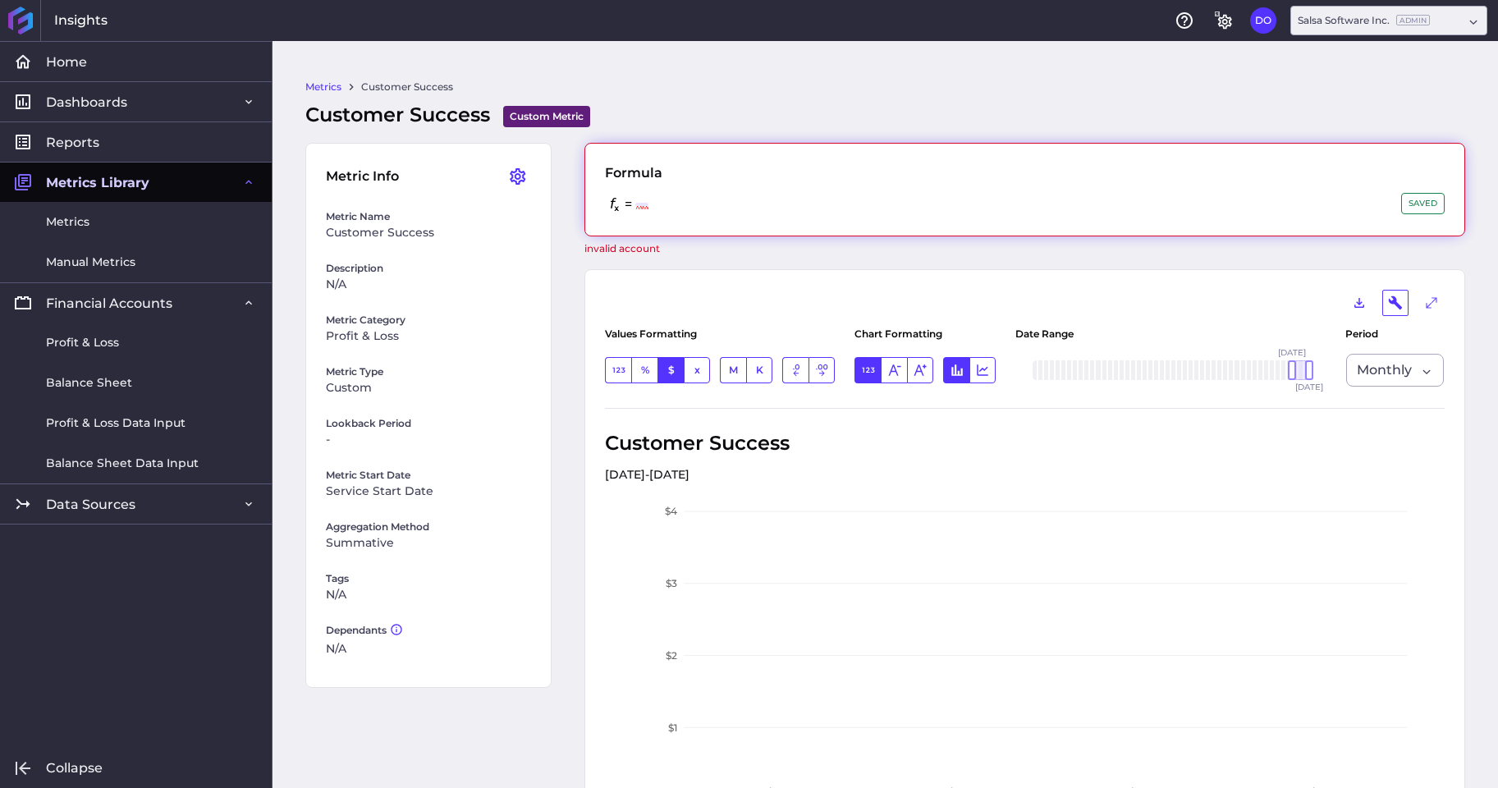
click at [696, 204] on div "= SAVED" at bounding box center [1025, 204] width 840 height 23
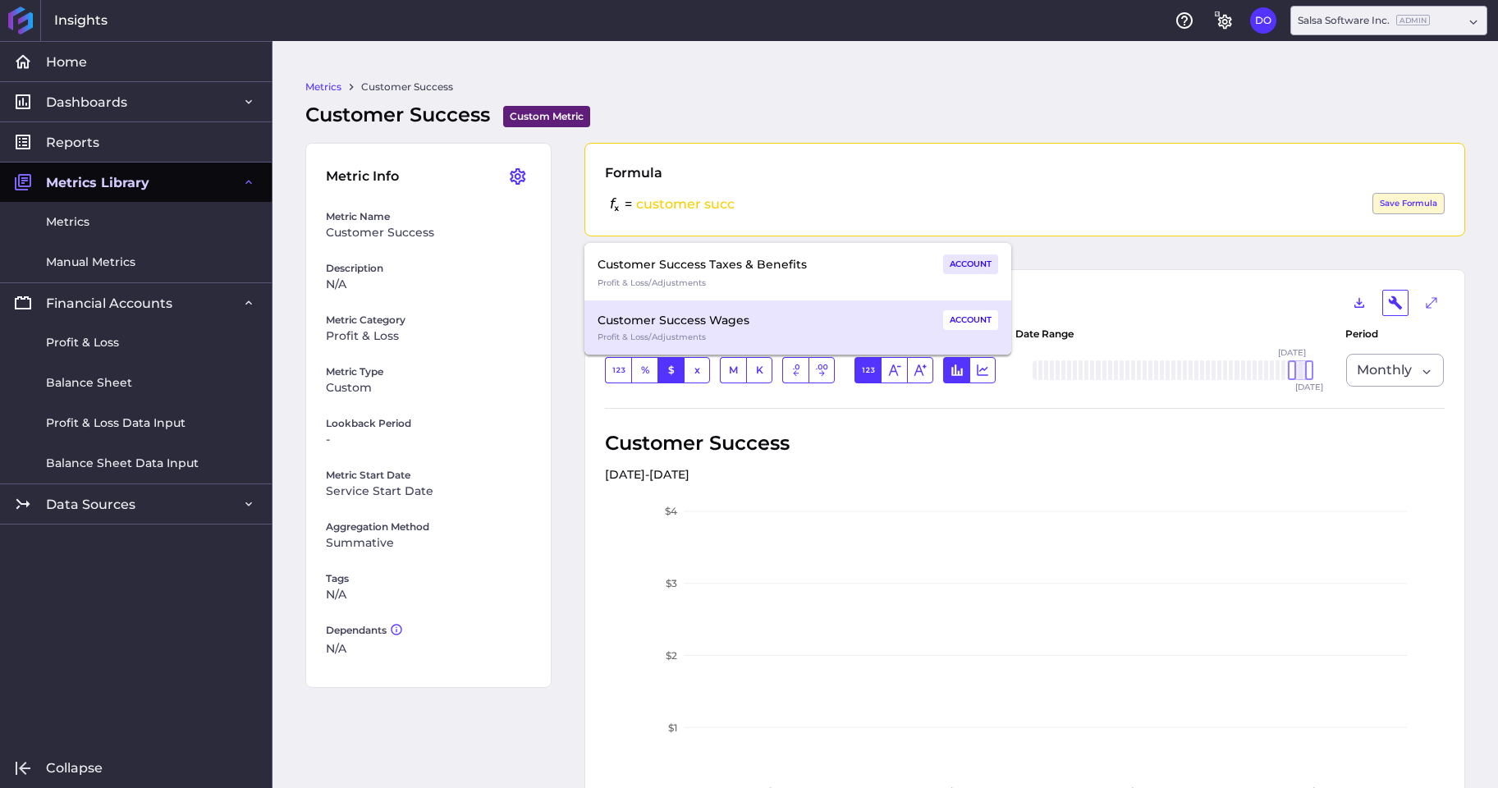
click at [747, 327] on div "Customer Success Wages ACCOUNT" at bounding box center [797, 320] width 400 height 20
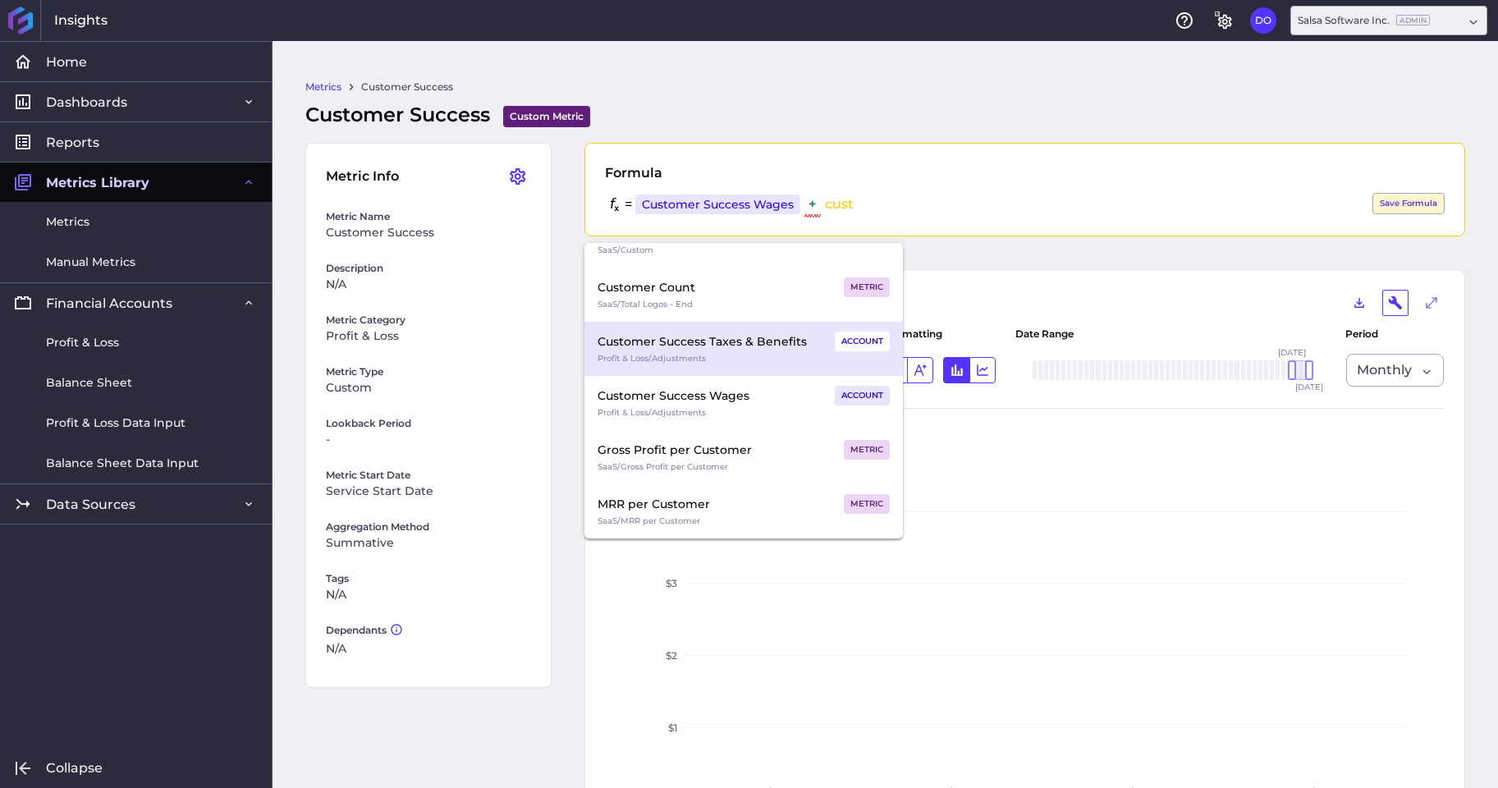
click at [702, 341] on div "Customer Success Taxes & Benefits" at bounding box center [701, 342] width 209 height 20
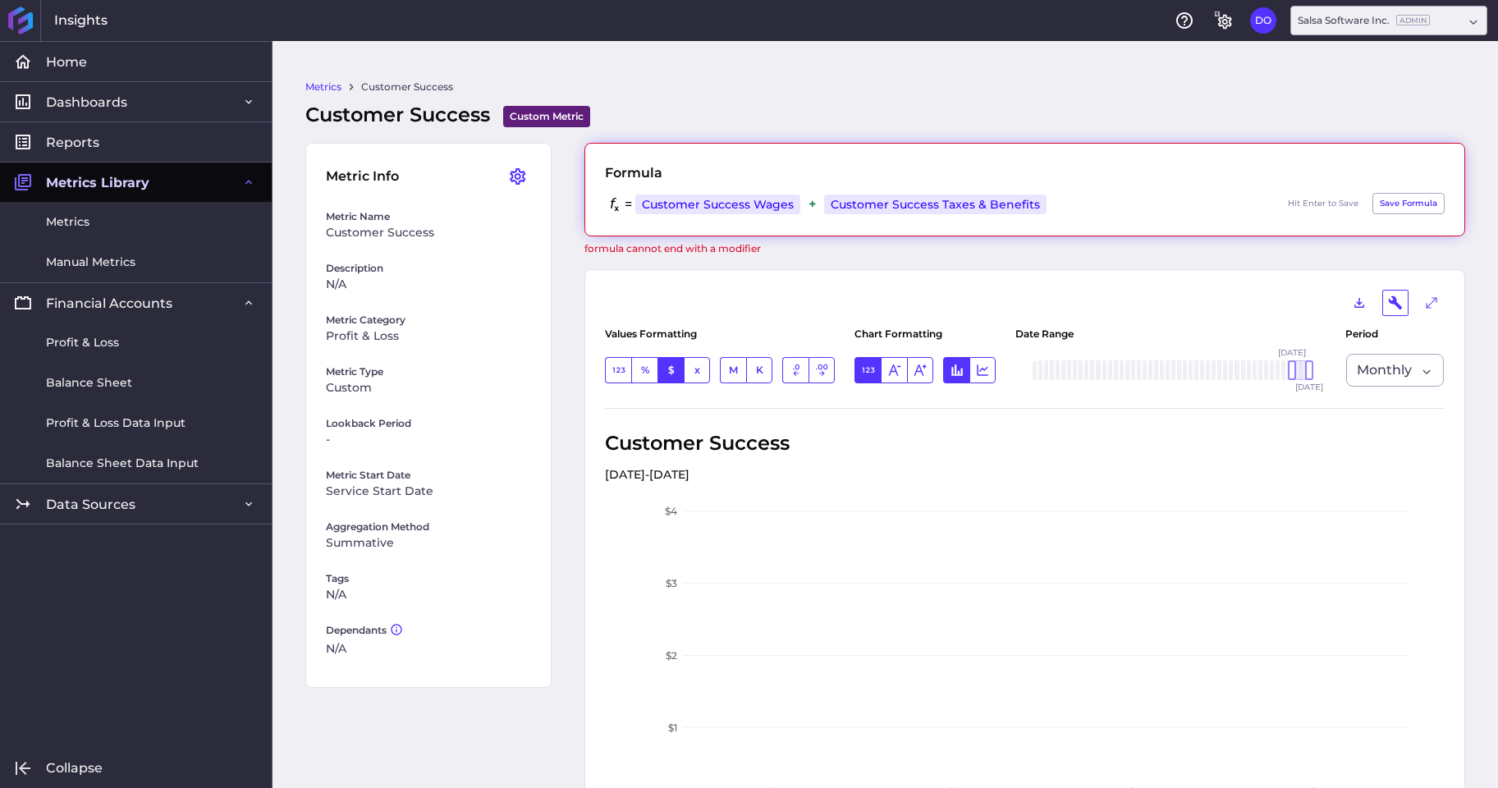
scroll to position [1167, 0]
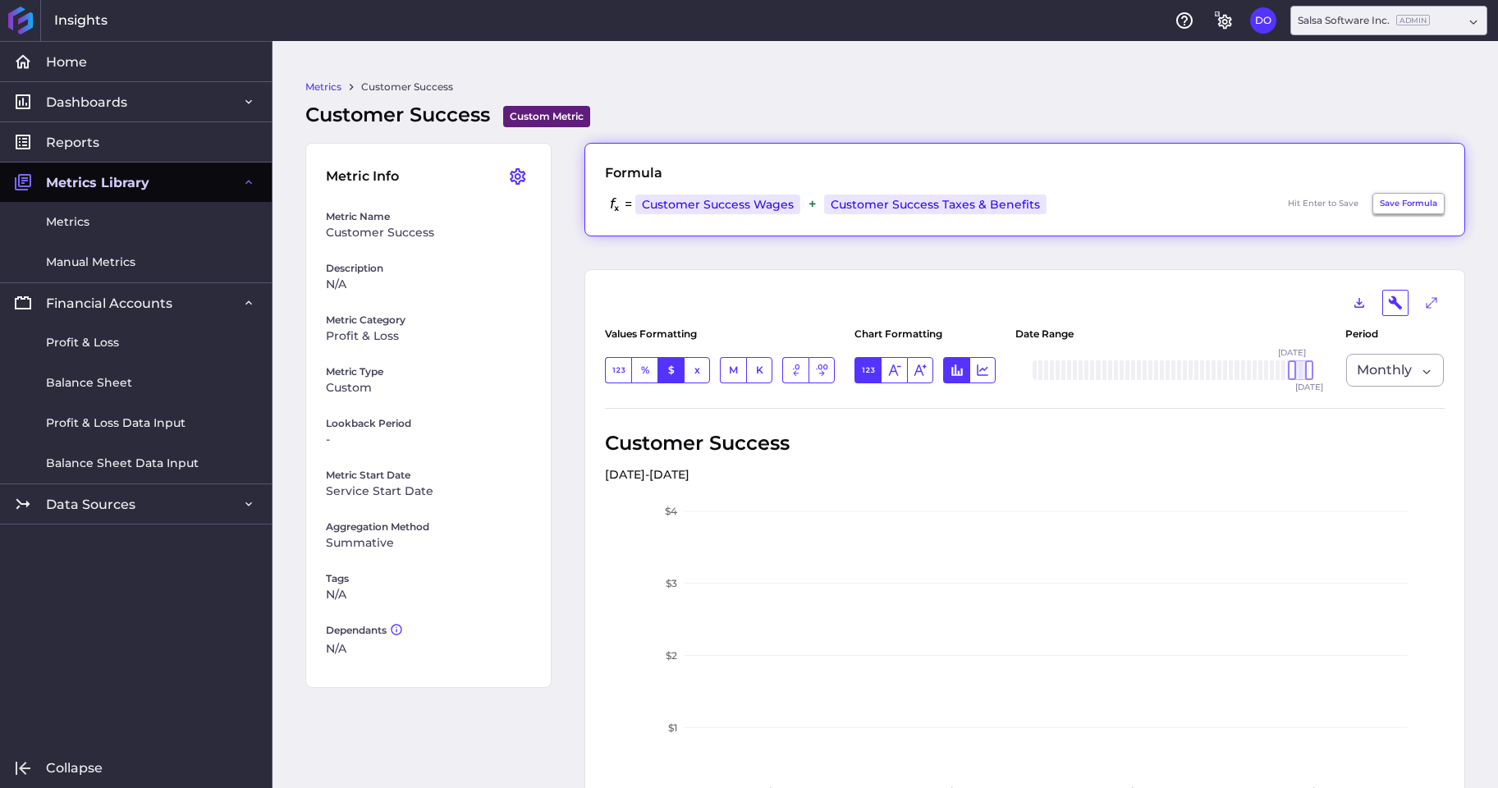
click at [1393, 199] on button "Save Formula" at bounding box center [1408, 203] width 72 height 21
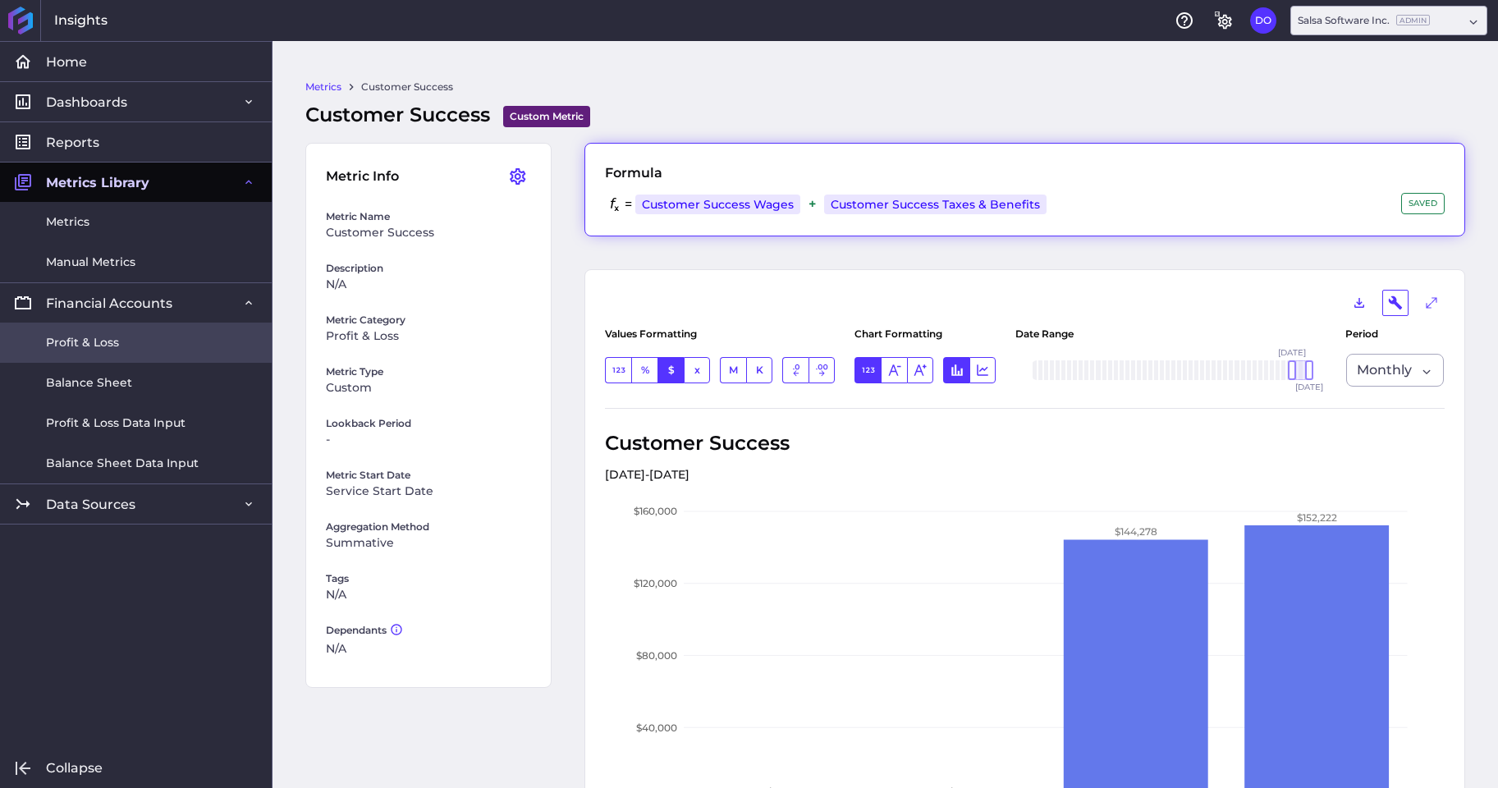
click at [85, 345] on span "Profit & Loss" at bounding box center [82, 342] width 73 height 17
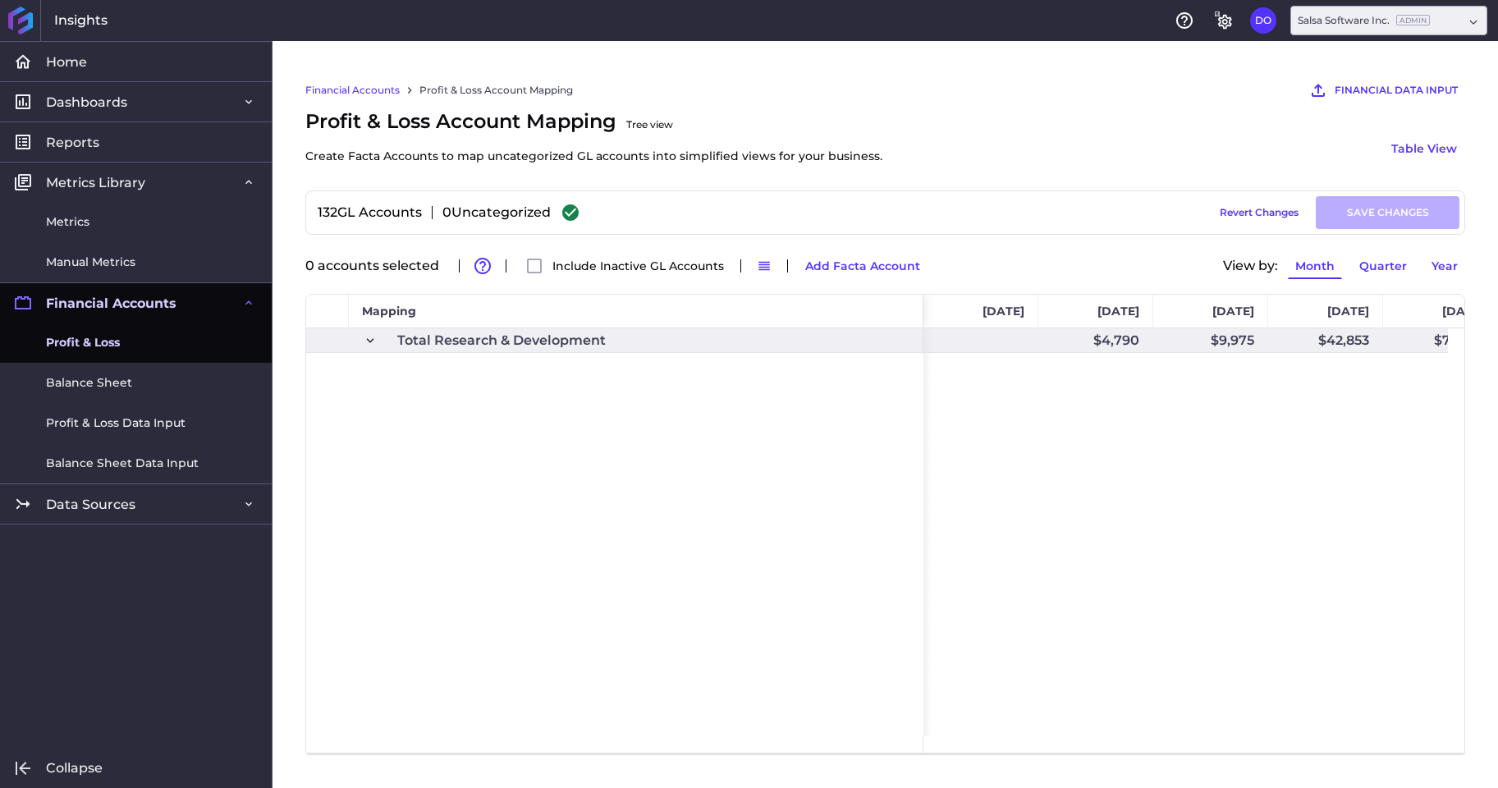
scroll to position [756, 0]
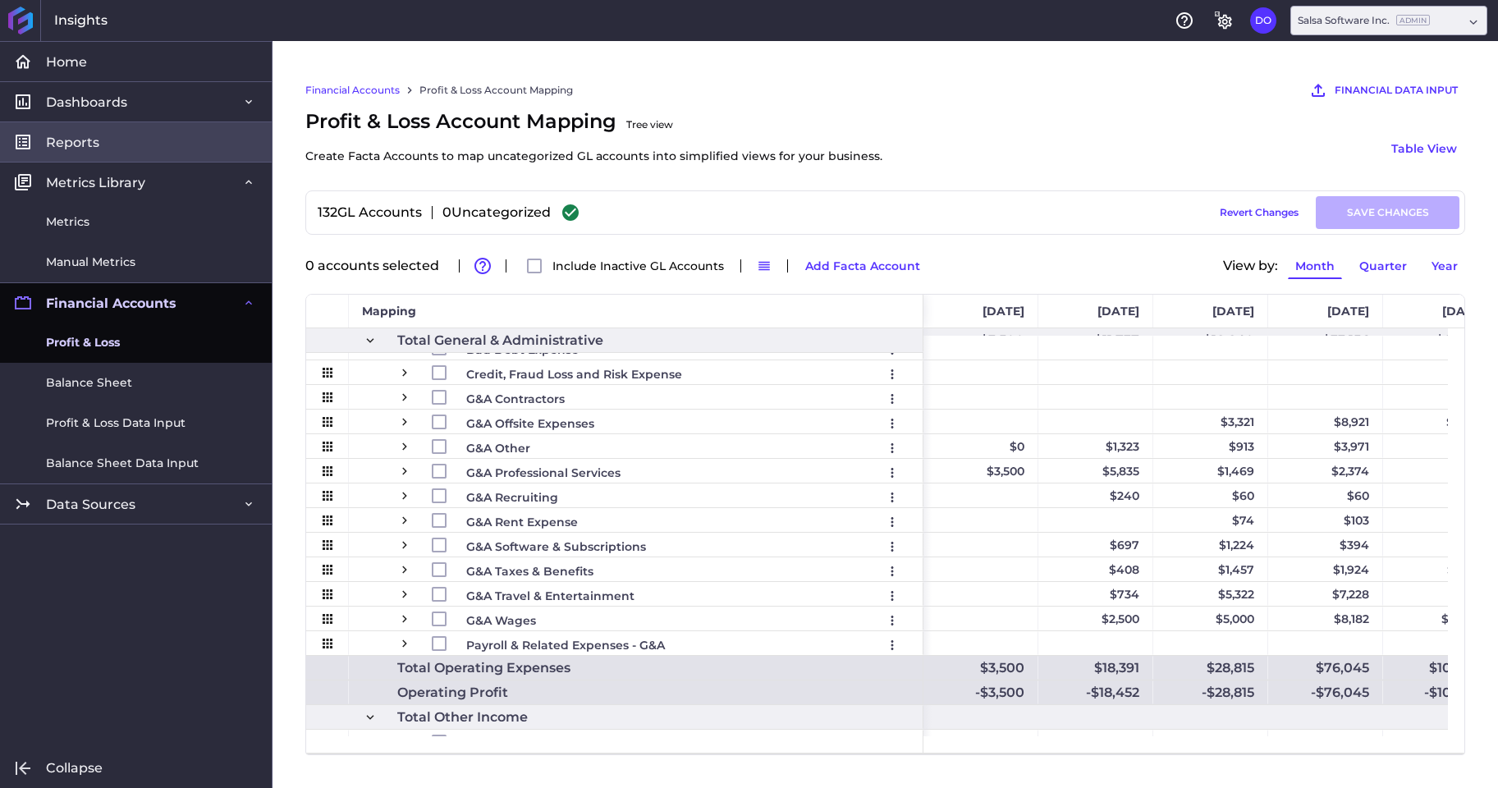
click at [86, 140] on span "Reports" at bounding box center [72, 142] width 53 height 17
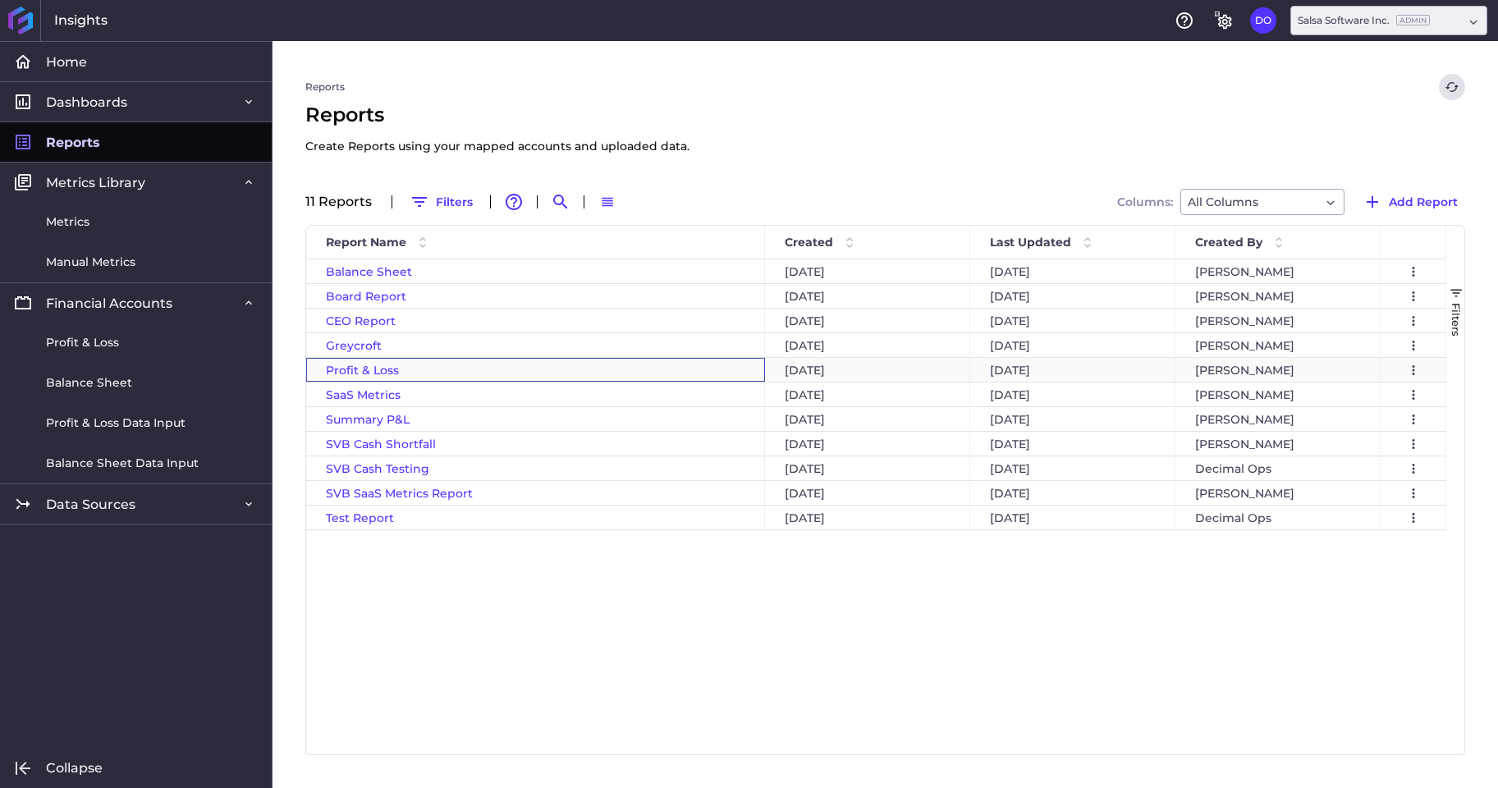
click at [339, 374] on span "Profit & Loss" at bounding box center [362, 370] width 73 height 15
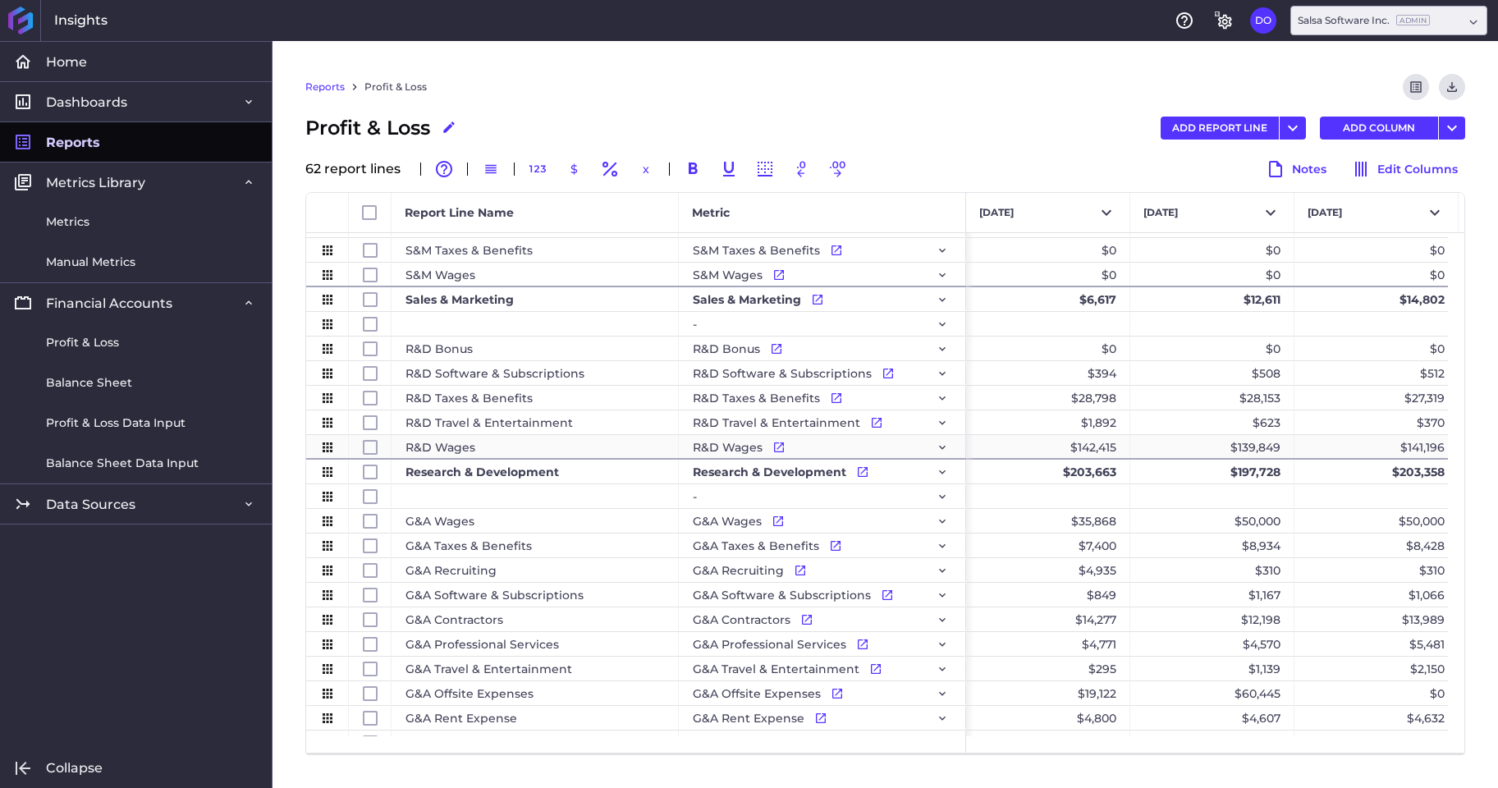
scroll to position [597, 0]
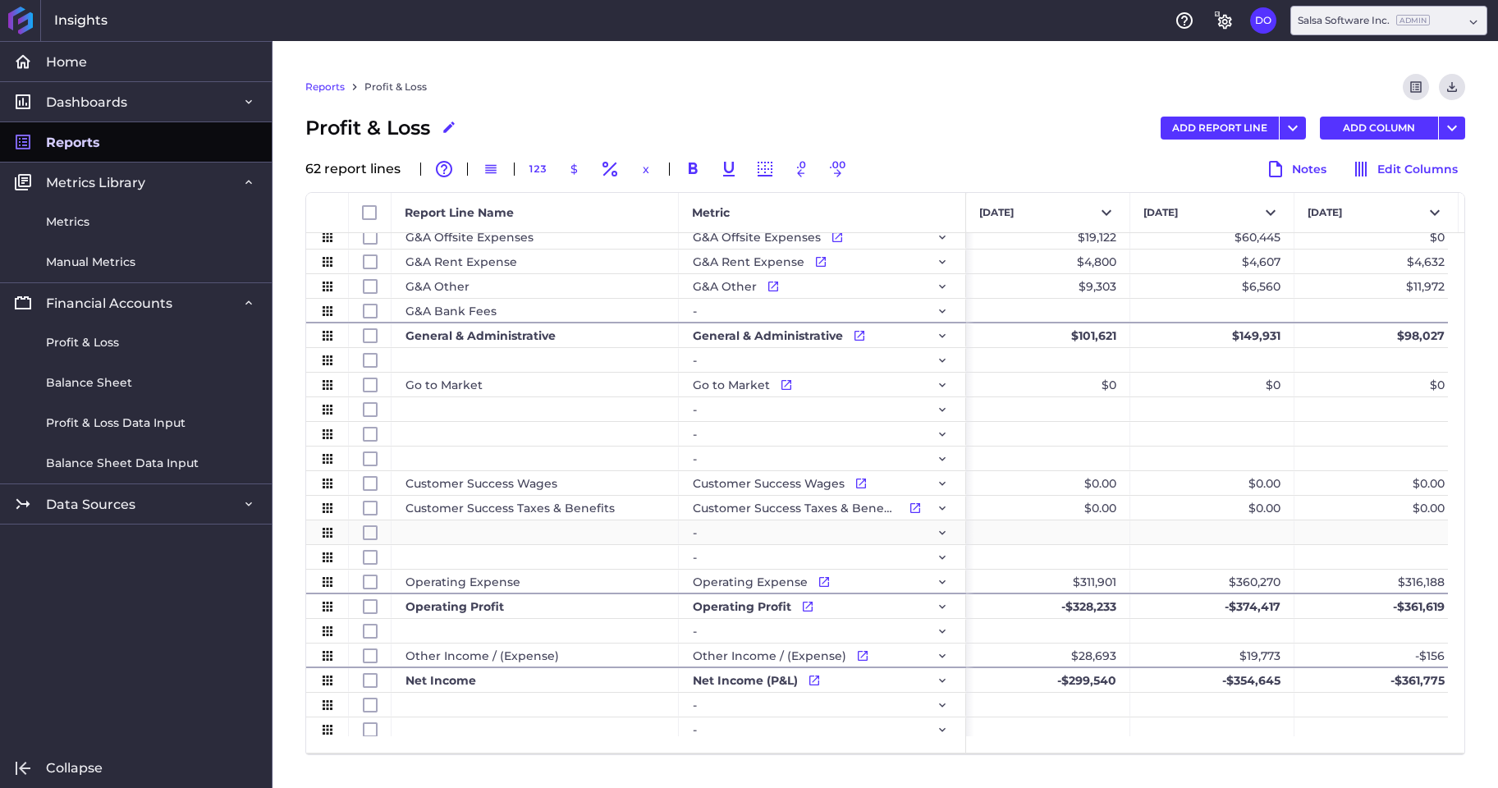
click at [442, 530] on div "Press SPACE to select this row." at bounding box center [534, 532] width 287 height 24
click at [772, 533] on div "-" at bounding box center [822, 532] width 259 height 23
click at [940, 533] on icon "Press SPACE to select this row." at bounding box center [942, 533] width 7 height 4
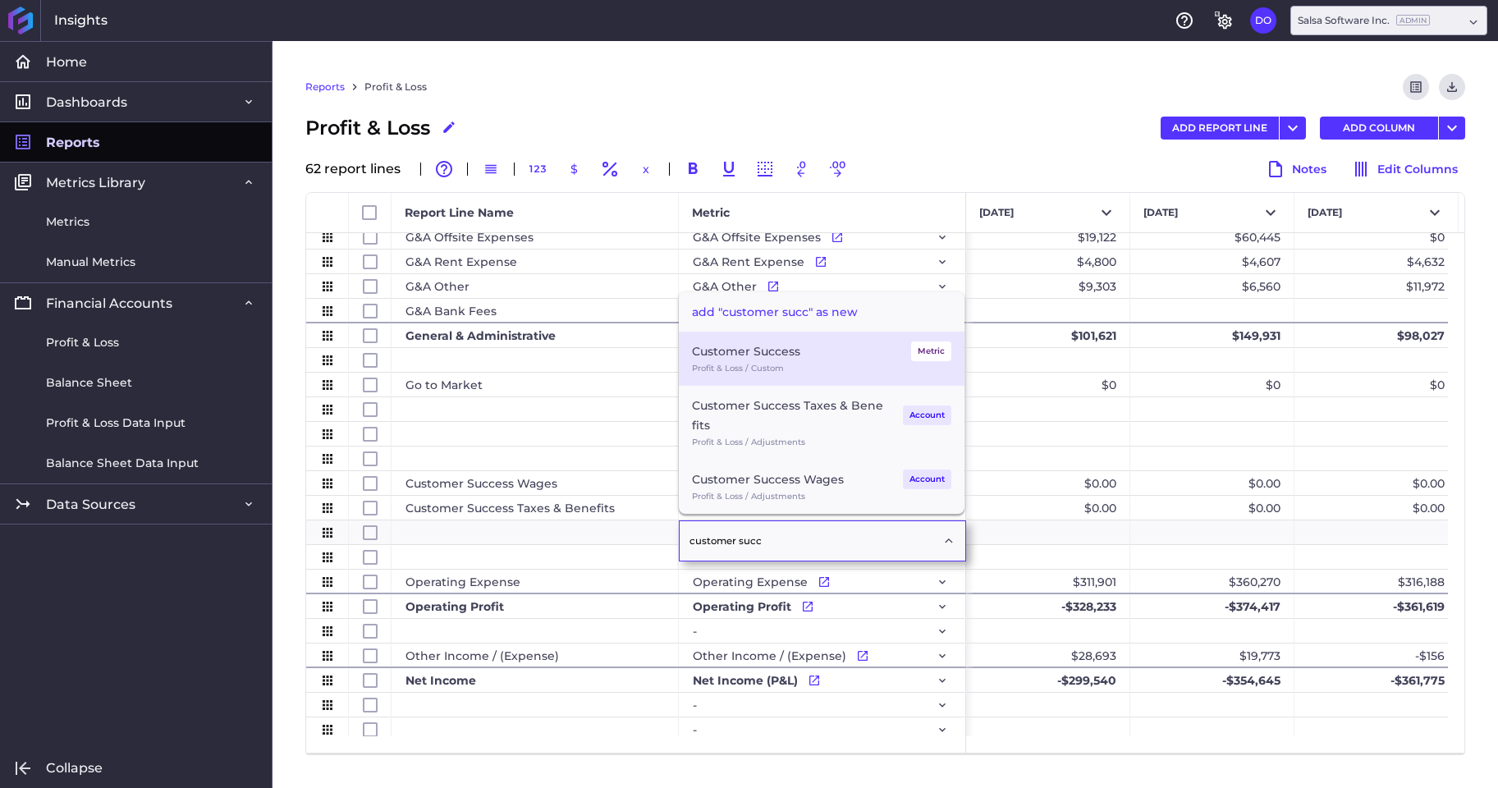
type input "customer succ"
click at [867, 350] on div "Customer Success Metric" at bounding box center [821, 351] width 259 height 20
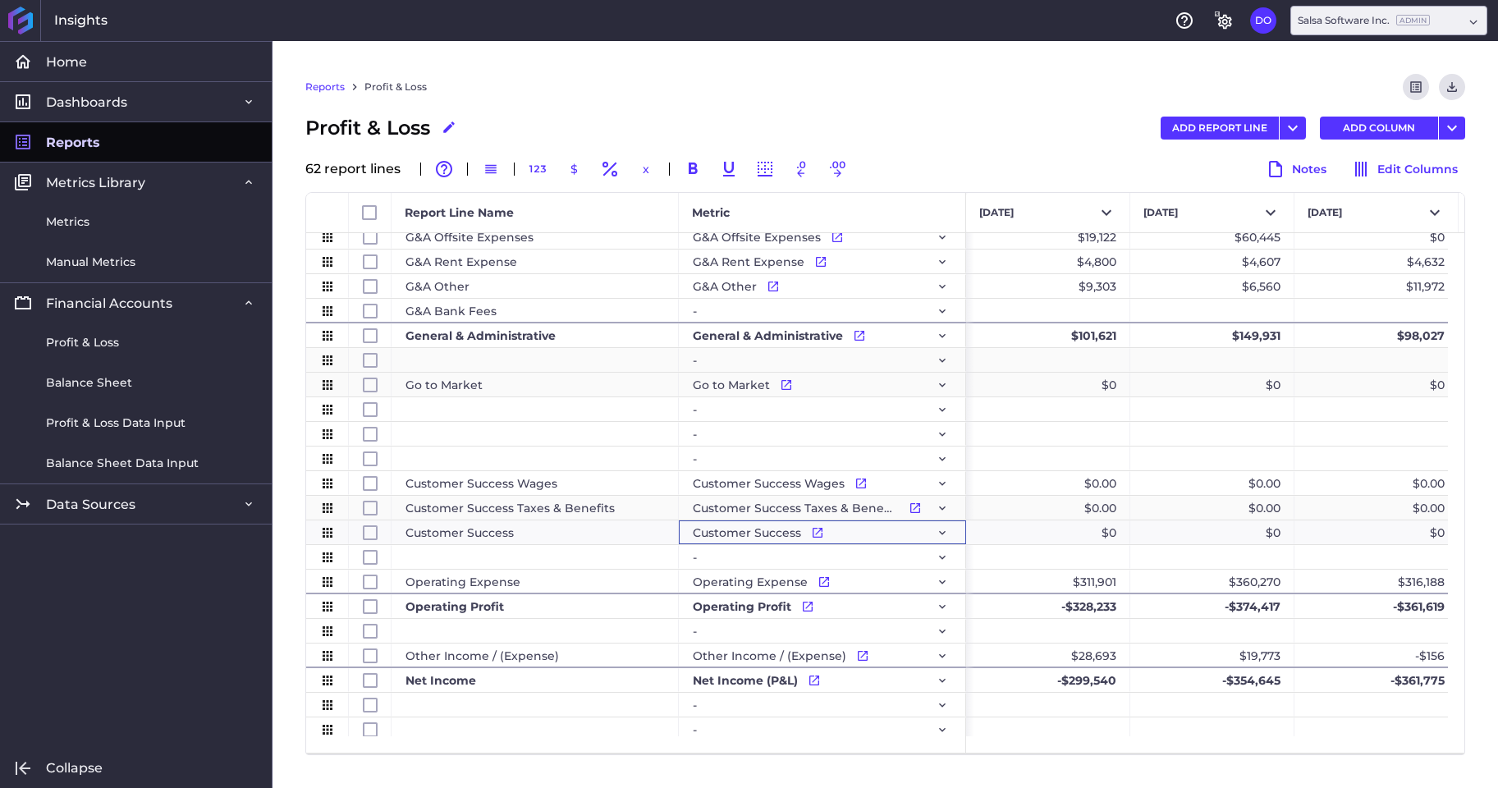
click at [611, 510] on div "Customer Success Taxes & Benefits" at bounding box center [534, 508] width 287 height 24
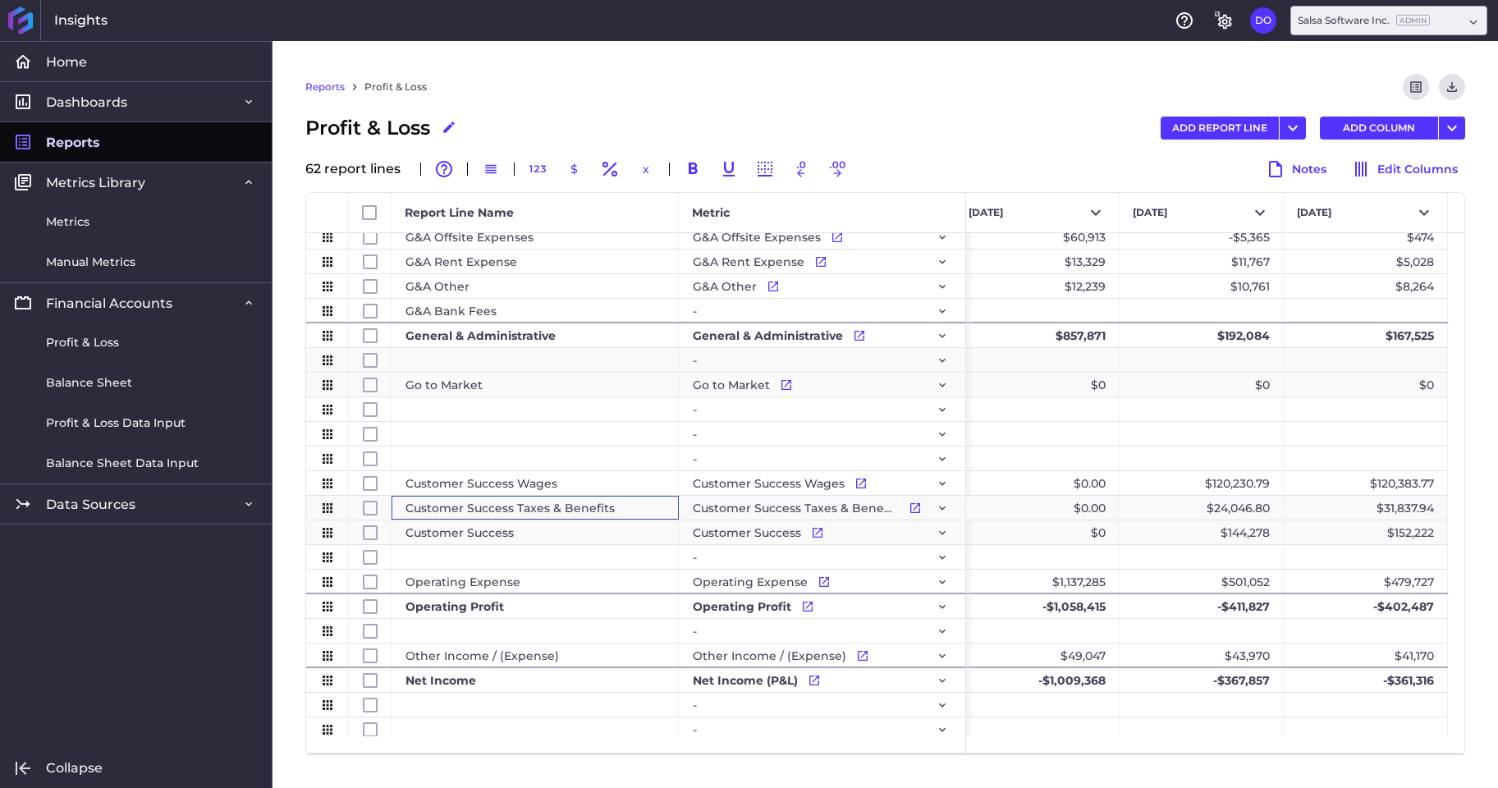
click at [563, 533] on div "Customer Success" at bounding box center [534, 532] width 287 height 24
click at [370, 532] on input "Press Space to toggle row selection (unchecked)" at bounding box center [370, 532] width 15 height 15
checkbox input "true"
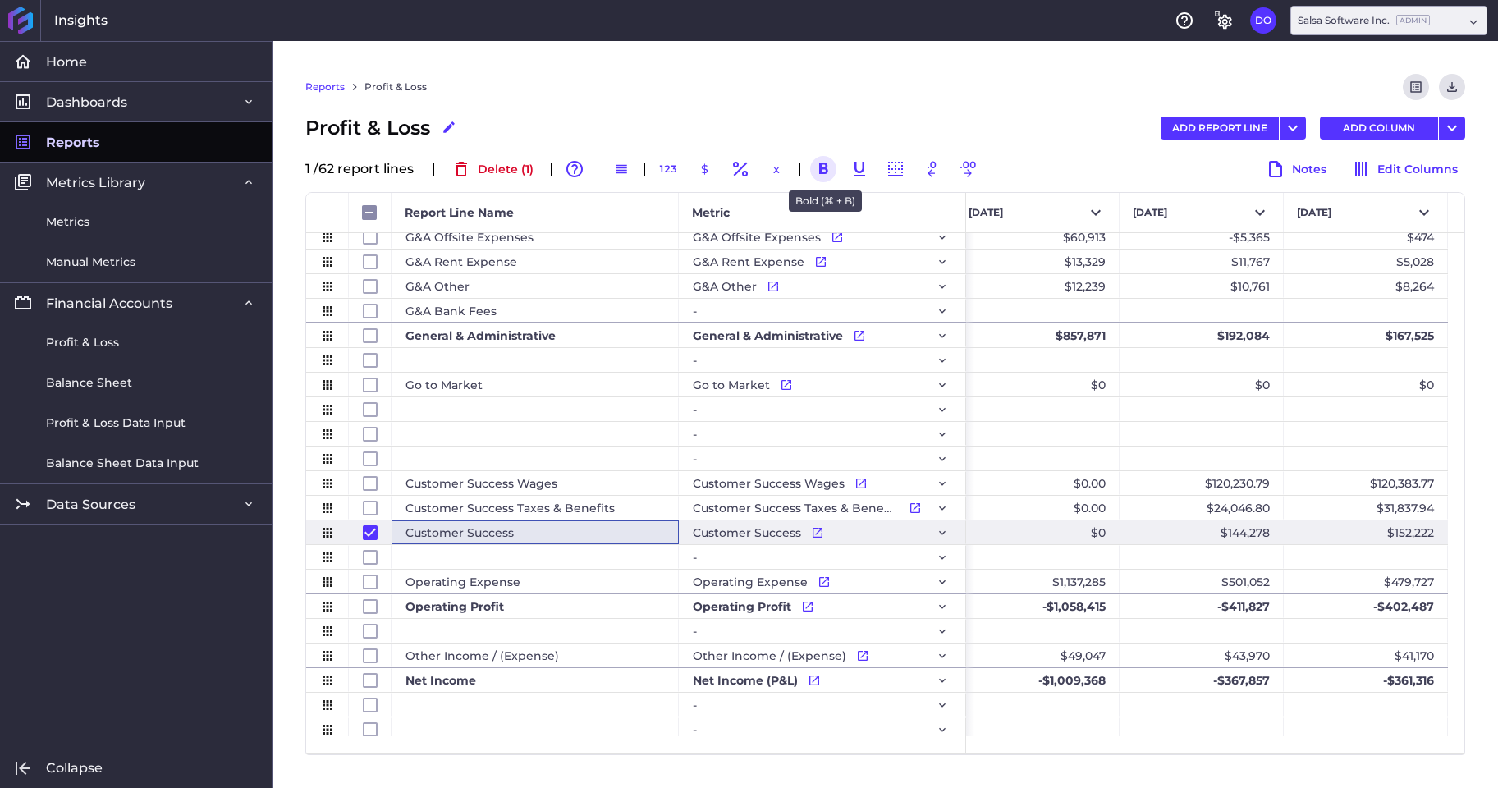
click at [824, 164] on icon "button" at bounding box center [823, 167] width 9 height 11
click at [507, 510] on div "Customer Success Taxes & Benefits" at bounding box center [534, 508] width 287 height 24
checkbox input "false"
click at [367, 525] on input "Press Space to toggle row selection (checked)" at bounding box center [370, 532] width 15 height 15
checkbox input "false"
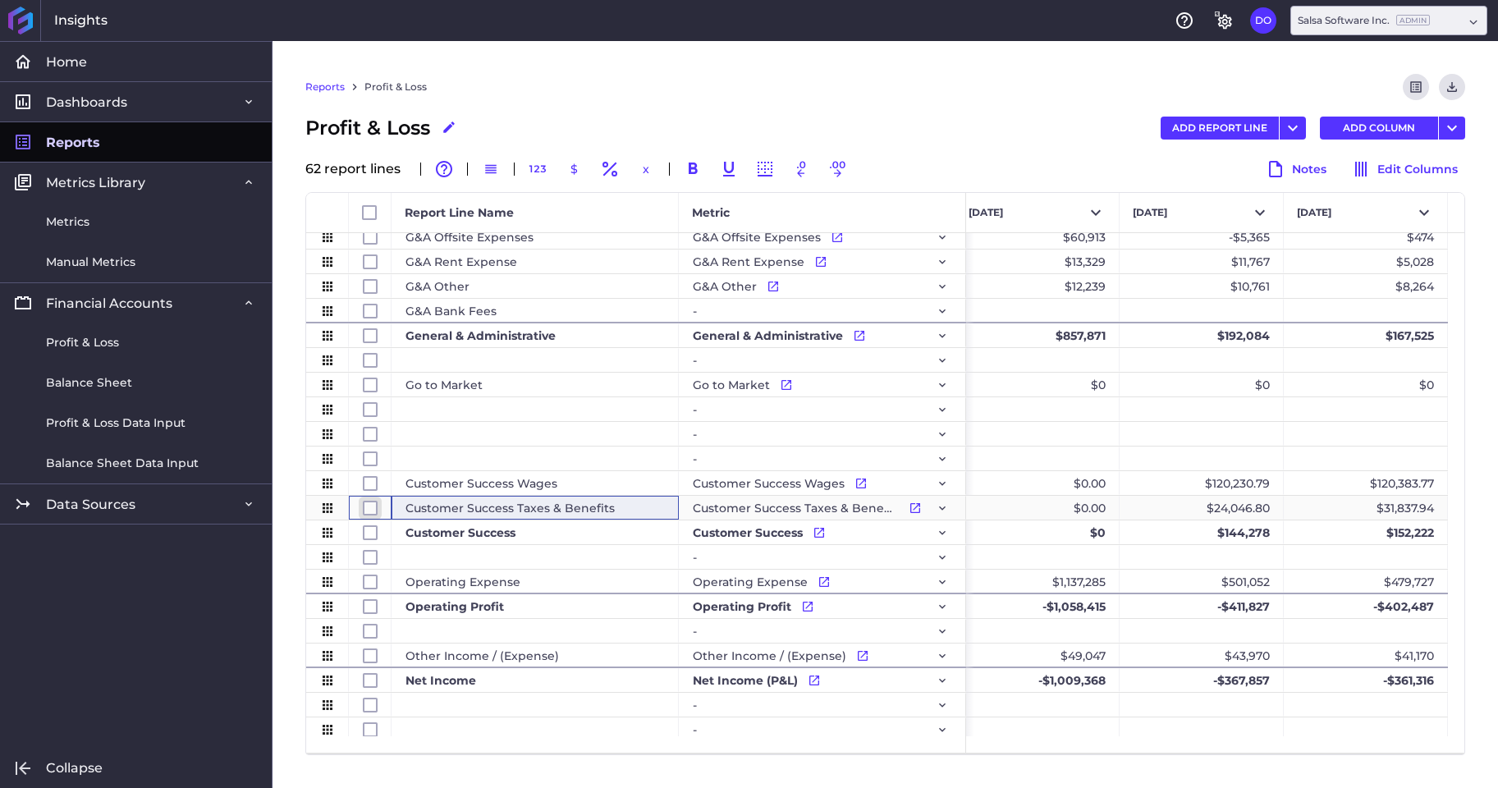
click at [367, 509] on input "Press Space to toggle row selection (unchecked)" at bounding box center [370, 508] width 15 height 15
checkbox input "true"
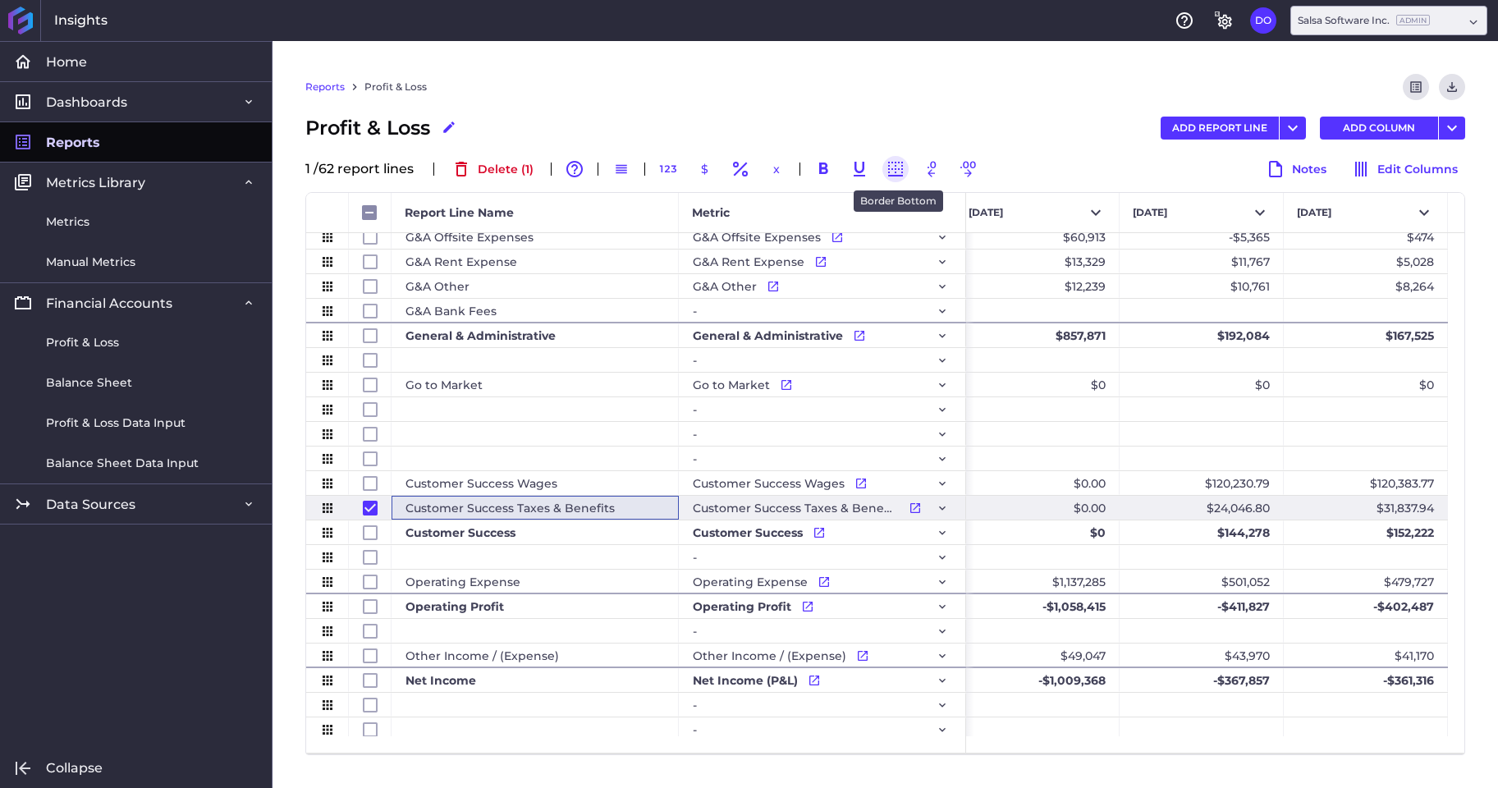
click at [899, 169] on icon "button" at bounding box center [895, 169] width 20 height 20
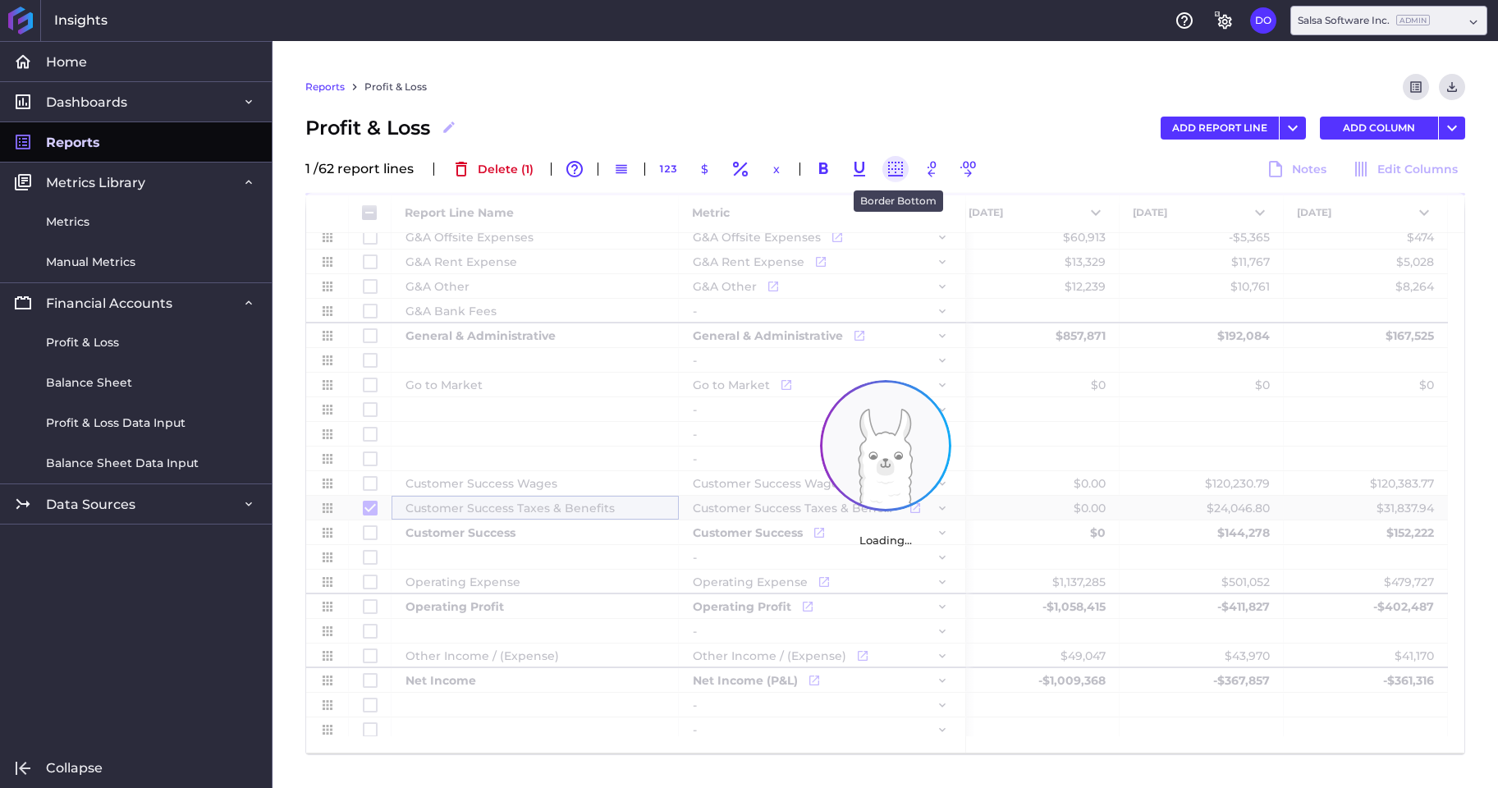
checkbox input "false"
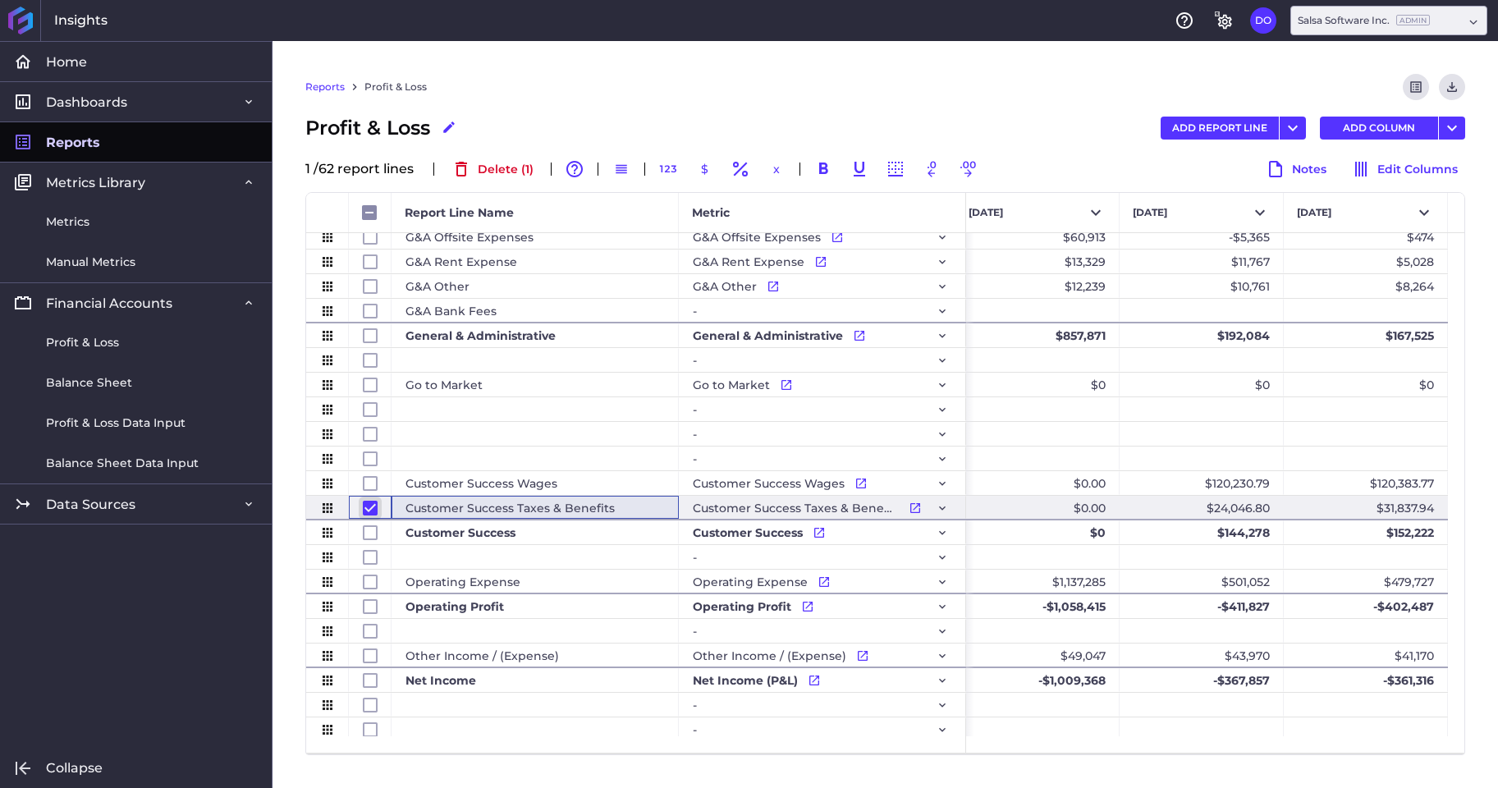
click at [365, 509] on input "Press Space to toggle row selection (checked)" at bounding box center [370, 508] width 15 height 15
checkbox input "false"
click at [526, 528] on div "Customer Success" at bounding box center [534, 532] width 287 height 24
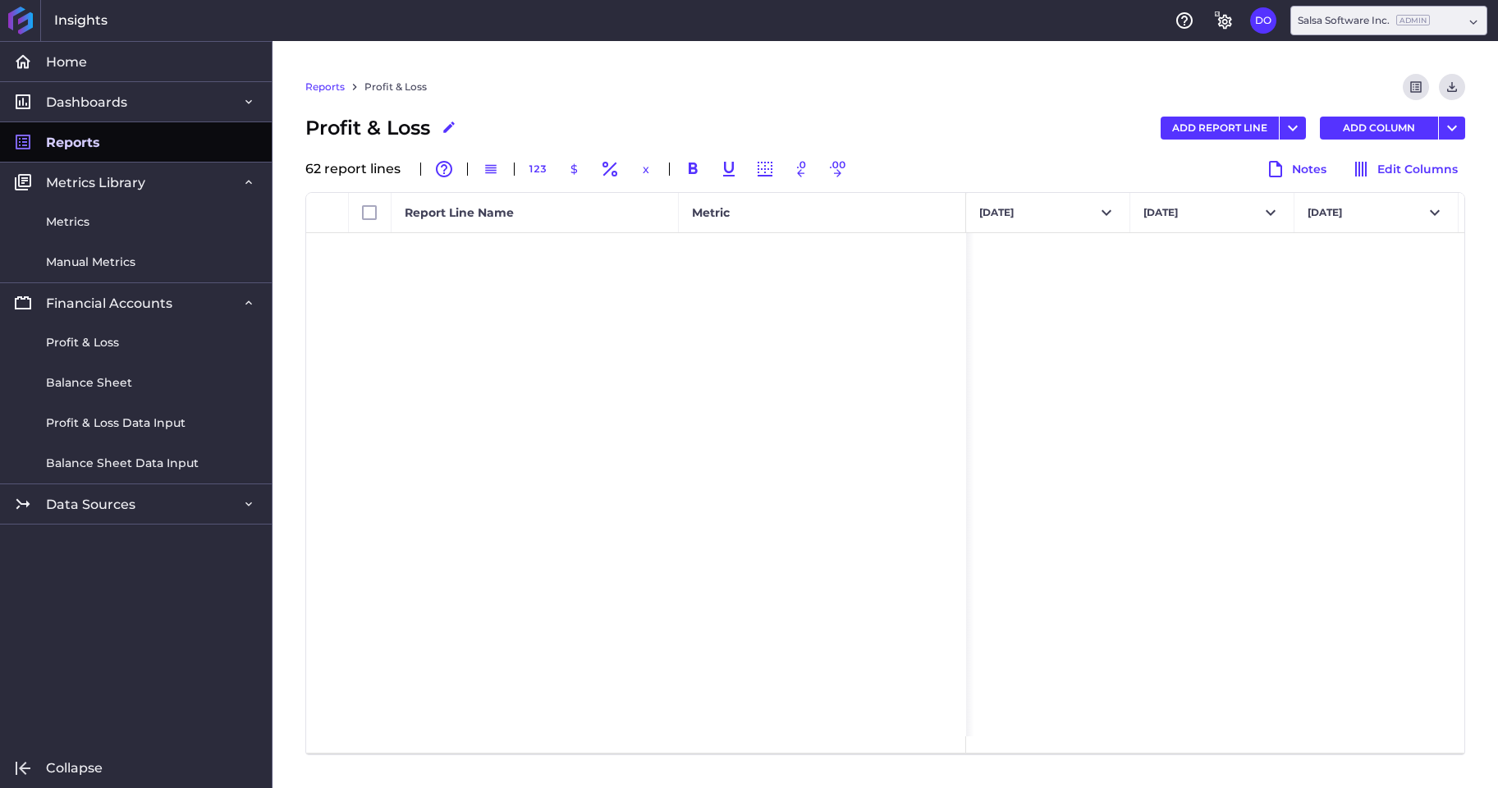
scroll to position [0, 4770]
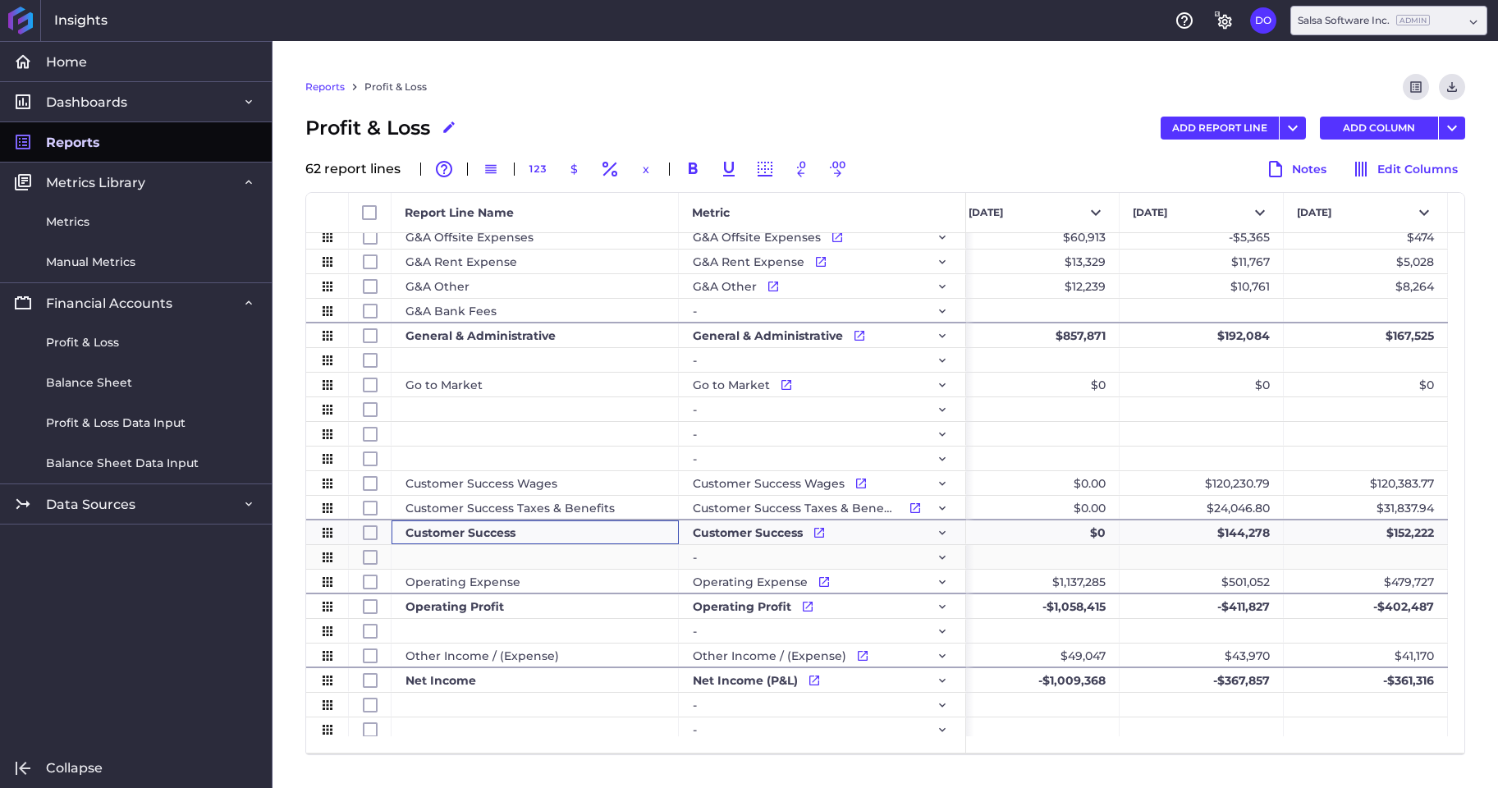
click at [632, 556] on div "Press SPACE to select this row." at bounding box center [534, 557] width 287 height 24
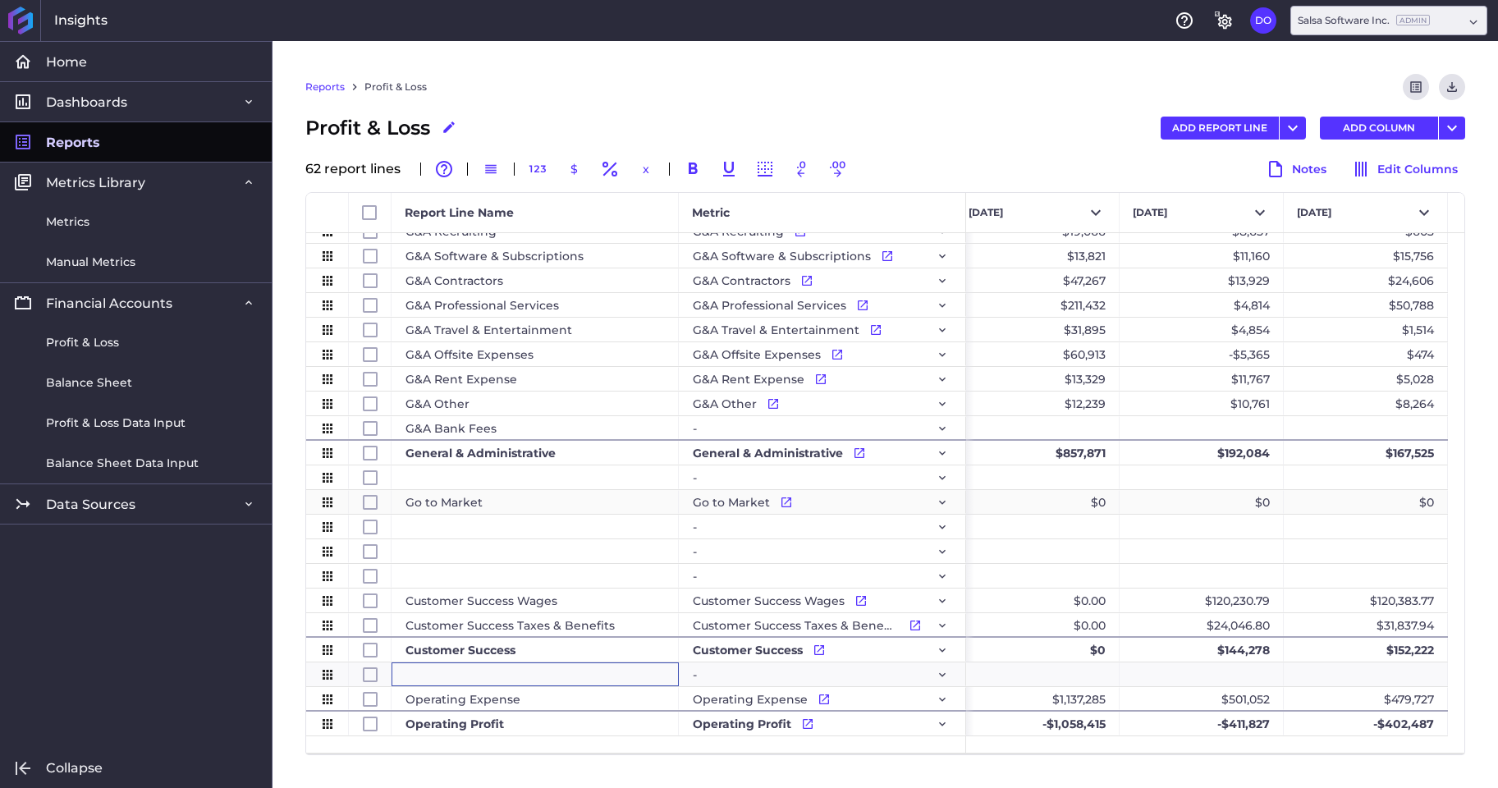
scroll to position [851, 0]
